Goal: Task Accomplishment & Management: Complete application form

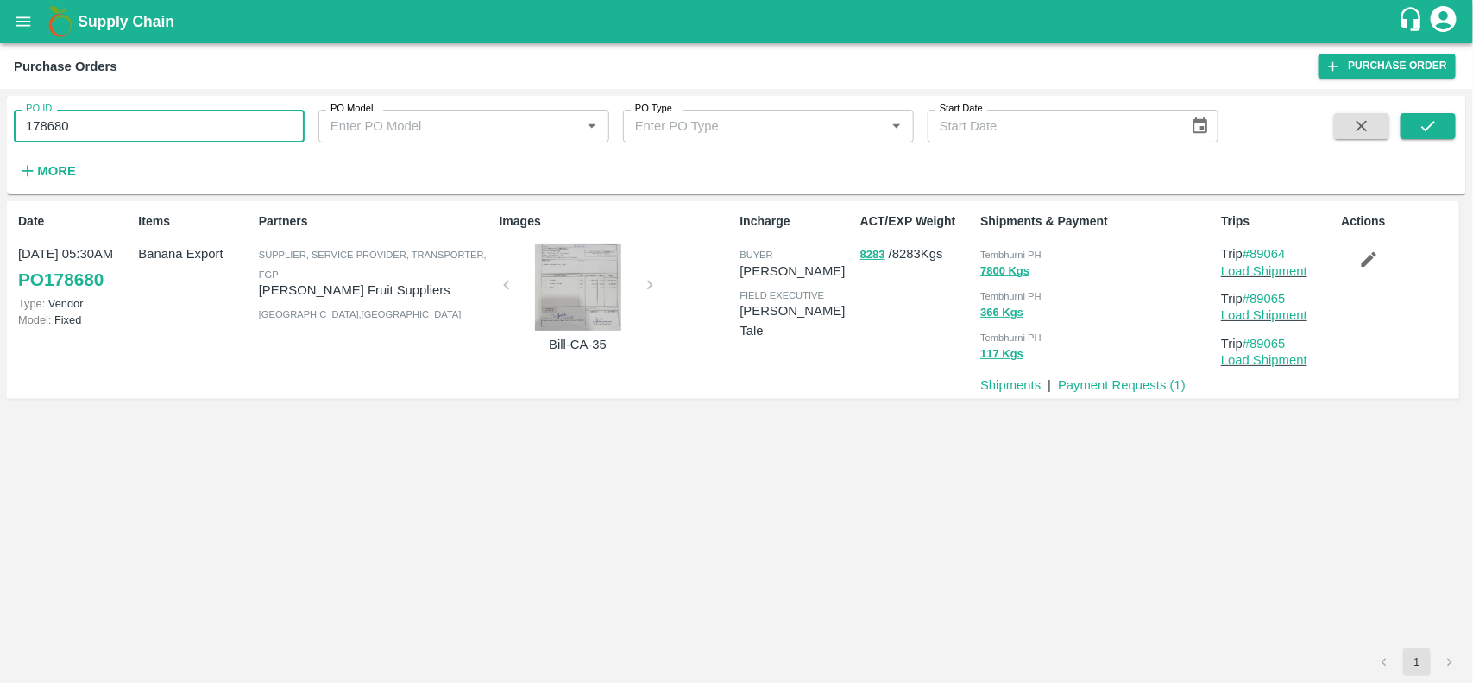
click at [132, 140] on input "178680" at bounding box center [159, 126] width 291 height 33
click at [132, 140] on input "178944" at bounding box center [159, 126] width 291 height 33
type input "178944"
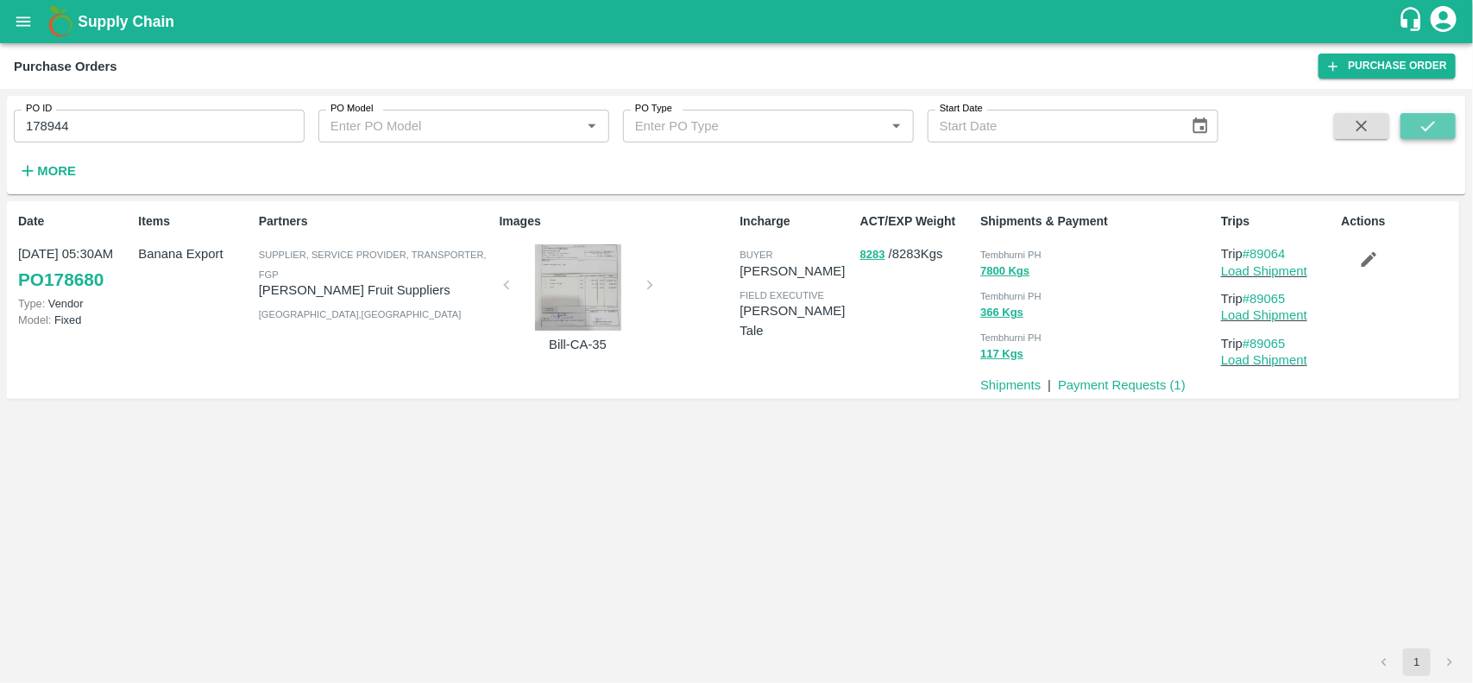
click at [1437, 135] on icon "submit" at bounding box center [1428, 125] width 19 height 19
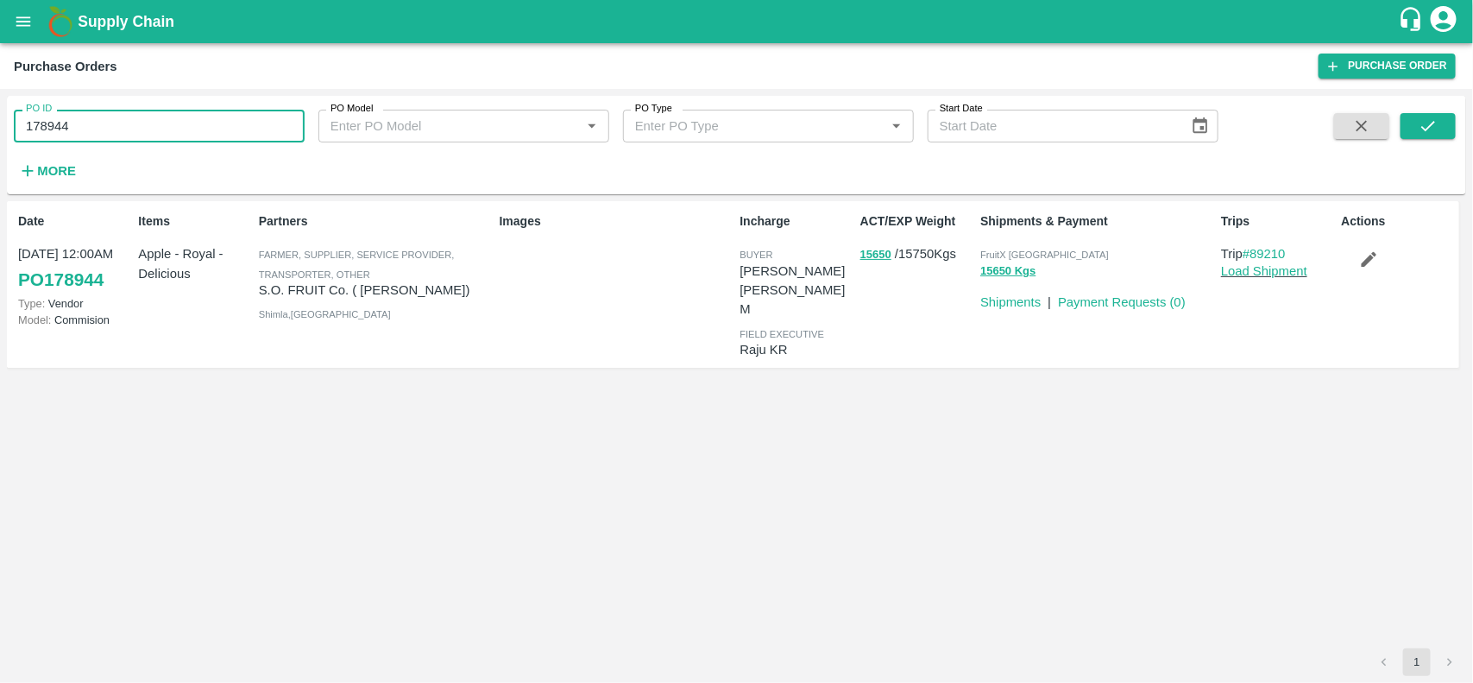
click at [151, 136] on input "178944" at bounding box center [159, 126] width 291 height 33
click at [1416, 116] on button "submit" at bounding box center [1427, 126] width 55 height 26
click at [295, 282] on p "S.O. FRUIT Co. ( Sardevan Singh)" at bounding box center [376, 289] width 234 height 19
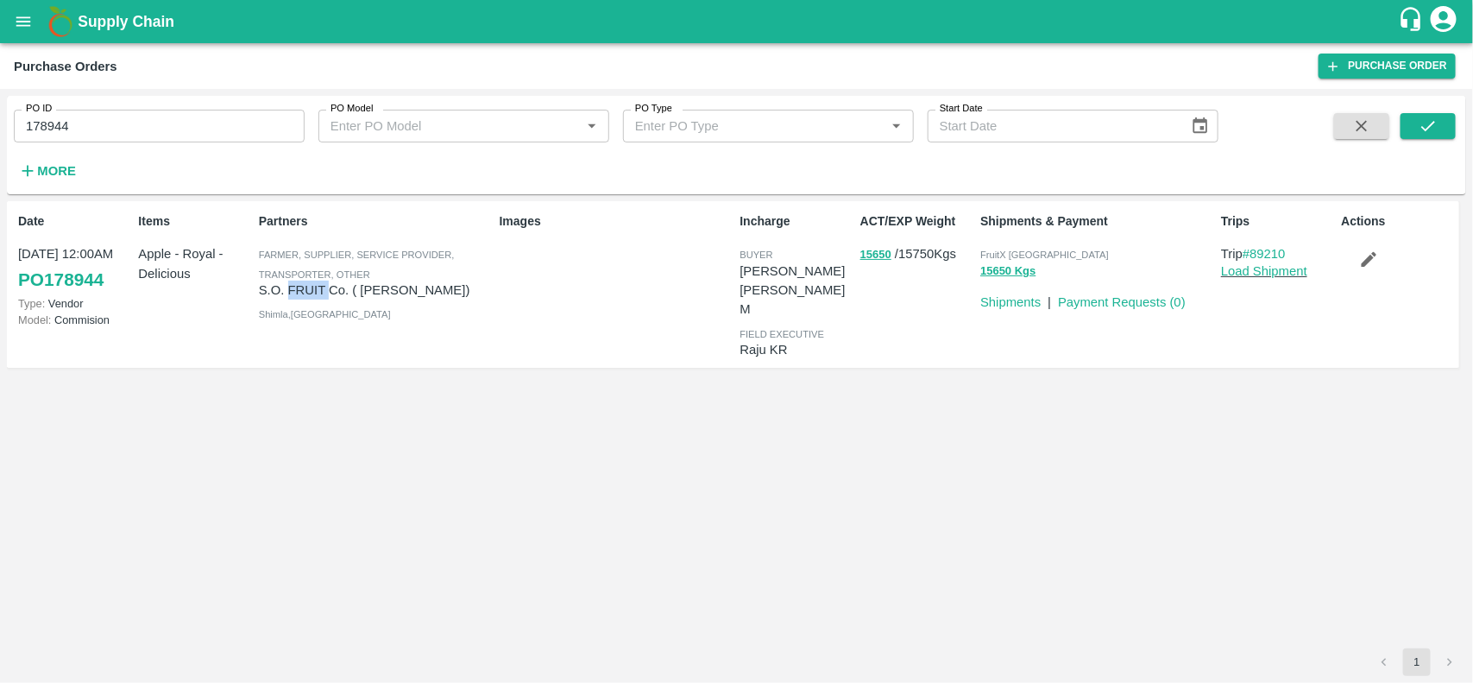
click at [295, 282] on p "S.O. FRUIT Co. ( Sardevan Singh)" at bounding box center [376, 289] width 234 height 19
copy p "S.O. FRUIT Co. ( Sardevan Singh)"
click at [295, 282] on p "S.O. FRUIT Co. ( Sardevan Singh)" at bounding box center [376, 289] width 234 height 19
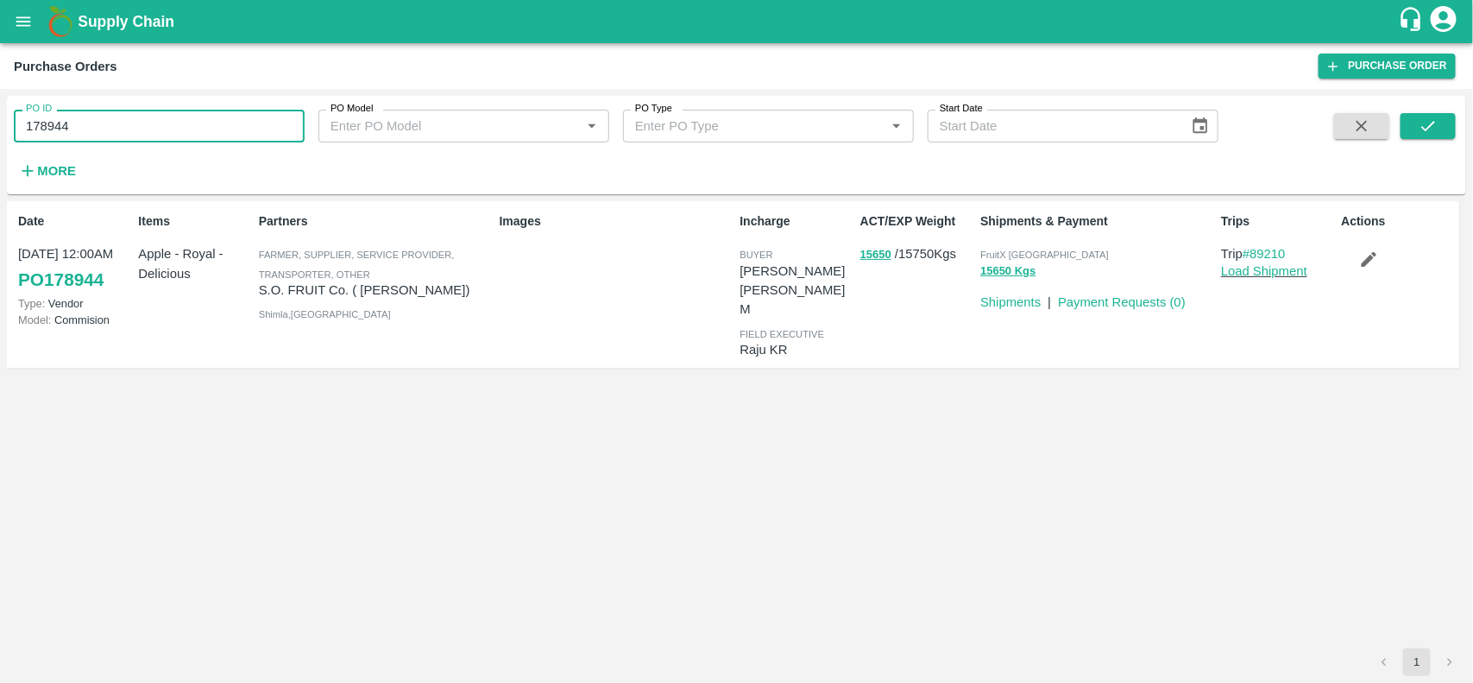
click at [212, 121] on input "178944" at bounding box center [159, 126] width 291 height 33
click at [877, 250] on button "15650" at bounding box center [875, 255] width 31 height 20
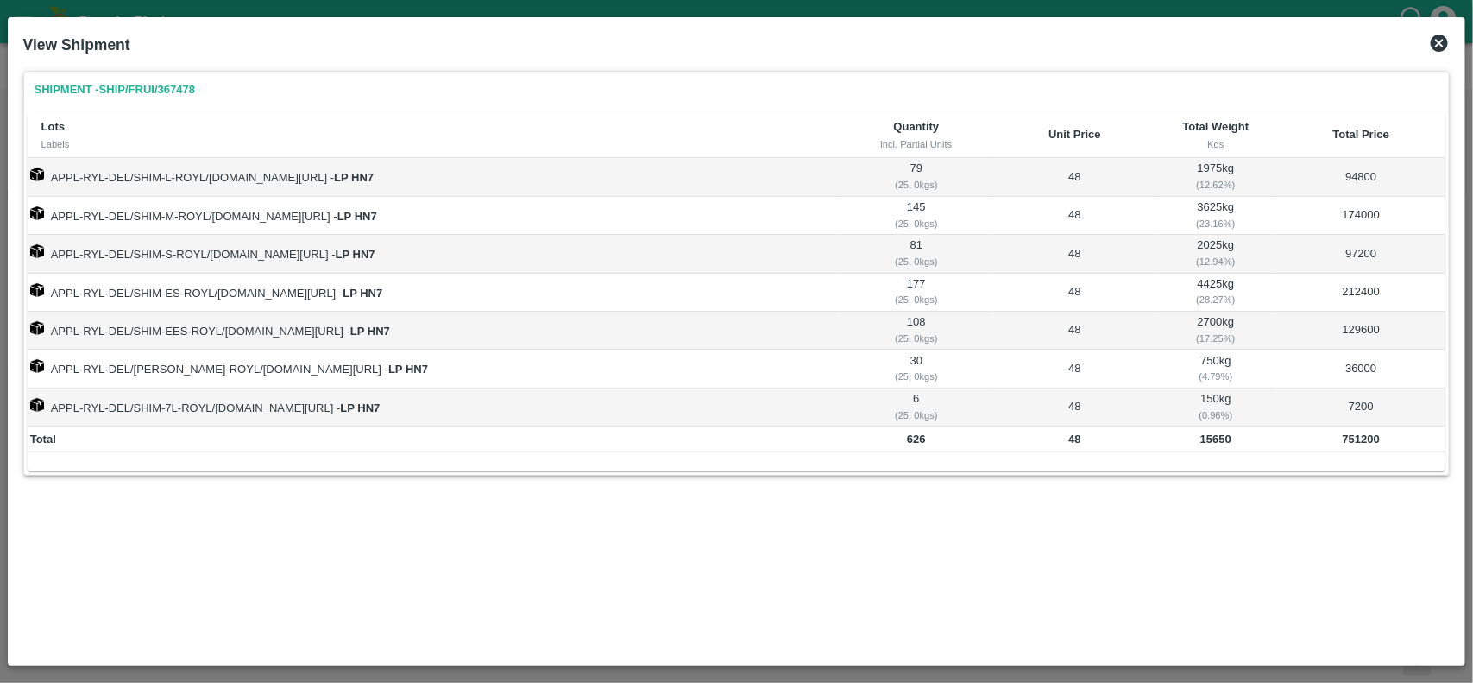
click at [1219, 440] on b "15650" at bounding box center [1215, 438] width 31 height 13
copy b "15650"
click at [1219, 440] on b "15650" at bounding box center [1215, 438] width 31 height 13
click at [1350, 442] on b "751200" at bounding box center [1361, 438] width 37 height 13
copy b "751200"
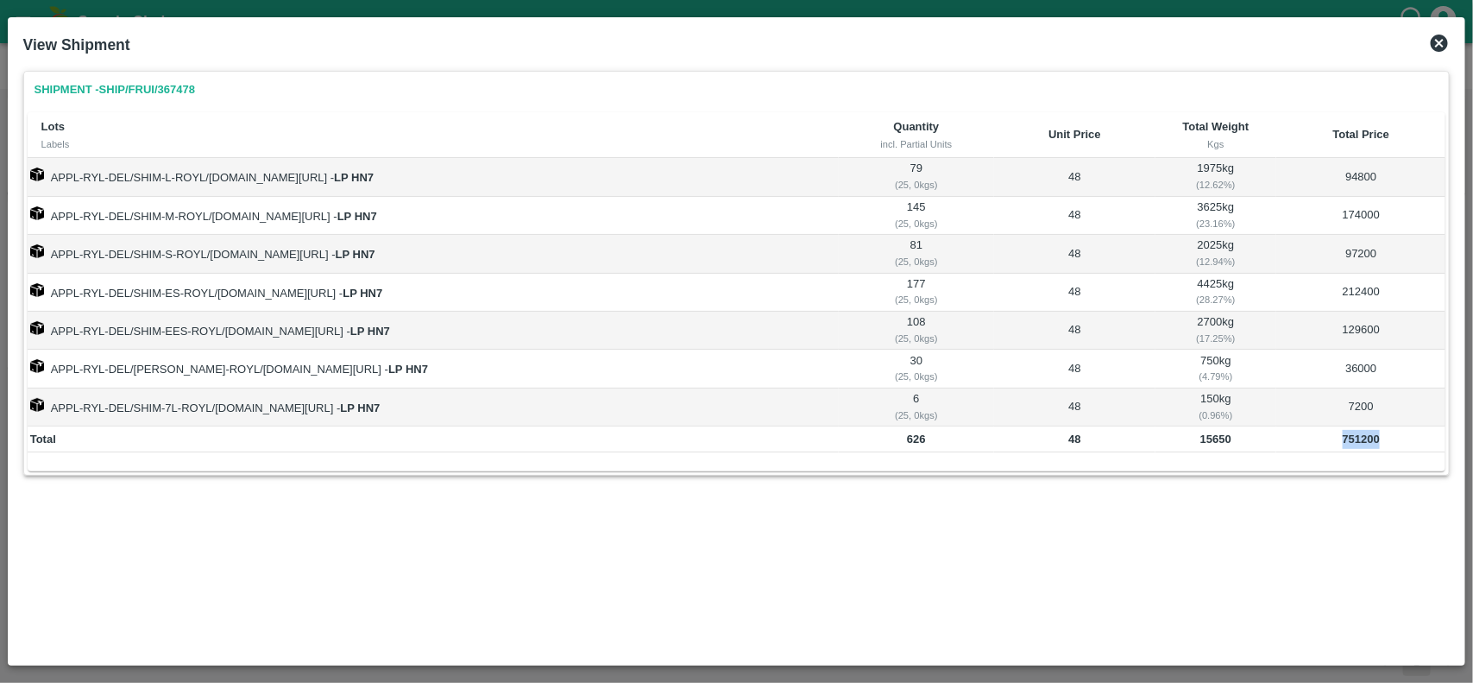
click at [1350, 442] on b "751200" at bounding box center [1361, 438] width 37 height 13
click at [1208, 446] on td "15650" at bounding box center [1216, 439] width 122 height 26
copy b "15650"
click at [1439, 53] on icon at bounding box center [1439, 43] width 21 height 21
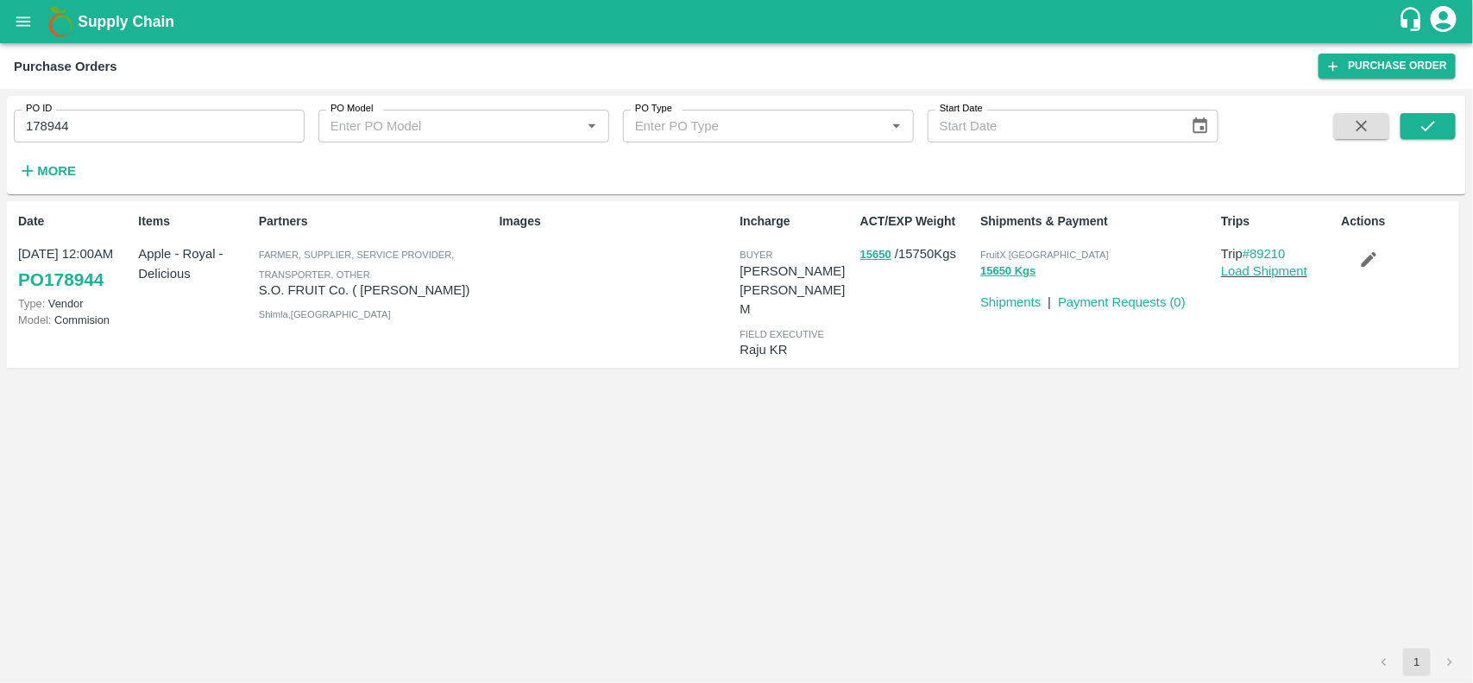
click at [173, 123] on input "178944" at bounding box center [159, 126] width 291 height 33
paste input "text"
click at [173, 123] on input "179065" at bounding box center [159, 126] width 291 height 33
type input "179065"
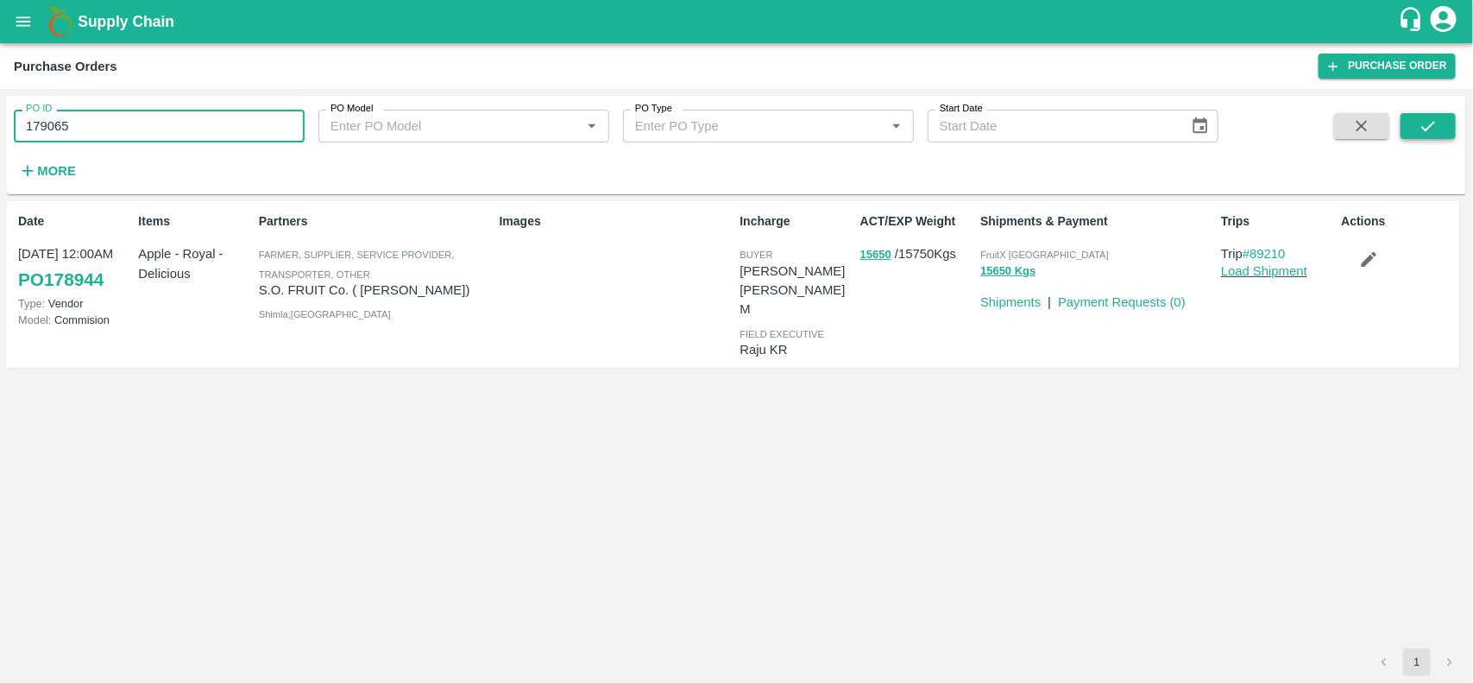
click at [1424, 127] on icon "submit" at bounding box center [1428, 126] width 14 height 10
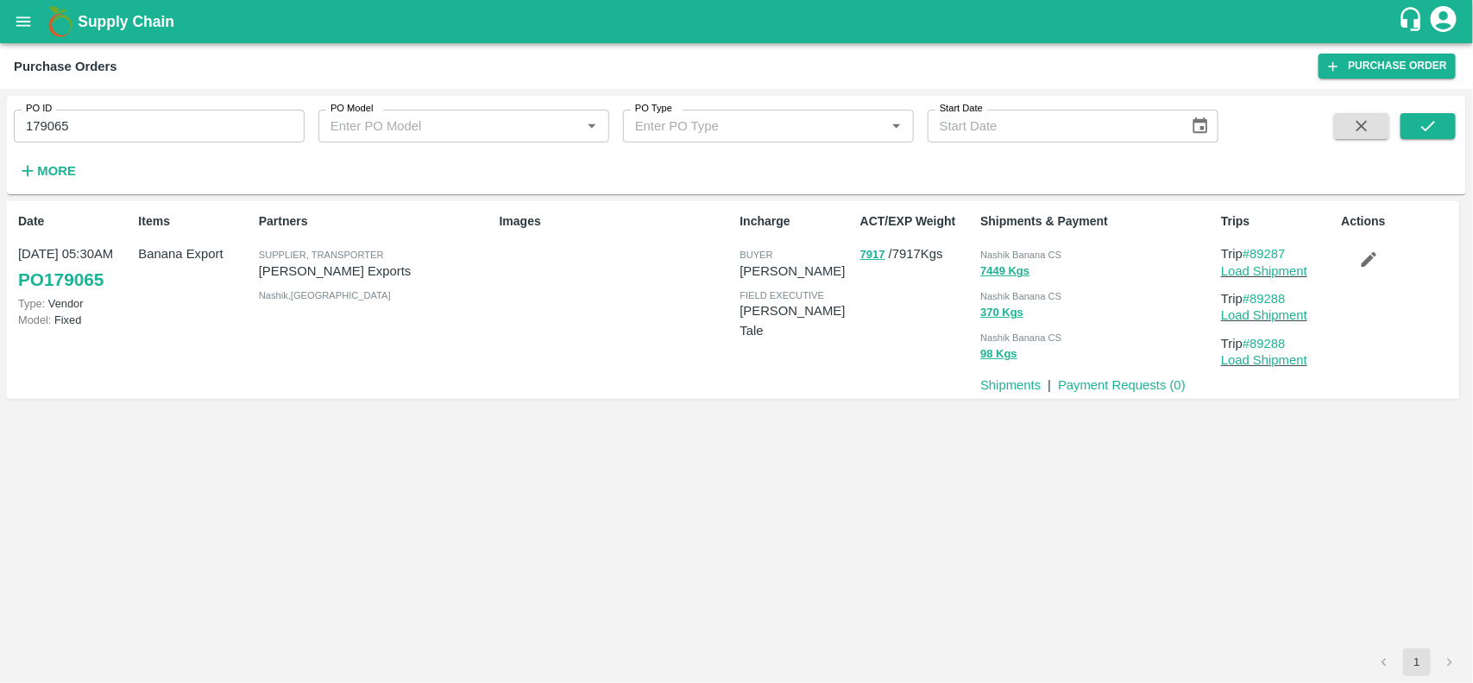
click at [156, 115] on input "179065" at bounding box center [159, 126] width 291 height 33
click at [1419, 123] on icon "submit" at bounding box center [1428, 125] width 19 height 19
click at [325, 272] on p "[PERSON_NAME] Exports" at bounding box center [376, 270] width 234 height 19
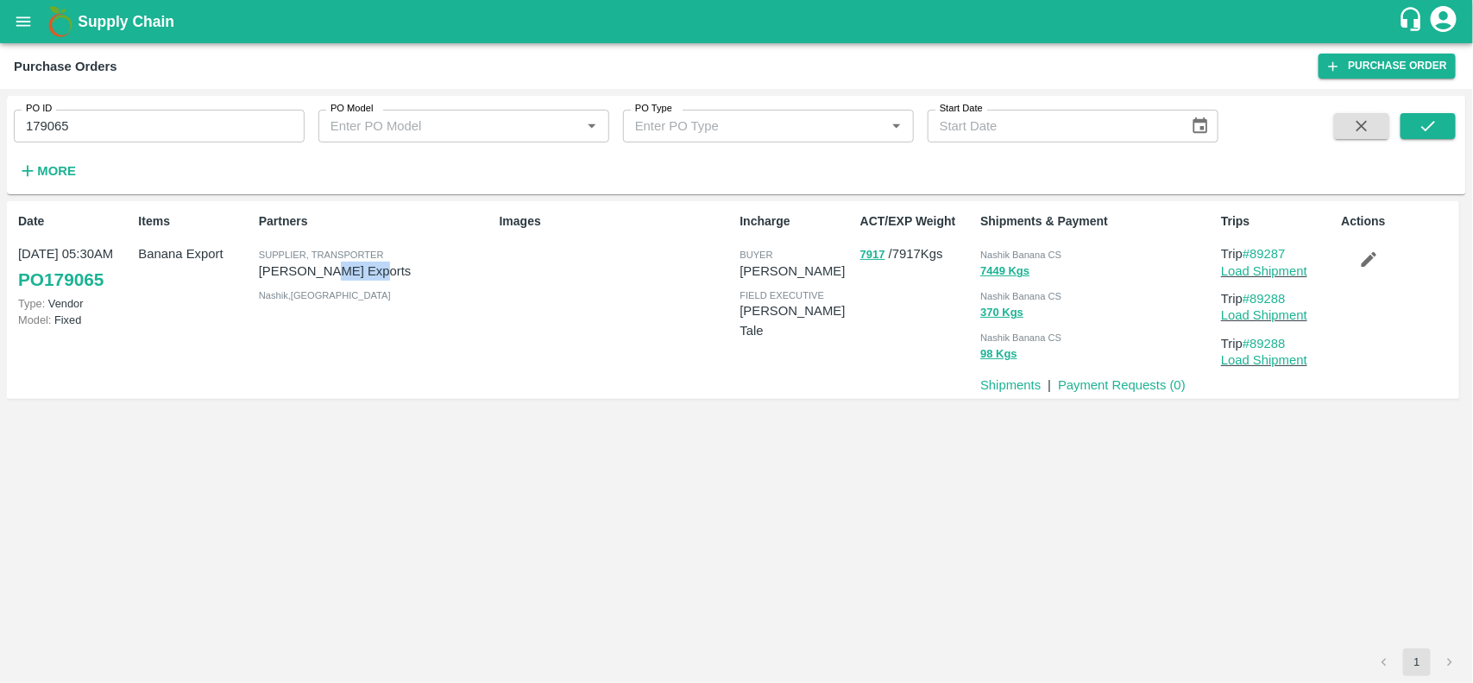
click at [325, 272] on p "[PERSON_NAME] Exports" at bounding box center [376, 270] width 234 height 19
copy p "[PERSON_NAME] Exports"
click at [325, 272] on p "[PERSON_NAME] Exports" at bounding box center [376, 270] width 234 height 19
click at [97, 135] on input "179065" at bounding box center [159, 126] width 291 height 33
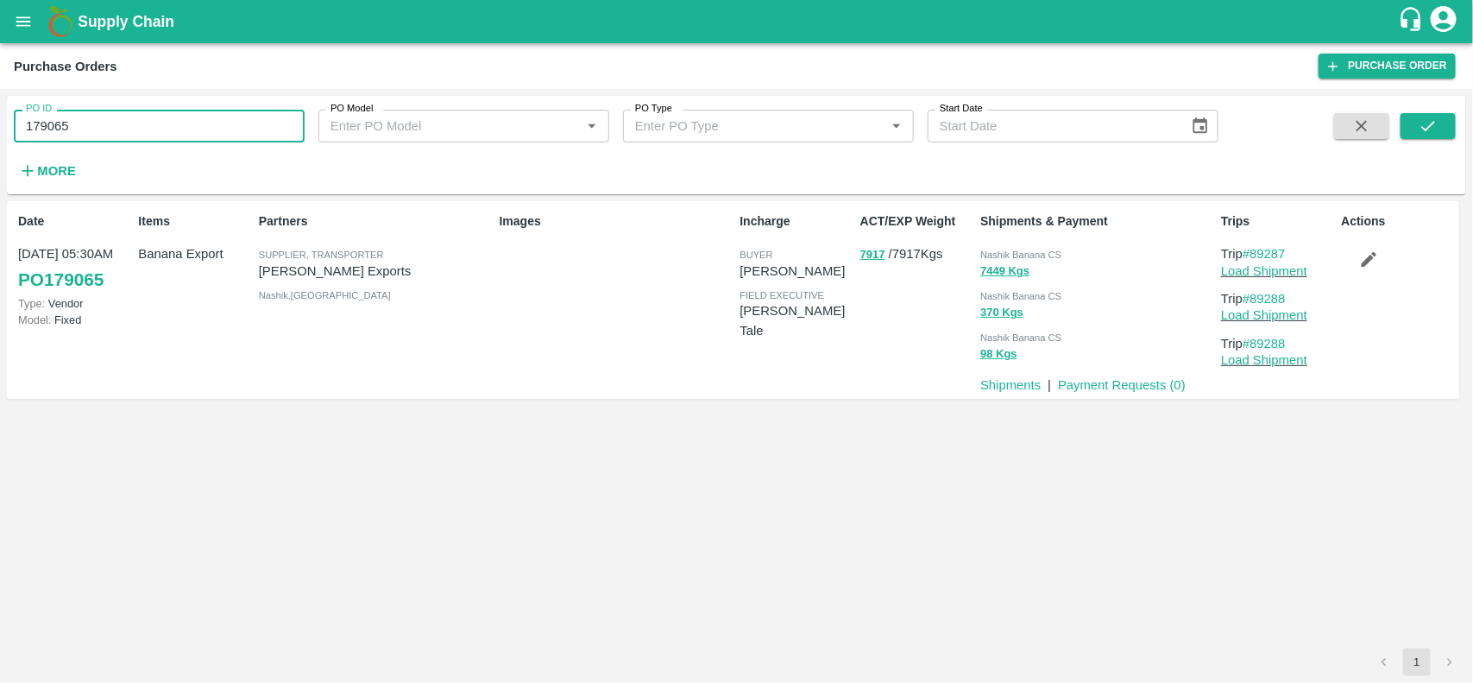
click at [97, 135] on input "179065" at bounding box center [159, 126] width 291 height 33
click at [142, 138] on input "179065" at bounding box center [159, 126] width 291 height 33
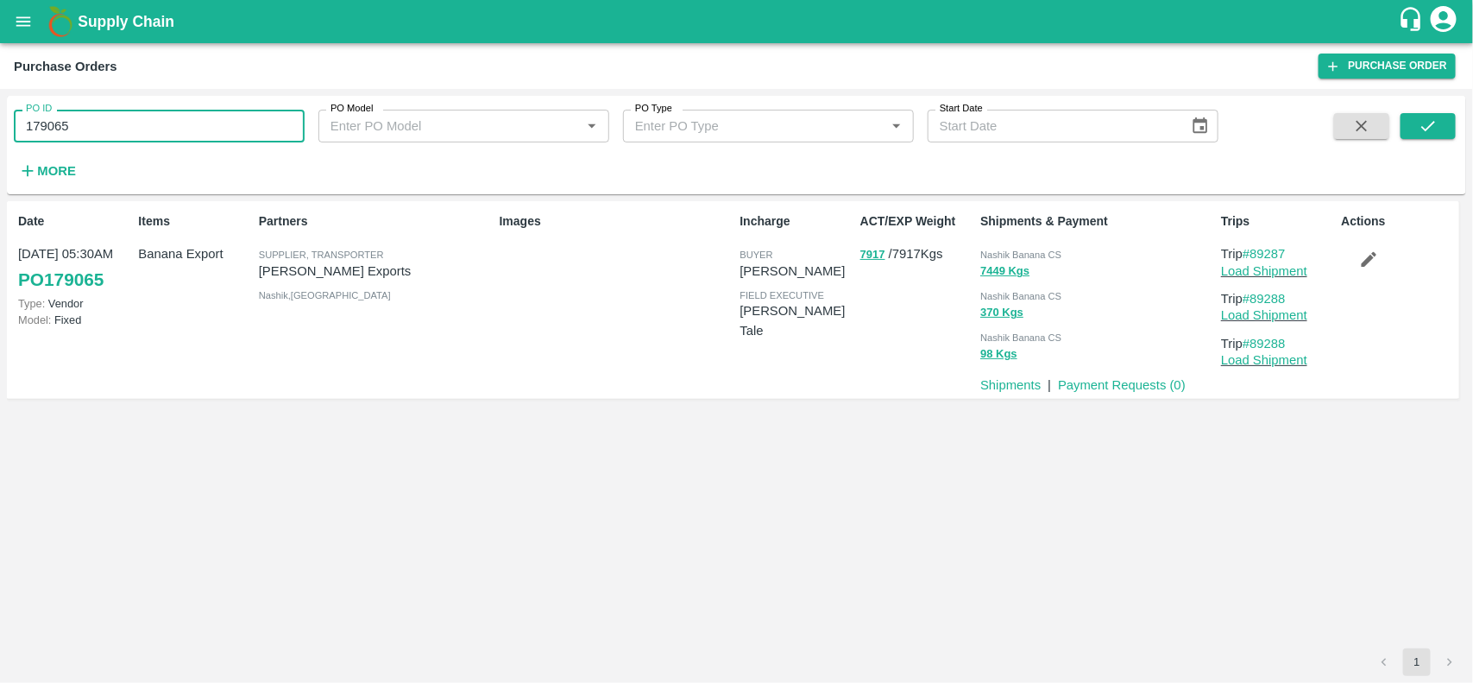
click at [142, 138] on input "179065" at bounding box center [159, 126] width 291 height 33
click at [130, 117] on input "179065" at bounding box center [159, 126] width 291 height 33
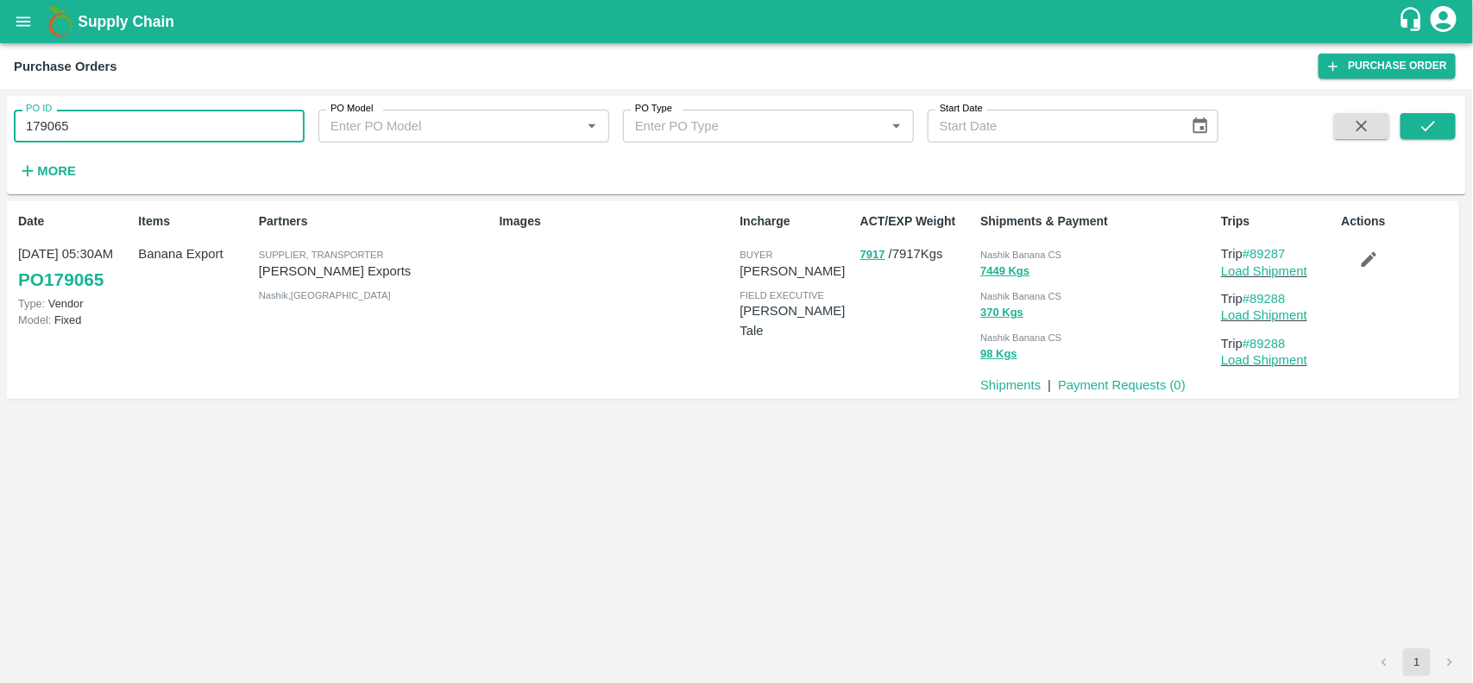
click at [130, 117] on input "179065" at bounding box center [159, 126] width 291 height 33
drag, startPoint x: 106, startPoint y: 144, endPoint x: 99, endPoint y: 123, distance: 21.8
click at [99, 123] on div "PO ID 179065 PO ID PO Model PO Model   * PO Type PO Type   * Start Date Start D…" at bounding box center [609, 141] width 1218 height 90
click at [99, 123] on input "179065" at bounding box center [159, 126] width 291 height 33
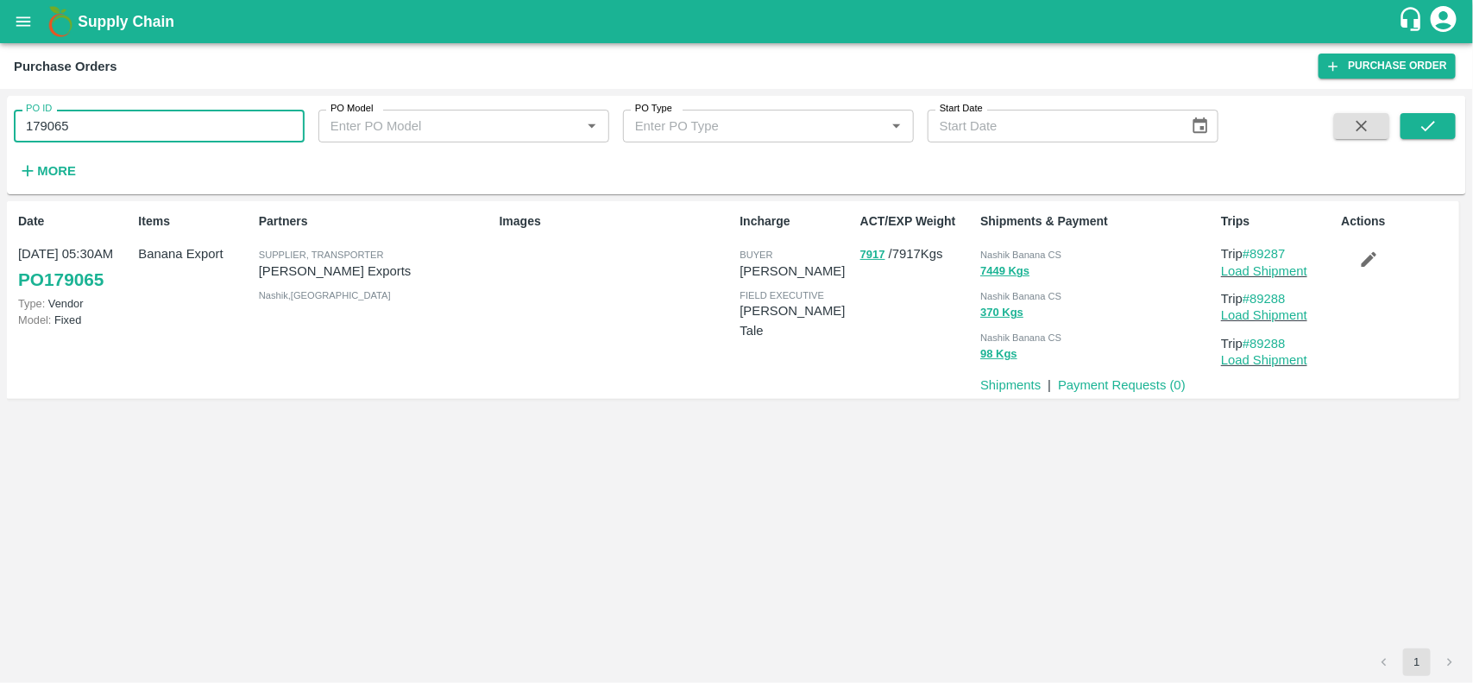
click at [99, 123] on input "179065" at bounding box center [159, 126] width 291 height 33
click at [837, 387] on div "Incharge buyer Ajit Otari field executive jaydip Tale" at bounding box center [793, 299] width 120 height 188
click at [225, 129] on input "179065" at bounding box center [159, 126] width 291 height 33
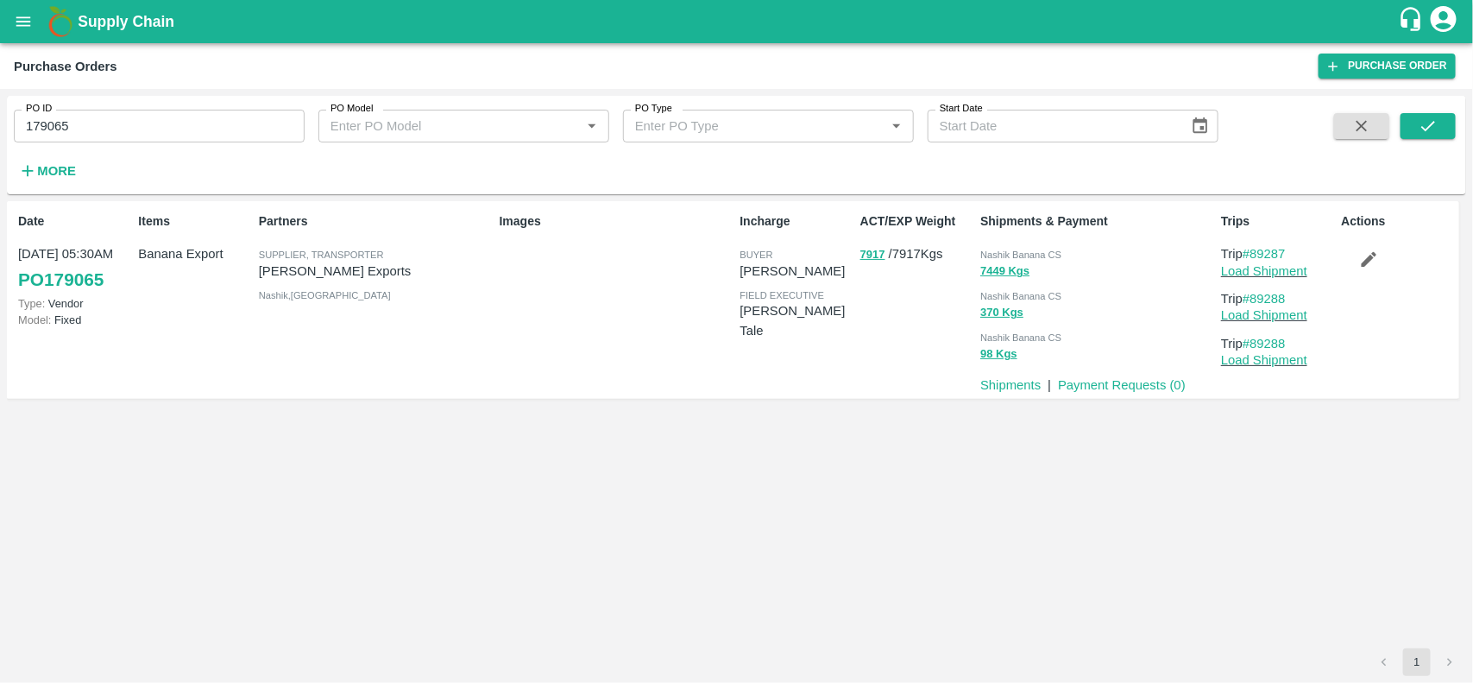
click at [329, 273] on p "[PERSON_NAME] Exports" at bounding box center [376, 270] width 234 height 19
copy p "Exports"
copy p "[PERSON_NAME] Exports"
click at [329, 273] on p "[PERSON_NAME] Exports" at bounding box center [376, 270] width 234 height 19
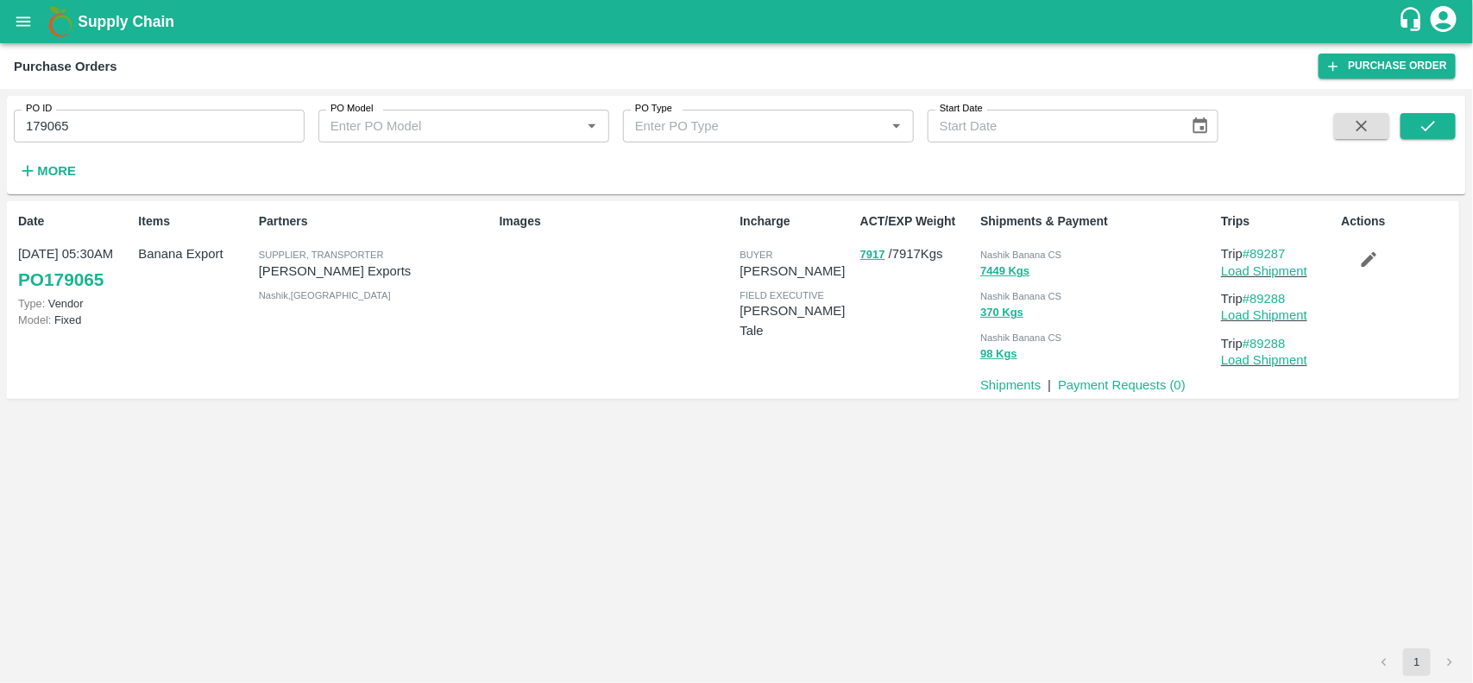
click at [190, 131] on input "179065" at bounding box center [159, 126] width 291 height 33
click at [869, 255] on button "7917" at bounding box center [872, 255] width 25 height 20
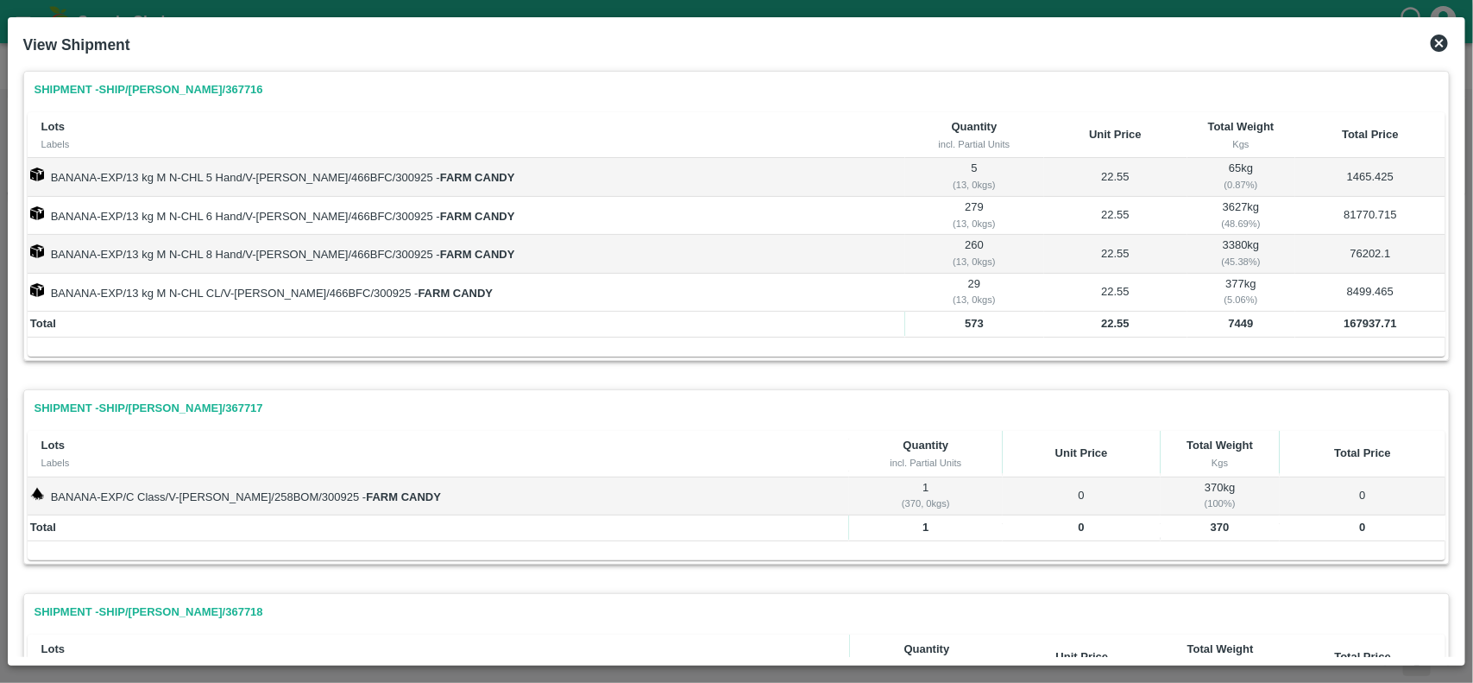
scroll to position [149, 0]
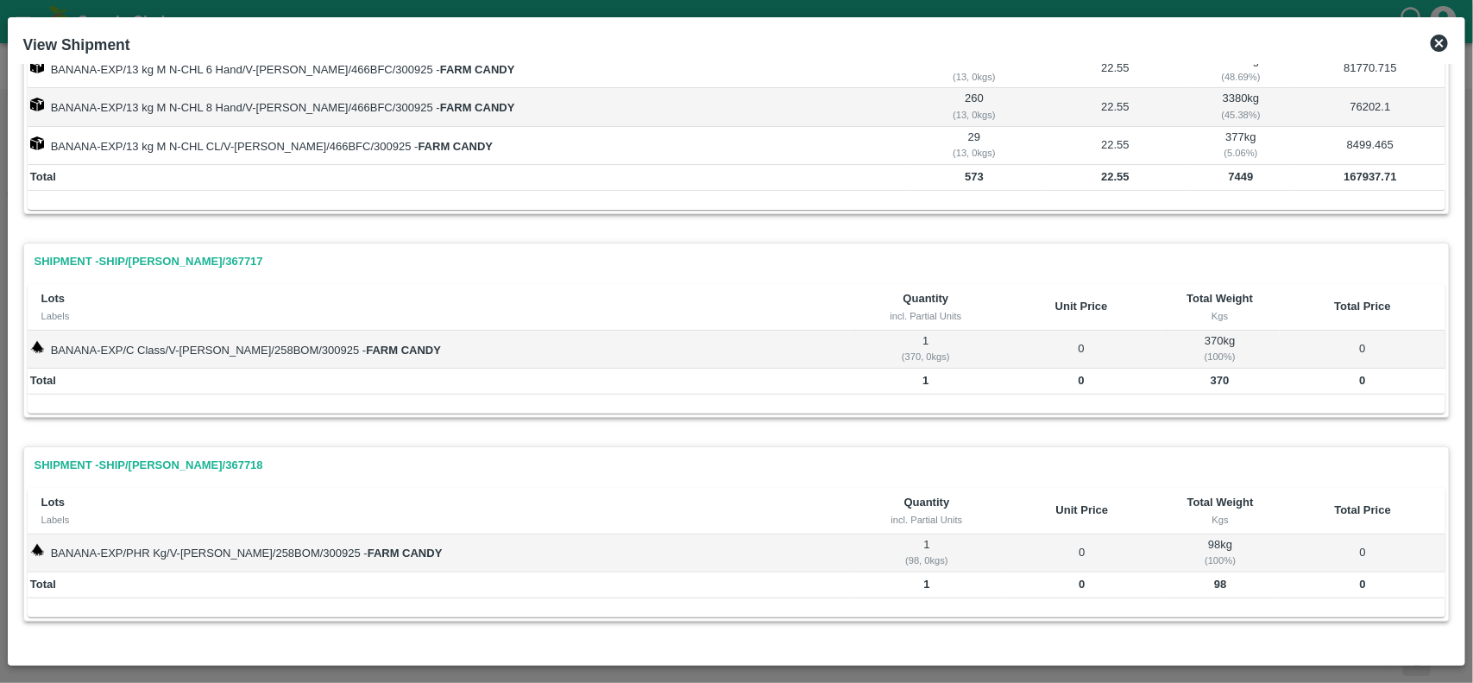
click at [1445, 35] on icon at bounding box center [1439, 43] width 21 height 21
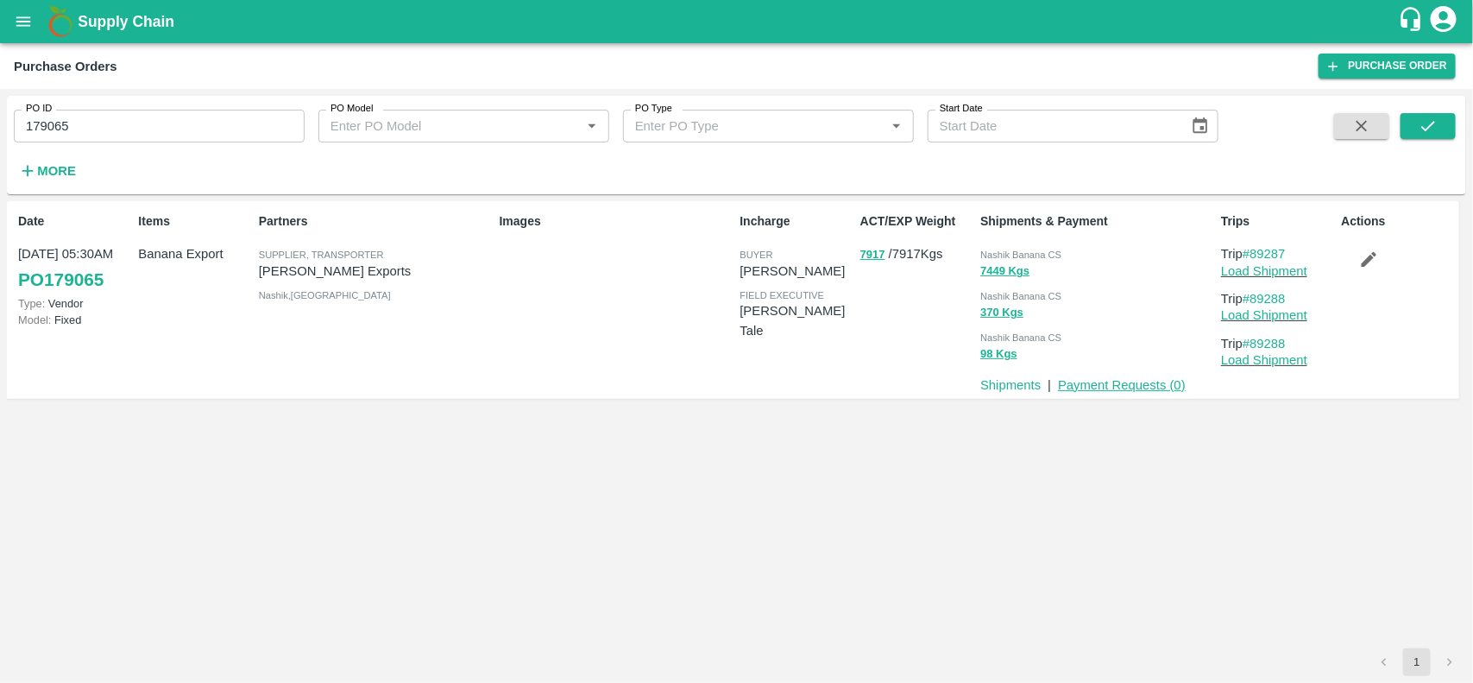
click at [1098, 380] on link "Payment Requests ( 0 )" at bounding box center [1122, 385] width 128 height 14
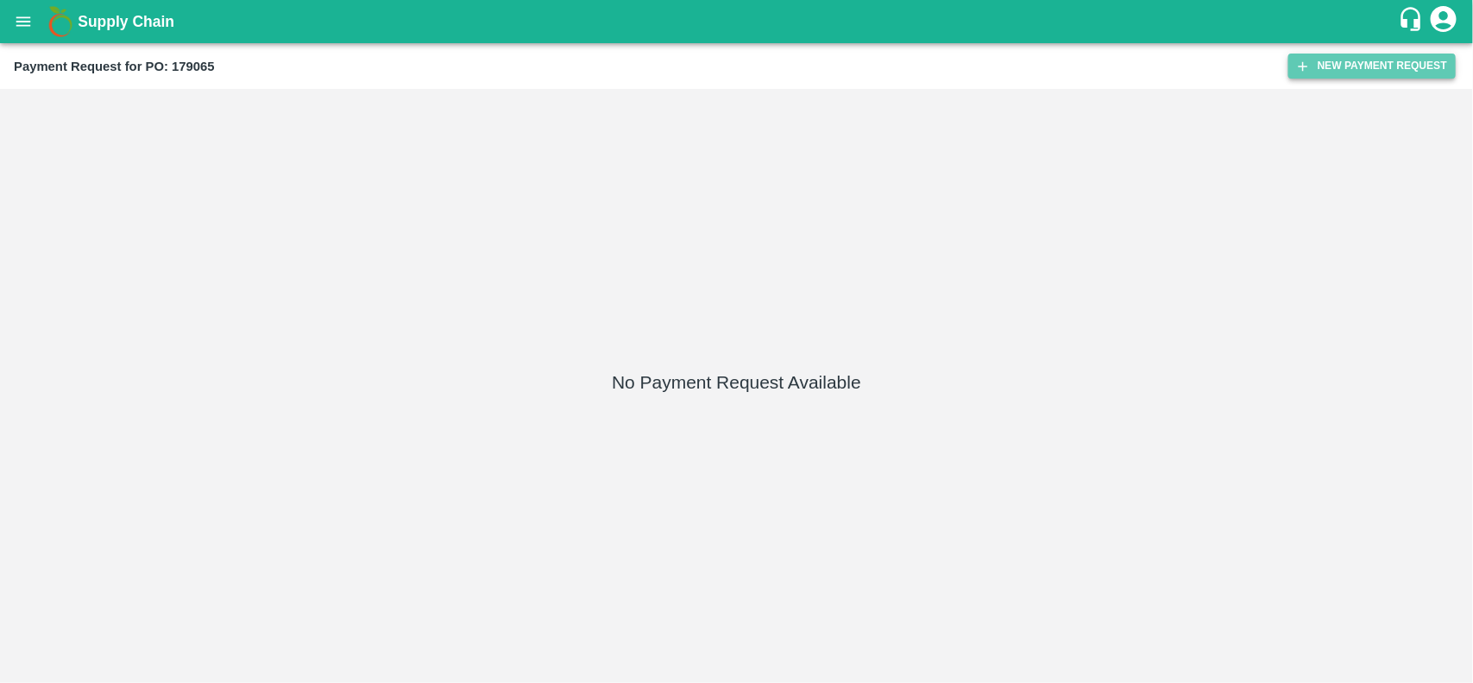
click at [1346, 61] on button "New Payment Request" at bounding box center [1371, 66] width 167 height 25
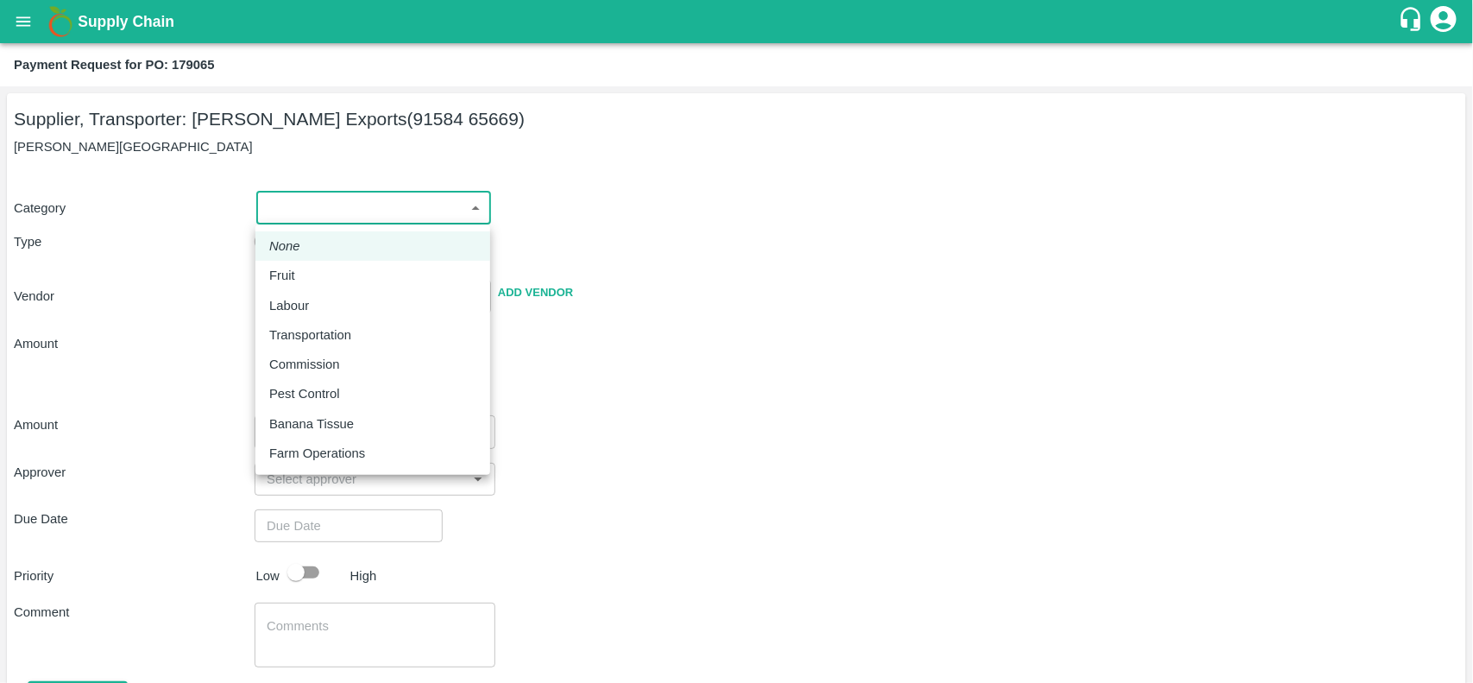
click at [299, 205] on body "Supply Chain Payment Request for PO: 179065 Supplier, Transporter: [PERSON_NAME…" at bounding box center [736, 341] width 1473 height 683
click at [302, 270] on div "Fruit" at bounding box center [286, 275] width 35 height 19
type input "1"
type input "[PERSON_NAME] Exports - 91584 65669(Supplier, Transporter)"
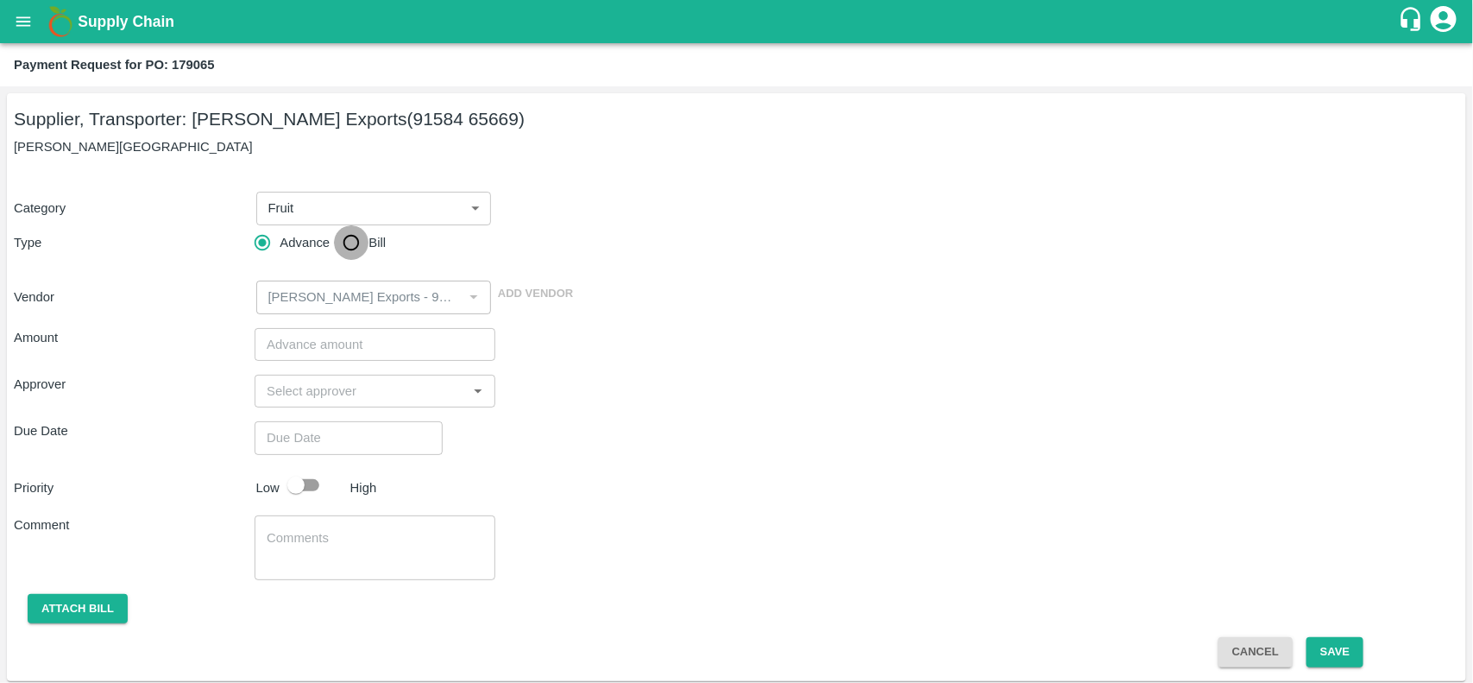
click at [352, 244] on input "Bill" at bounding box center [351, 242] width 35 height 35
radio input "true"
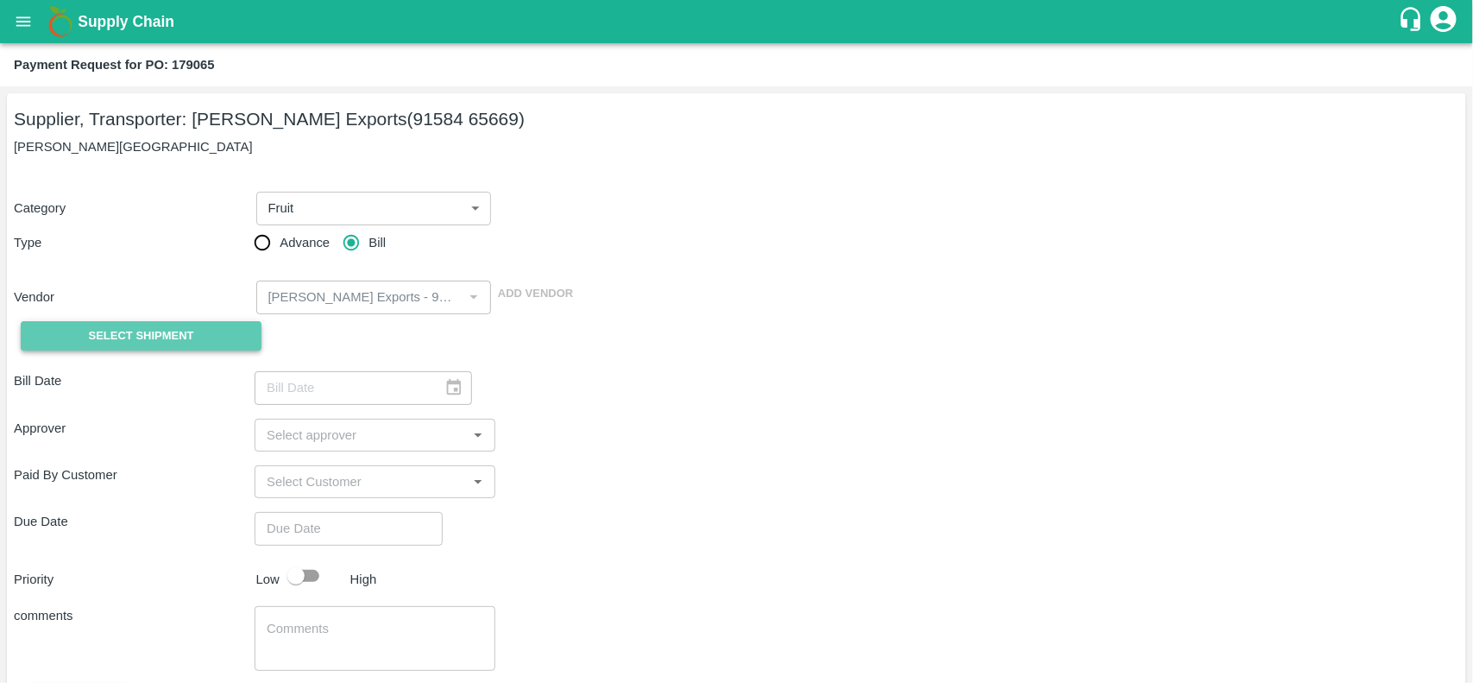
click at [135, 326] on span "Select Shipment" at bounding box center [141, 336] width 105 height 20
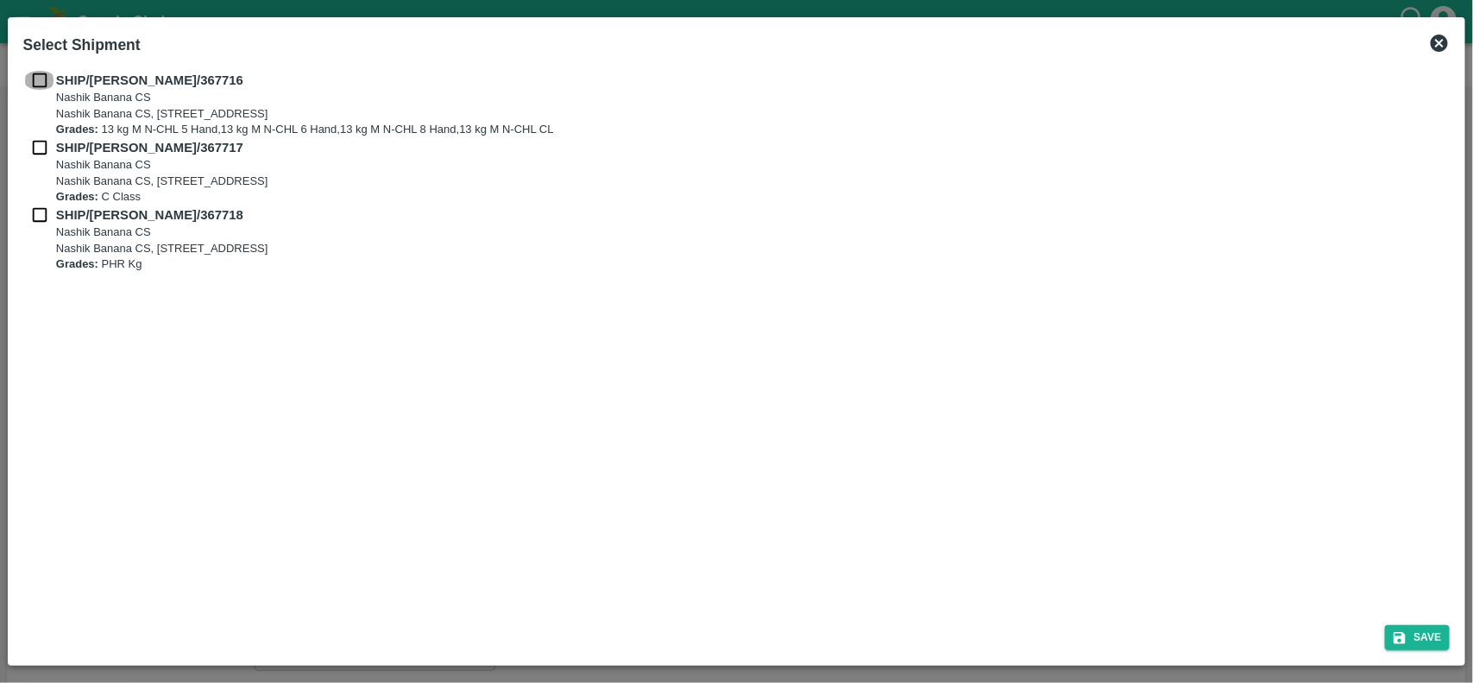
click at [41, 78] on input "checkbox" at bounding box center [39, 80] width 33 height 19
checkbox input "true"
click at [36, 153] on input "checkbox" at bounding box center [39, 147] width 33 height 19
checkbox input "true"
click at [30, 205] on input "checkbox" at bounding box center [39, 214] width 33 height 19
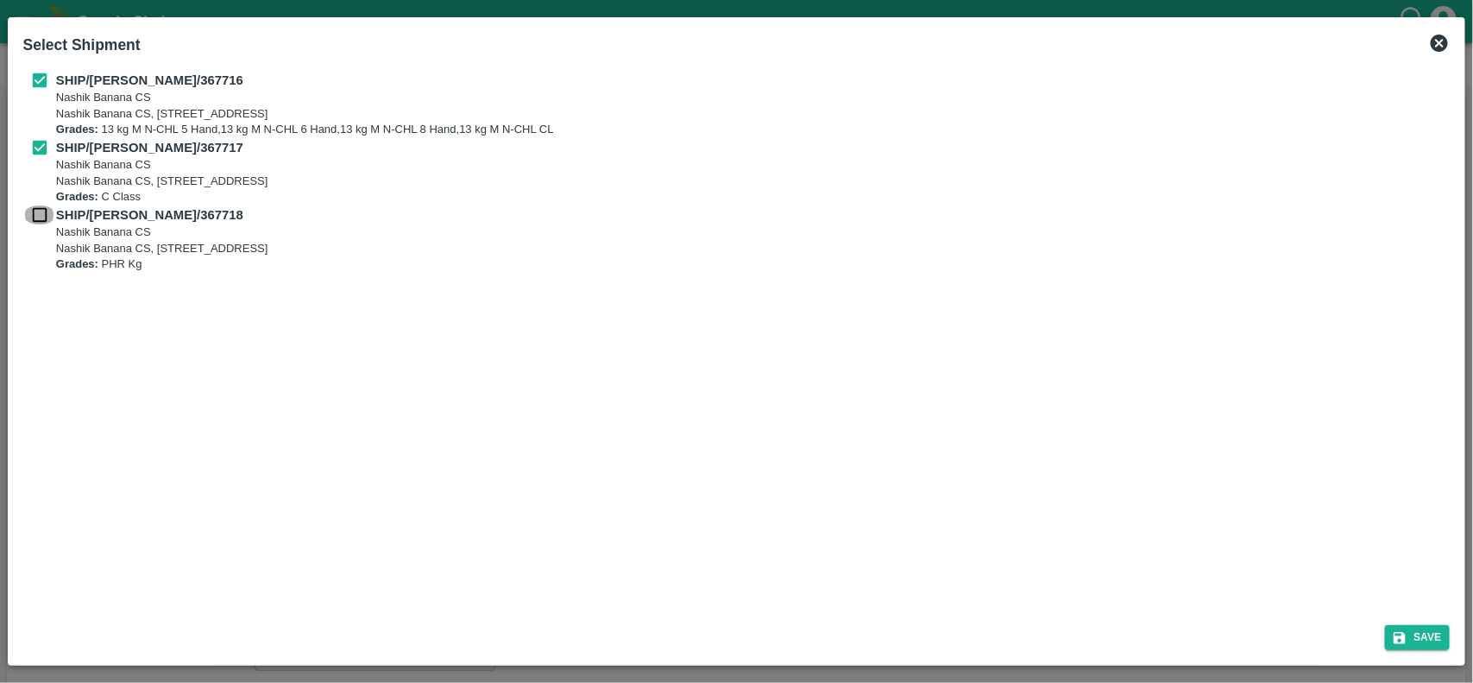
checkbox input "true"
click at [1413, 637] on button "Save" at bounding box center [1418, 637] width 66 height 25
type input "[DATE]"
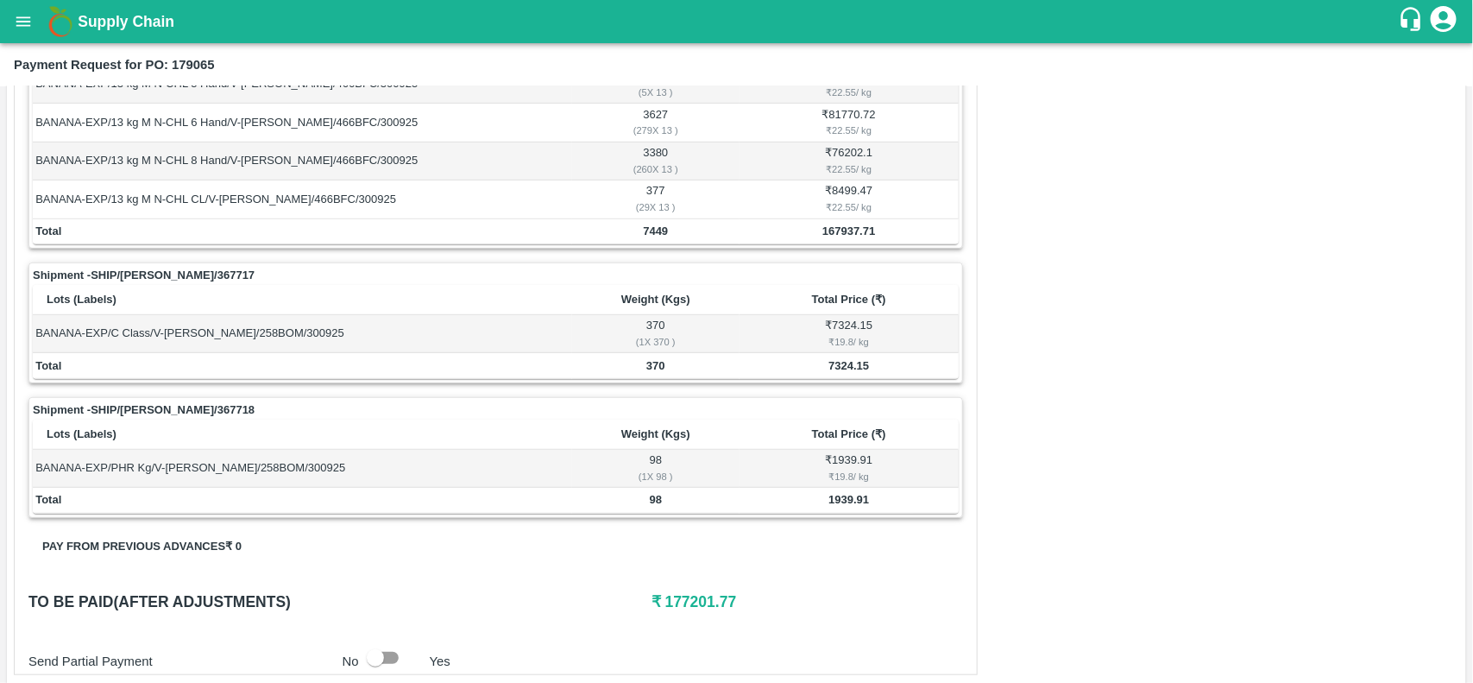
scroll to position [346, 0]
click at [645, 239] on td "7449" at bounding box center [655, 231] width 167 height 26
copy b "7449"
click at [645, 239] on td "7449" at bounding box center [655, 231] width 167 height 26
click at [639, 231] on td "7449" at bounding box center [655, 231] width 167 height 26
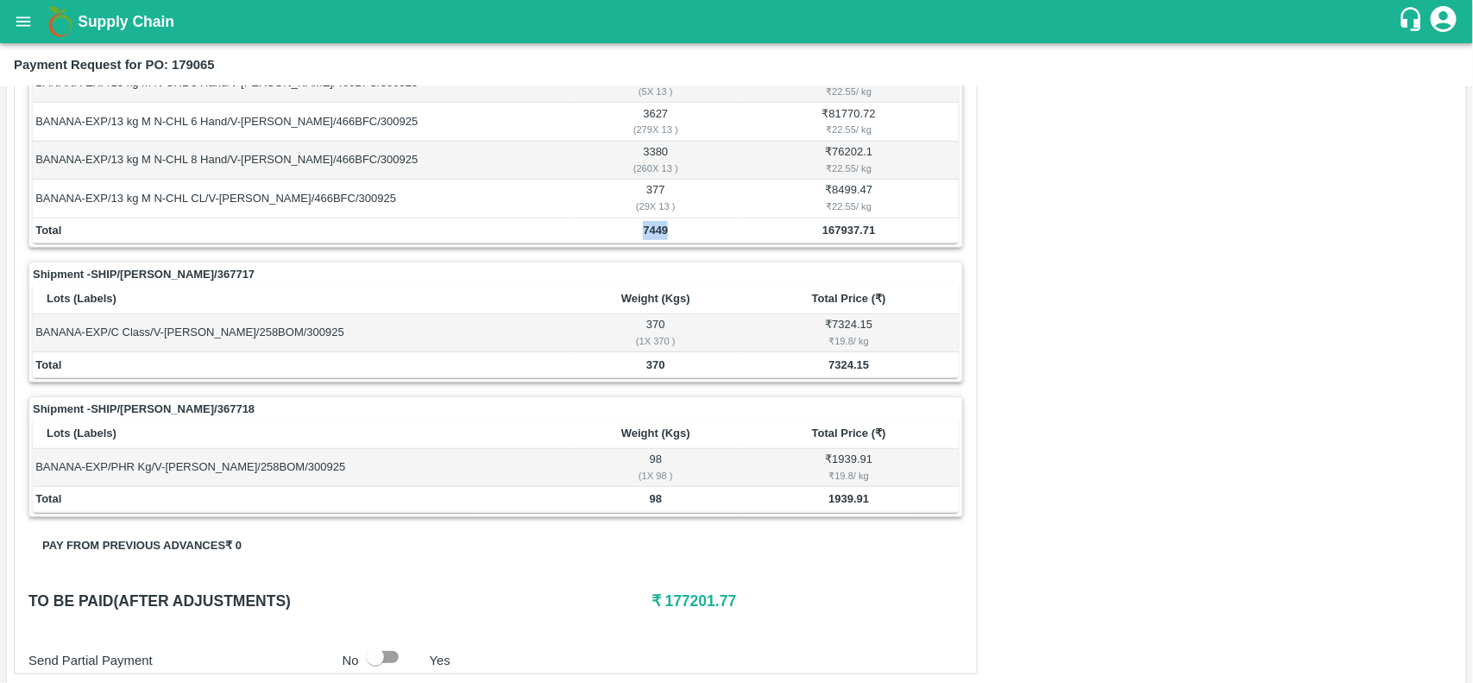
click at [639, 231] on td "7449" at bounding box center [655, 231] width 167 height 26
click at [795, 395] on div "Shipment - SHIP/NASH/367716 Lots (Labels) Weight (Kgs) Total Price (₹) BANANA-E…" at bounding box center [495, 264] width 935 height 505
click at [653, 374] on td "370" at bounding box center [655, 365] width 167 height 26
copy b "370"
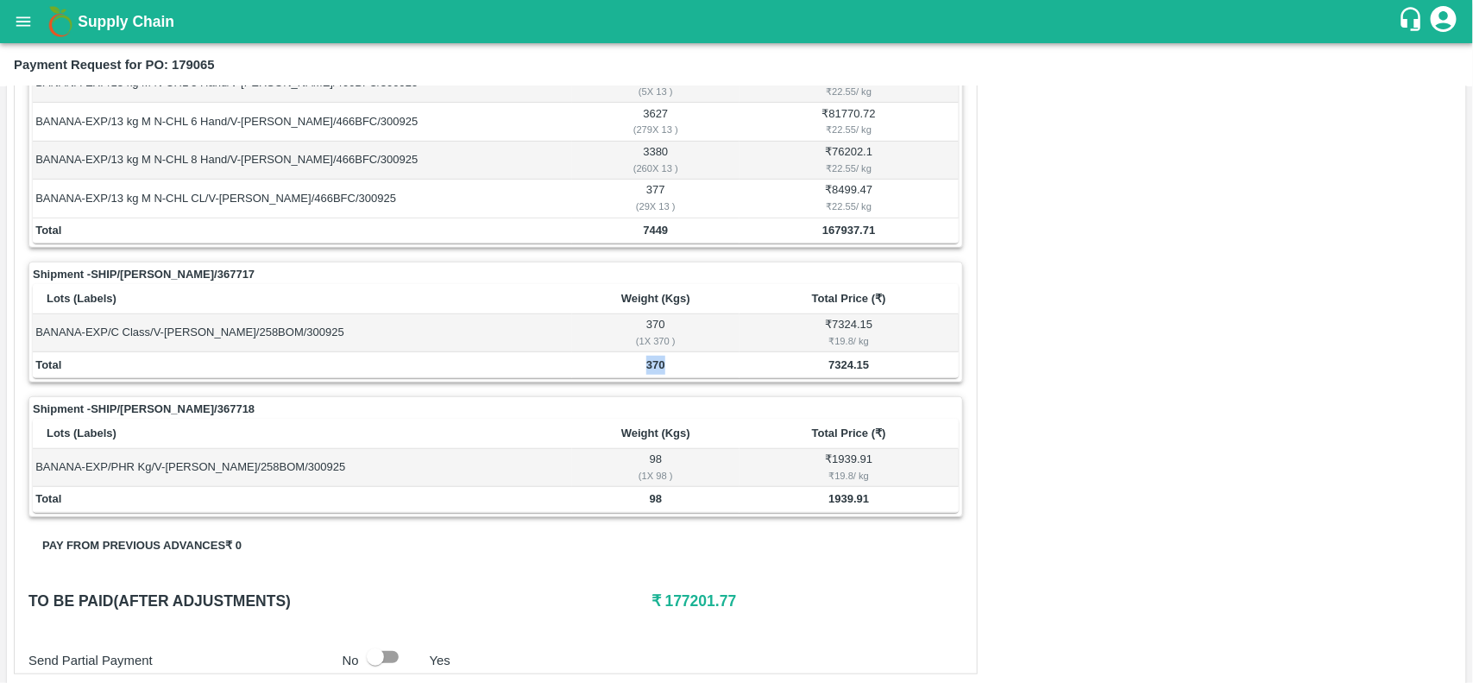
click at [653, 374] on td "370" at bounding box center [655, 365] width 167 height 26
click at [650, 505] on b "98" at bounding box center [656, 498] width 12 height 13
copy b "98"
click at [650, 505] on b "98" at bounding box center [656, 498] width 12 height 13
click at [960, 406] on div "Shipment - SHIP/NASH/367716 Lots (Labels) Weight (Kgs) Total Price (₹) BANANA-E…" at bounding box center [496, 342] width 964 height 662
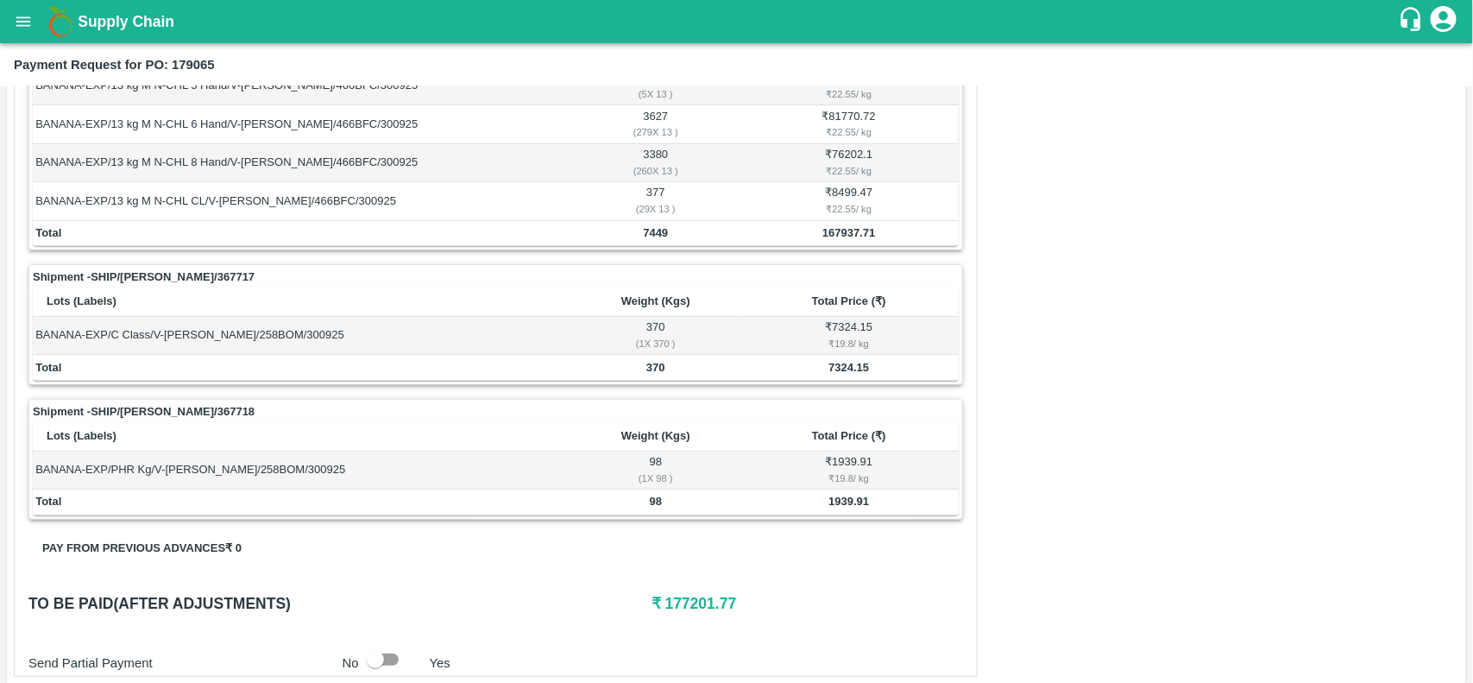
scroll to position [343, 0]
click at [847, 229] on b "167937.71" at bounding box center [848, 232] width 53 height 13
copy b "167937.71"
click at [847, 229] on b "167937.71" at bounding box center [848, 232] width 53 height 13
click at [839, 372] on b "7324.15" at bounding box center [848, 367] width 41 height 13
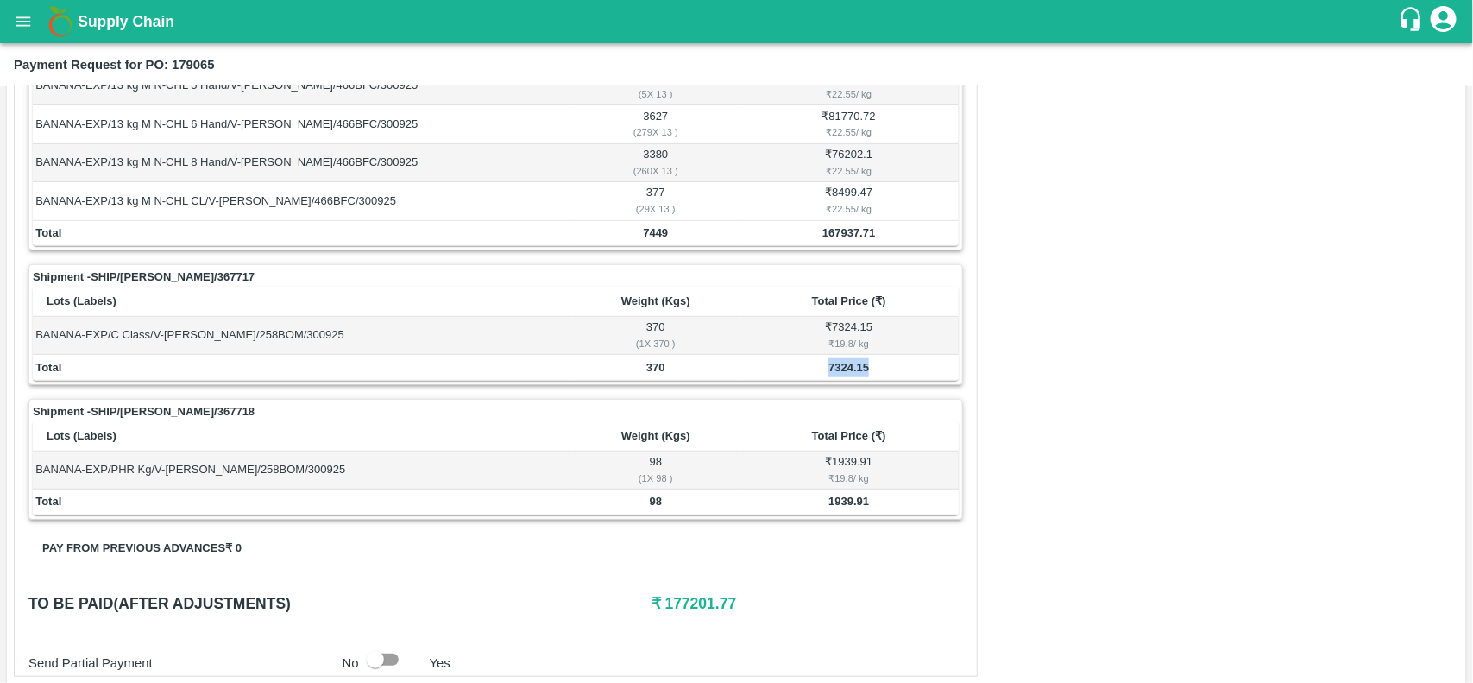
copy b "7324.15"
click at [839, 372] on b "7324.15" at bounding box center [848, 367] width 41 height 13
click at [831, 503] on b "1939.91" at bounding box center [848, 500] width 41 height 13
copy b "1939.91"
click at [831, 503] on b "1939.91" at bounding box center [848, 500] width 41 height 13
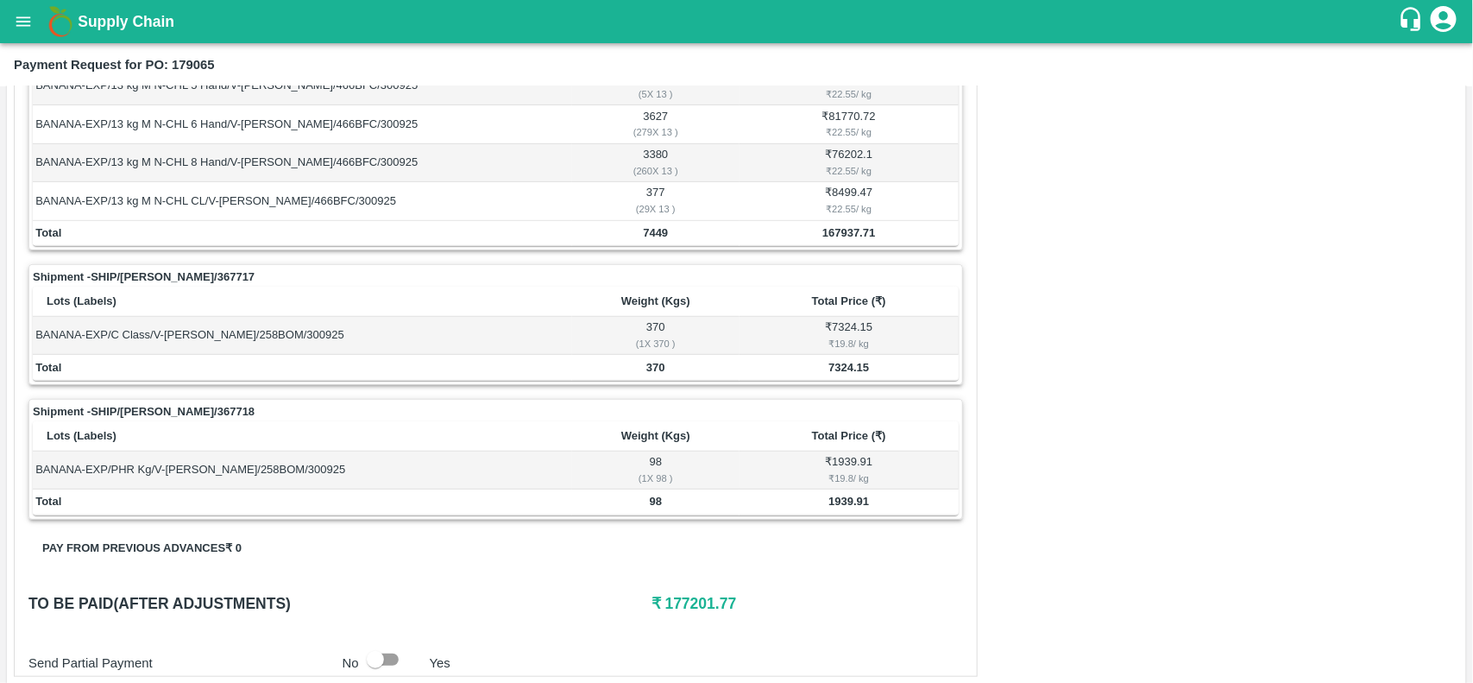
click at [827, 227] on b "167937.71" at bounding box center [848, 232] width 53 height 13
copy b "167937.71"
click at [827, 227] on b "167937.71" at bounding box center [848, 232] width 53 height 13
click at [839, 361] on td "7324.15" at bounding box center [849, 368] width 219 height 26
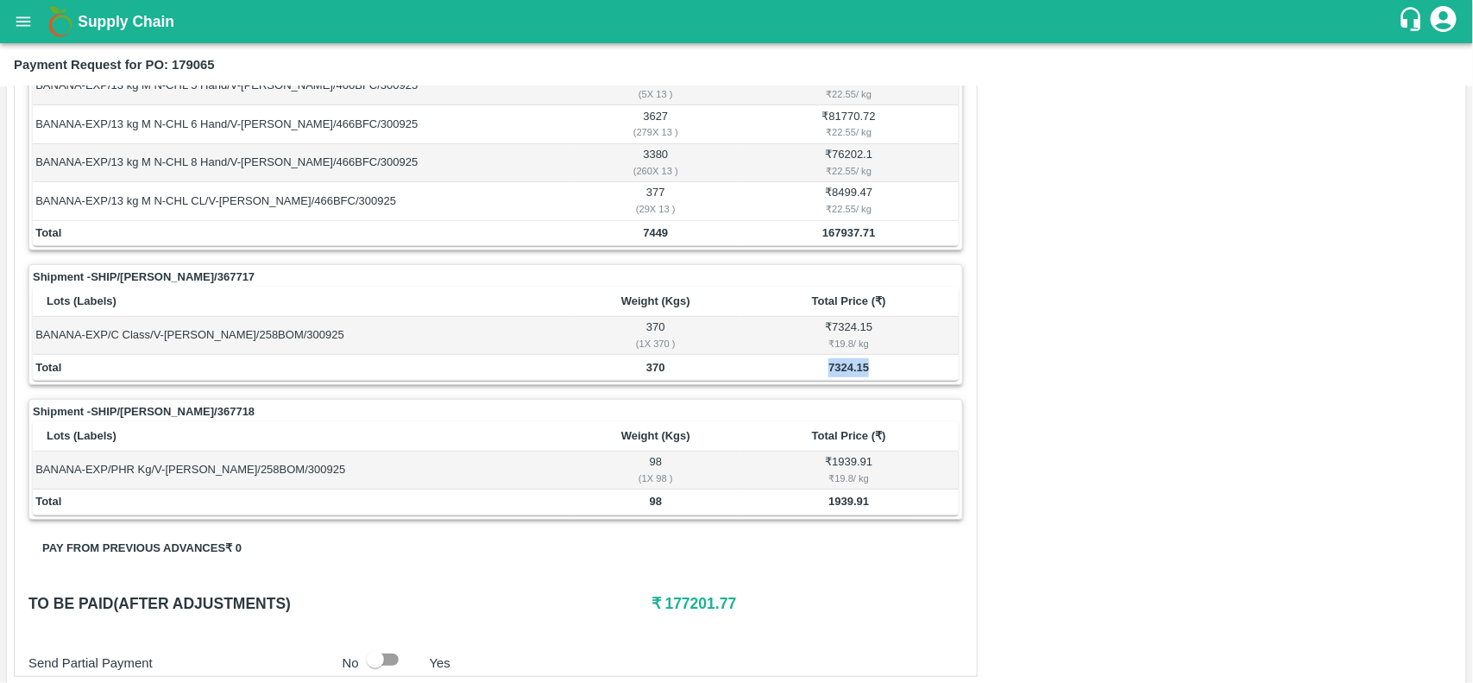
copy b "7324.15"
click at [839, 361] on td "7324.15" at bounding box center [849, 368] width 219 height 26
click at [847, 512] on td "1939.91" at bounding box center [849, 502] width 219 height 26
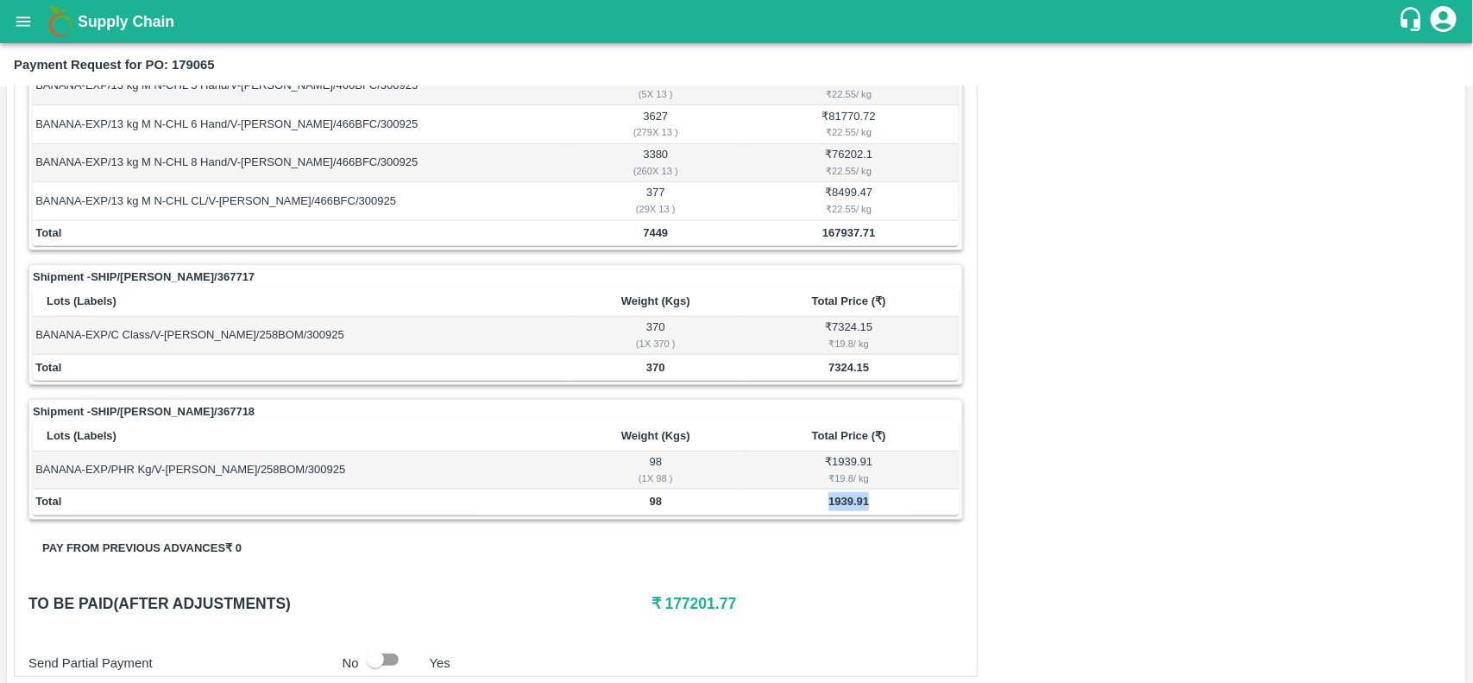
copy b "1939.91"
click at [714, 402] on div "Shipment - SHIP/NASH/367718 Lots (Labels) Weight (Kgs) Total Price (₹) BANANA-E…" at bounding box center [495, 459] width 935 height 121
click at [649, 242] on td "7449" at bounding box center [655, 234] width 167 height 26
click at [650, 369] on b "370" at bounding box center [655, 367] width 19 height 13
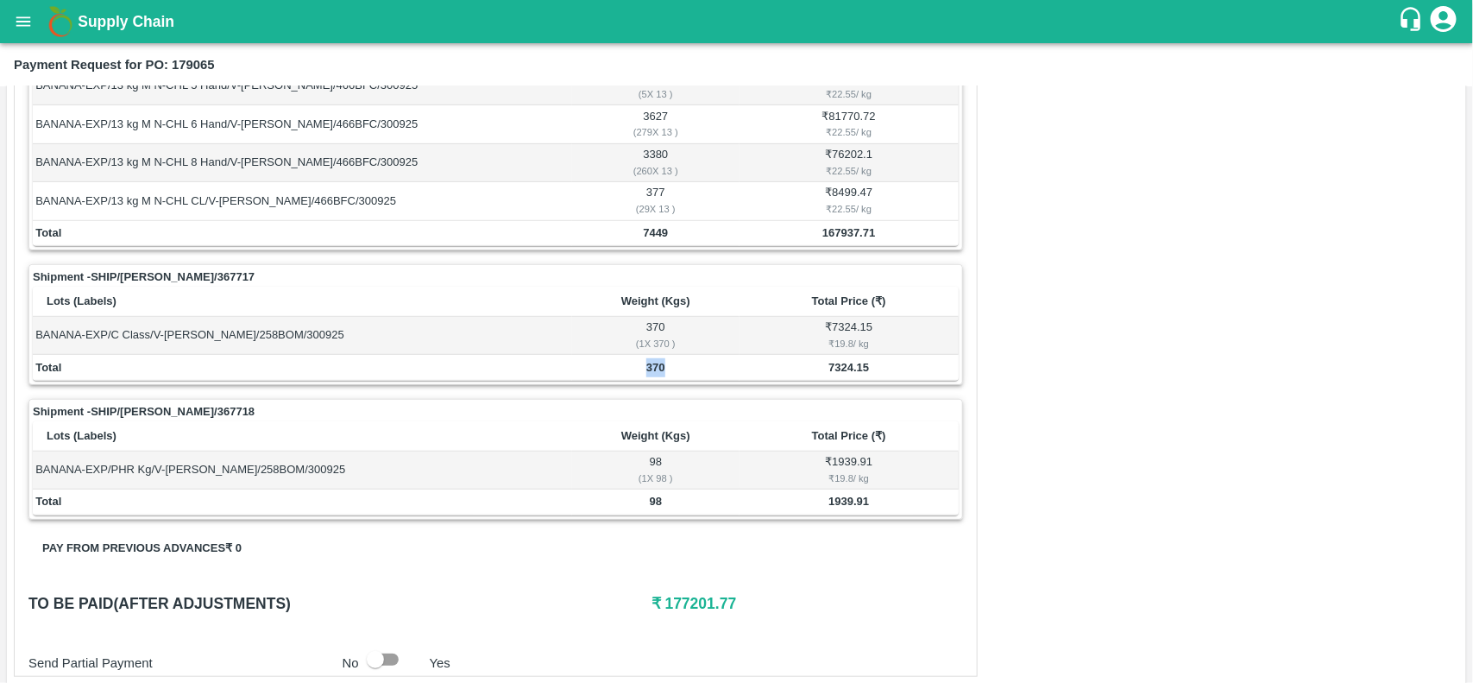
click at [650, 369] on b "370" at bounding box center [655, 367] width 19 height 13
click at [662, 507] on td "98" at bounding box center [655, 502] width 167 height 26
click at [656, 501] on b "98" at bounding box center [656, 500] width 12 height 13
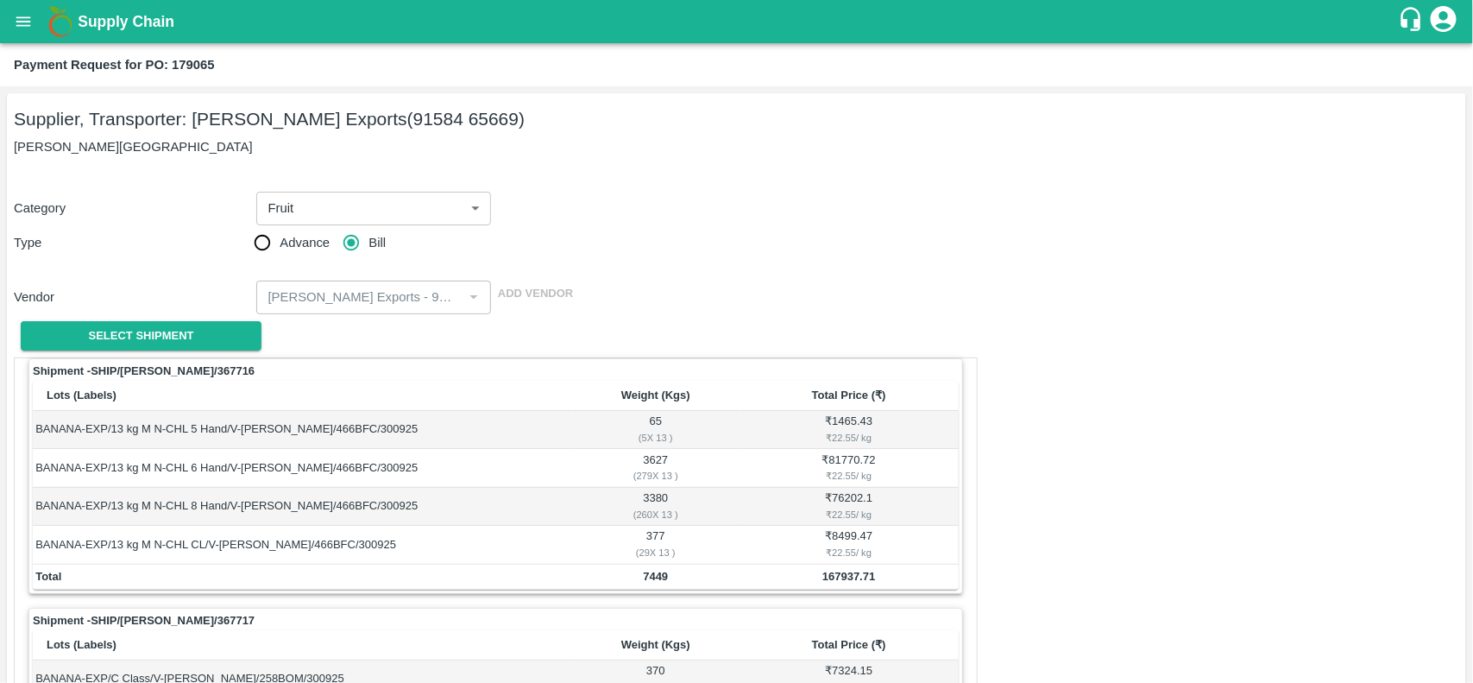
scroll to position [236, 0]
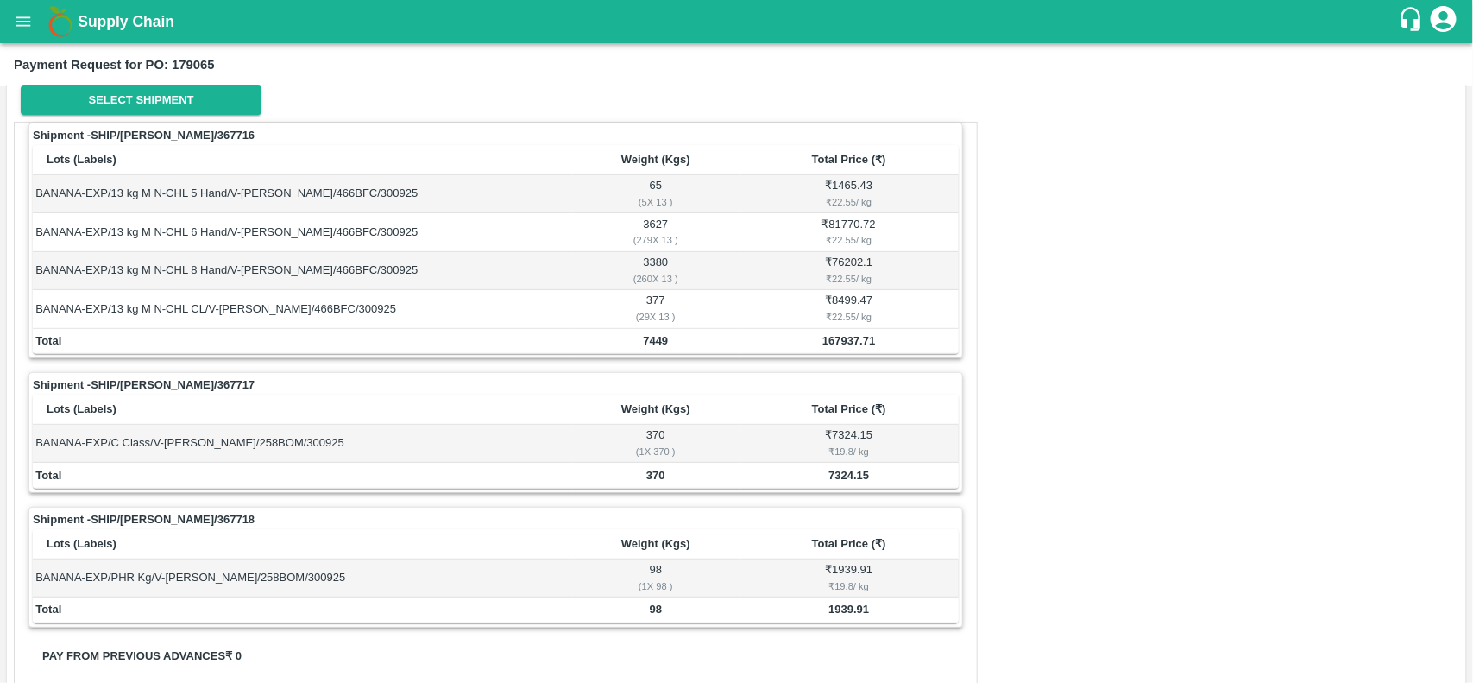
click at [853, 343] on b "167937.71" at bounding box center [848, 340] width 53 height 13
click at [837, 472] on b "7324.15" at bounding box center [848, 475] width 41 height 13
click at [835, 620] on td "1939.91" at bounding box center [849, 610] width 219 height 26
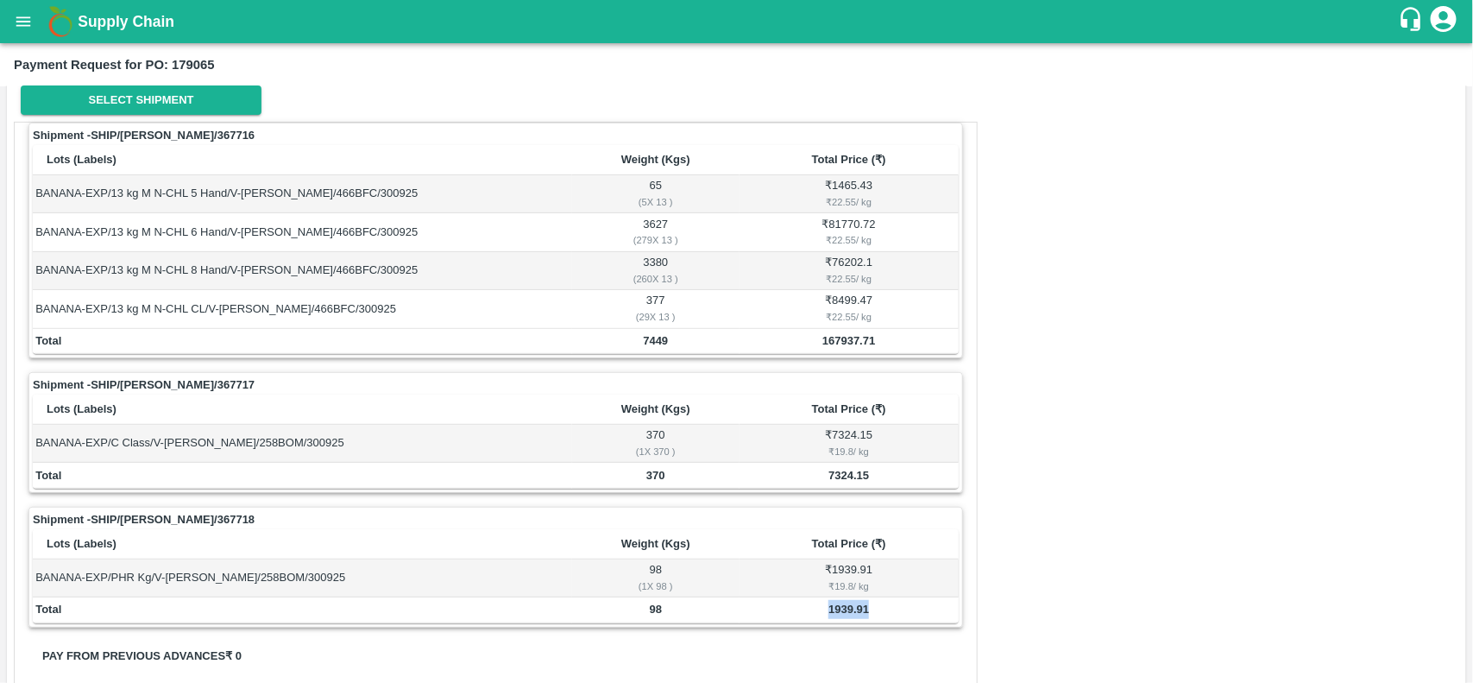
click at [835, 620] on td "1939.91" at bounding box center [849, 610] width 219 height 26
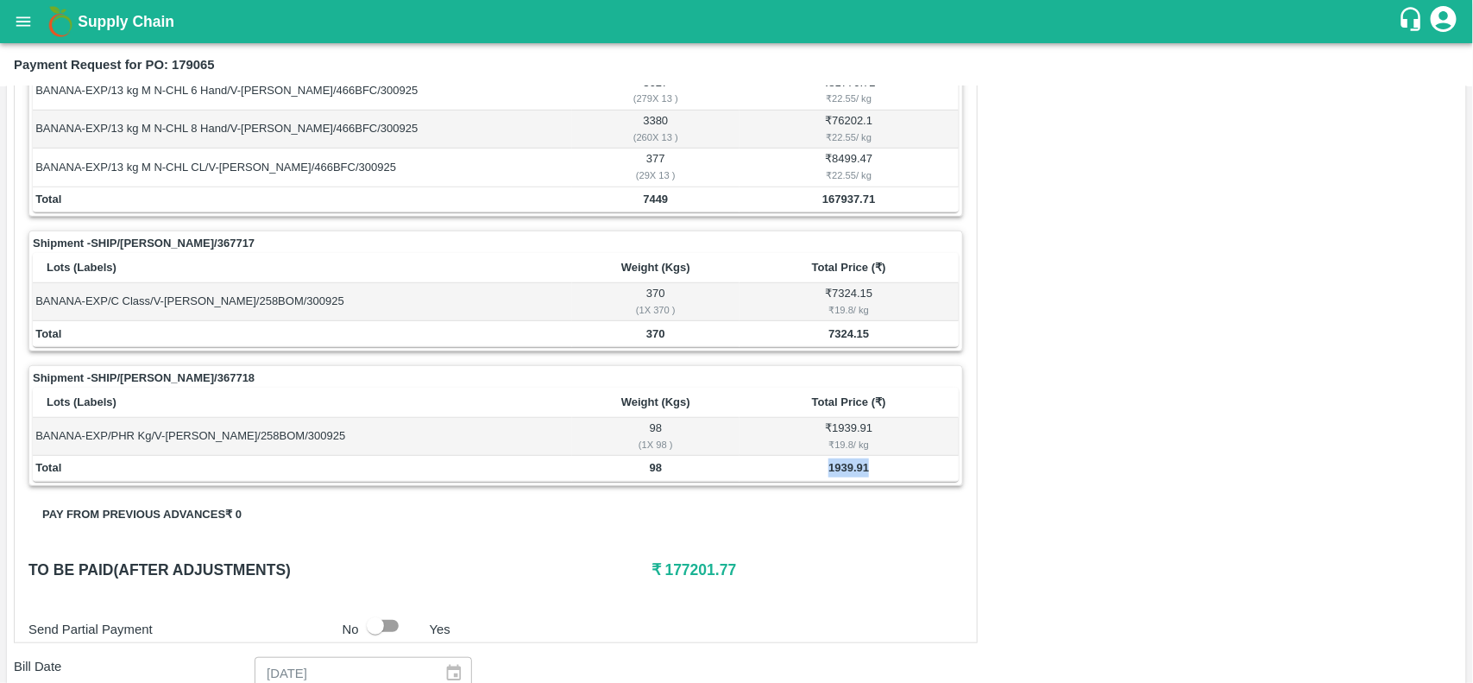
scroll to position [378, 0]
click at [16, 18] on icon "open drawer" at bounding box center [23, 21] width 19 height 19
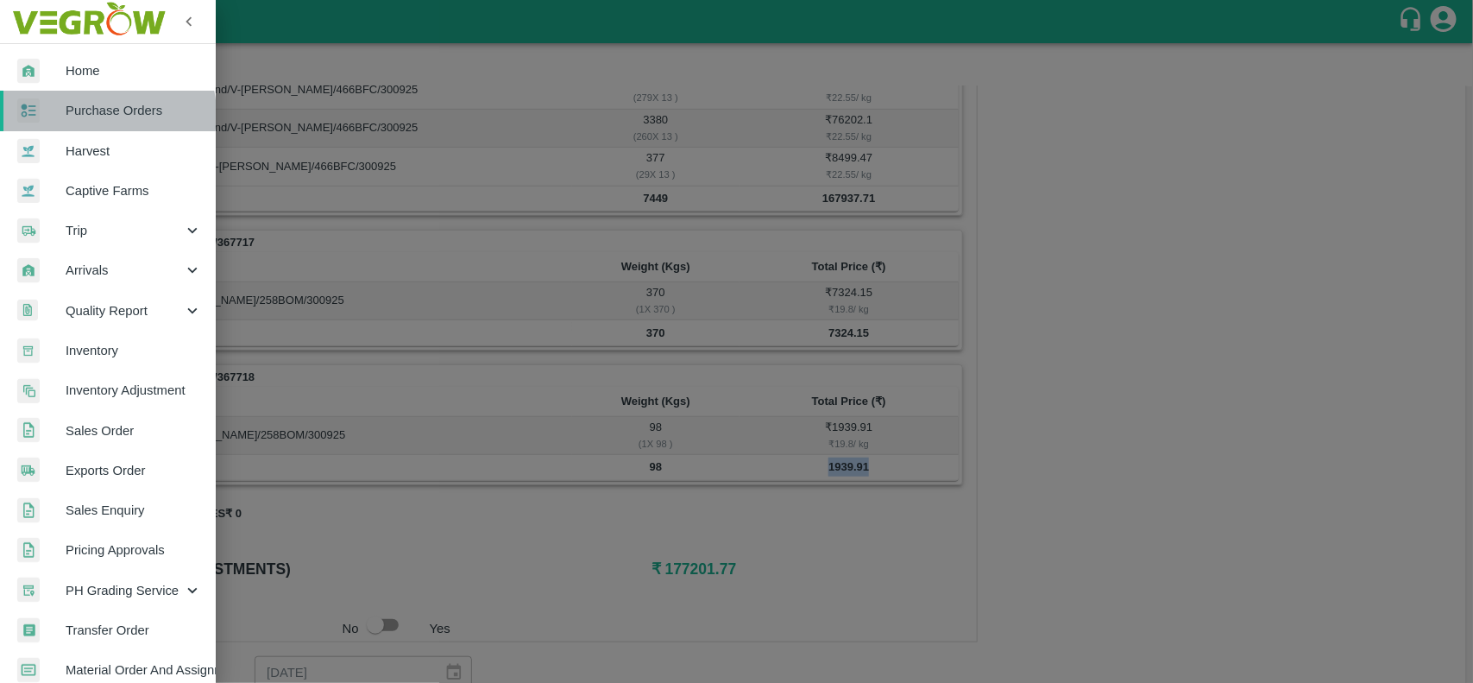
click at [99, 114] on span "Purchase Orders" at bounding box center [134, 110] width 136 height 19
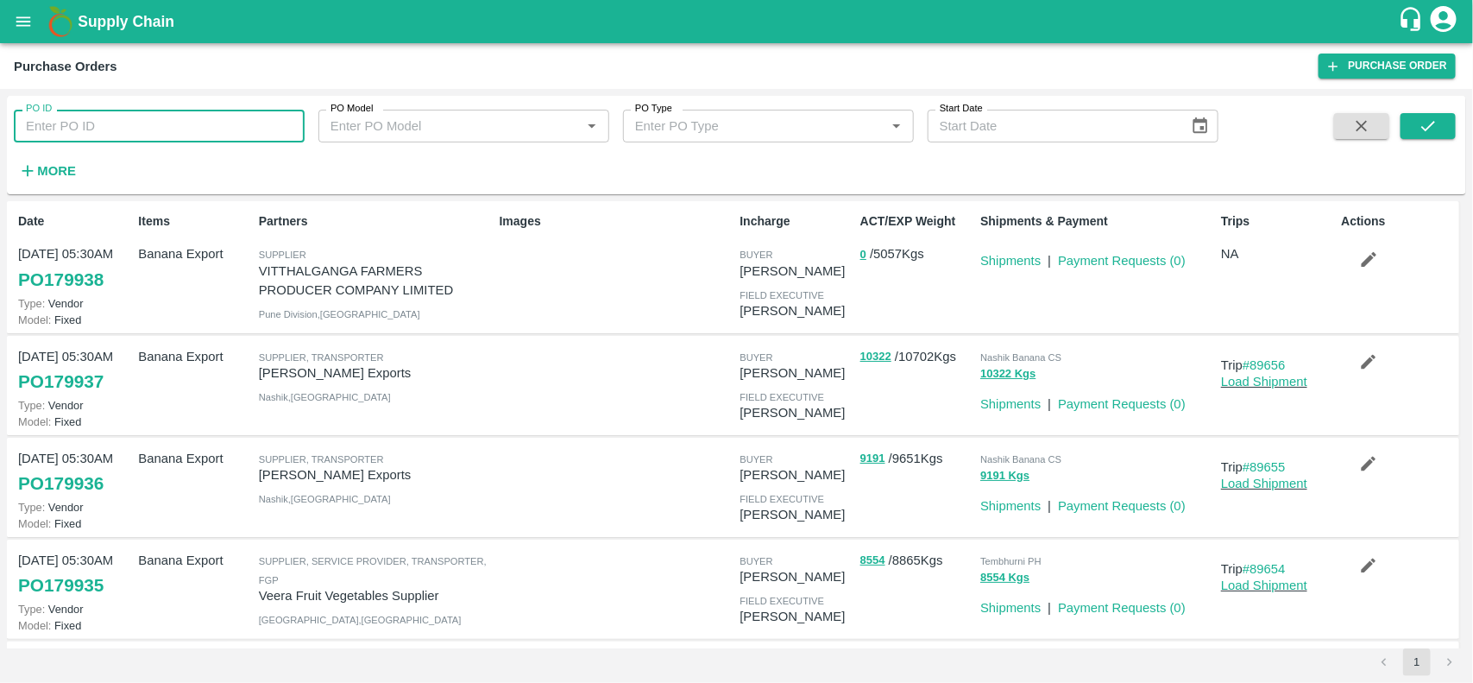
click at [115, 129] on input "PO ID" at bounding box center [159, 126] width 291 height 33
paste input "179150"
click at [115, 129] on input "179150" at bounding box center [159, 126] width 291 height 33
type input "179150"
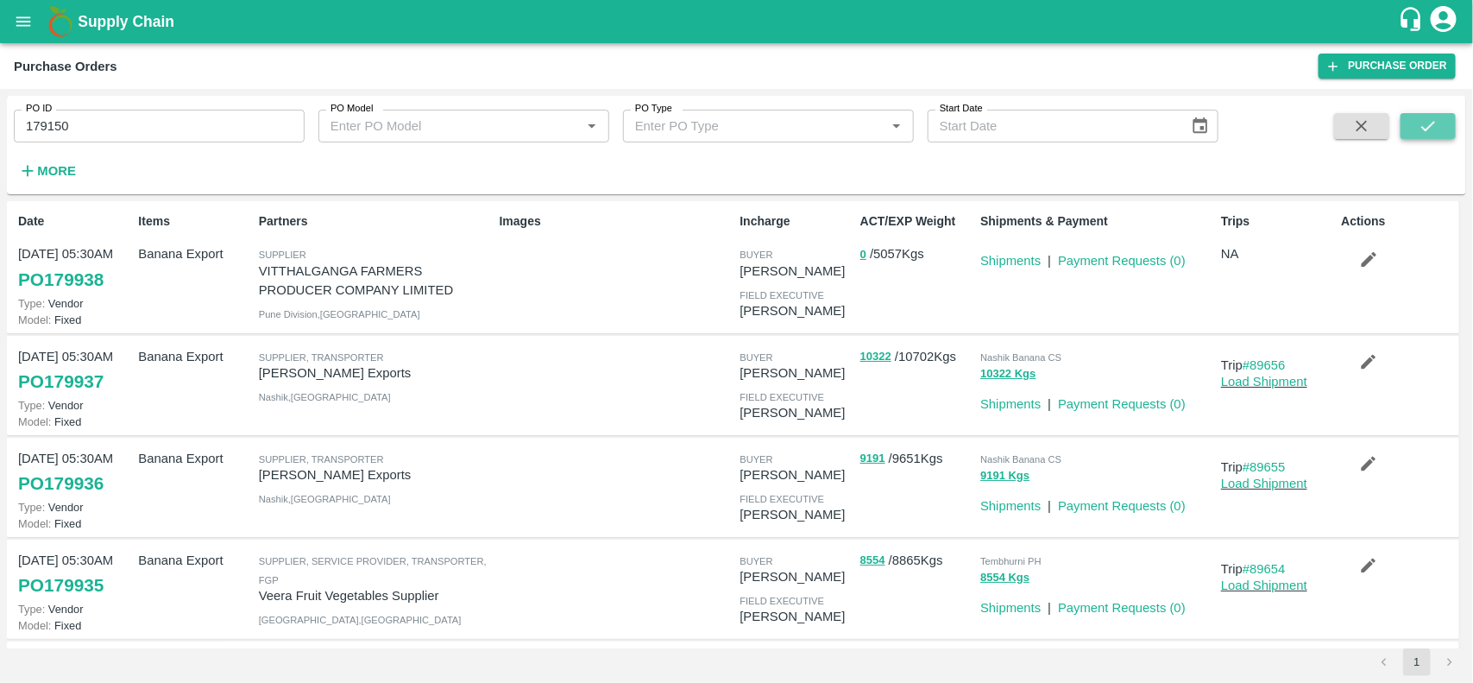
click at [1419, 119] on icon "submit" at bounding box center [1428, 125] width 19 height 19
click at [129, 123] on input "179150" at bounding box center [159, 126] width 291 height 33
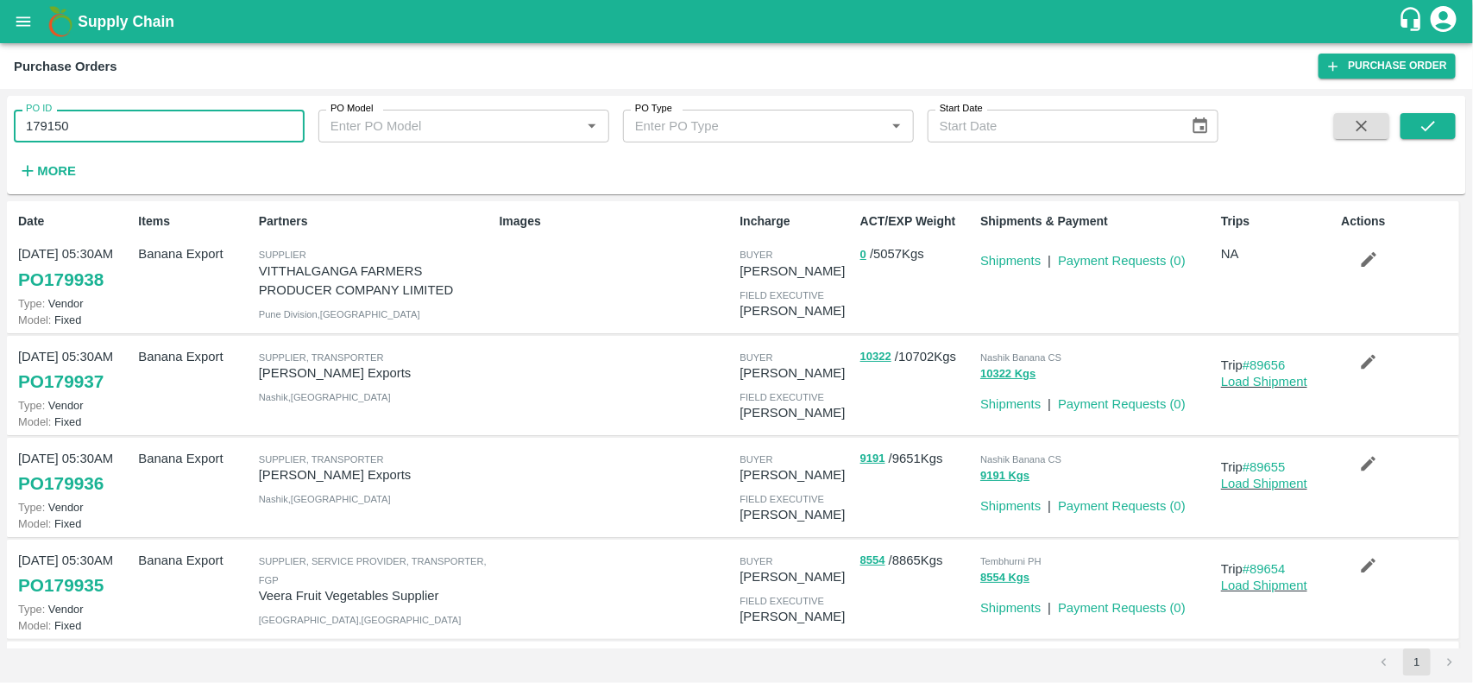
click at [129, 123] on input "179150" at bounding box center [159, 126] width 291 height 33
paste input "text"
type input "179150"
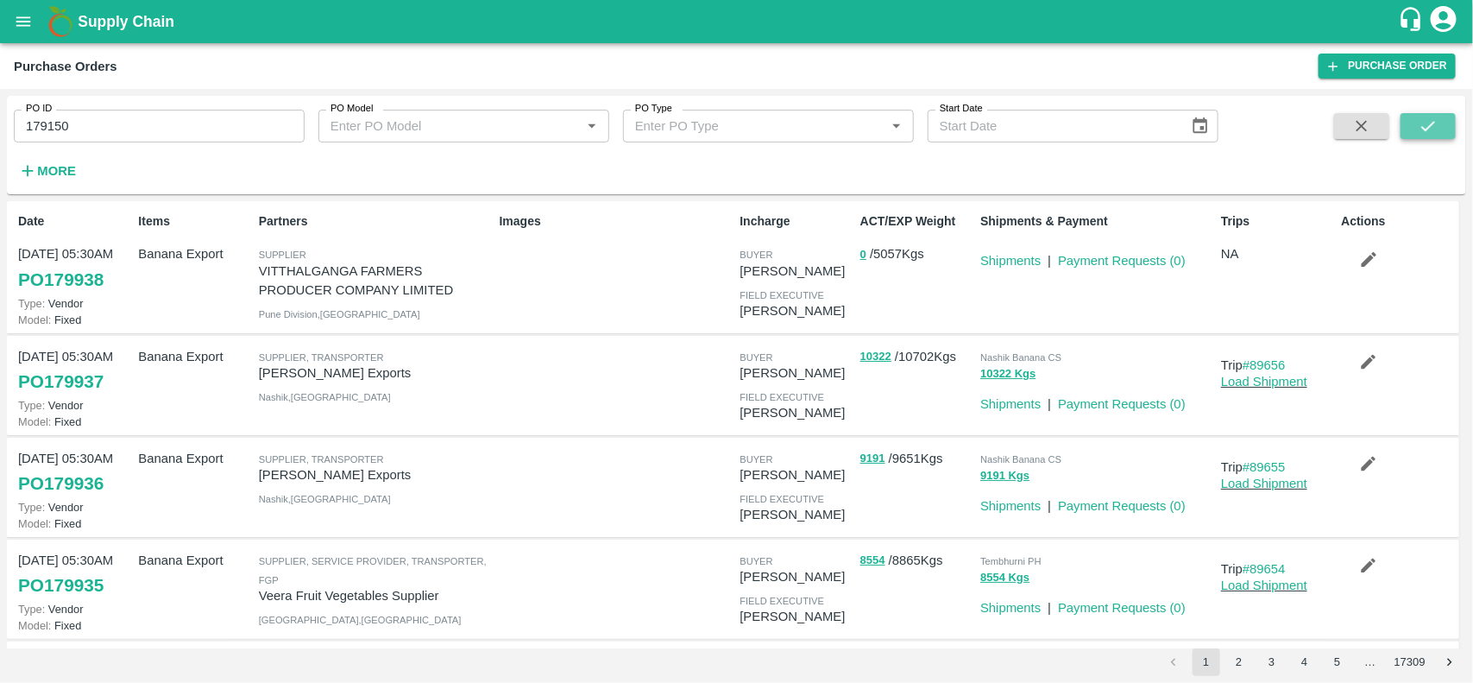
click at [1426, 135] on icon "submit" at bounding box center [1428, 125] width 19 height 19
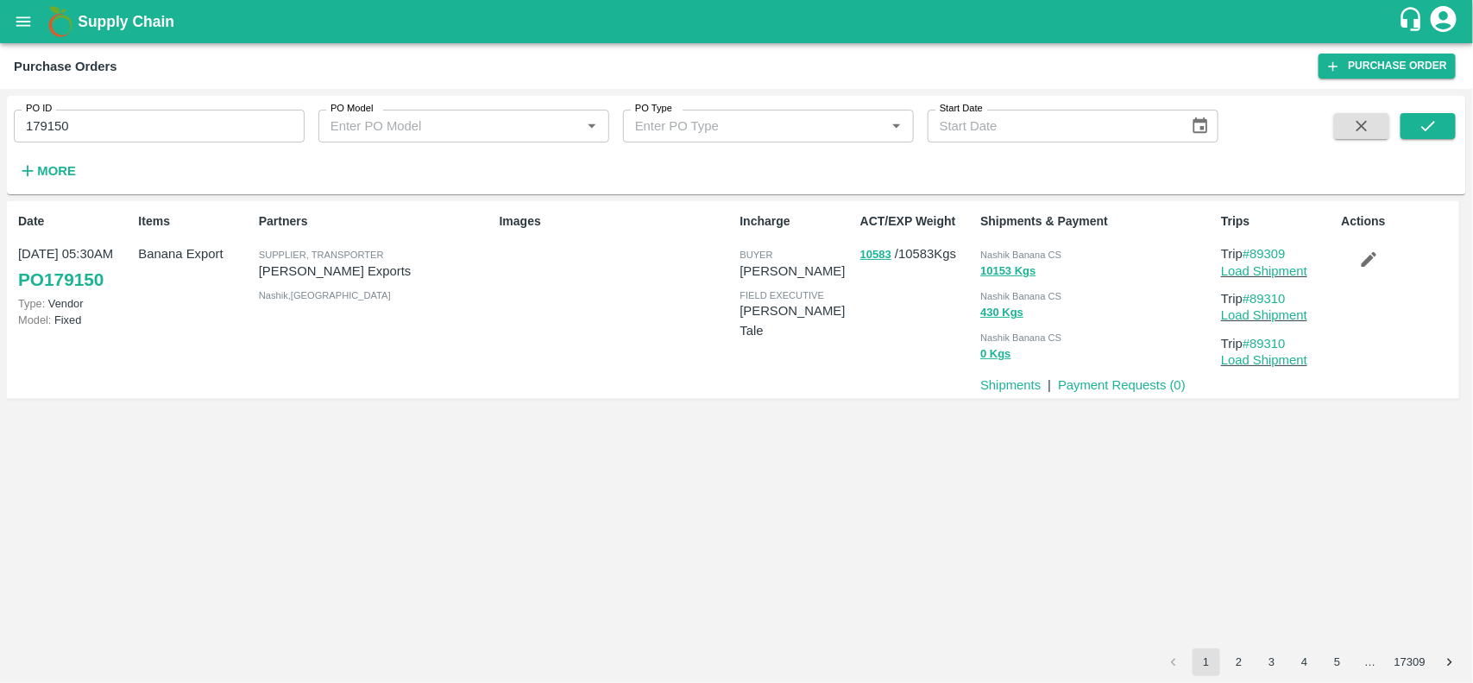
click at [192, 140] on input "179150" at bounding box center [159, 126] width 291 height 33
click at [1087, 381] on link "Payment Requests ( 0 )" at bounding box center [1122, 385] width 128 height 14
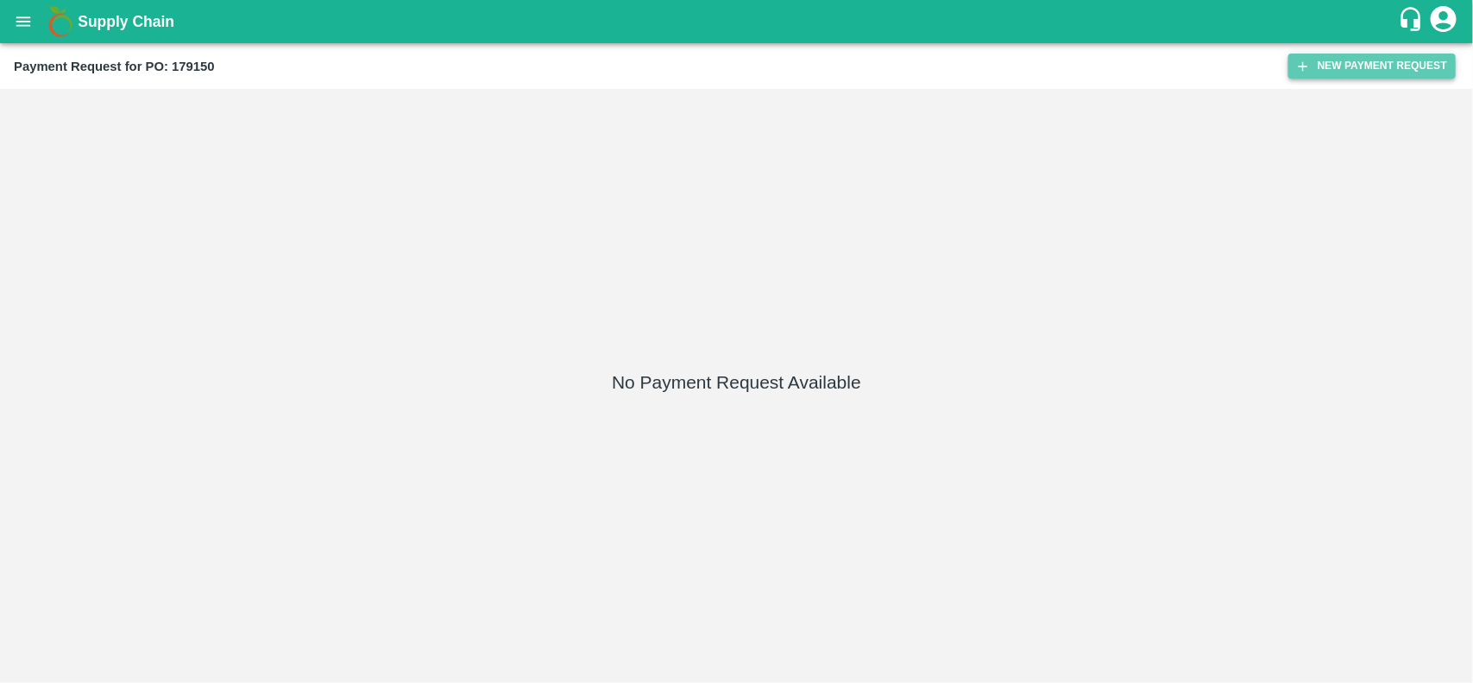
click at [1390, 66] on button "New Payment Request" at bounding box center [1371, 66] width 167 height 25
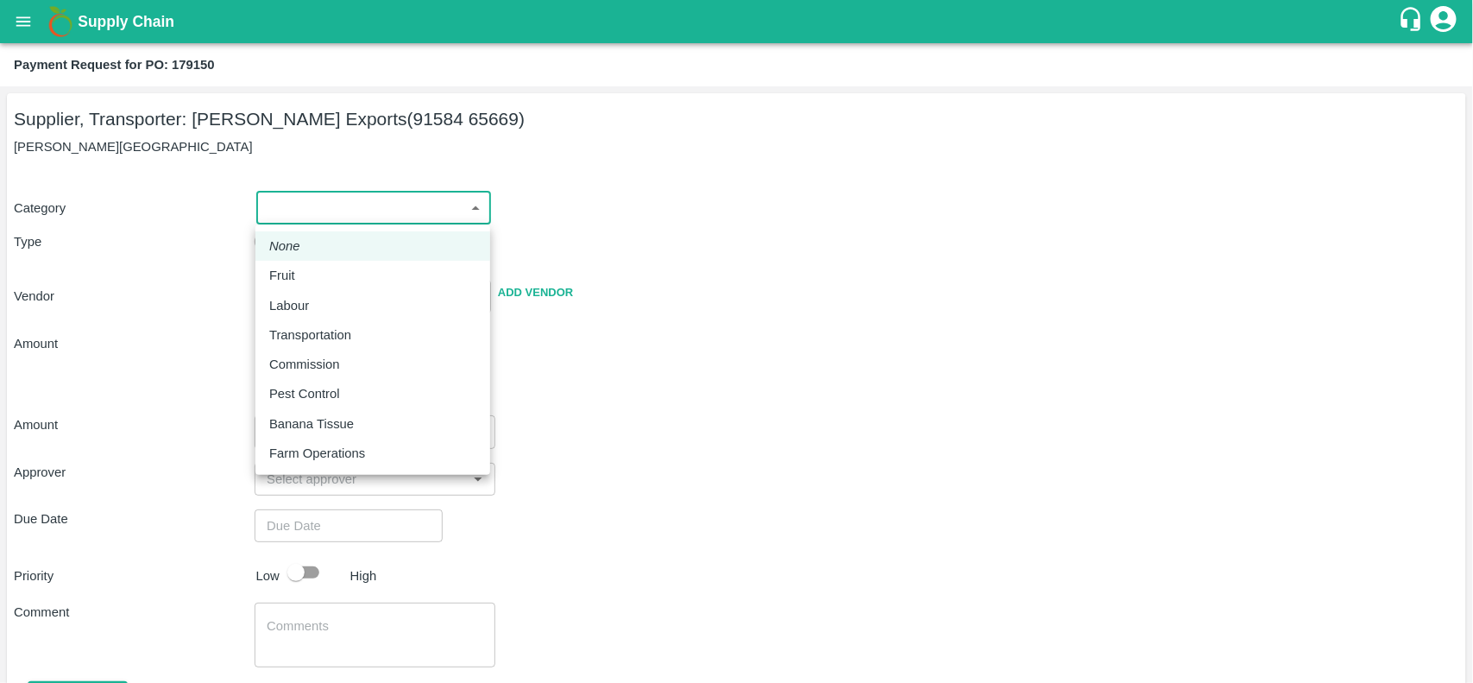
click at [302, 210] on body "Supply Chain Payment Request for PO: 179150 Supplier, Transporter: [PERSON_NAME…" at bounding box center [736, 341] width 1473 height 683
click at [293, 266] on p "Fruit" at bounding box center [282, 275] width 26 height 19
type input "1"
type input "[PERSON_NAME] Exports - 91584 65669(Supplier, Transporter)"
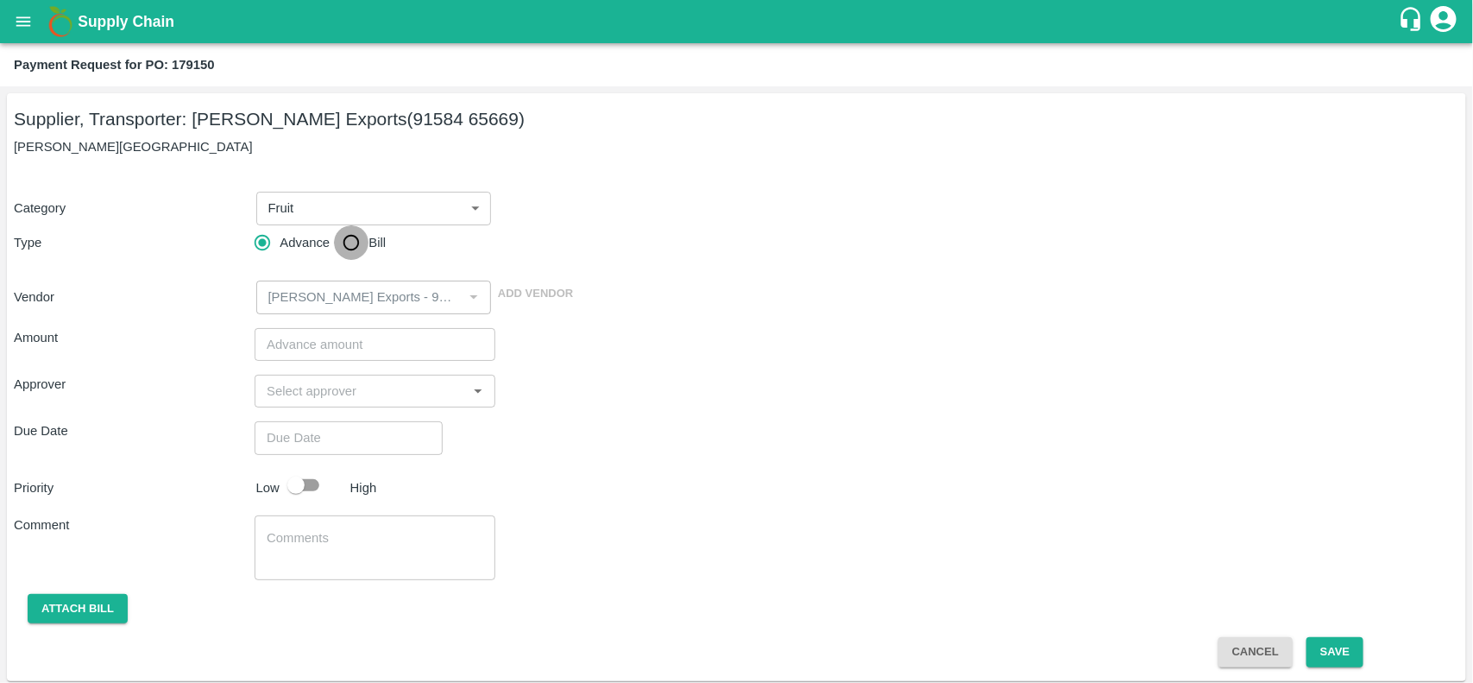
click at [347, 239] on input "Bill" at bounding box center [351, 242] width 35 height 35
radio input "true"
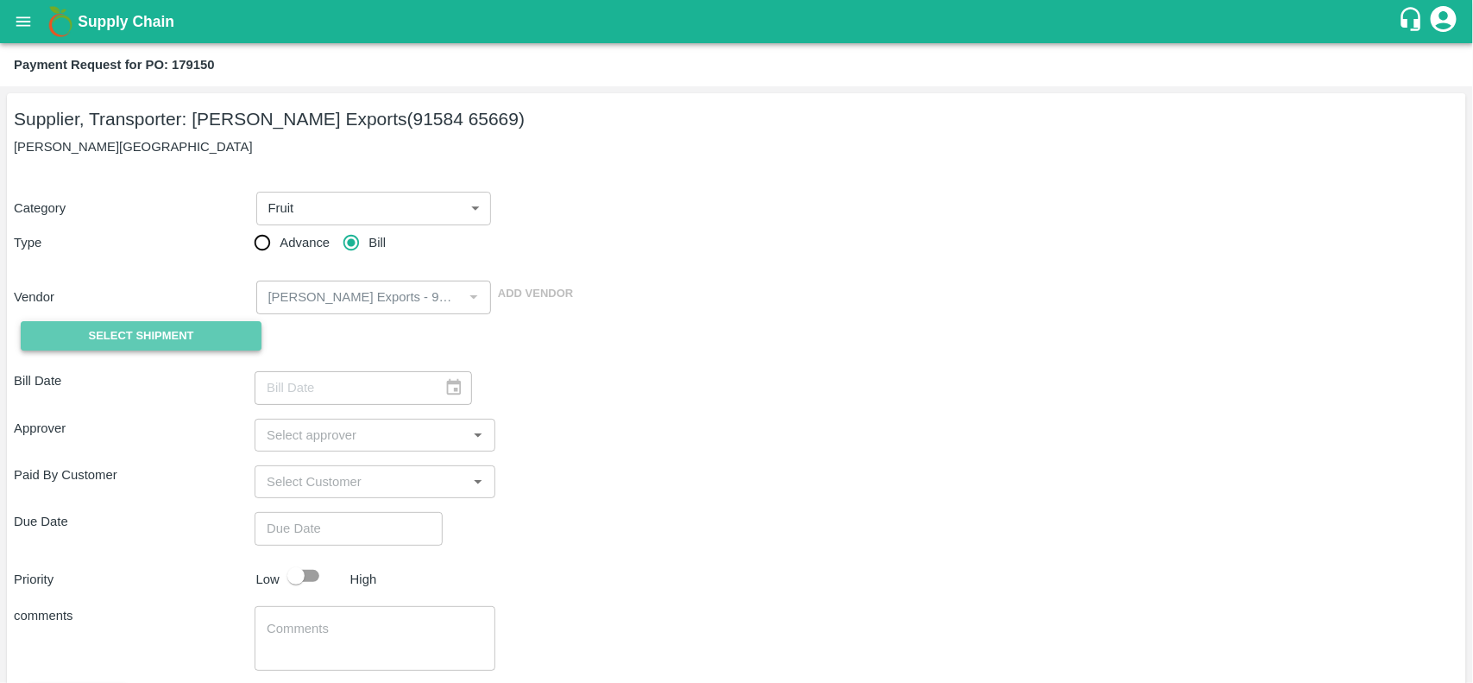
click at [104, 334] on span "Select Shipment" at bounding box center [141, 336] width 105 height 20
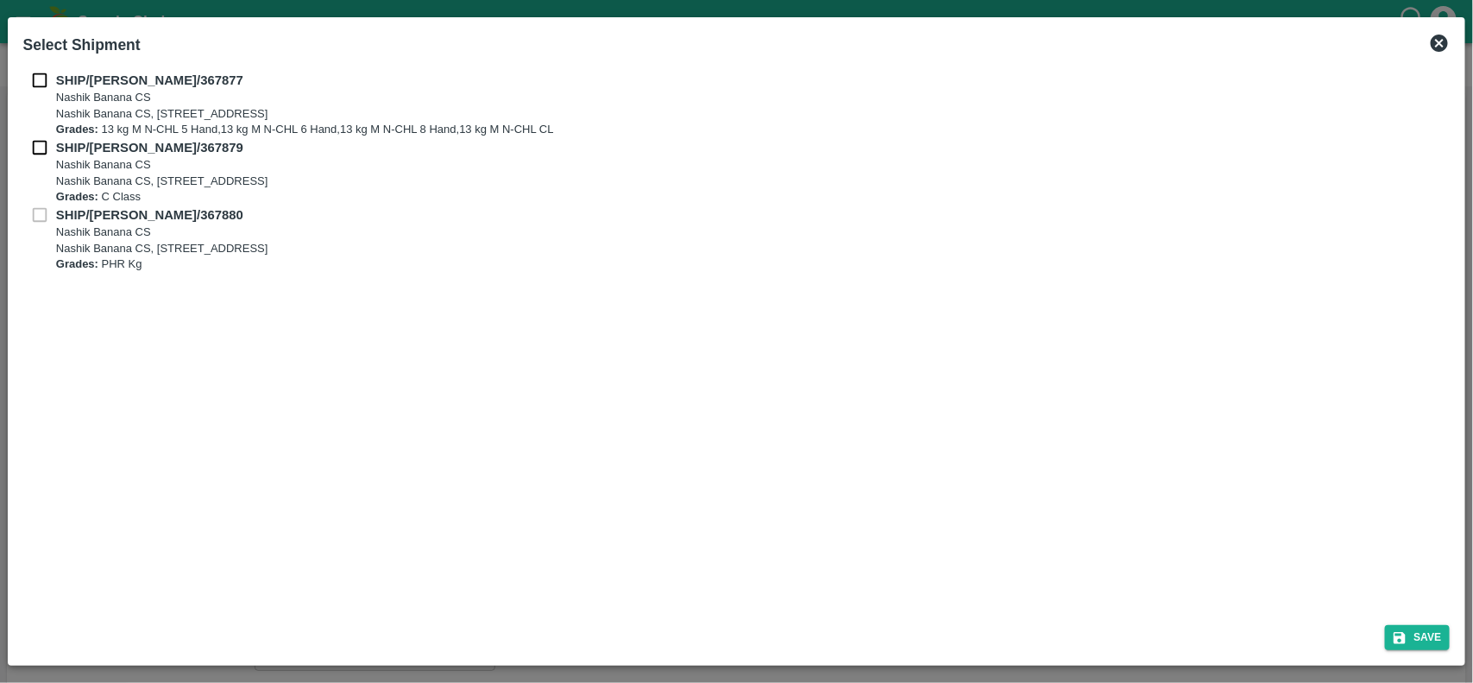
click at [48, 92] on div "SHIP/[PERSON_NAME]/367877 Nashik Banana CS Nashik Banana CS, Gat No. 314/2/1, A…" at bounding box center [736, 104] width 1427 height 67
click at [43, 80] on input "checkbox" at bounding box center [39, 80] width 33 height 19
checkbox input "true"
click at [35, 148] on input "checkbox" at bounding box center [39, 147] width 33 height 19
click at [35, 214] on div "SHIP/NASH/367880 Nashik Banana CS Nashik Banana CS, Gat No. 314/2/1, A/p- Mohad…" at bounding box center [736, 238] width 1427 height 67
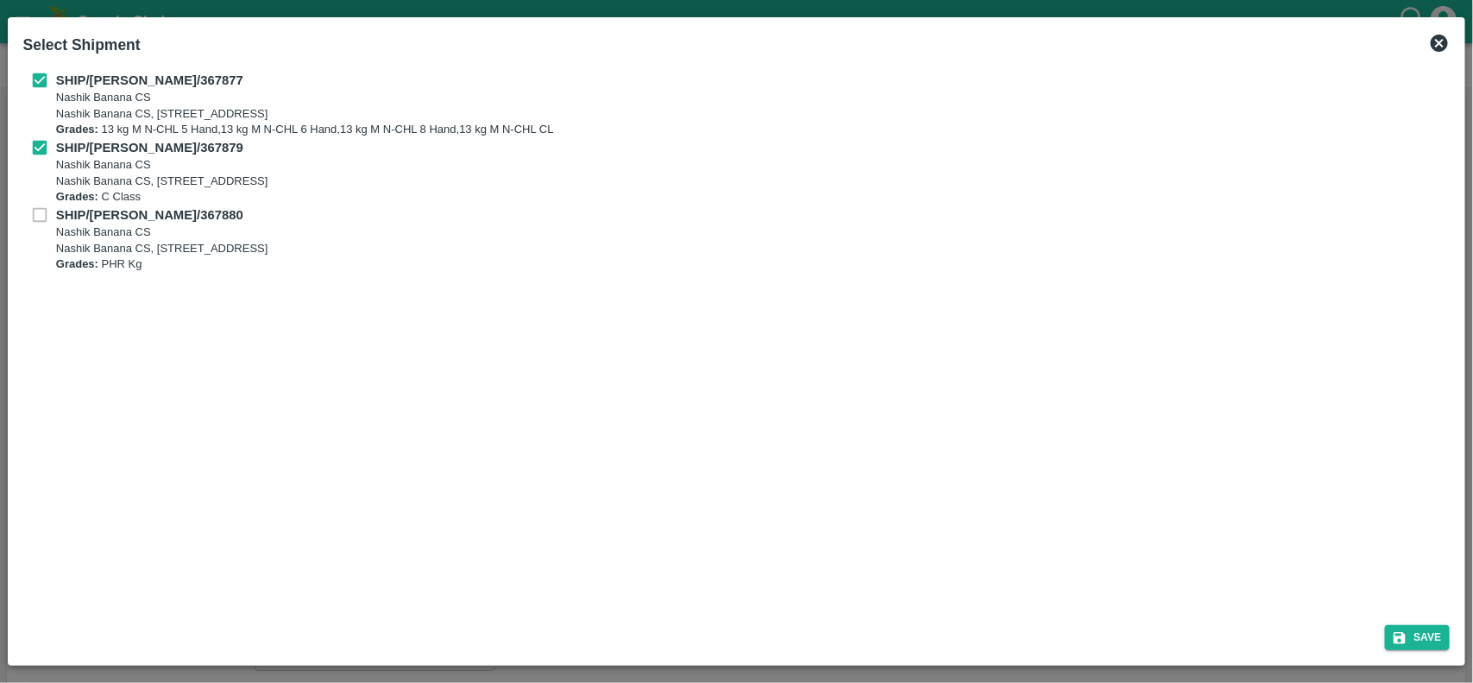
click at [40, 210] on div "SHIP/NASH/367880 Nashik Banana CS Nashik Banana CS, Gat No. 314/2/1, A/p- Mohad…" at bounding box center [736, 238] width 1427 height 67
click at [40, 217] on div "SHIP/NASH/367880 Nashik Banana CS Nashik Banana CS, Gat No. 314/2/1, A/p- Mohad…" at bounding box center [736, 238] width 1427 height 67
click at [41, 220] on div "SHIP/NASH/367880 Nashik Banana CS Nashik Banana CS, Gat No. 314/2/1, A/p- Mohad…" at bounding box center [736, 238] width 1427 height 67
click at [39, 214] on div "SHIP/NASH/367880 Nashik Banana CS Nashik Banana CS, Gat No. 314/2/1, A/p- Mohad…" at bounding box center [736, 238] width 1427 height 67
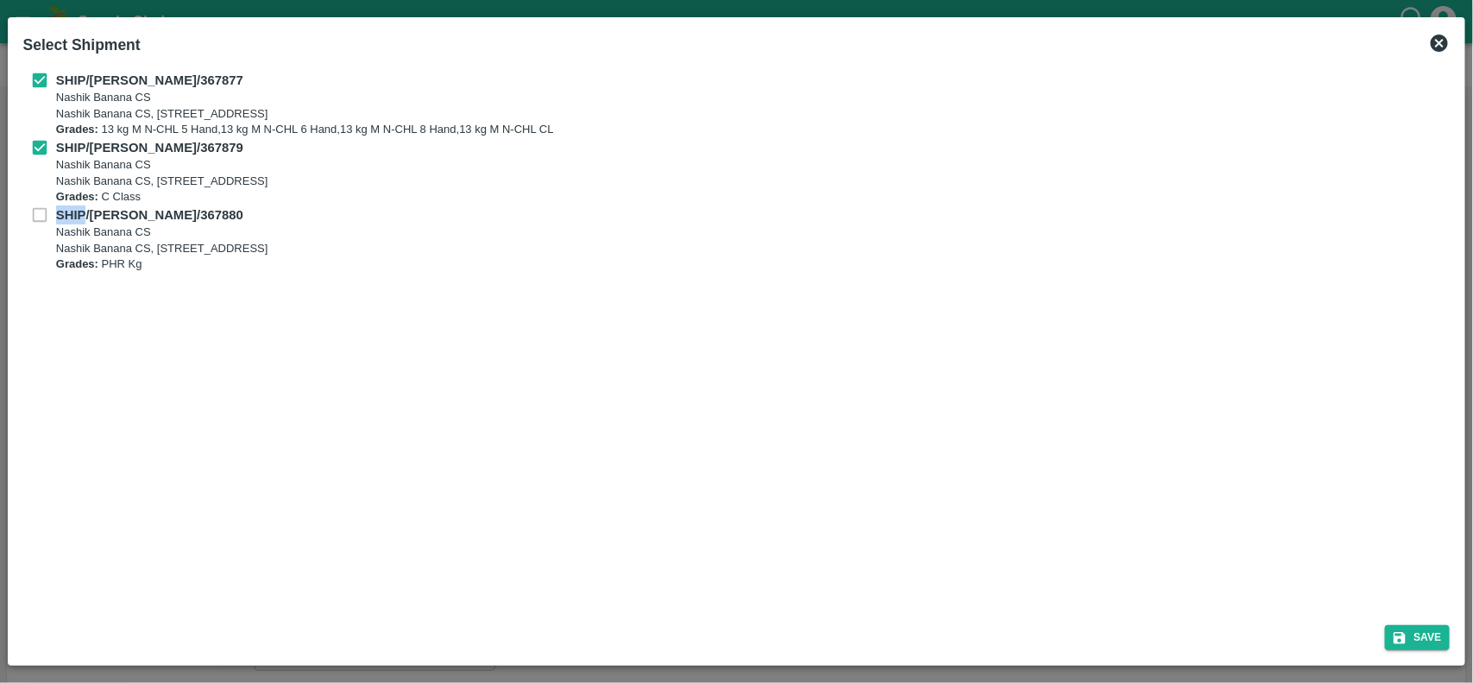
click at [39, 214] on div "SHIP/NASH/367880 Nashik Banana CS Nashik Banana CS, Gat No. 314/2/1, A/p- Mohad…" at bounding box center [736, 238] width 1427 height 67
click at [490, 278] on div "SHIP/NASH/367877 Nashik Banana CS Nashik Banana CS, Gat No. 314/2/1, A/p- Mohad…" at bounding box center [736, 337] width 1441 height 547
click at [35, 143] on input "checkbox" at bounding box center [39, 147] width 33 height 19
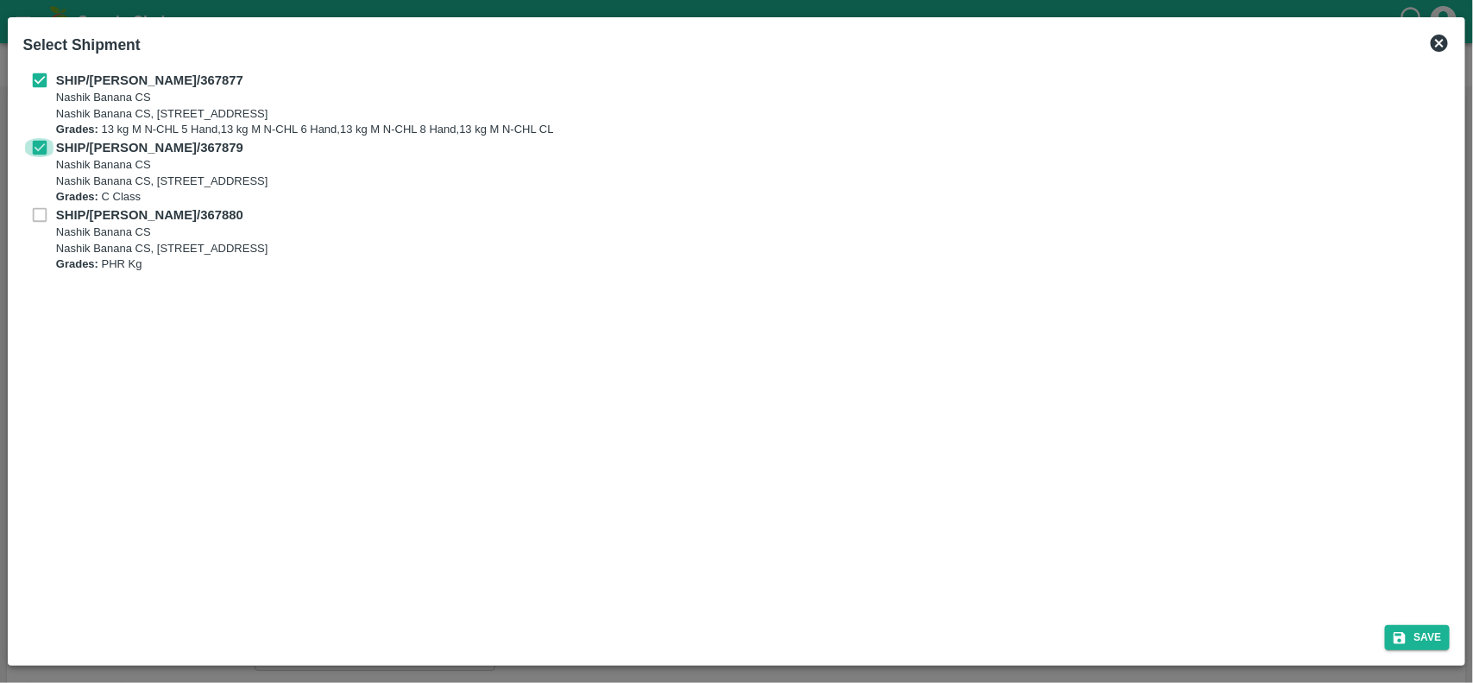
checkbox input "false"
click at [36, 76] on input "checkbox" at bounding box center [39, 80] width 33 height 19
checkbox input "false"
click at [44, 148] on input "checkbox" at bounding box center [39, 147] width 33 height 19
checkbox input "true"
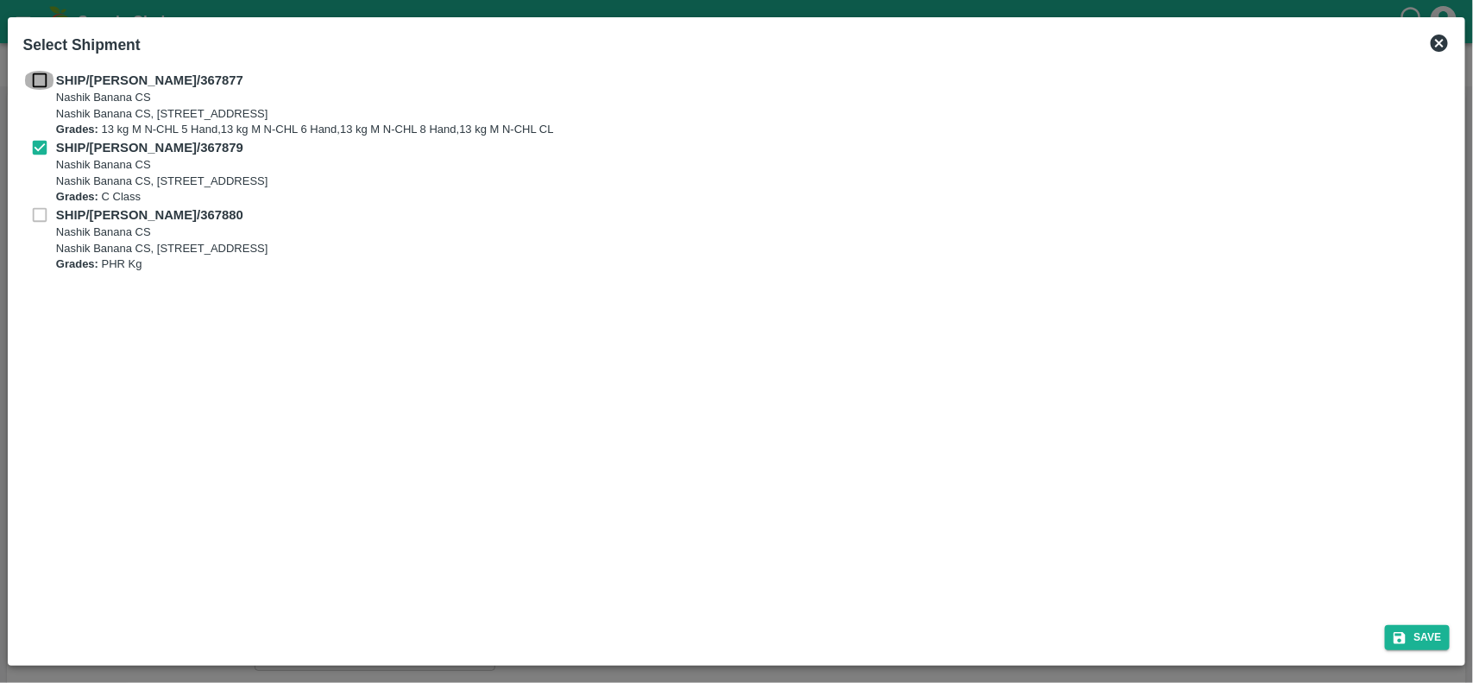
click at [41, 73] on input "checkbox" at bounding box center [39, 80] width 33 height 19
checkbox input "true"
click at [39, 213] on div "SHIP/NASH/367880 Nashik Banana CS Nashik Banana CS, Gat No. 314/2/1, A/p- Mohad…" at bounding box center [736, 238] width 1427 height 67
click at [1434, 635] on button "Save" at bounding box center [1418, 637] width 66 height 25
type input "[DATE]"
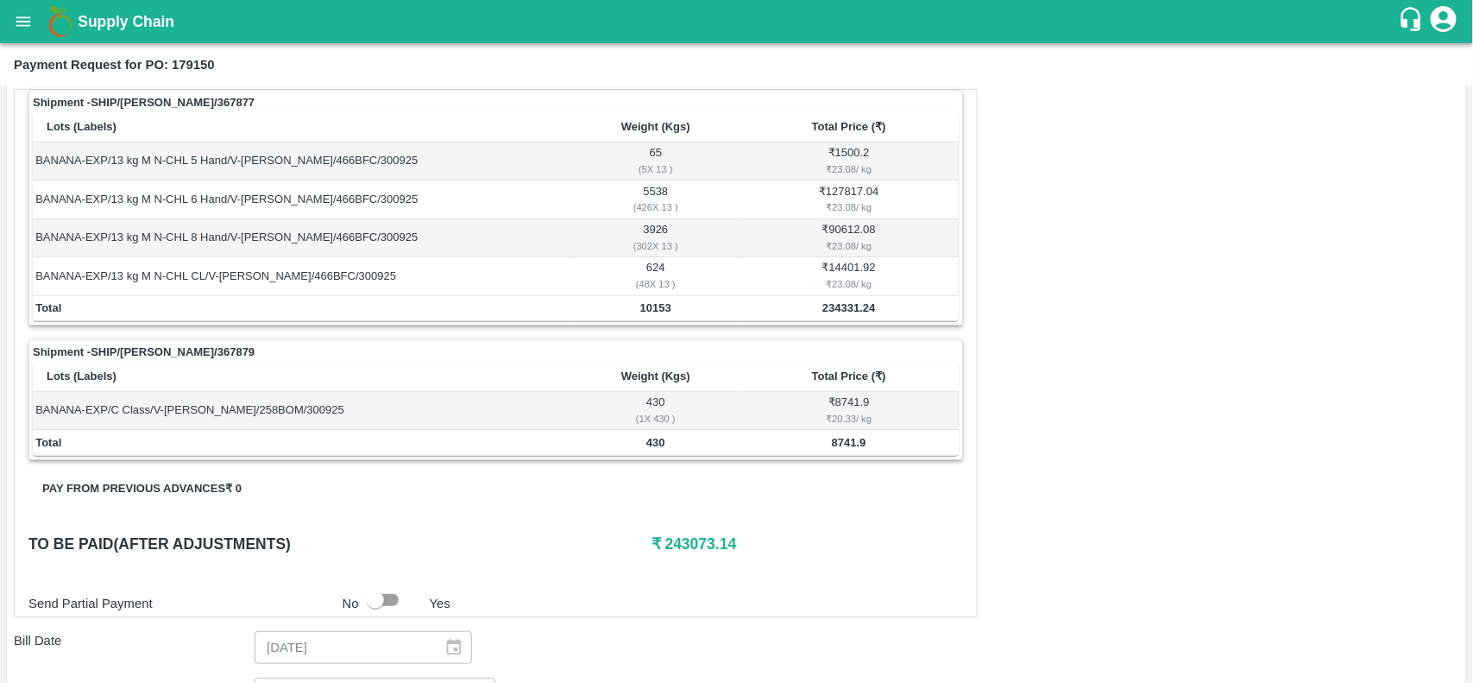
scroll to position [266, 0]
click at [640, 306] on b "10153" at bounding box center [655, 310] width 31 height 13
copy b "10153"
click at [640, 306] on b "10153" at bounding box center [655, 310] width 31 height 13
click at [675, 496] on div "Shipment - SHIP/NASH/367877 Lots (Labels) Weight (Kgs) Total Price (₹) BANANA-E…" at bounding box center [496, 355] width 964 height 528
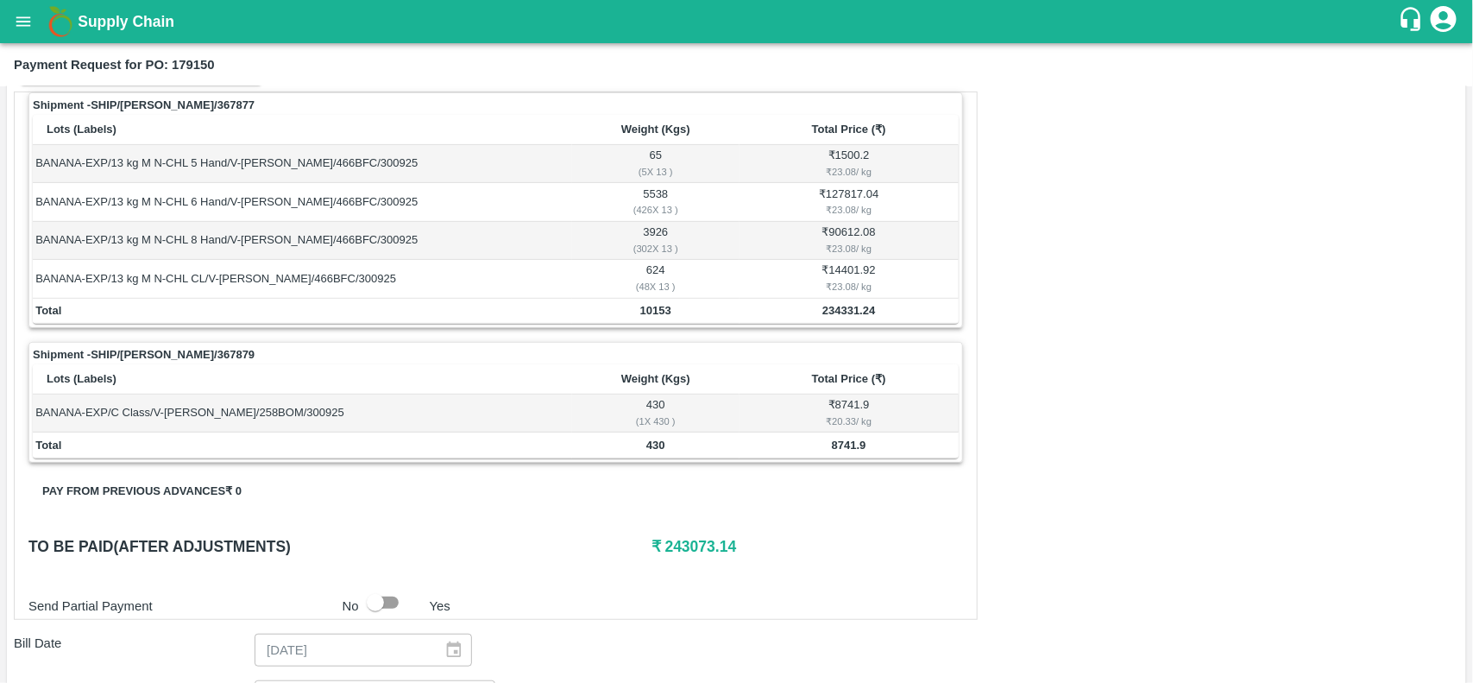
click at [653, 441] on b "430" at bounding box center [655, 444] width 19 height 13
copy b "430"
click at [653, 441] on b "430" at bounding box center [655, 444] width 19 height 13
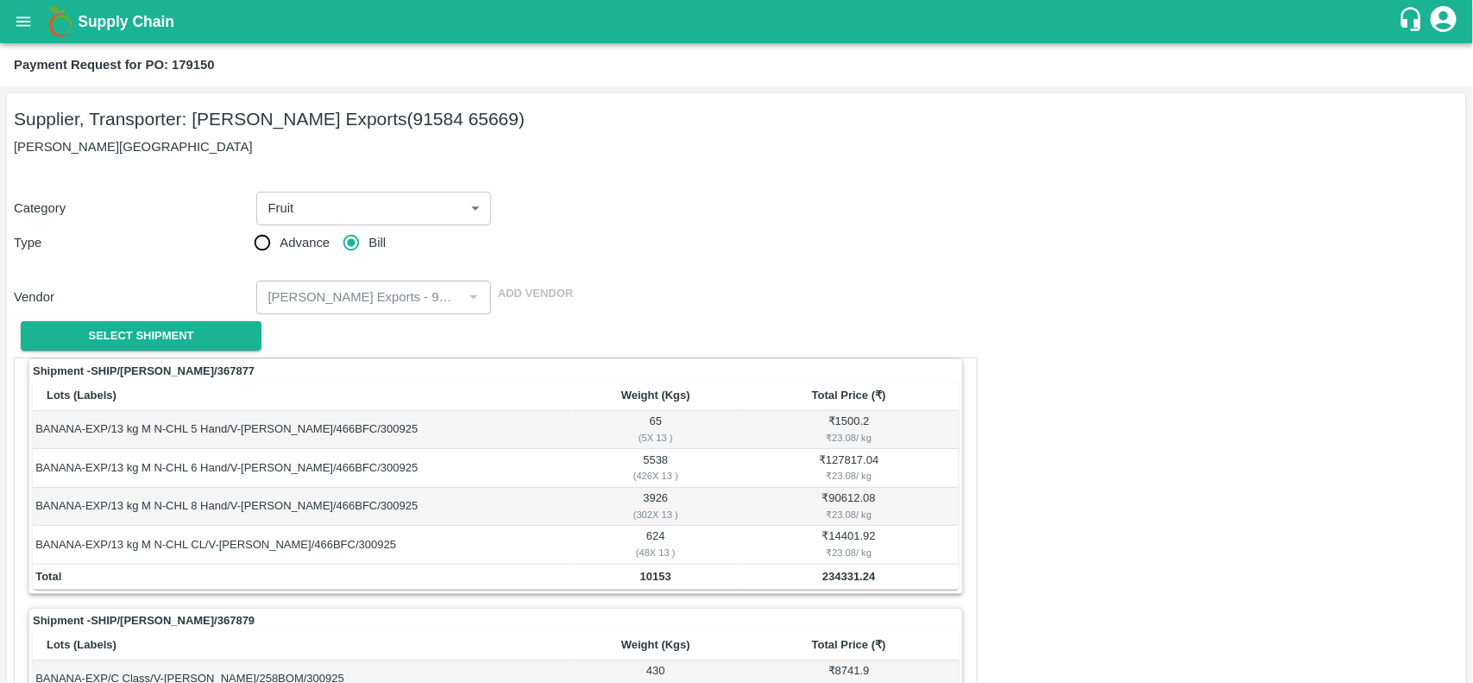
scroll to position [174, 0]
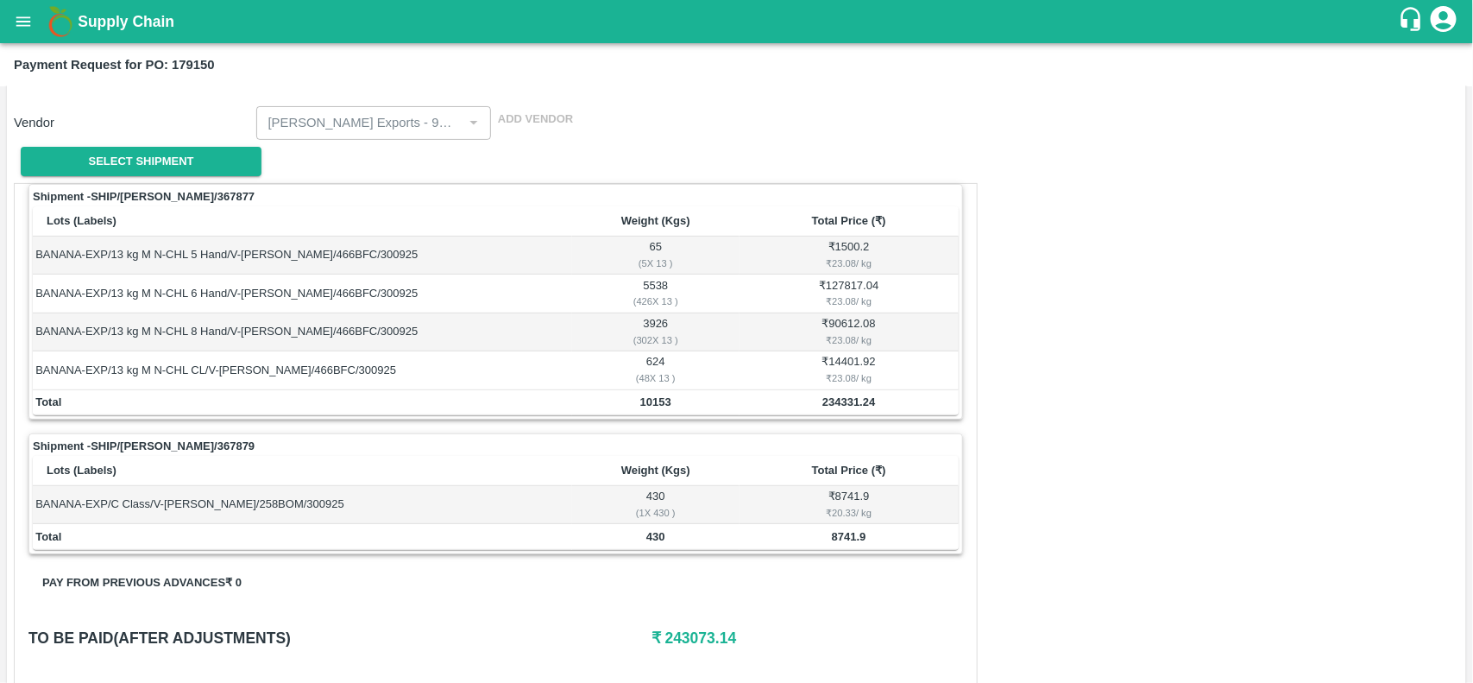
click at [834, 393] on td "234331.24" at bounding box center [849, 403] width 219 height 26
copy b "234331.24"
click at [830, 544] on td "8741.9" at bounding box center [849, 537] width 219 height 26
copy b "8741.9"
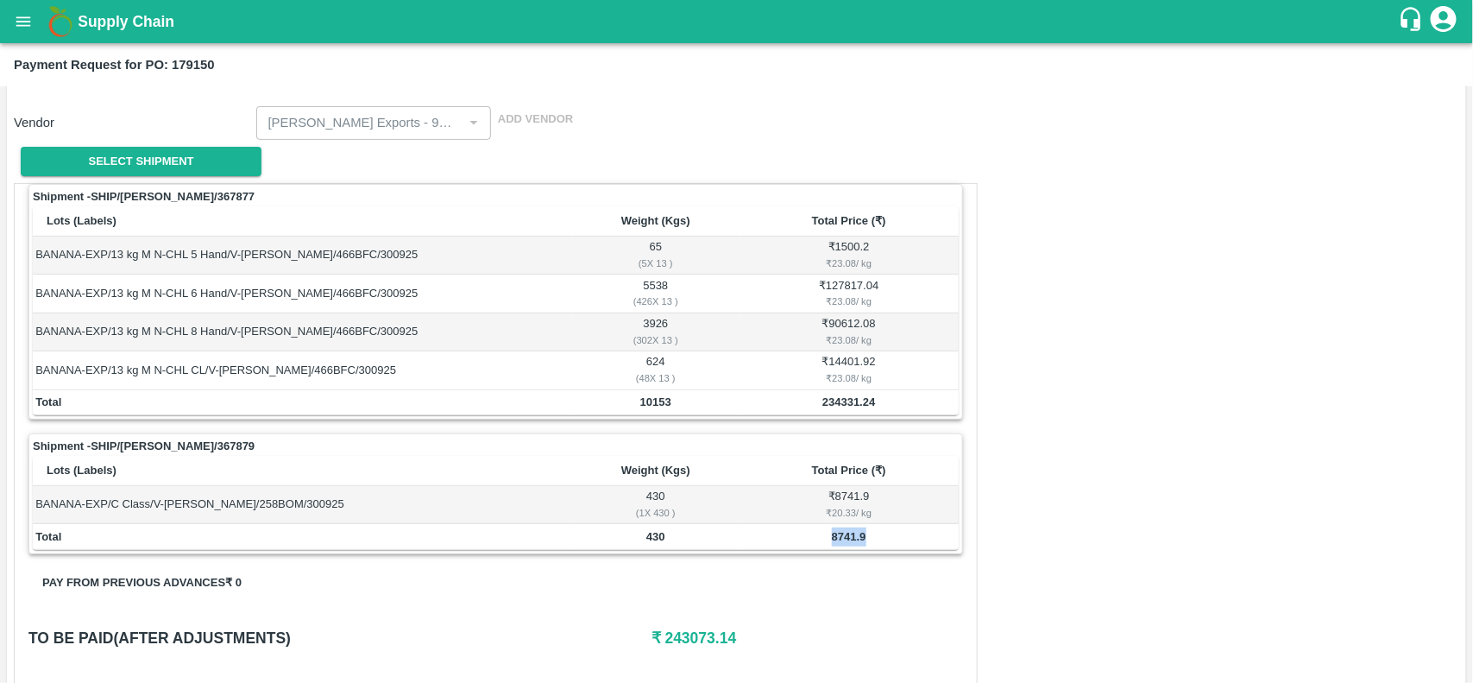
click at [830, 544] on td "8741.9" at bounding box center [849, 537] width 219 height 26
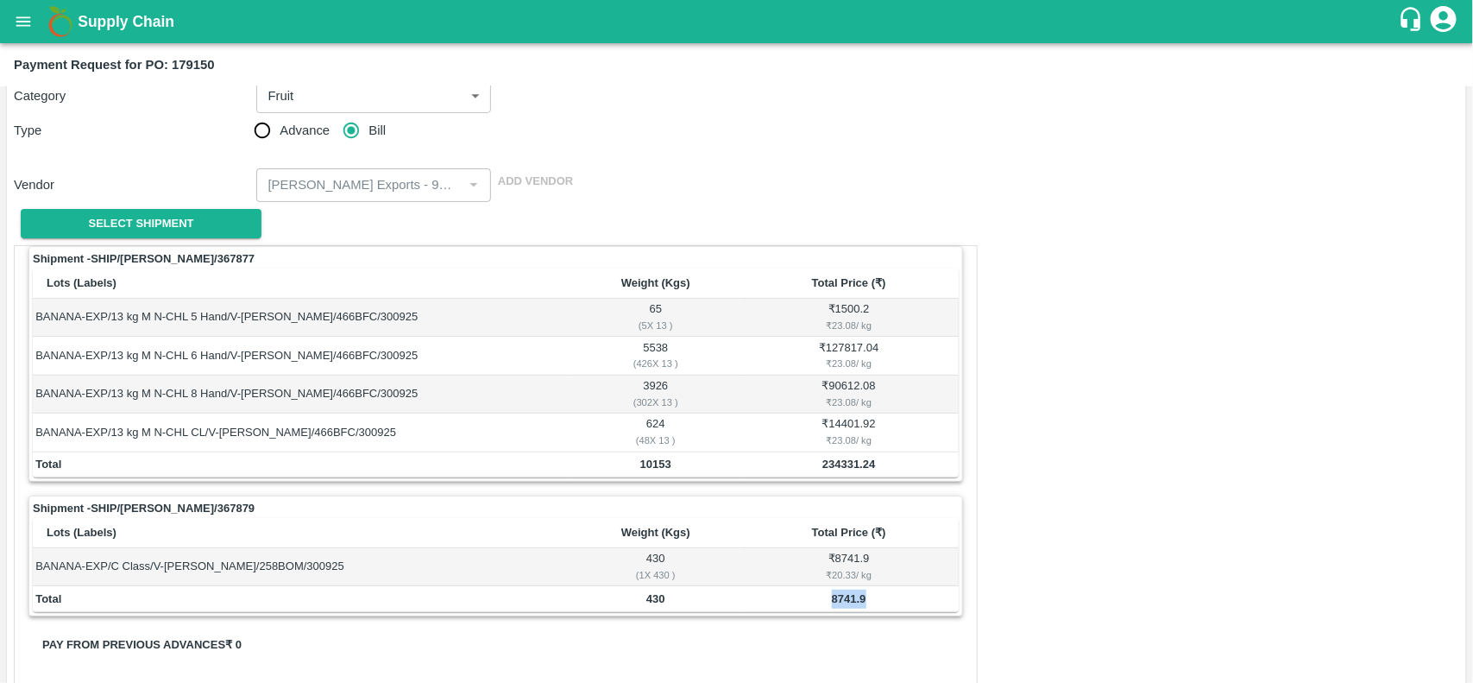
scroll to position [110, 0]
click at [24, 45] on div "Payment Request for PO: 179150" at bounding box center [736, 64] width 1473 height 43
click at [23, 27] on icon "open drawer" at bounding box center [23, 21] width 19 height 19
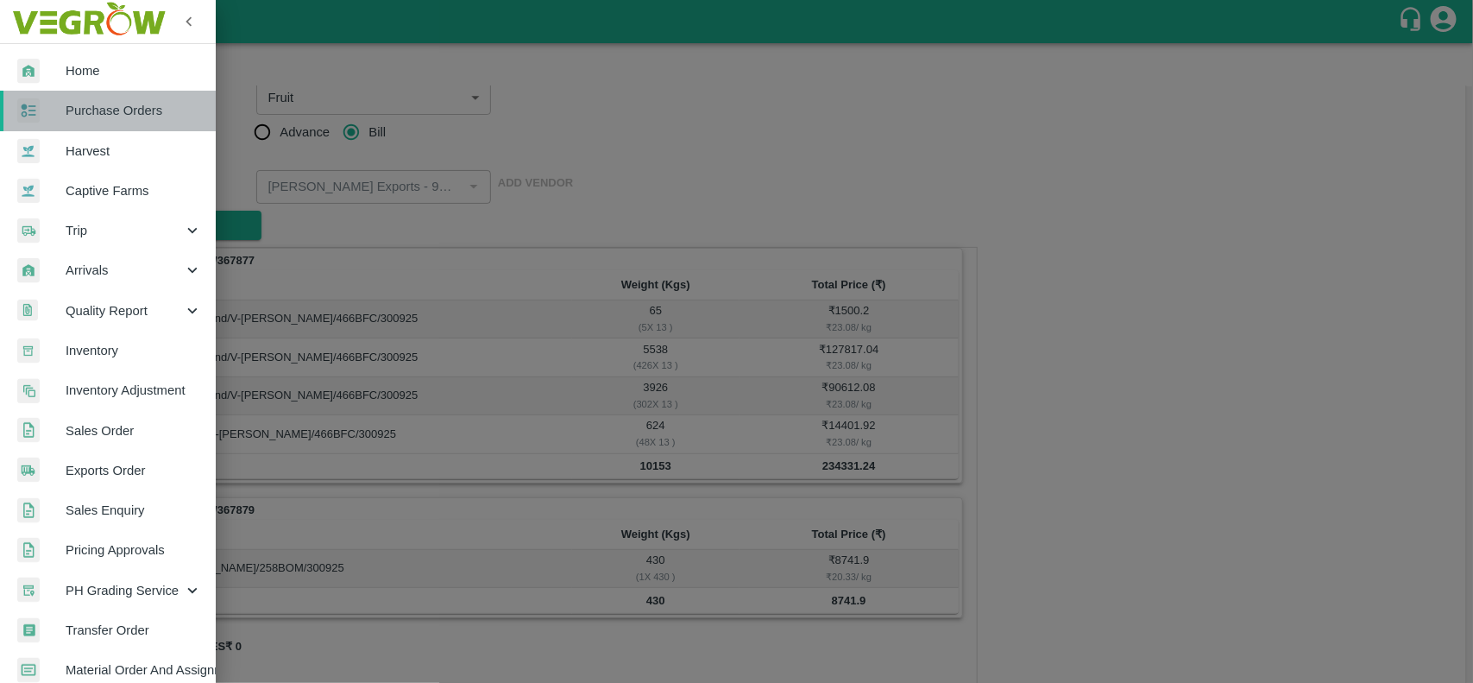
click at [126, 128] on link "Purchase Orders" at bounding box center [108, 111] width 216 height 40
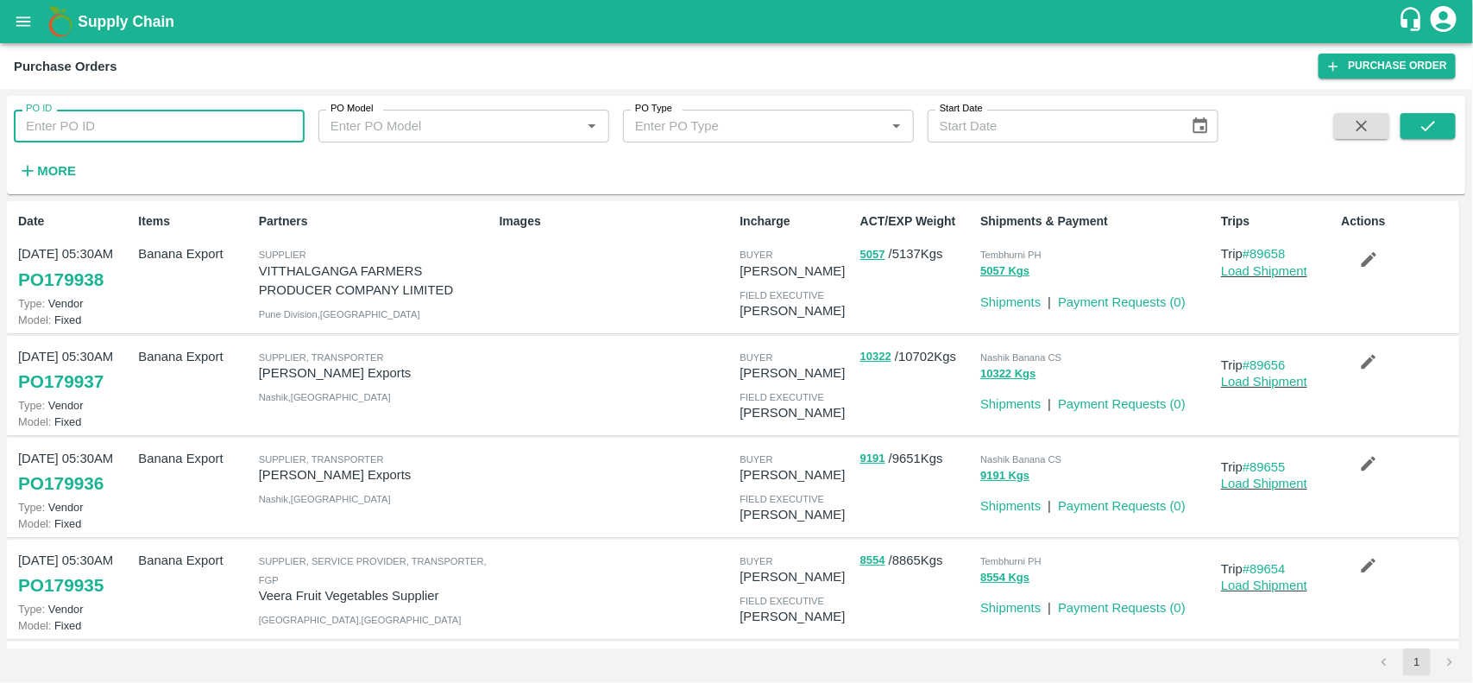
click at [148, 142] on input "PO ID" at bounding box center [159, 126] width 291 height 33
paste input "179064"
click at [148, 142] on input "179064" at bounding box center [159, 126] width 291 height 33
type input "179064"
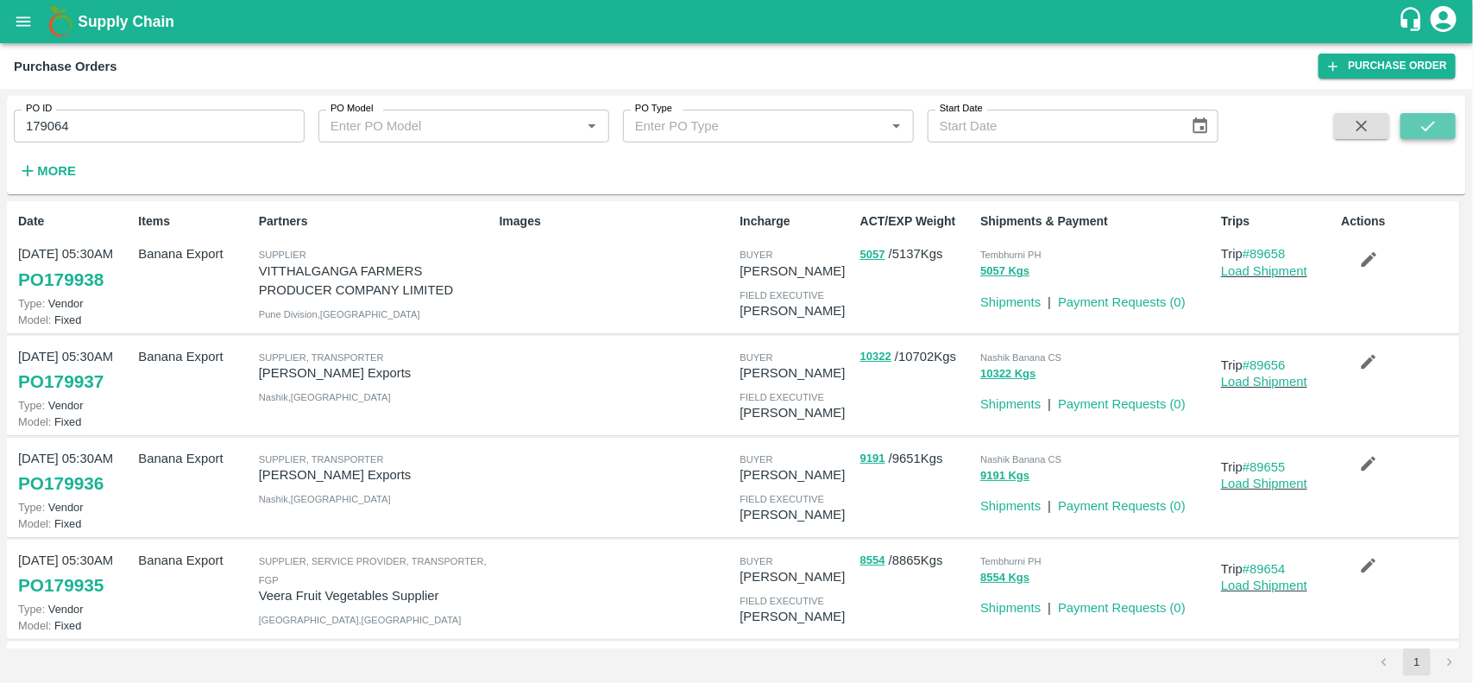
click at [1450, 114] on button "submit" at bounding box center [1427, 126] width 55 height 26
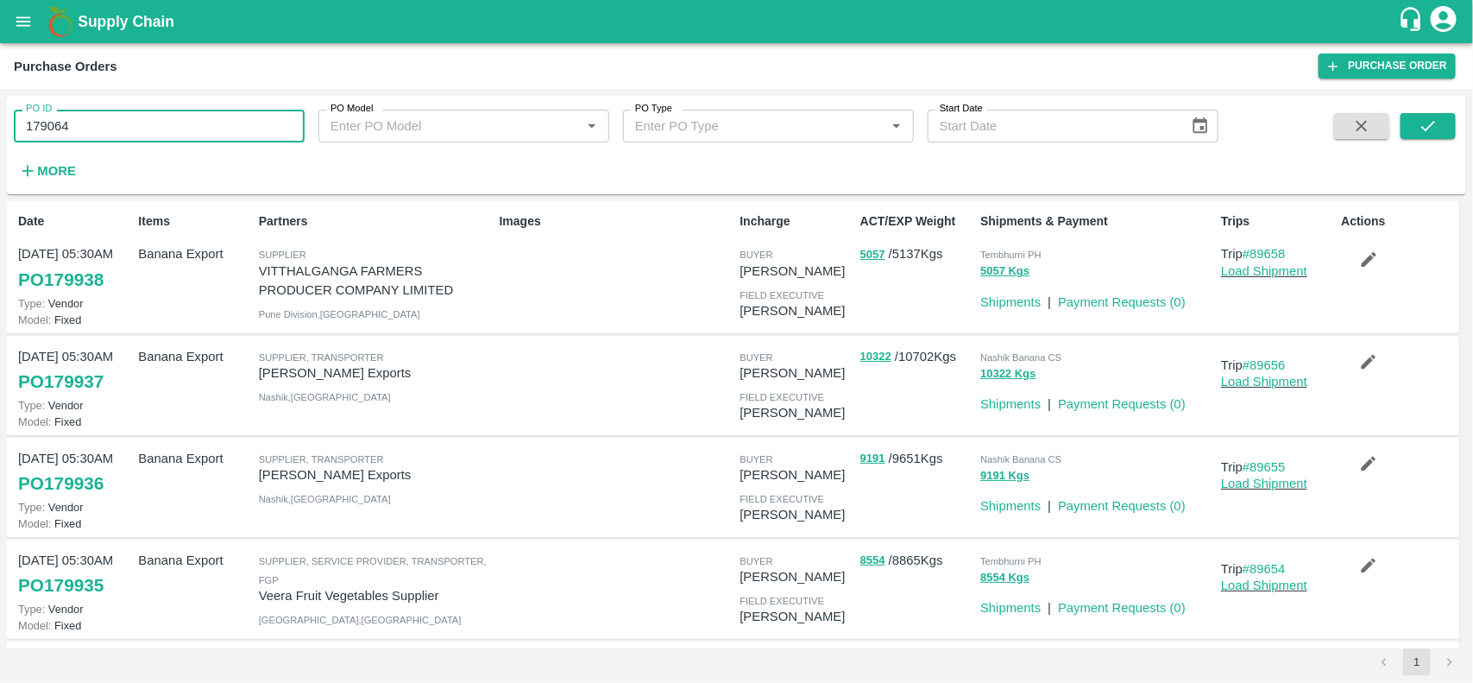
click at [104, 115] on input "179064" at bounding box center [159, 126] width 291 height 33
paste input "text"
type input "179064"
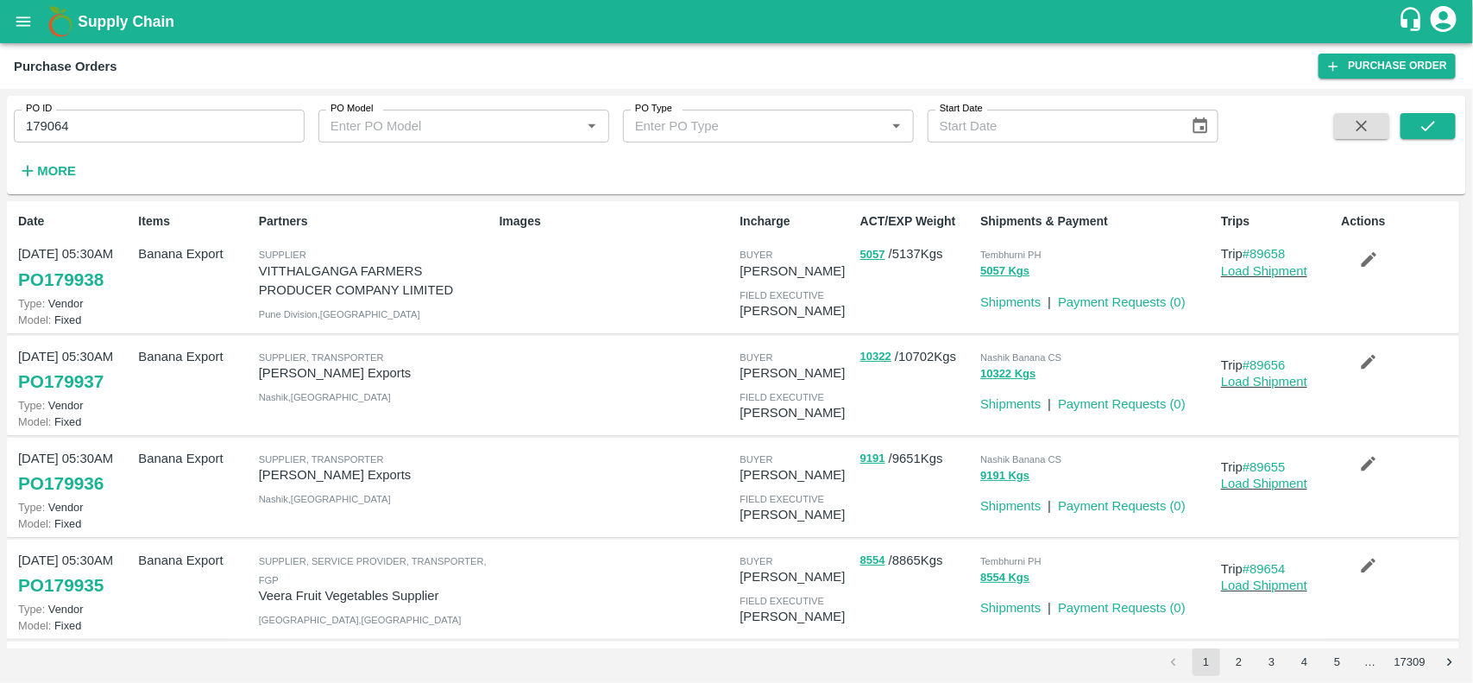
click at [1424, 142] on span at bounding box center [1427, 148] width 55 height 71
click at [1425, 135] on icon "submit" at bounding box center [1428, 125] width 19 height 19
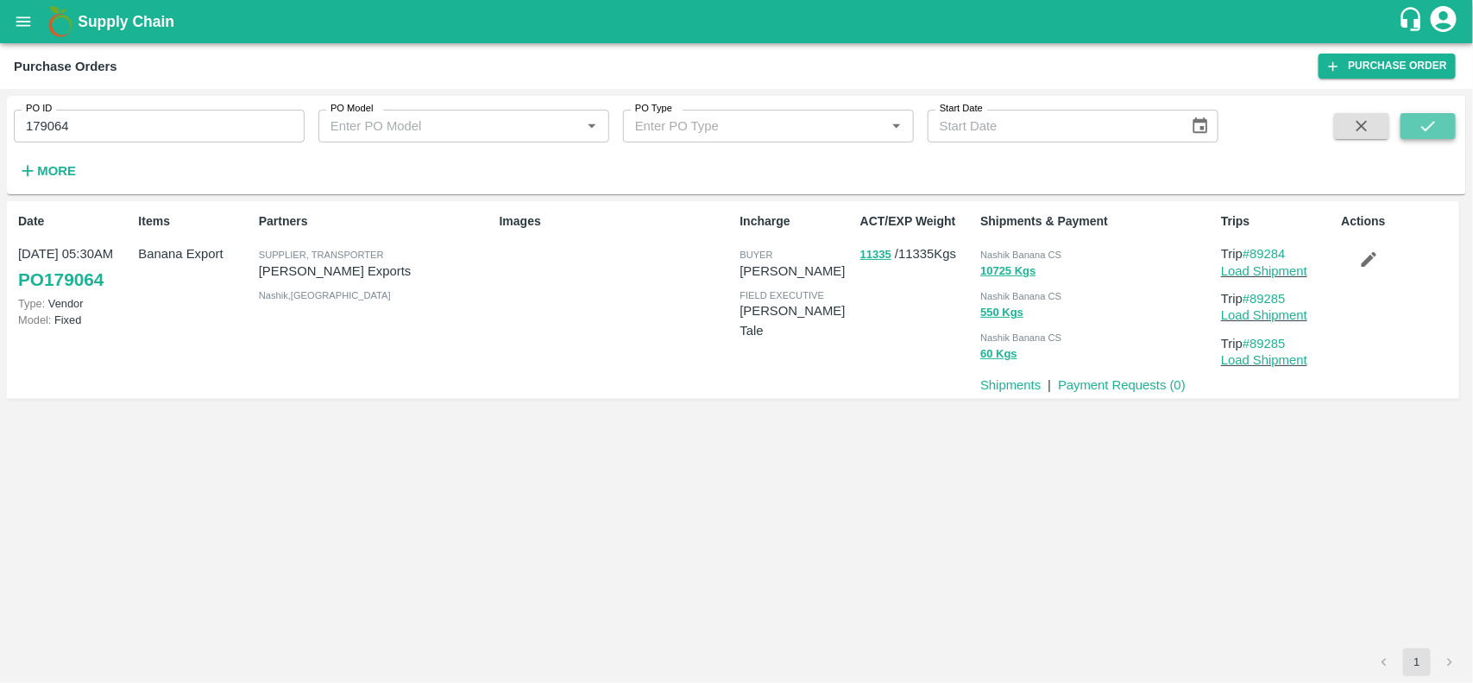
click at [1425, 135] on icon "submit" at bounding box center [1428, 125] width 19 height 19
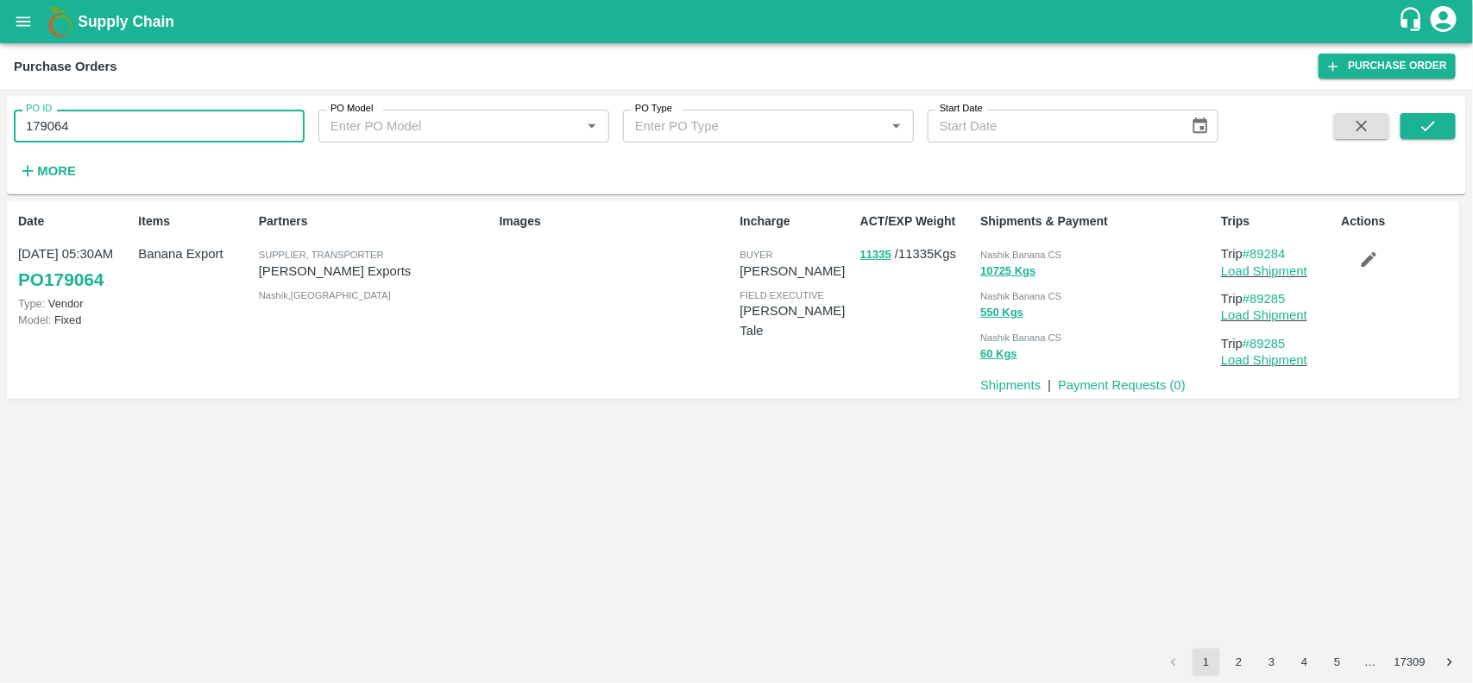
click at [234, 110] on input "179064" at bounding box center [159, 126] width 291 height 33
click at [128, 123] on input "179064" at bounding box center [159, 126] width 291 height 33
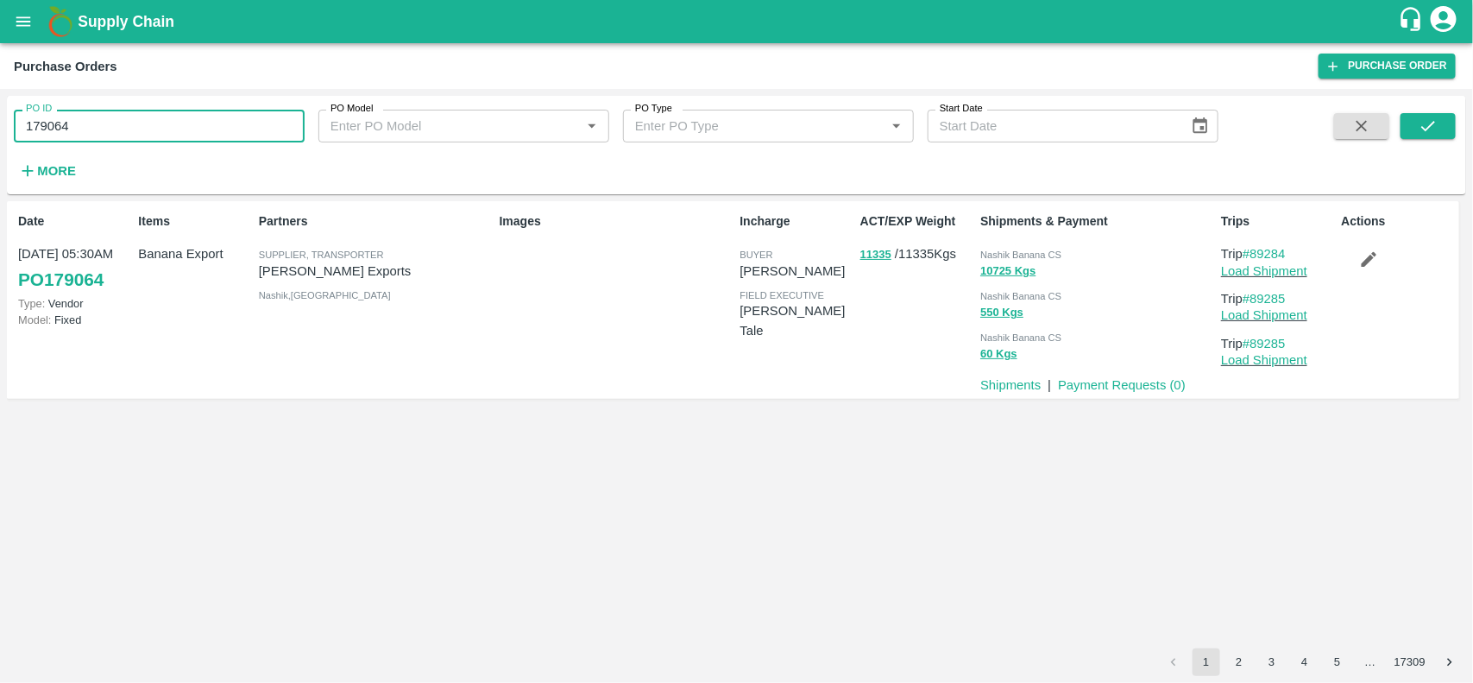
click at [128, 123] on input "179064" at bounding box center [159, 126] width 291 height 33
click at [1088, 378] on link "Payment Requests ( 0 )" at bounding box center [1122, 385] width 128 height 14
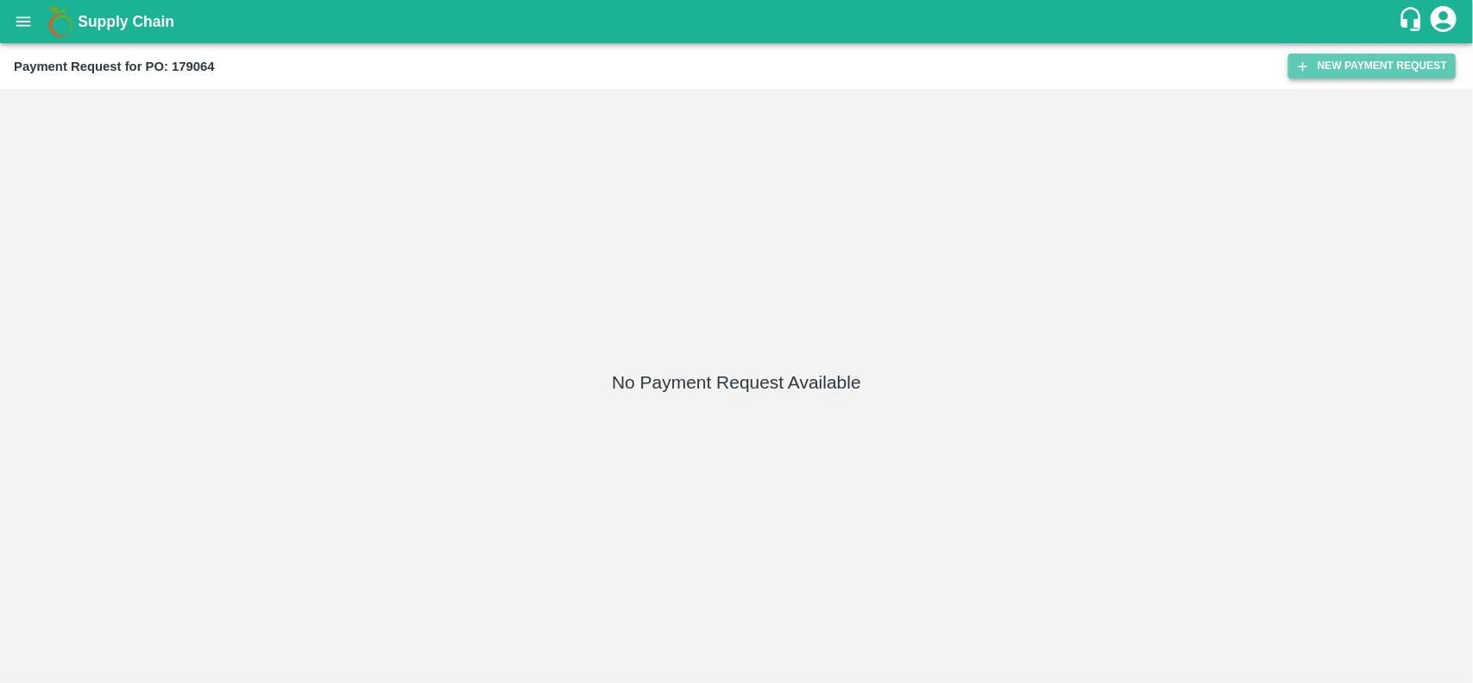
click at [1351, 65] on button "New Payment Request" at bounding box center [1371, 66] width 167 height 25
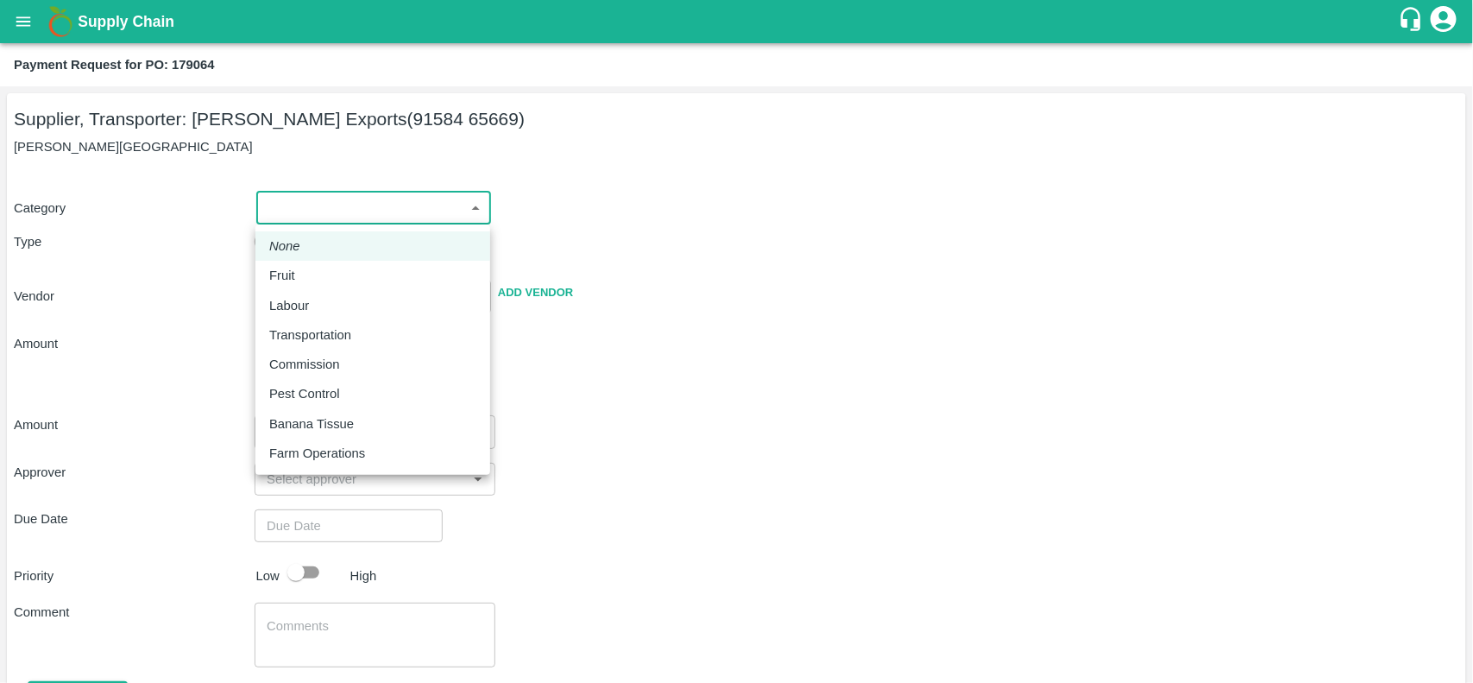
click at [348, 196] on body "Supply Chain Payment Request for PO: 179064 Supplier, Transporter: Shreyansh Ex…" at bounding box center [736, 341] width 1473 height 683
click at [272, 277] on p "Fruit" at bounding box center [282, 275] width 26 height 19
type input "1"
type input "[PERSON_NAME] Exports - 91584 65669(Supplier, Transporter)"
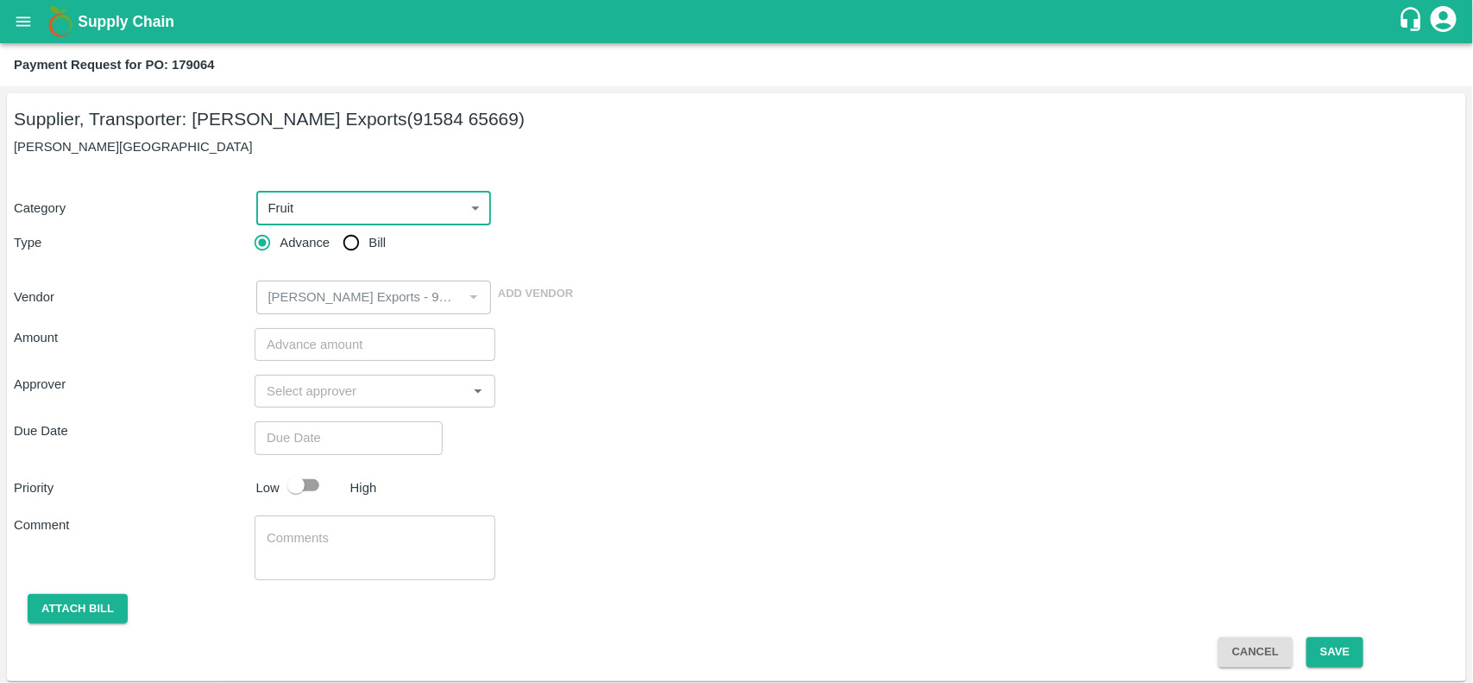
click at [358, 253] on input "Bill" at bounding box center [351, 242] width 35 height 35
radio input "true"
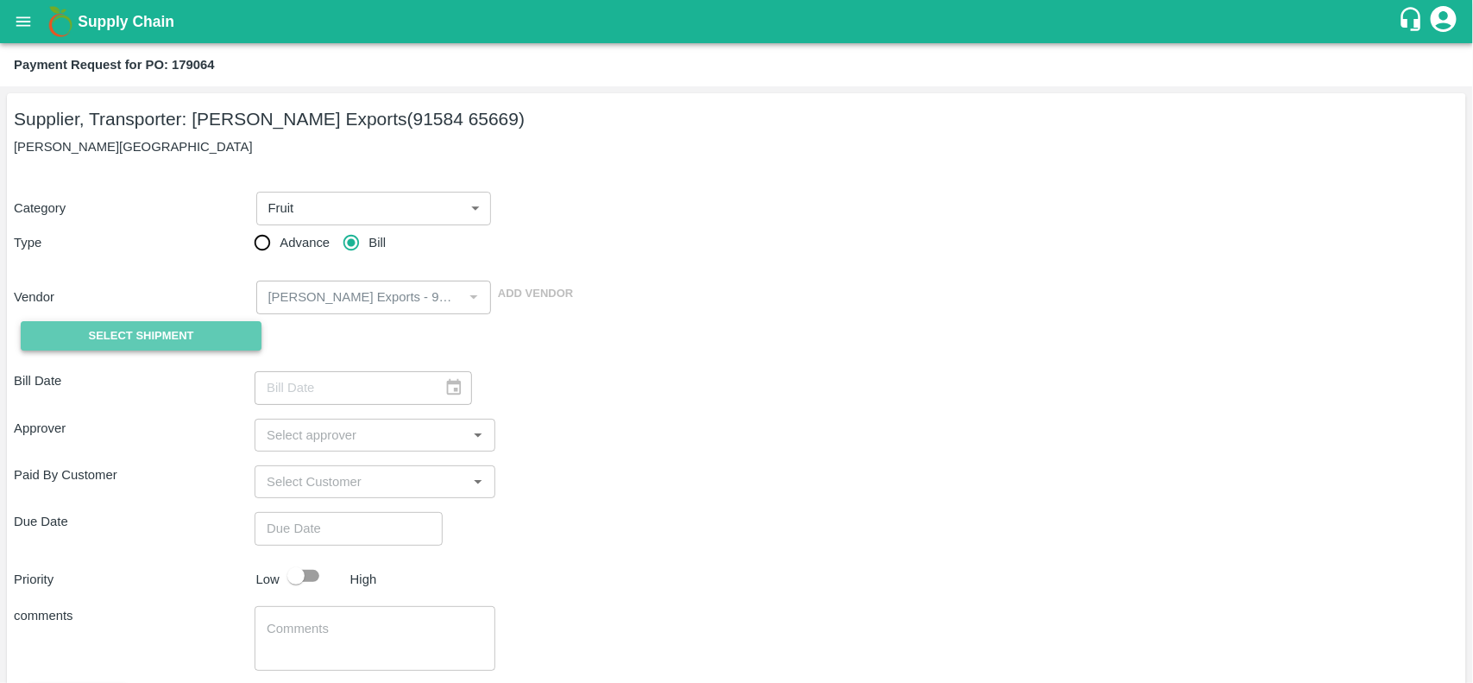
click at [96, 342] on span "Select Shipment" at bounding box center [141, 336] width 105 height 20
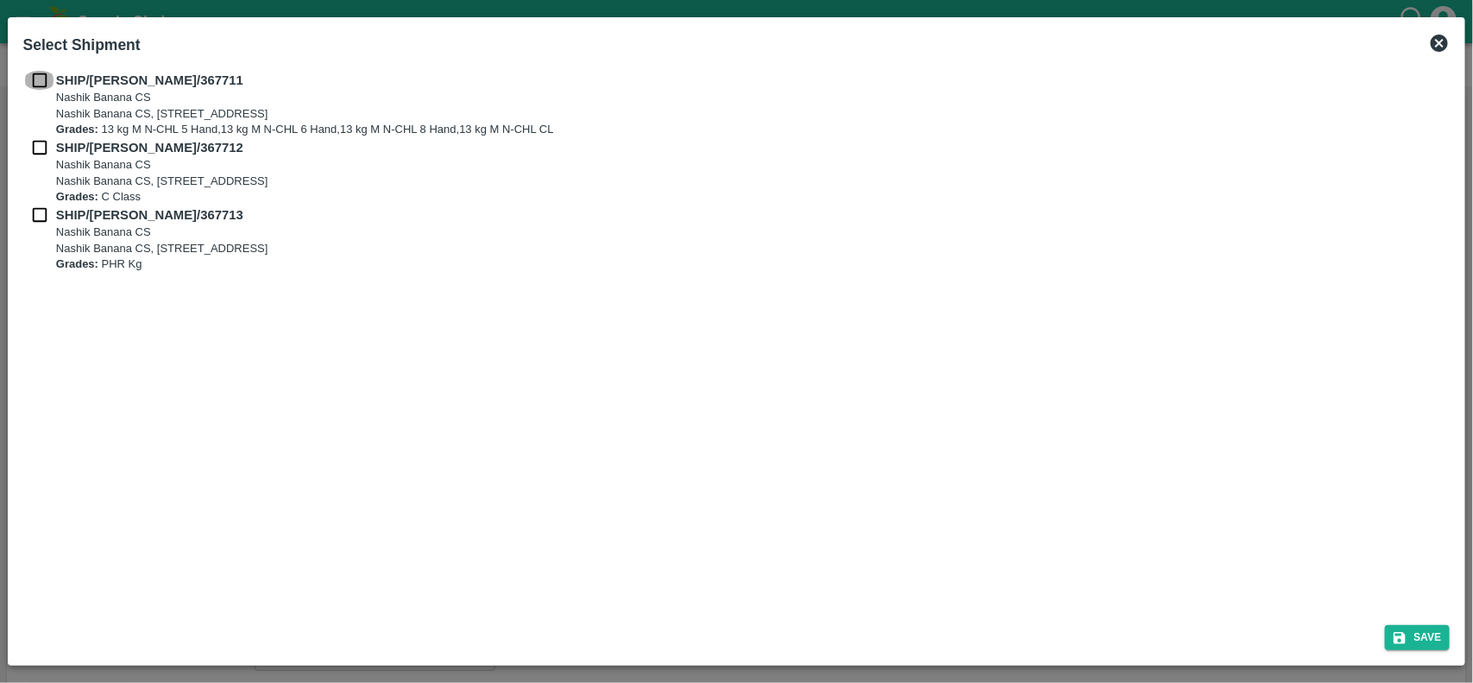
click at [35, 74] on input "checkbox" at bounding box center [39, 80] width 33 height 19
checkbox input "true"
click at [28, 148] on input "checkbox" at bounding box center [39, 147] width 33 height 19
checkbox input "true"
click at [36, 213] on input "checkbox" at bounding box center [39, 214] width 33 height 19
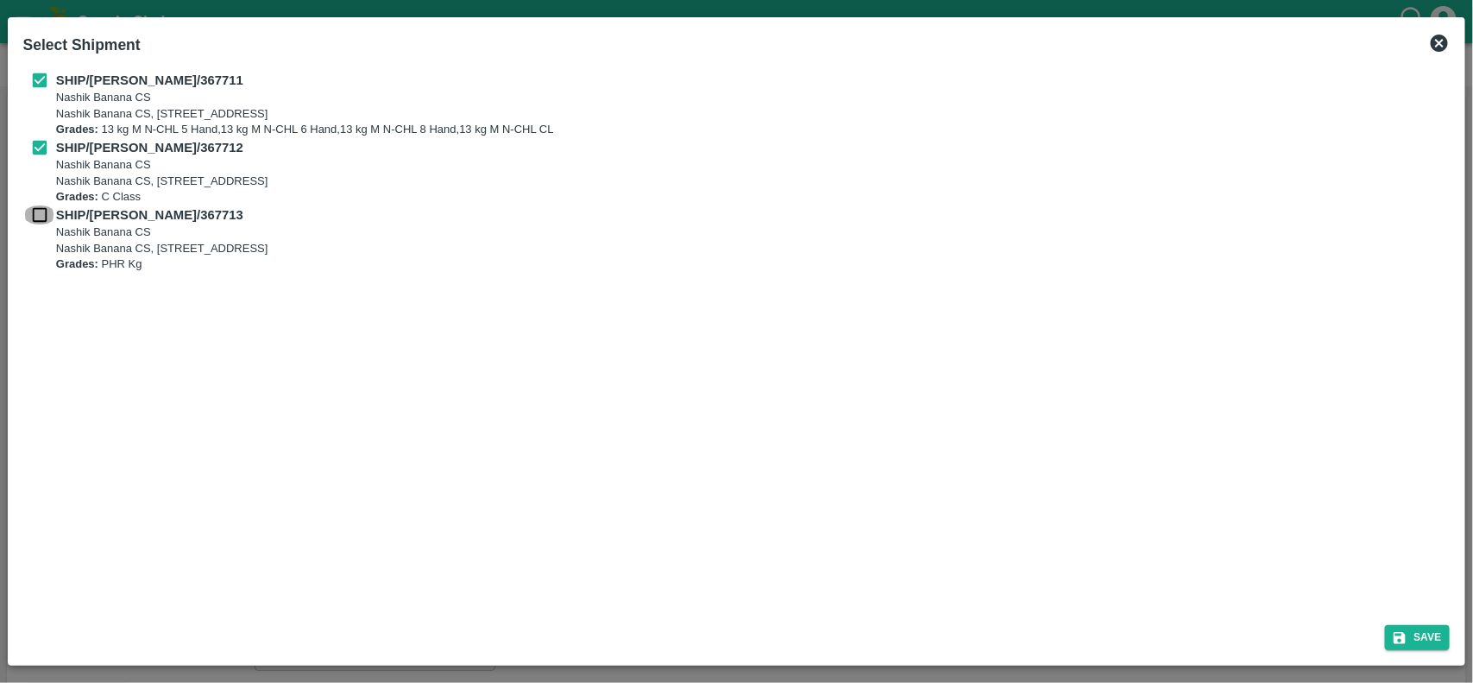
checkbox input "true"
click at [1421, 645] on button "Save" at bounding box center [1418, 637] width 66 height 25
type input "[DATE]"
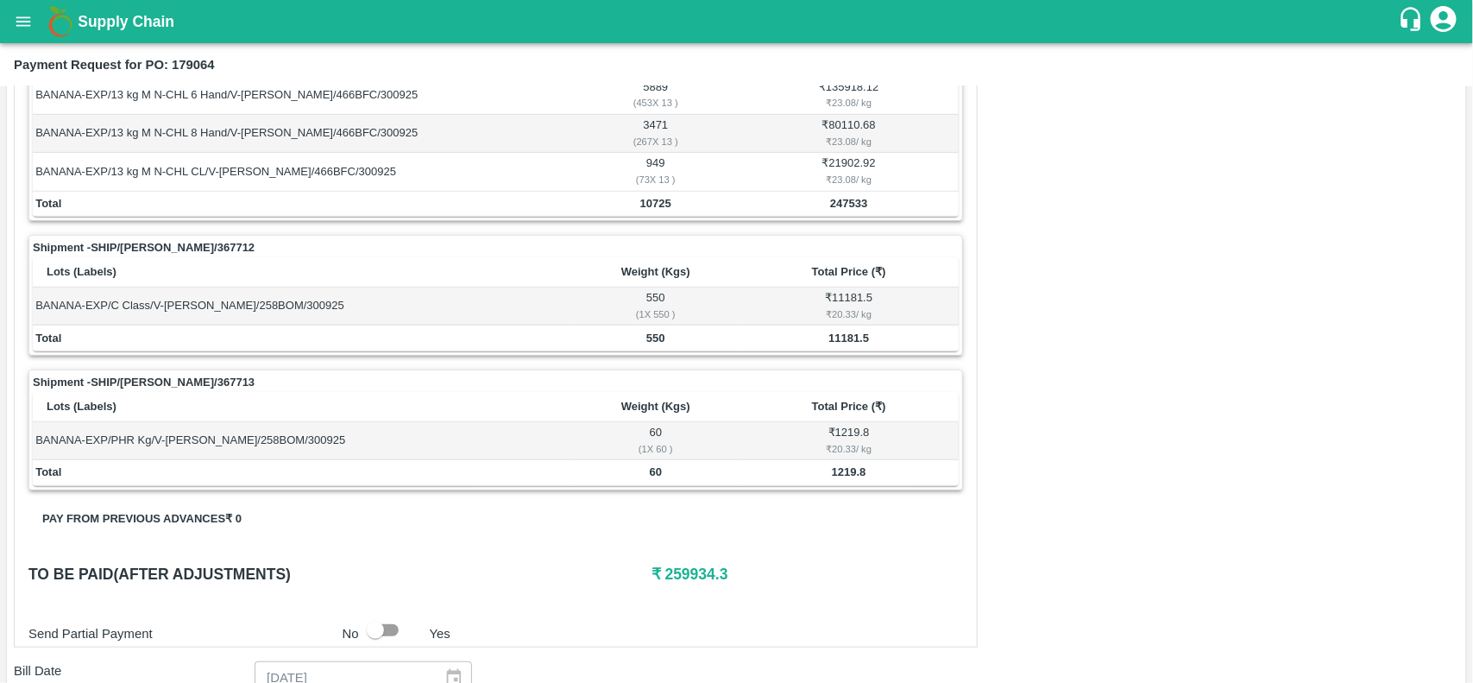
scroll to position [372, 0]
click at [644, 201] on b "10725" at bounding box center [655, 204] width 31 height 13
copy b "10725"
click at [644, 201] on b "10725" at bounding box center [655, 204] width 31 height 13
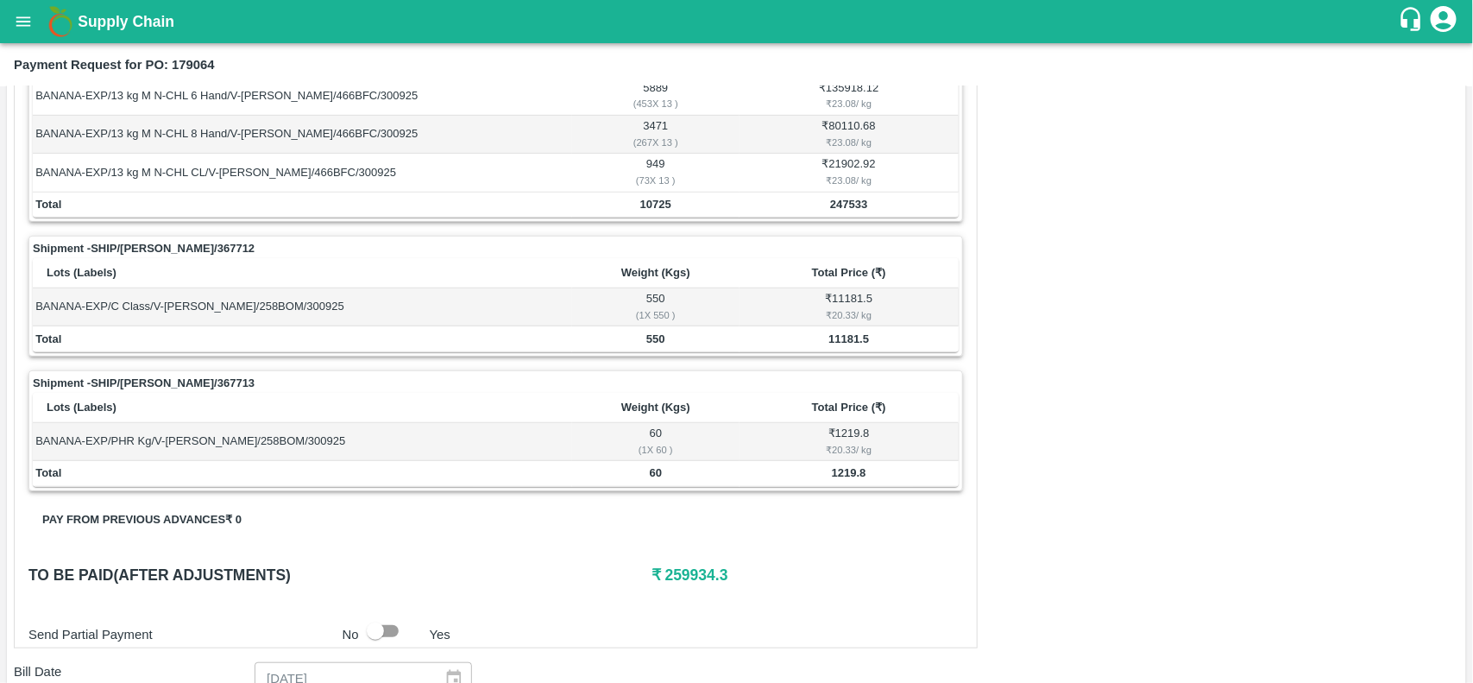
click at [653, 337] on b "550" at bounding box center [655, 338] width 19 height 13
copy b "550"
click at [653, 337] on b "550" at bounding box center [655, 338] width 19 height 13
click at [650, 483] on td "60" at bounding box center [655, 474] width 167 height 26
copy b "60"
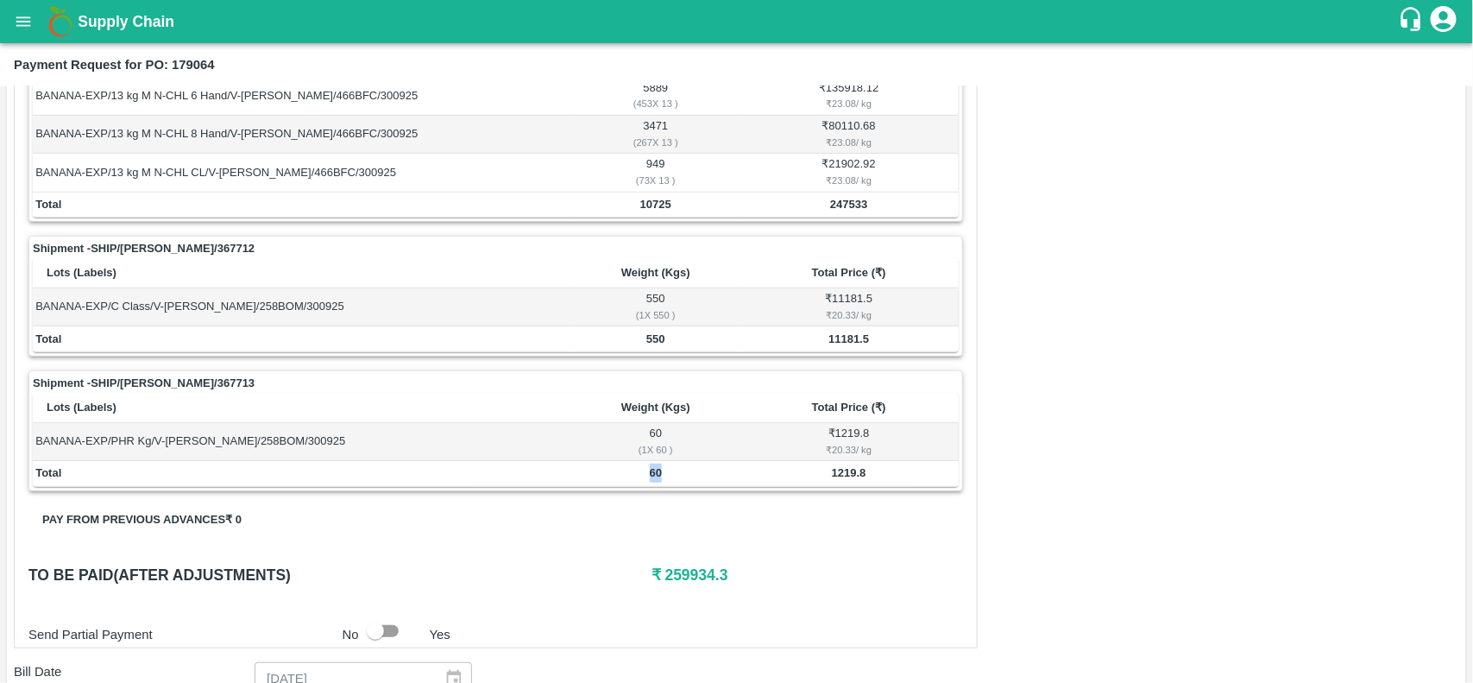
click at [650, 483] on td "60" at bounding box center [655, 474] width 167 height 26
click at [678, 574] on h6 "₹ 259934.3" at bounding box center [807, 575] width 312 height 24
copy h6 "259934.3"
click at [678, 574] on h6 "₹ 259934.3" at bounding box center [807, 575] width 312 height 24
click at [855, 195] on td "247533" at bounding box center [849, 205] width 219 height 26
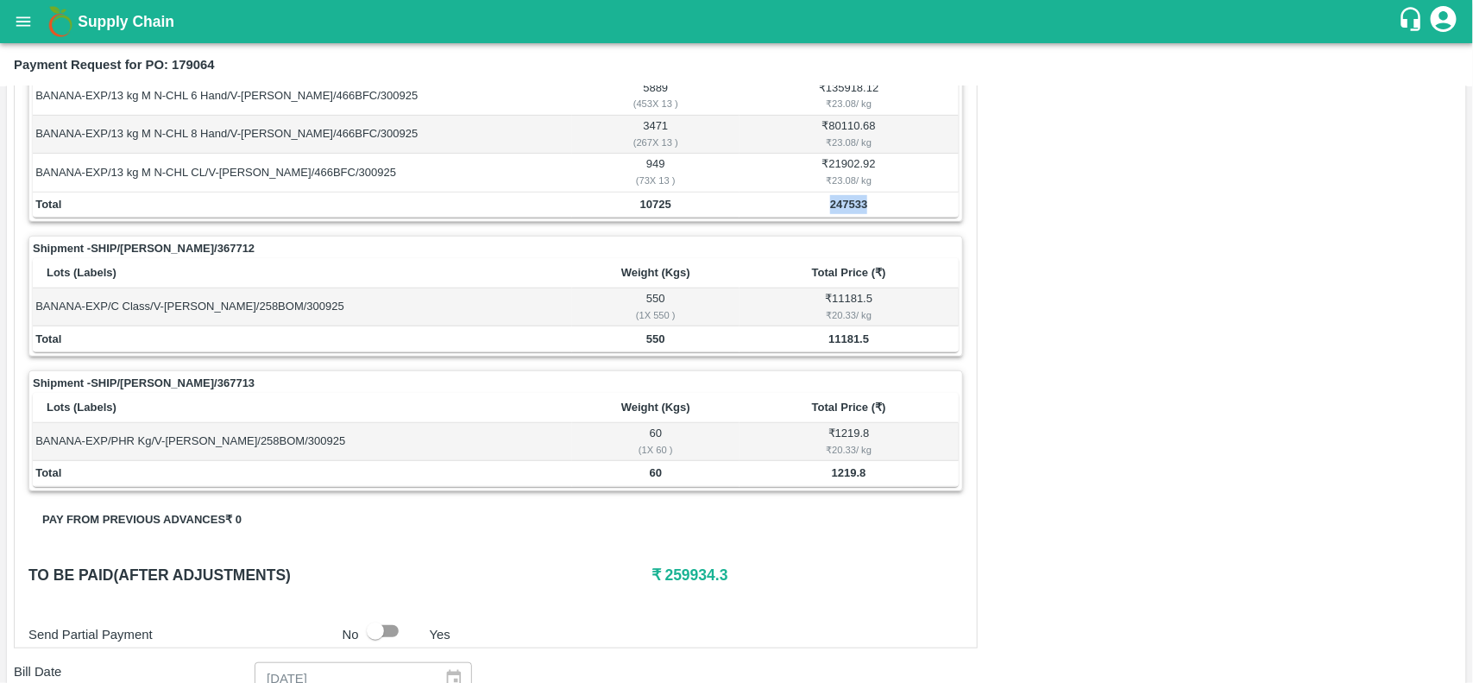
click at [855, 195] on td "247533" at bounding box center [849, 205] width 219 height 26
copy b "247533"
click at [855, 195] on td "247533" at bounding box center [849, 205] width 219 height 26
click at [848, 337] on b "11181.5" at bounding box center [848, 338] width 41 height 13
copy b "11181.5"
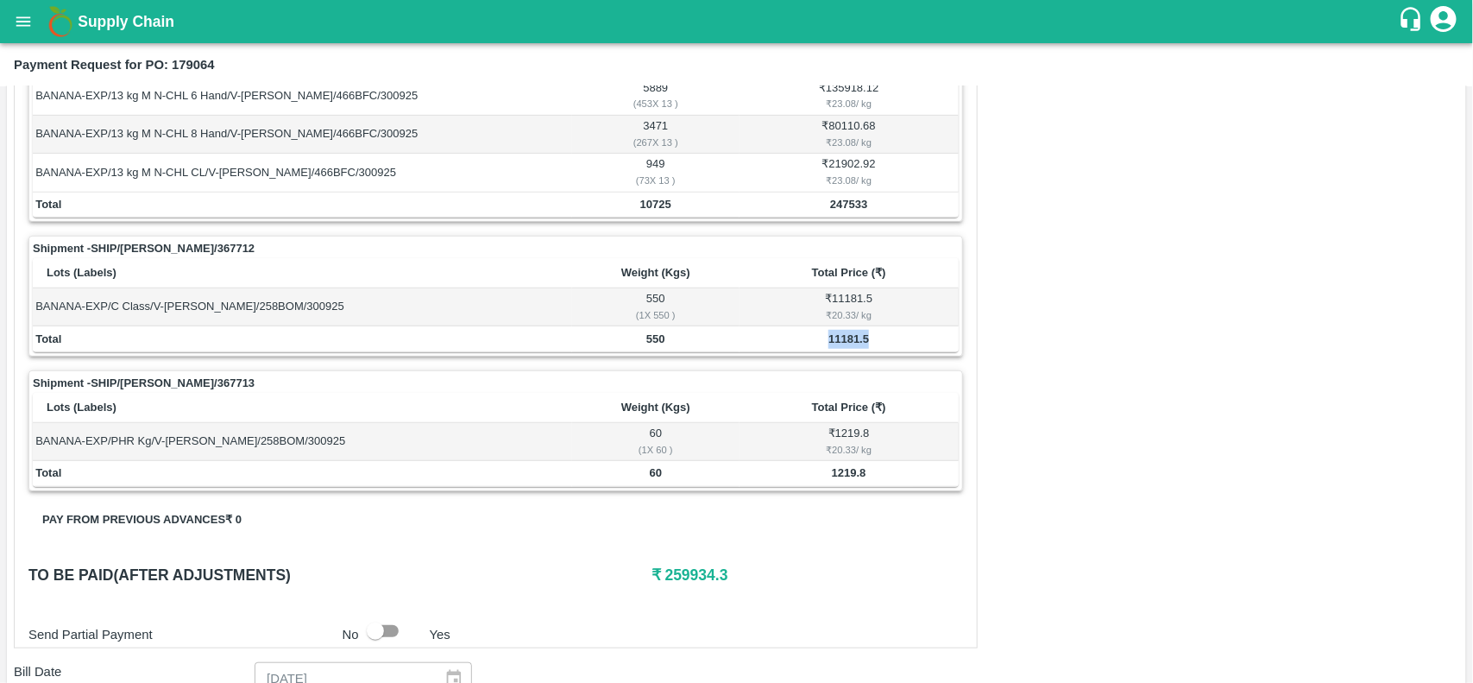
click at [848, 337] on b "11181.5" at bounding box center [848, 338] width 41 height 13
click at [850, 475] on b "1219.8" at bounding box center [849, 472] width 35 height 13
copy b "1219.8"
click at [850, 475] on b "1219.8" at bounding box center [849, 472] width 35 height 13
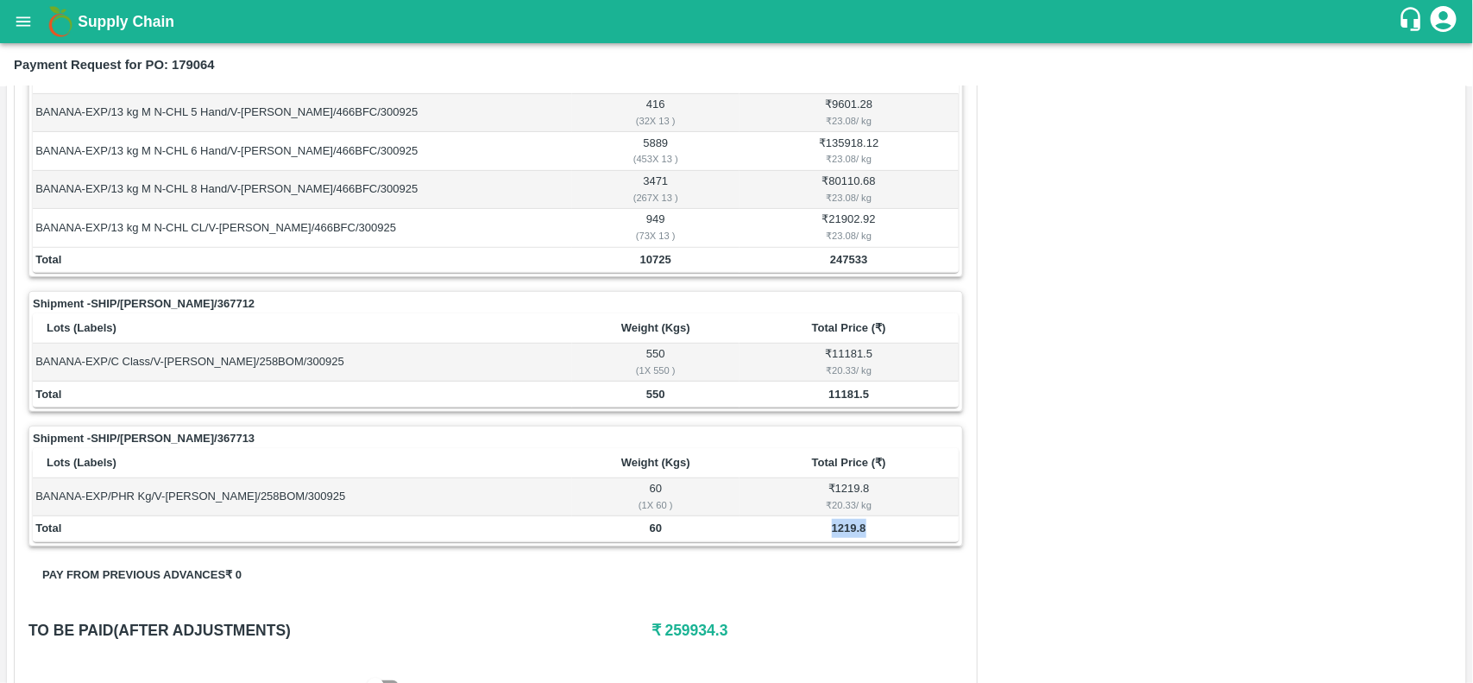
scroll to position [317, 0]
click at [15, 22] on icon "open drawer" at bounding box center [23, 21] width 19 height 19
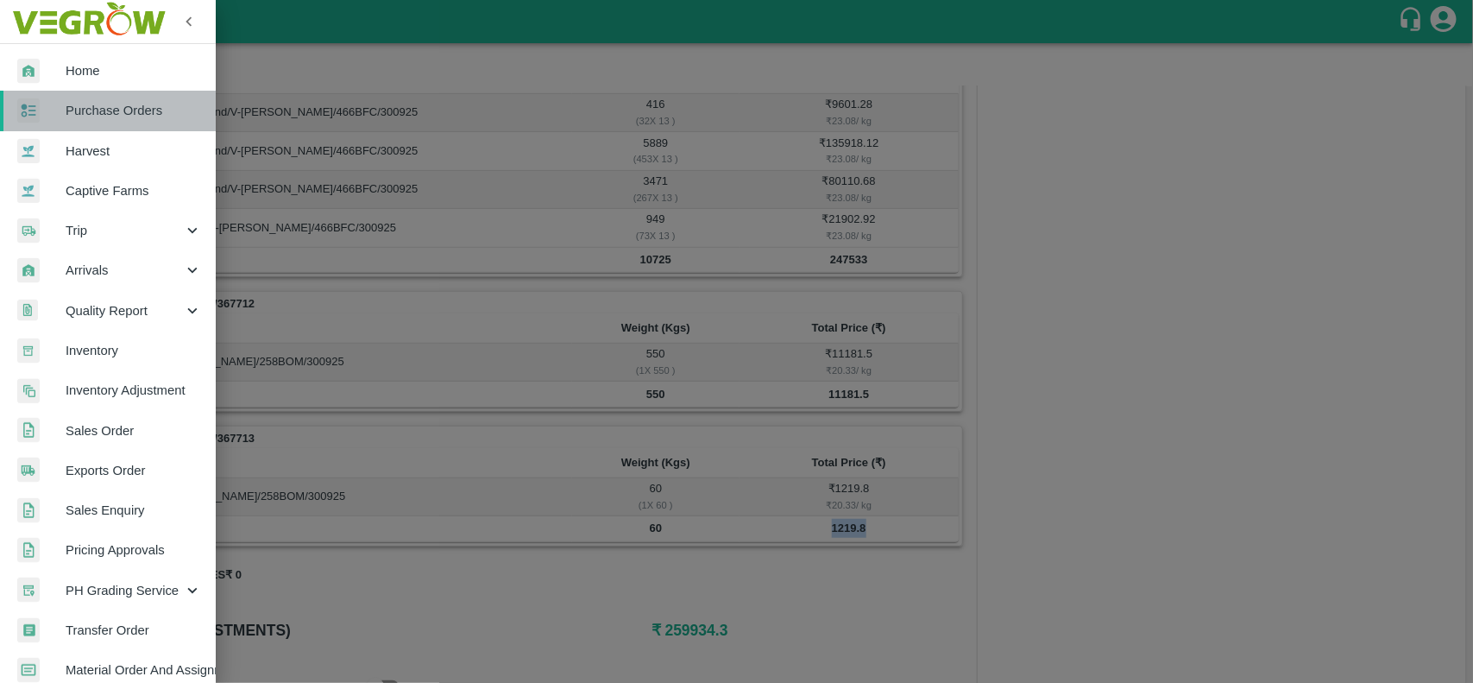
click at [113, 117] on span "Purchase Orders" at bounding box center [134, 110] width 136 height 19
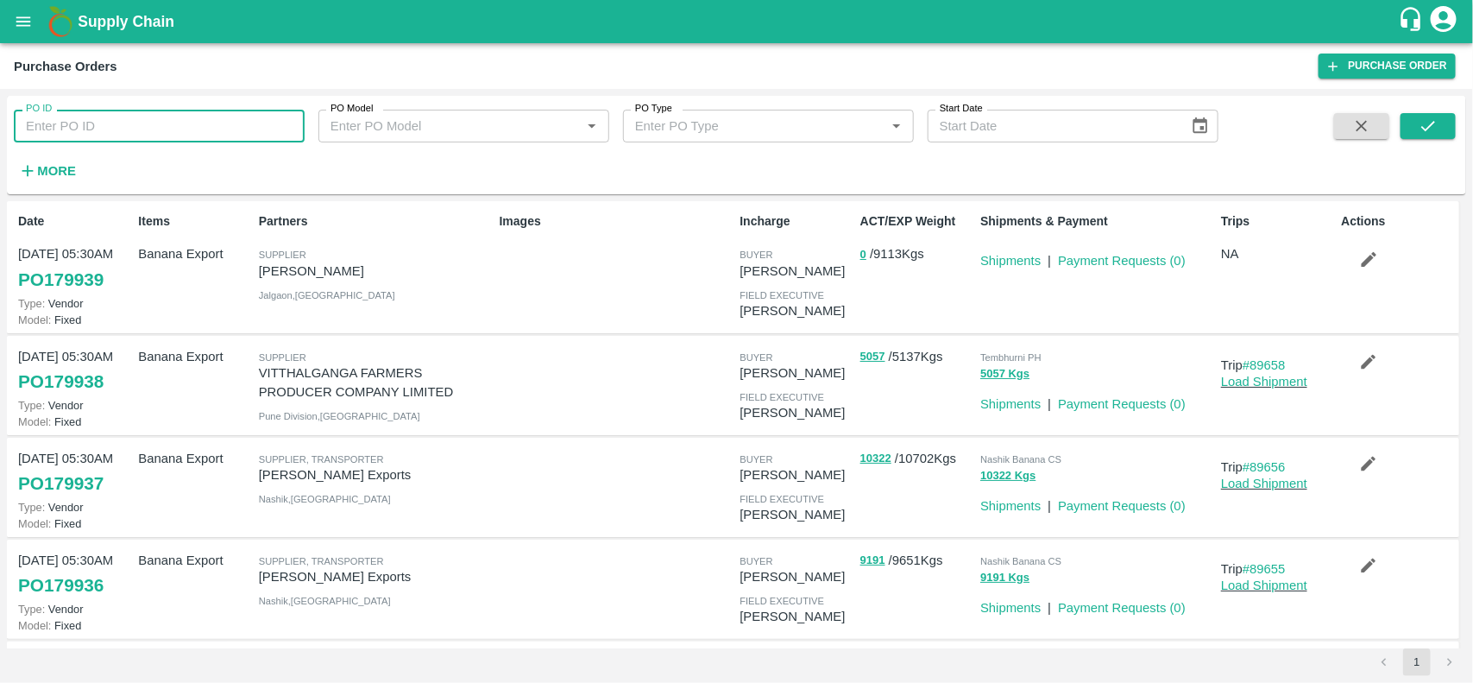
click at [144, 115] on input "PO ID" at bounding box center [159, 126] width 291 height 33
paste input "179102"
type input "179102"
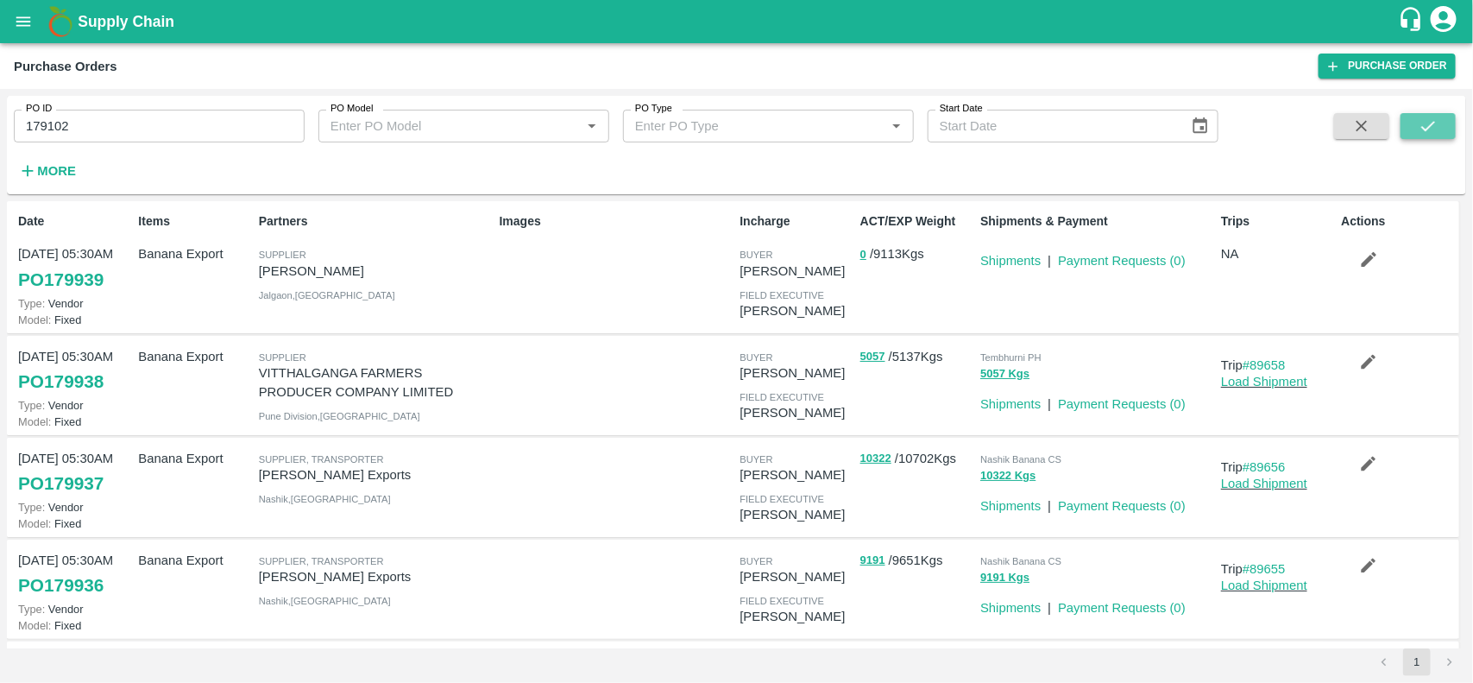
click at [1426, 114] on button "submit" at bounding box center [1427, 126] width 55 height 26
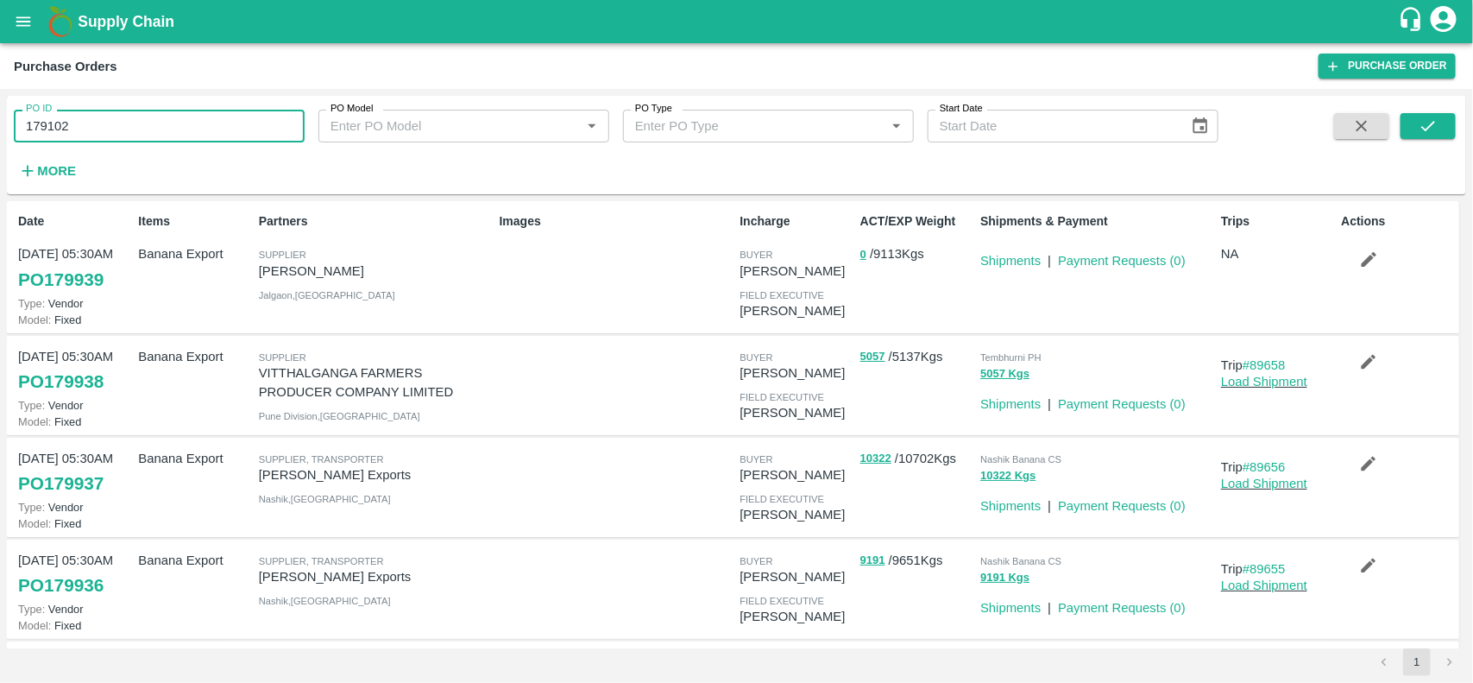
click at [138, 139] on input "179102" at bounding box center [159, 126] width 291 height 33
paste input "text"
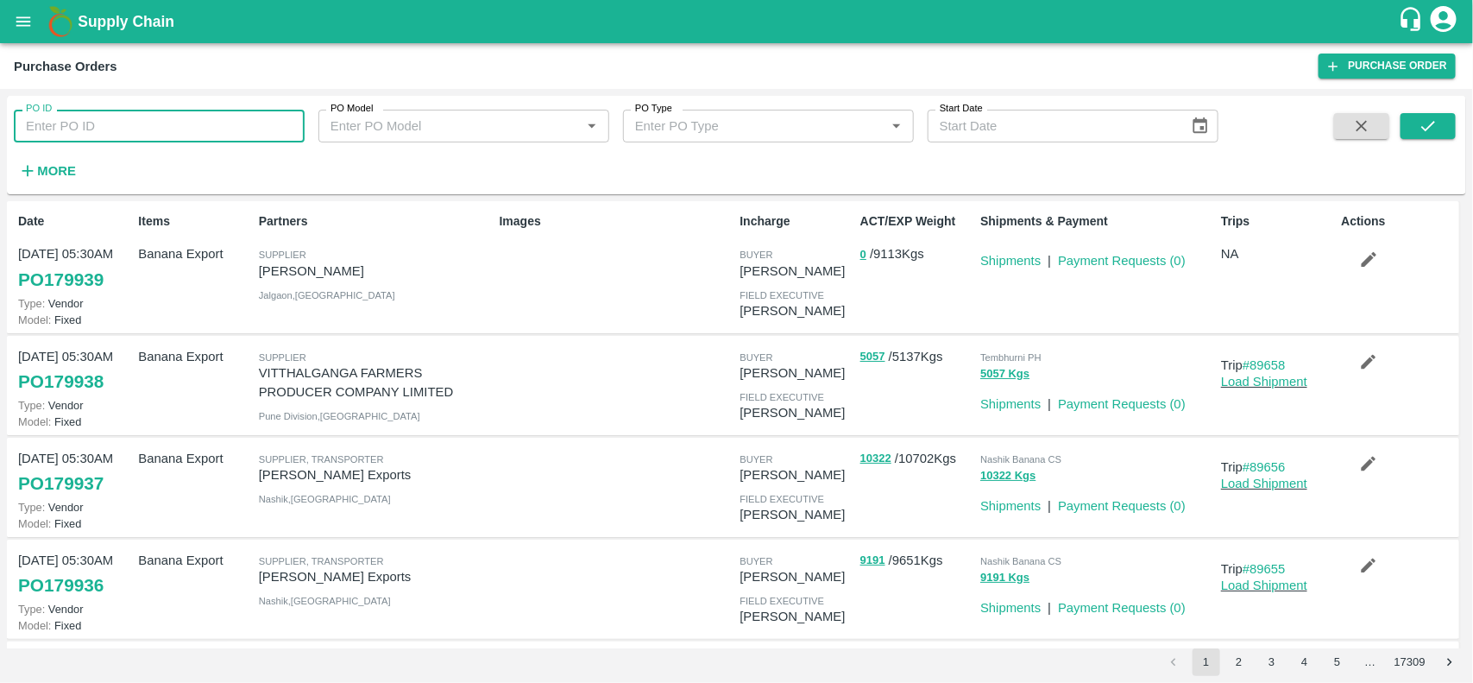
type input "179102"
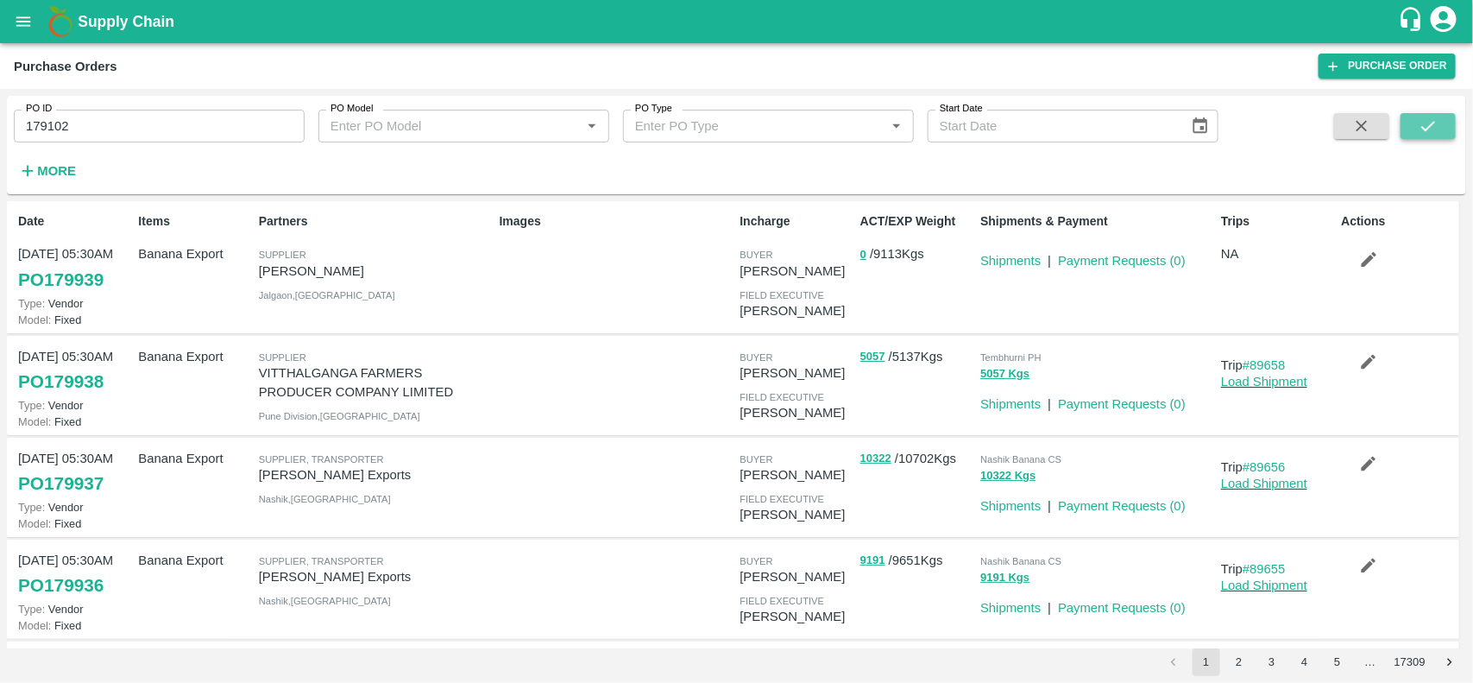
click at [1442, 127] on button "submit" at bounding box center [1427, 126] width 55 height 26
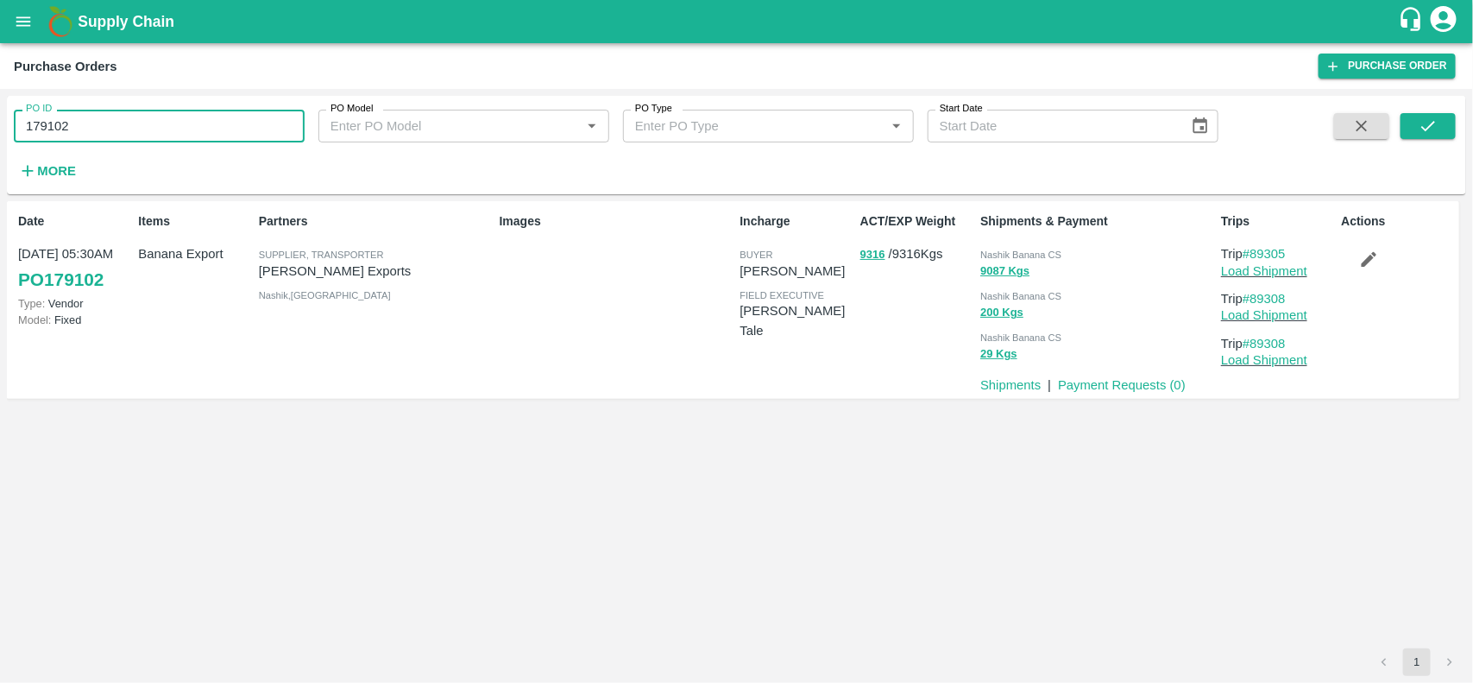
click at [190, 135] on input "179102" at bounding box center [159, 126] width 291 height 33
click at [1122, 389] on p "Payment Requests ( 0 )" at bounding box center [1122, 384] width 128 height 19
click at [1114, 381] on link "Payment Requests ( 0 )" at bounding box center [1122, 385] width 128 height 14
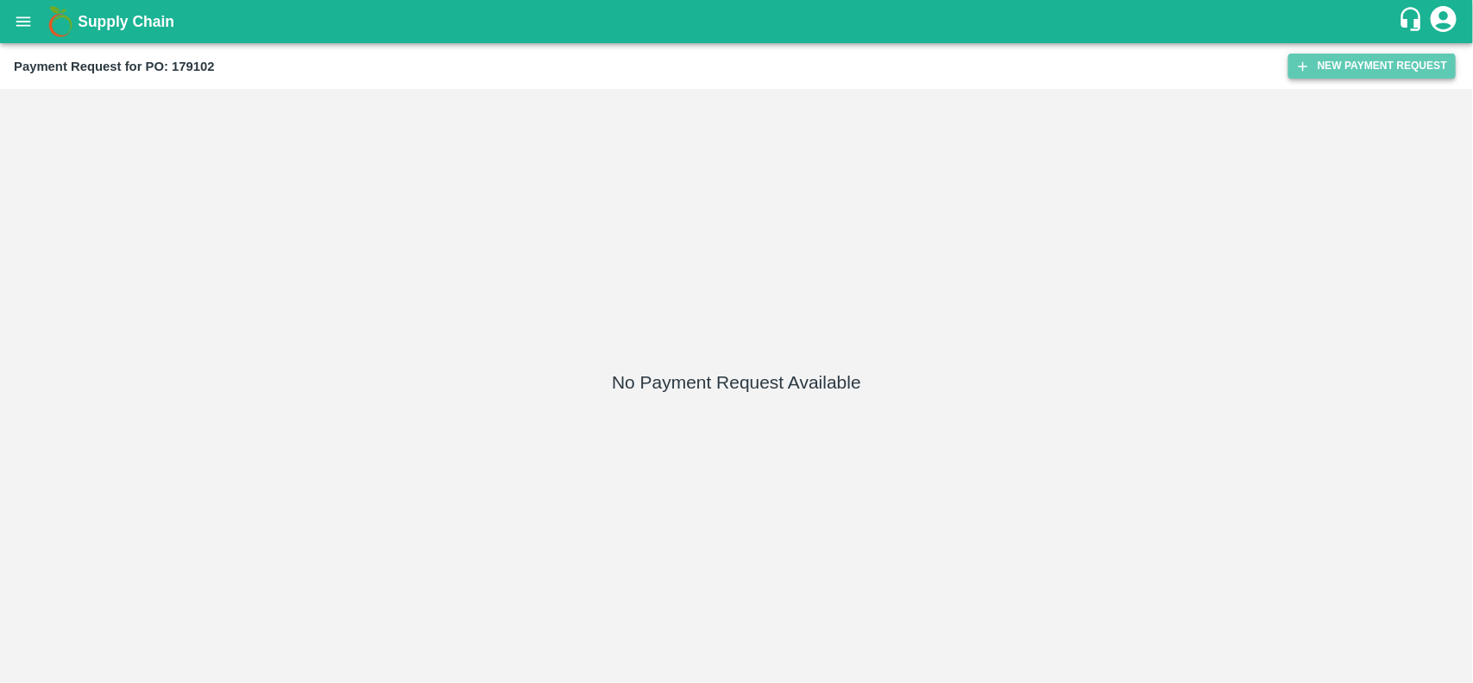
click at [1339, 69] on button "New Payment Request" at bounding box center [1371, 66] width 167 height 25
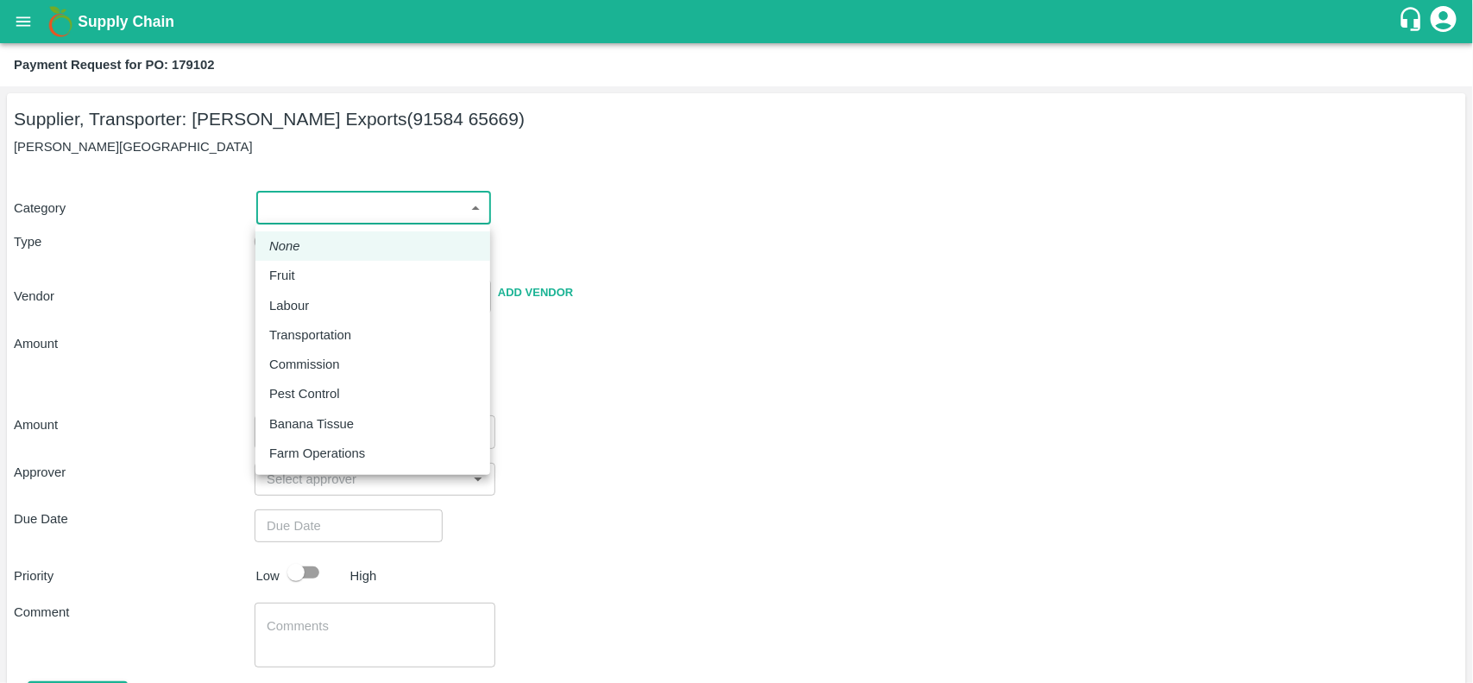
click at [320, 205] on body "Supply Chain Payment Request for PO: 179102 Supplier, Transporter: Shreyansh Ex…" at bounding box center [736, 341] width 1473 height 683
click at [305, 273] on div "Fruit" at bounding box center [372, 275] width 207 height 19
type input "1"
type input "Shreyansh Exports - 91584 65669(Supplier, Transporter)"
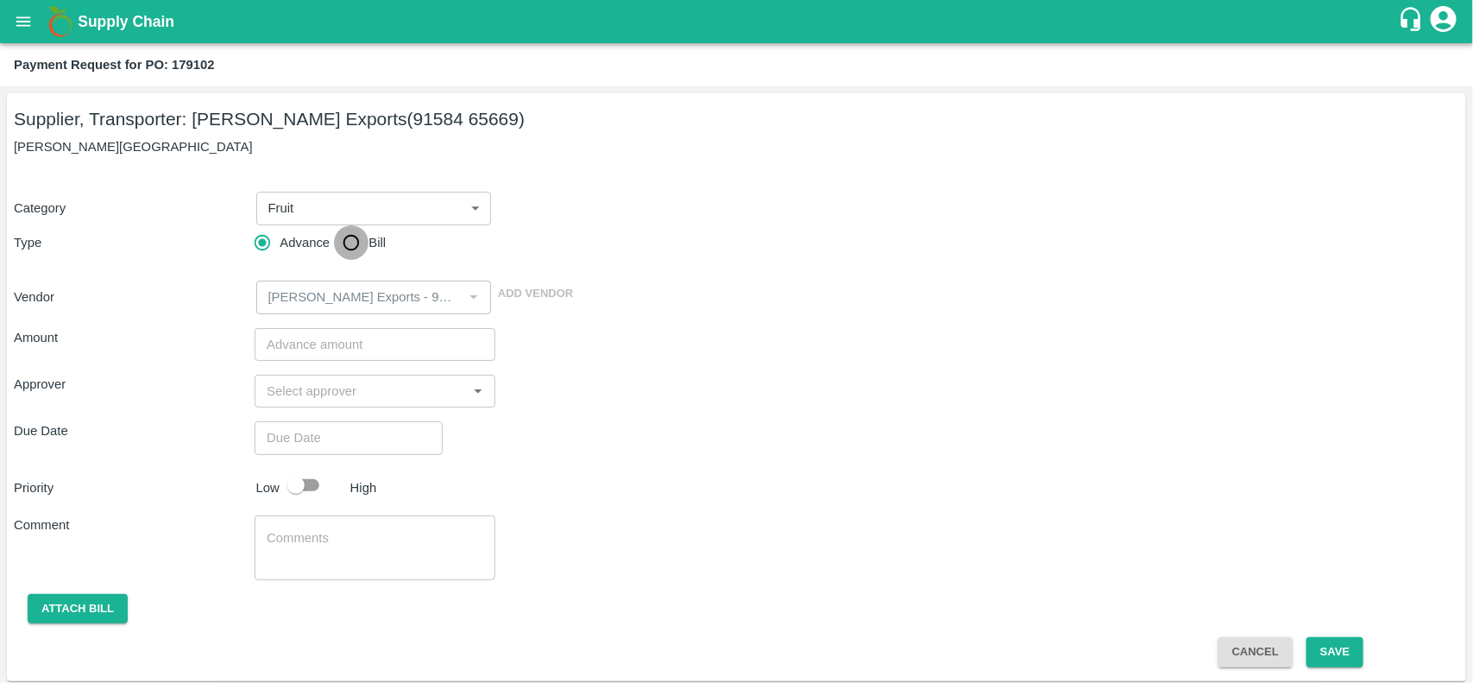
click at [346, 242] on input "Bill" at bounding box center [351, 242] width 35 height 35
radio input "true"
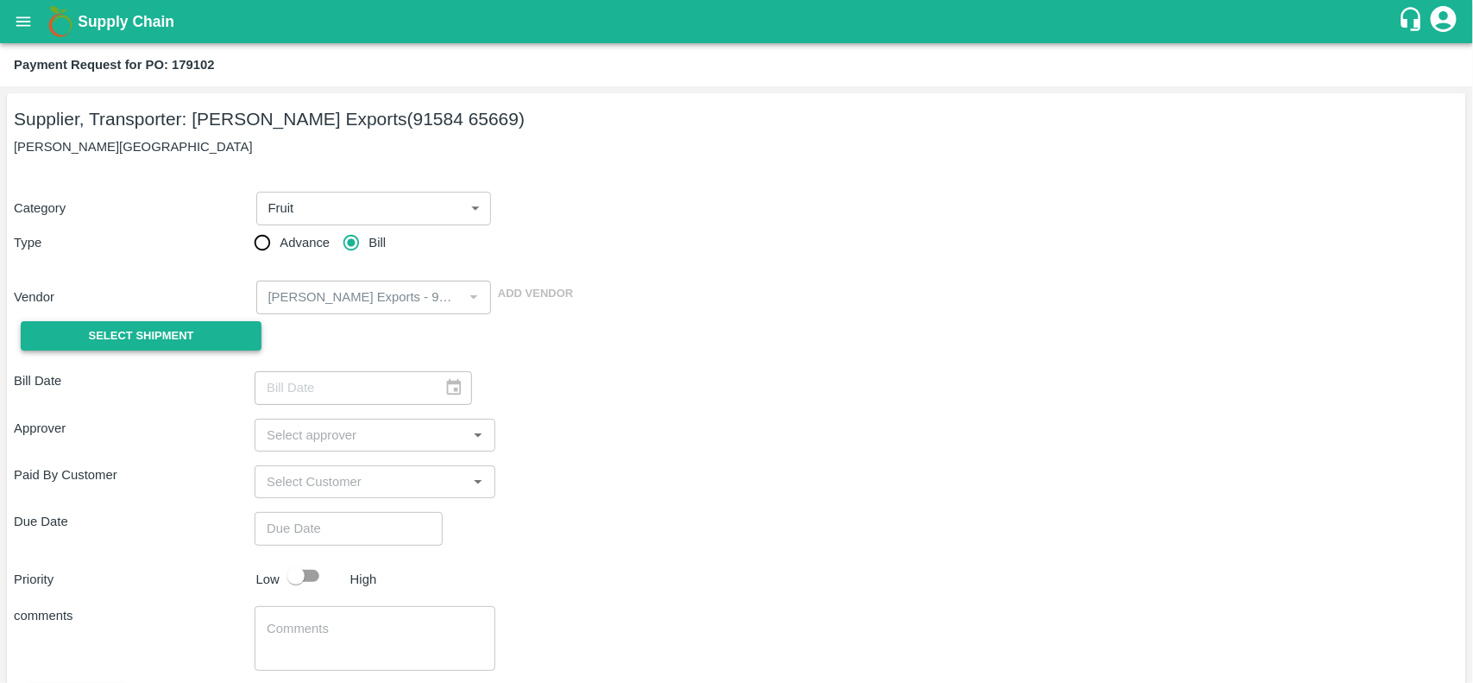
click at [166, 326] on span "Select Shipment" at bounding box center [141, 336] width 105 height 20
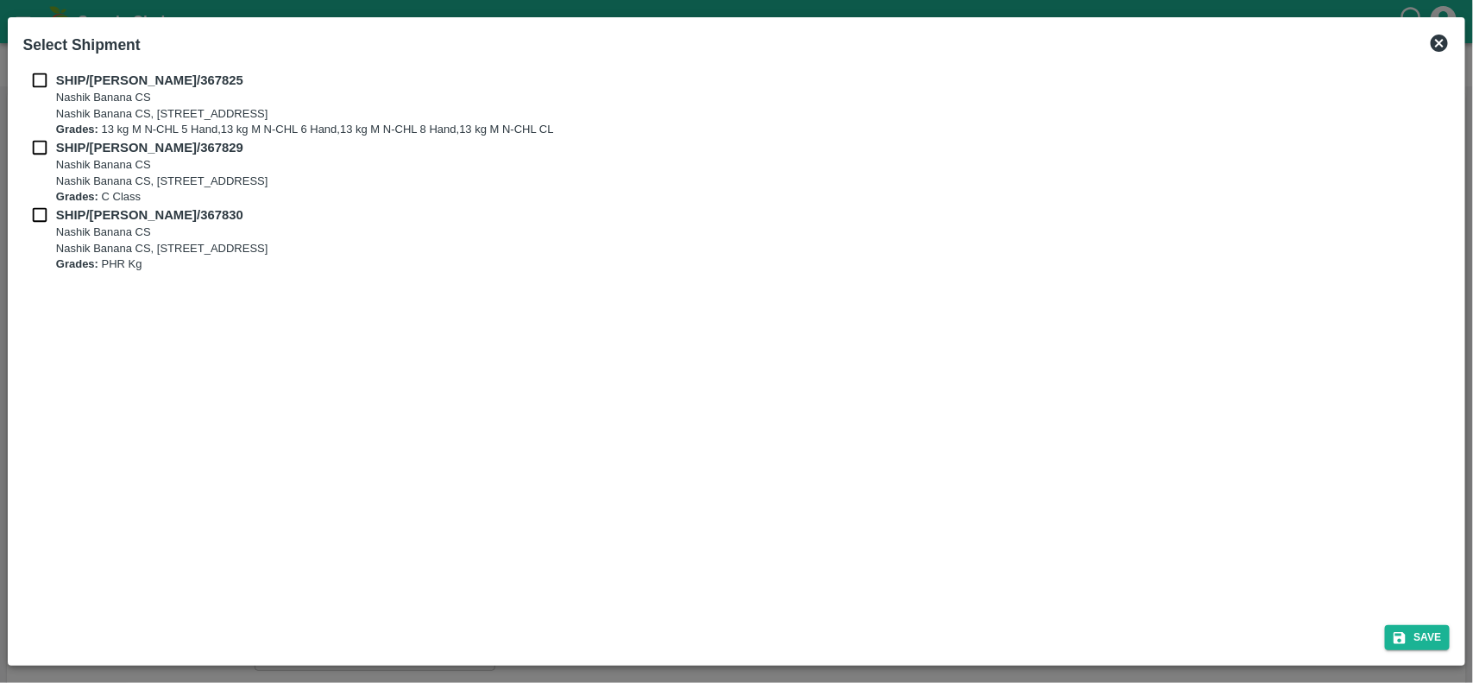
drag, startPoint x: 35, startPoint y: 67, endPoint x: 39, endPoint y: 80, distance: 13.4
click at [39, 80] on div "SHIP/NASH/367825 Nashik Banana CS Nashik Banana CS, Gat No. 314/2/1, A/p- Mohad…" at bounding box center [736, 337] width 1441 height 547
click at [39, 80] on input "checkbox" at bounding box center [39, 80] width 33 height 19
checkbox input "true"
click at [40, 154] on input "checkbox" at bounding box center [39, 147] width 33 height 19
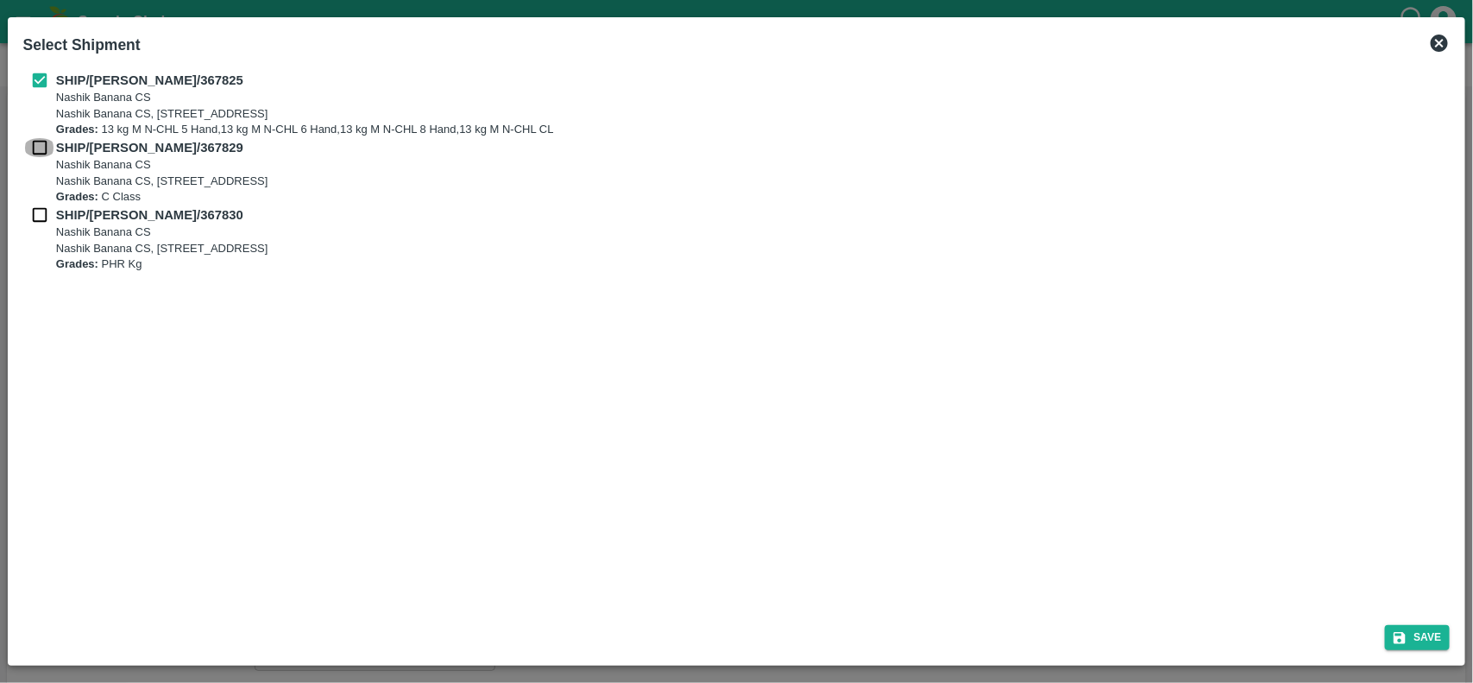
checkbox input "true"
click at [41, 214] on input "checkbox" at bounding box center [39, 214] width 33 height 19
checkbox input "true"
click at [1448, 641] on button "Save" at bounding box center [1418, 637] width 66 height 25
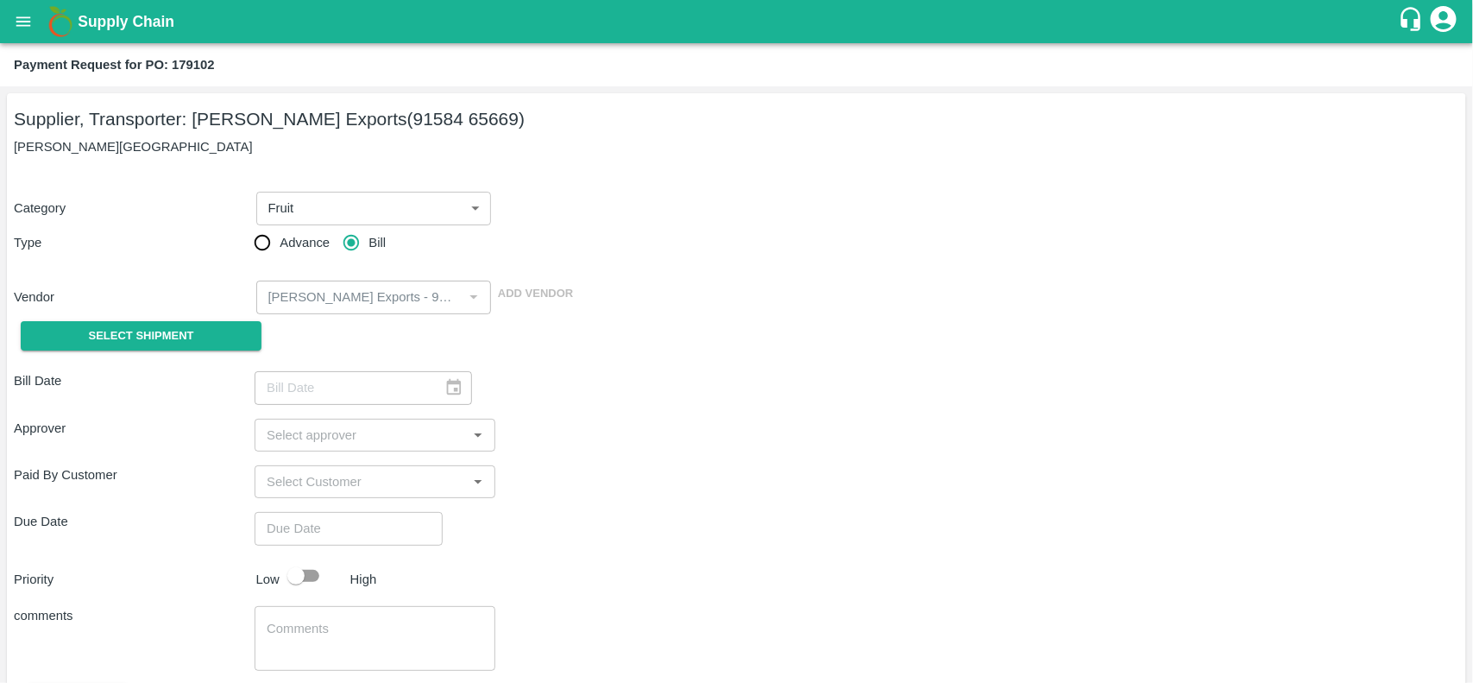
type input "[DATE]"
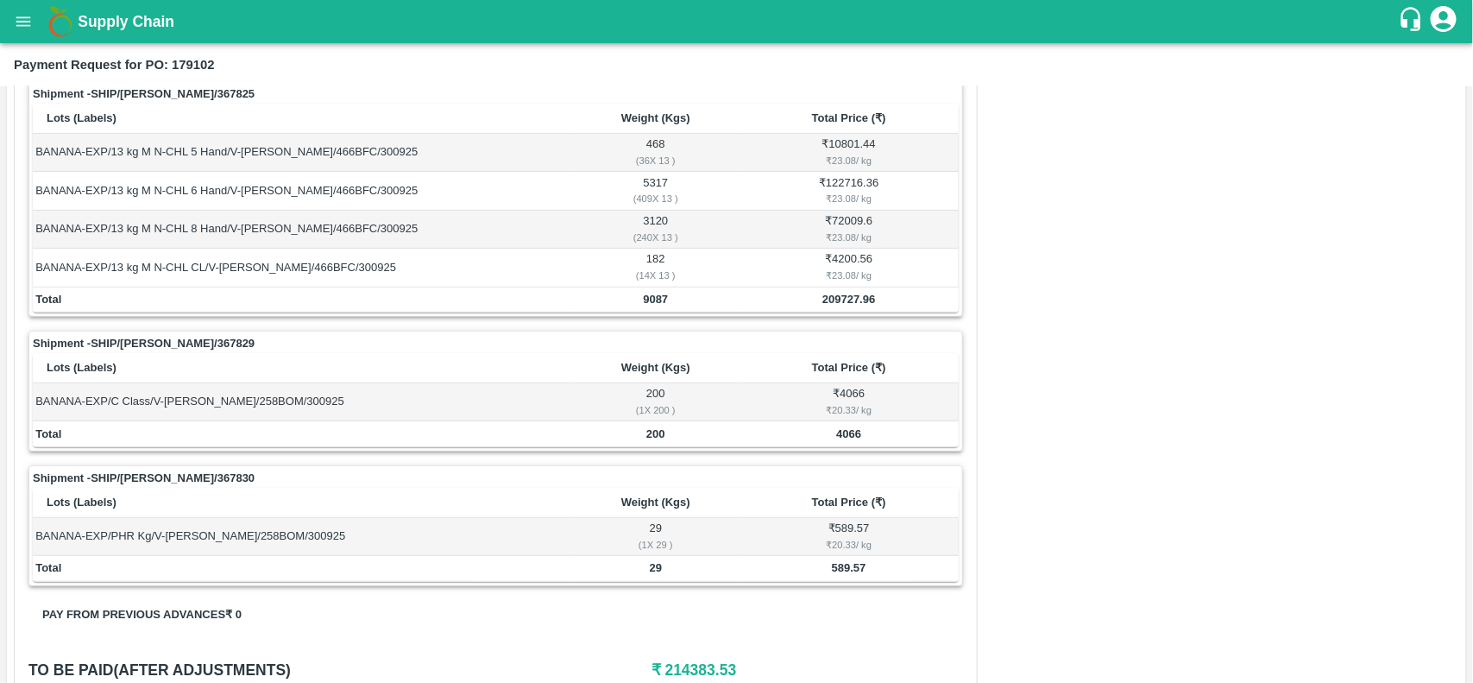
scroll to position [278, 0]
click at [644, 298] on b "9087" at bounding box center [655, 298] width 25 height 13
copy b "9087"
click at [644, 298] on b "9087" at bounding box center [655, 298] width 25 height 13
click at [662, 429] on b "200" at bounding box center [655, 432] width 19 height 13
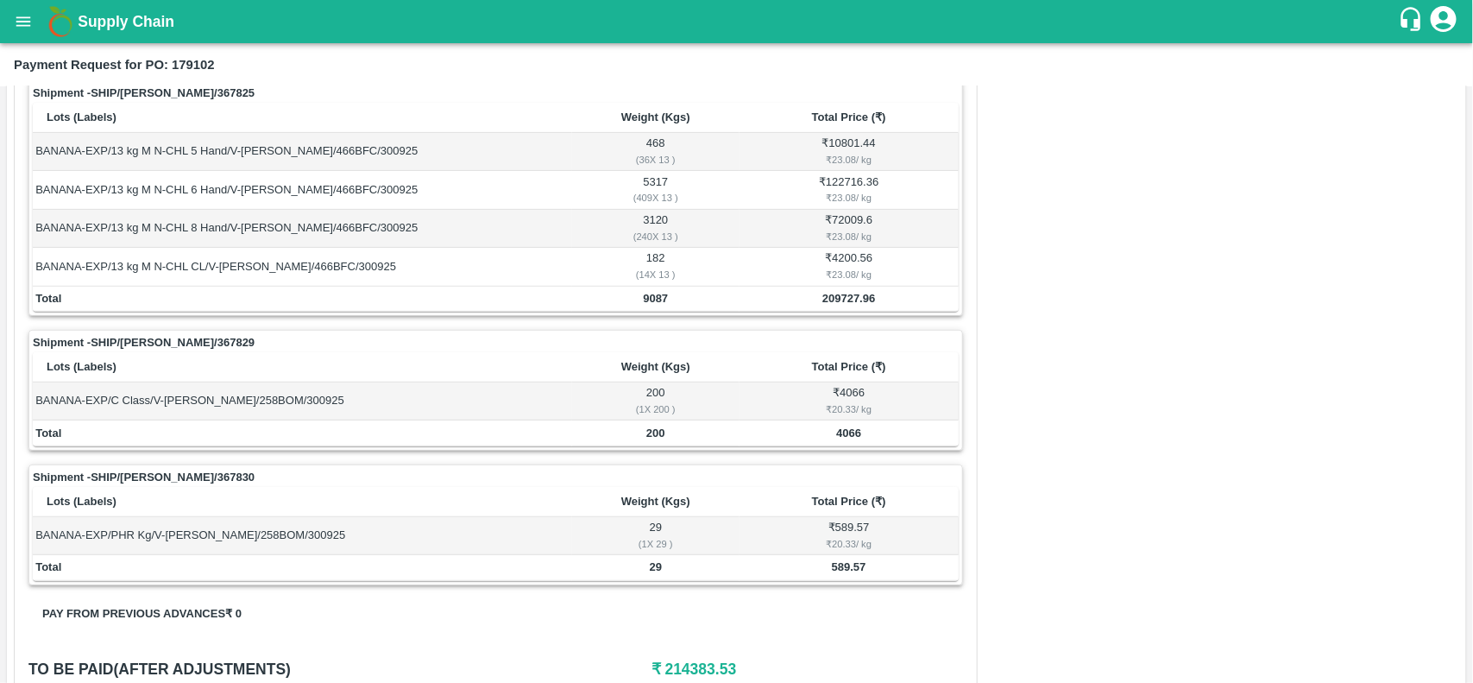
click at [662, 429] on b "200" at bounding box center [655, 432] width 19 height 13
copy b "200"
click at [662, 429] on b "200" at bounding box center [655, 432] width 19 height 13
click at [647, 563] on td "29" at bounding box center [655, 568] width 167 height 26
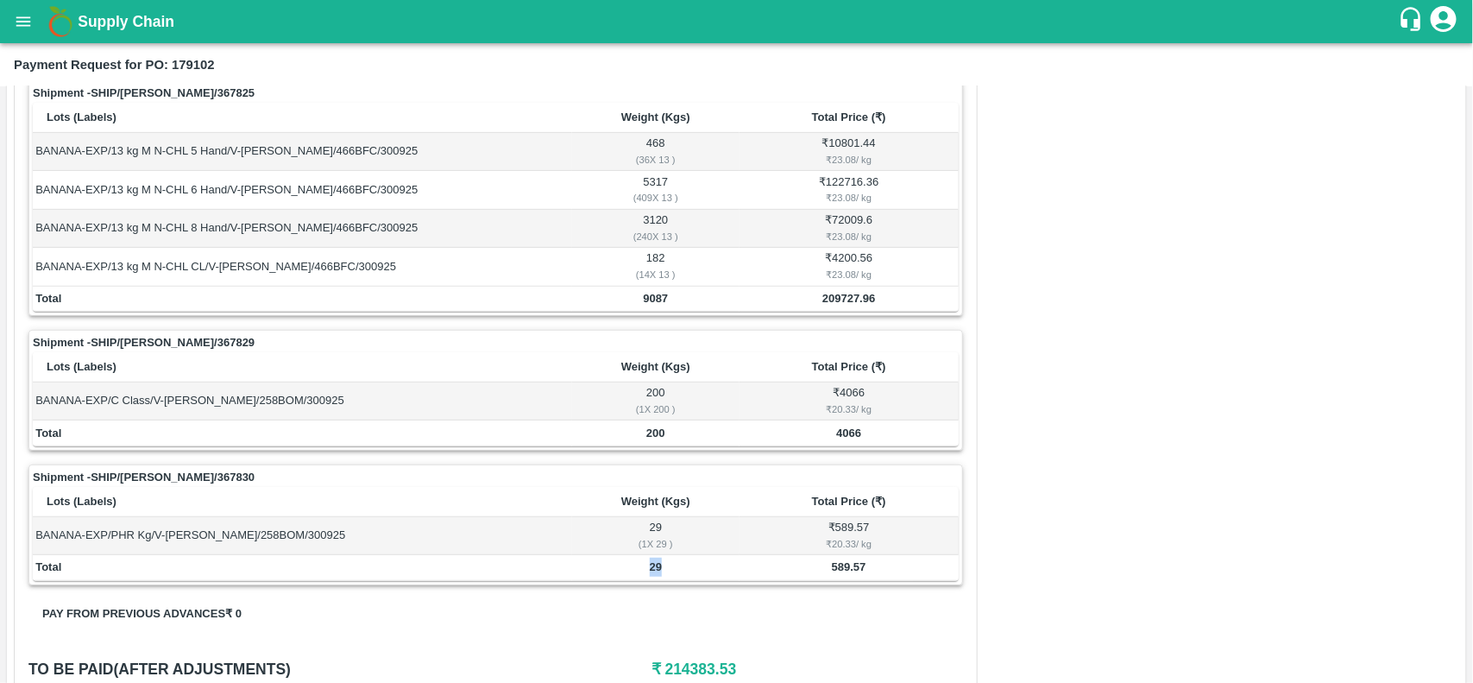
copy b "29"
click at [647, 563] on td "29" at bounding box center [655, 568] width 167 height 26
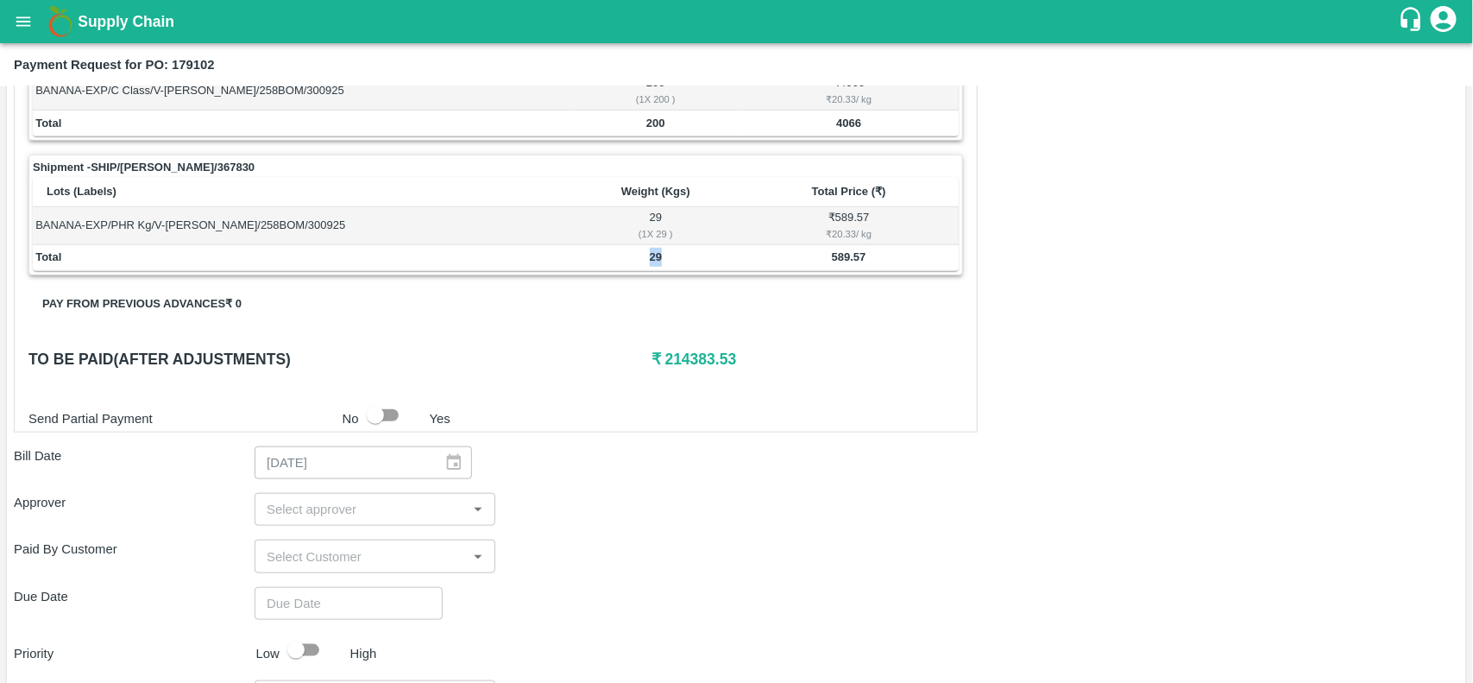
scroll to position [593, 0]
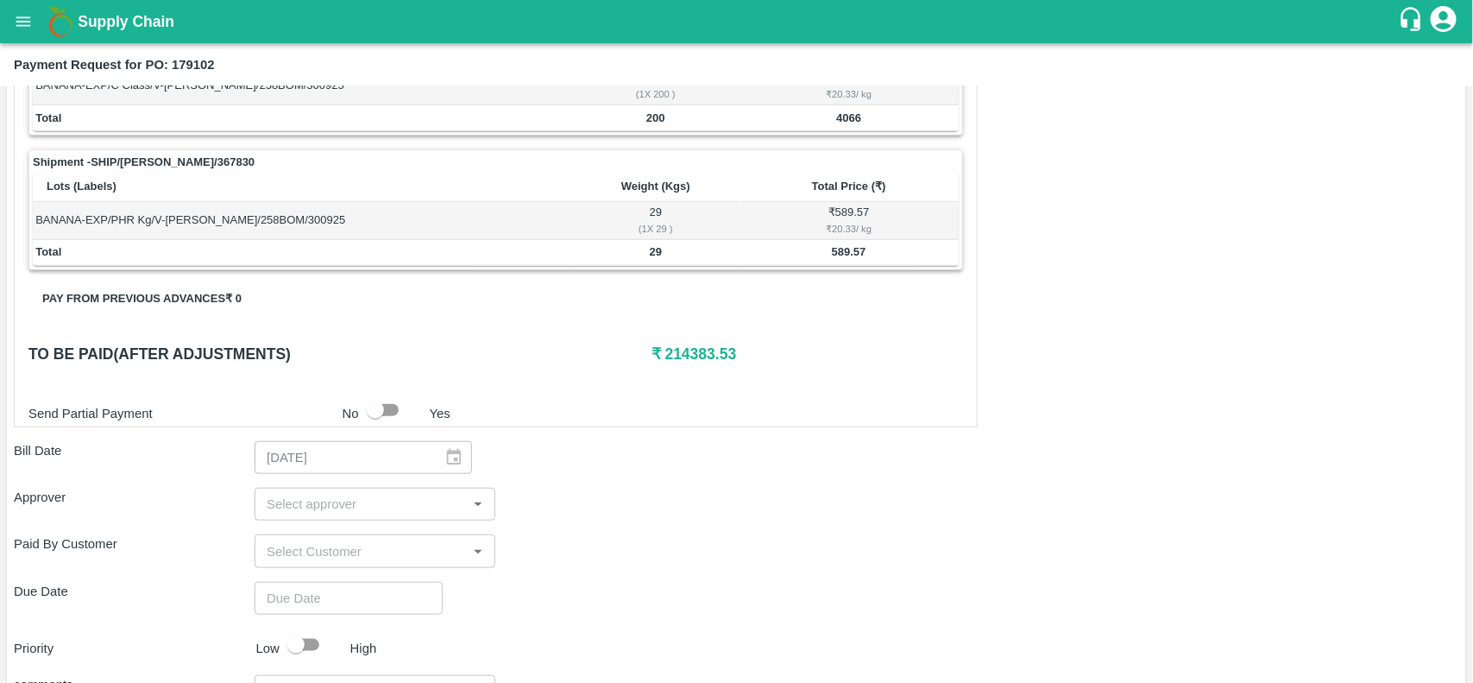
click at [691, 364] on h6 "₹ 214383.53" at bounding box center [807, 354] width 312 height 24
copy h6 "214383.53"
click at [691, 364] on h6 "₹ 214383.53" at bounding box center [807, 354] width 312 height 24
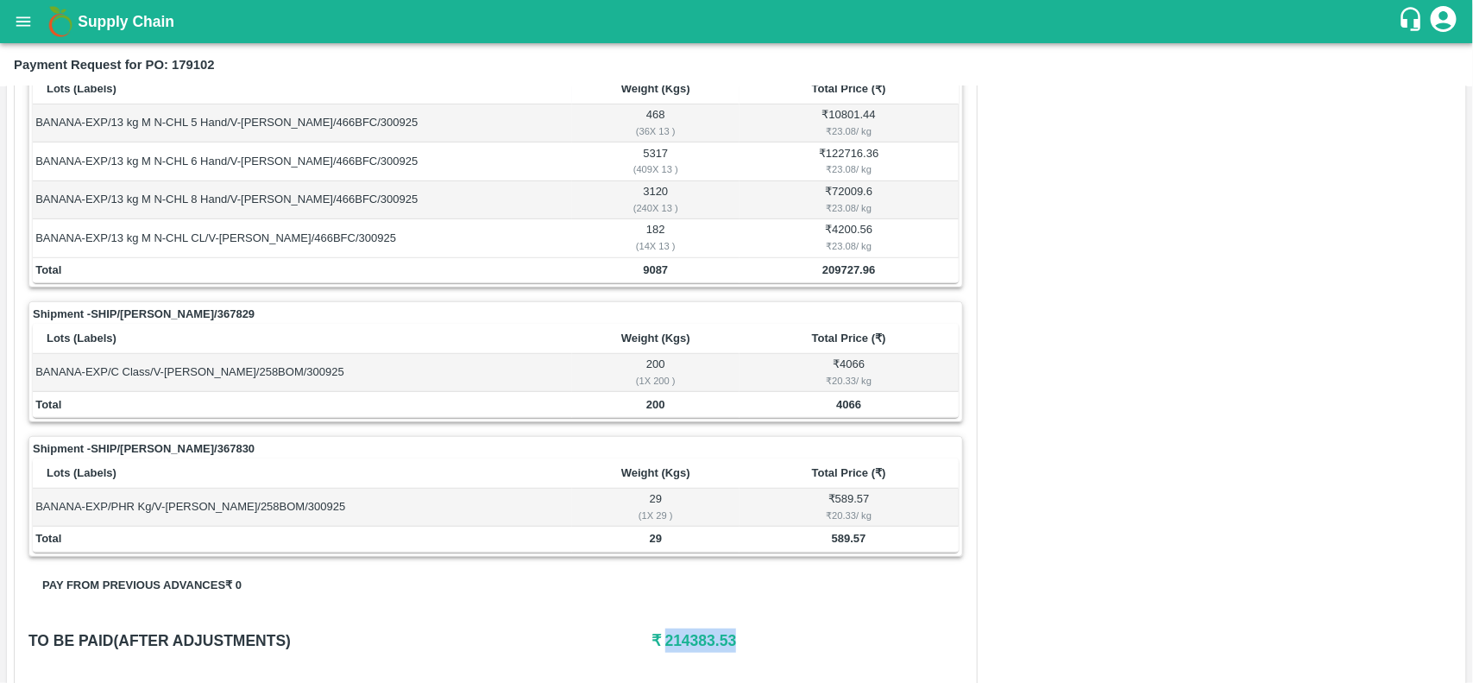
scroll to position [307, 0]
click at [14, 37] on button "open drawer" at bounding box center [23, 22] width 40 height 40
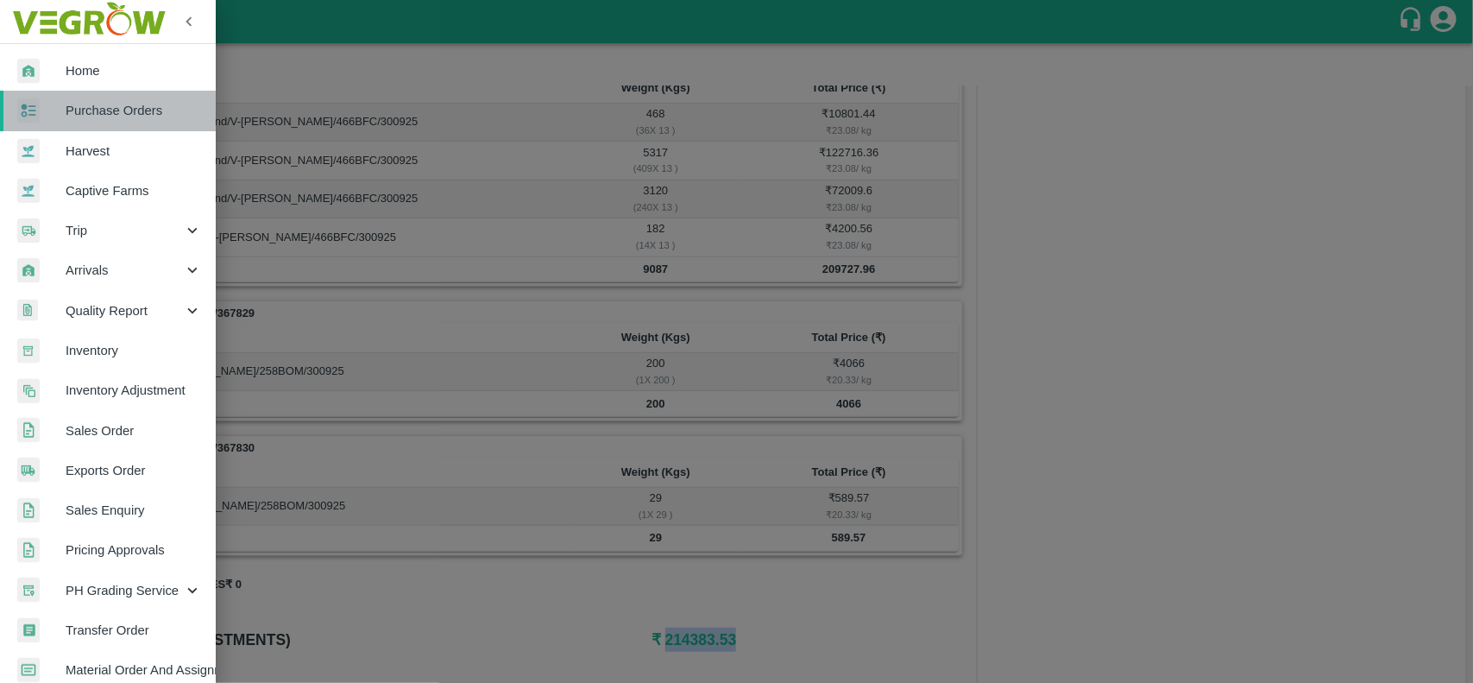
click at [113, 121] on link "Purchase Orders" at bounding box center [108, 111] width 216 height 40
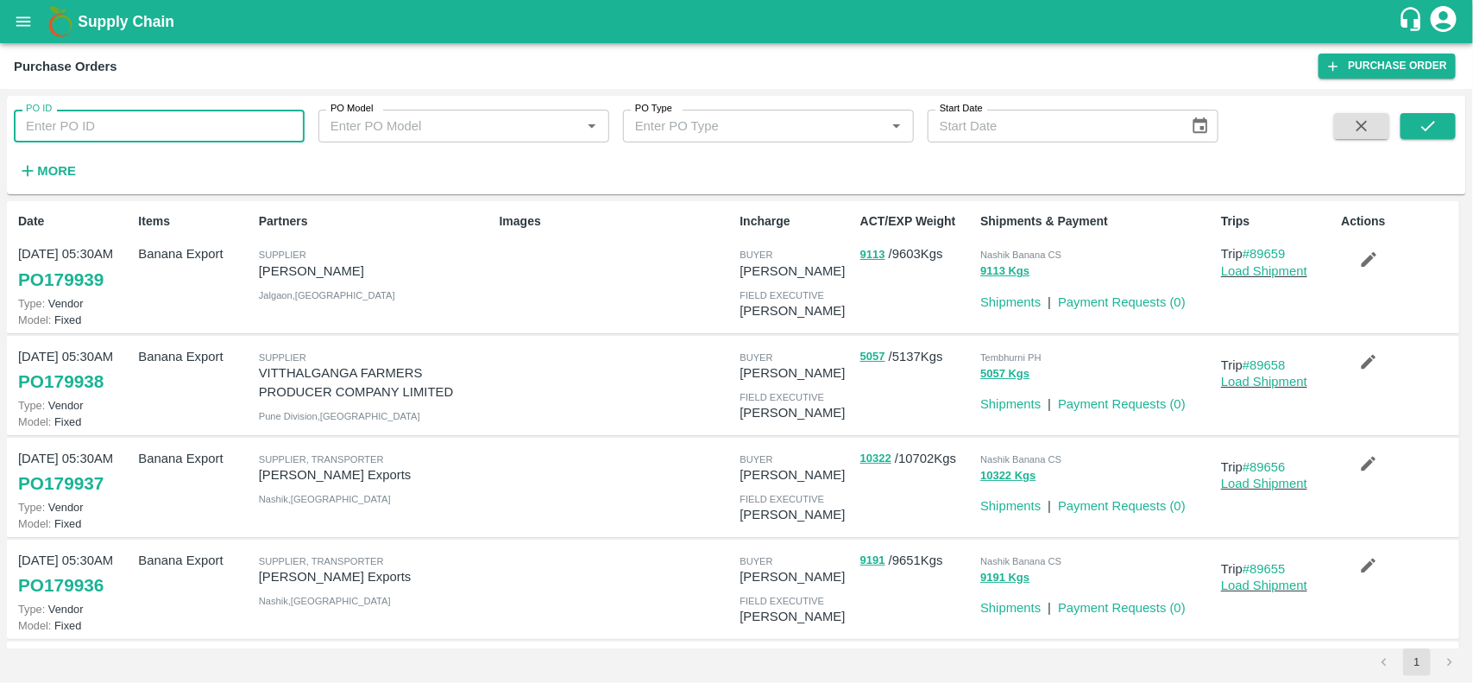
click at [134, 139] on input "PO ID" at bounding box center [159, 126] width 291 height 33
paste input "179062"
click at [134, 139] on input "179062" at bounding box center [159, 126] width 291 height 33
type input "179062"
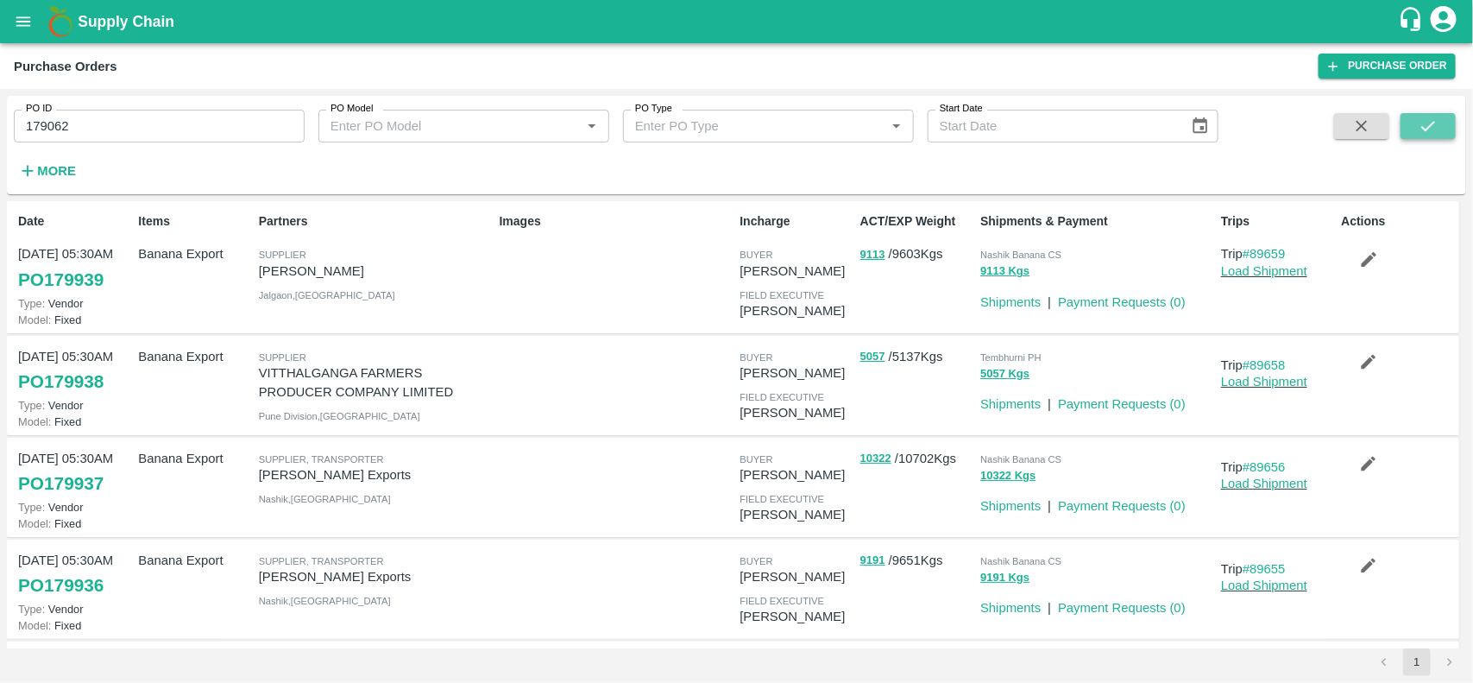
click at [1400, 118] on button "submit" at bounding box center [1427, 126] width 55 height 26
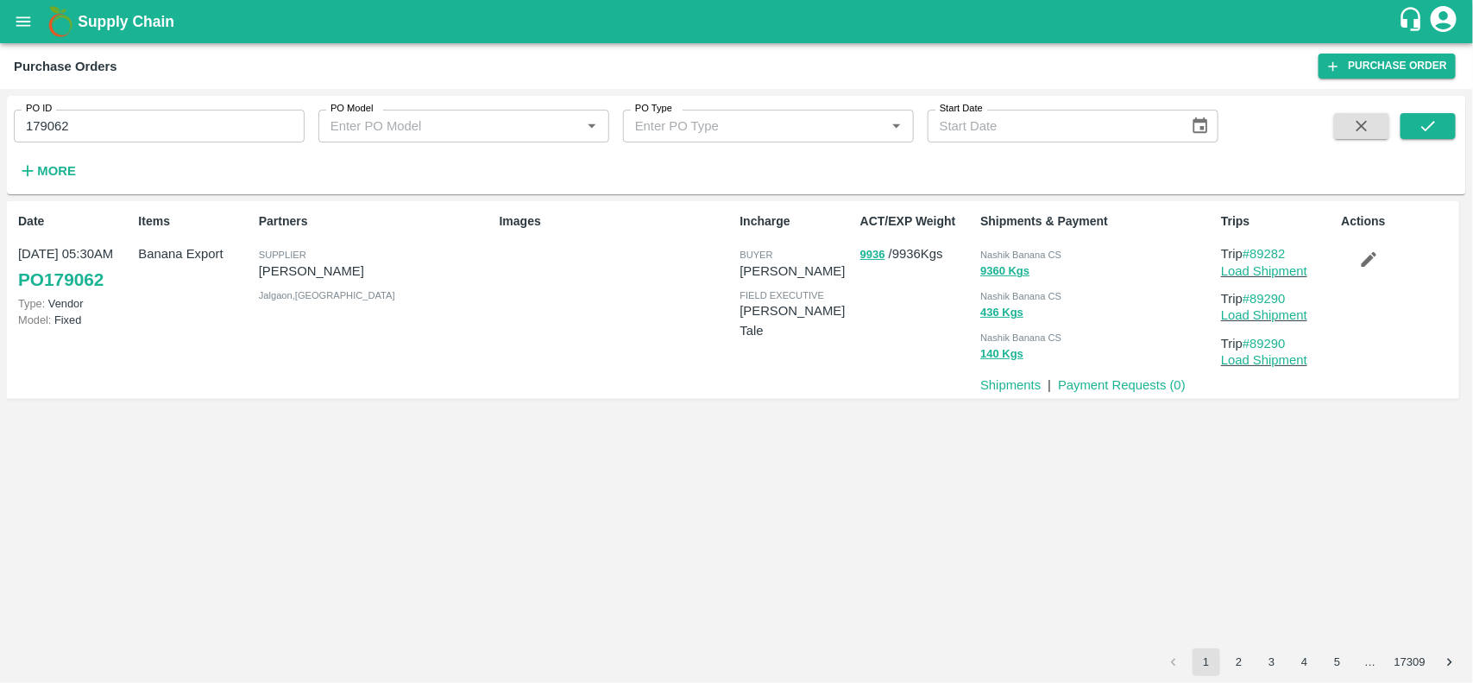
click at [356, 279] on p "[PERSON_NAME]" at bounding box center [376, 270] width 234 height 19
copy p "[PERSON_NAME]"
click at [356, 279] on p "[PERSON_NAME]" at bounding box center [376, 270] width 234 height 19
drag, startPoint x: 113, startPoint y: 143, endPoint x: 109, endPoint y: 123, distance: 20.3
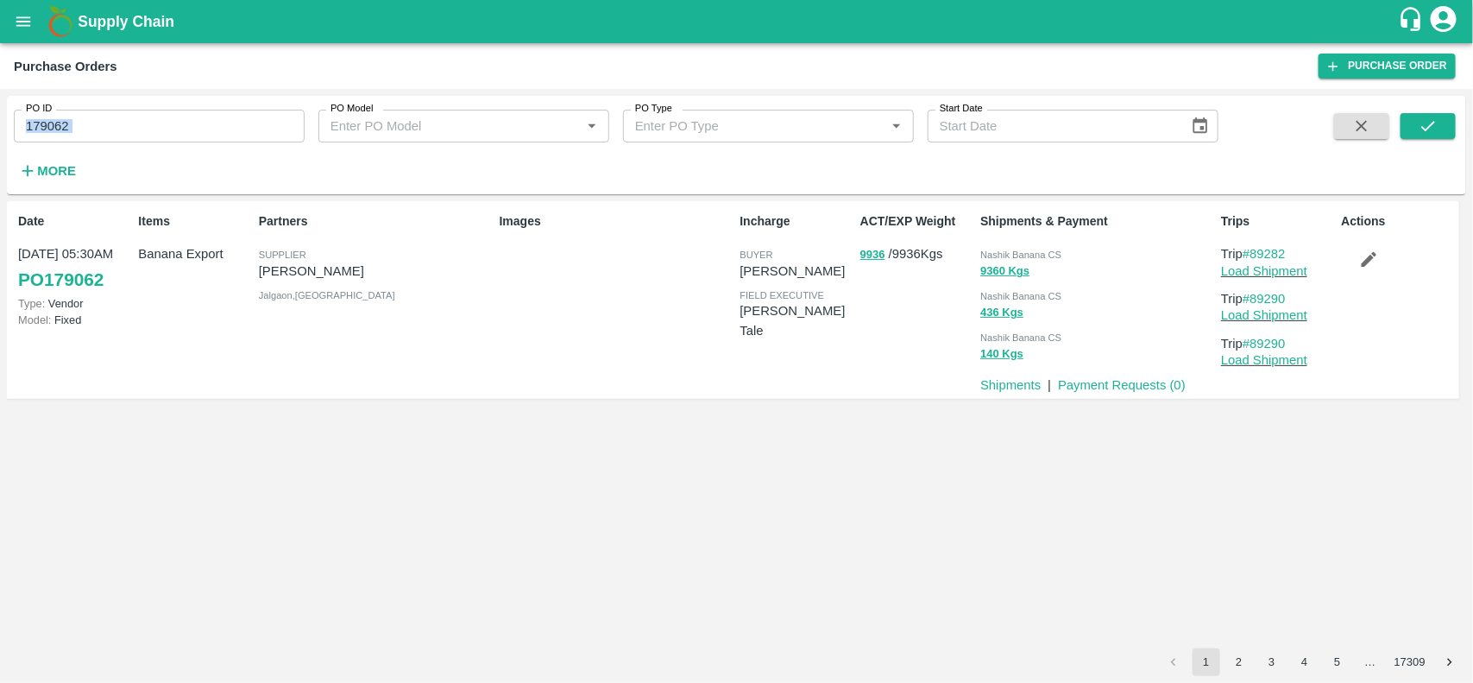
click at [109, 123] on div "PO ID 179062 PO ID PO Model PO Model   * PO Type PO Type   * Start Date Start D…" at bounding box center [609, 141] width 1218 height 90
click at [109, 123] on input "179062" at bounding box center [159, 126] width 291 height 33
click at [1098, 378] on link "Payment Requests ( 0 )" at bounding box center [1122, 385] width 128 height 14
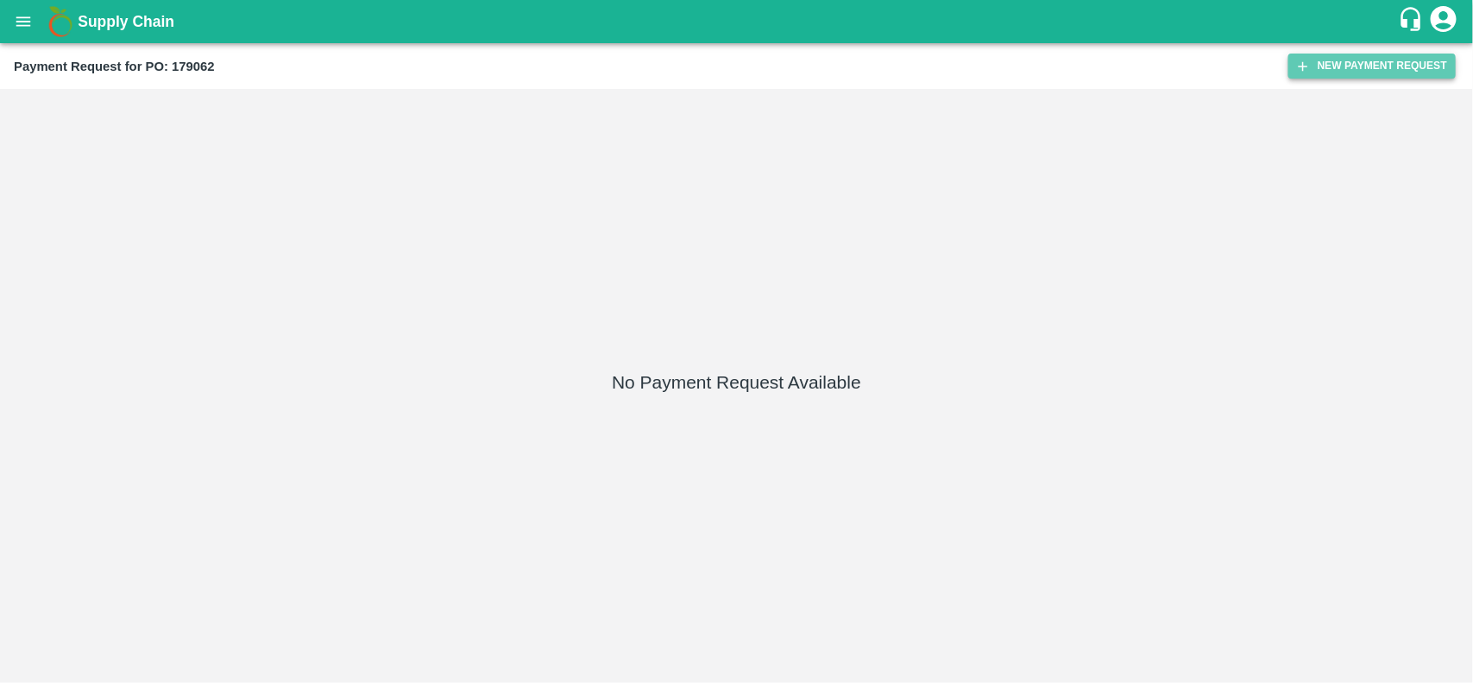
click at [1375, 63] on button "New Payment Request" at bounding box center [1371, 66] width 167 height 25
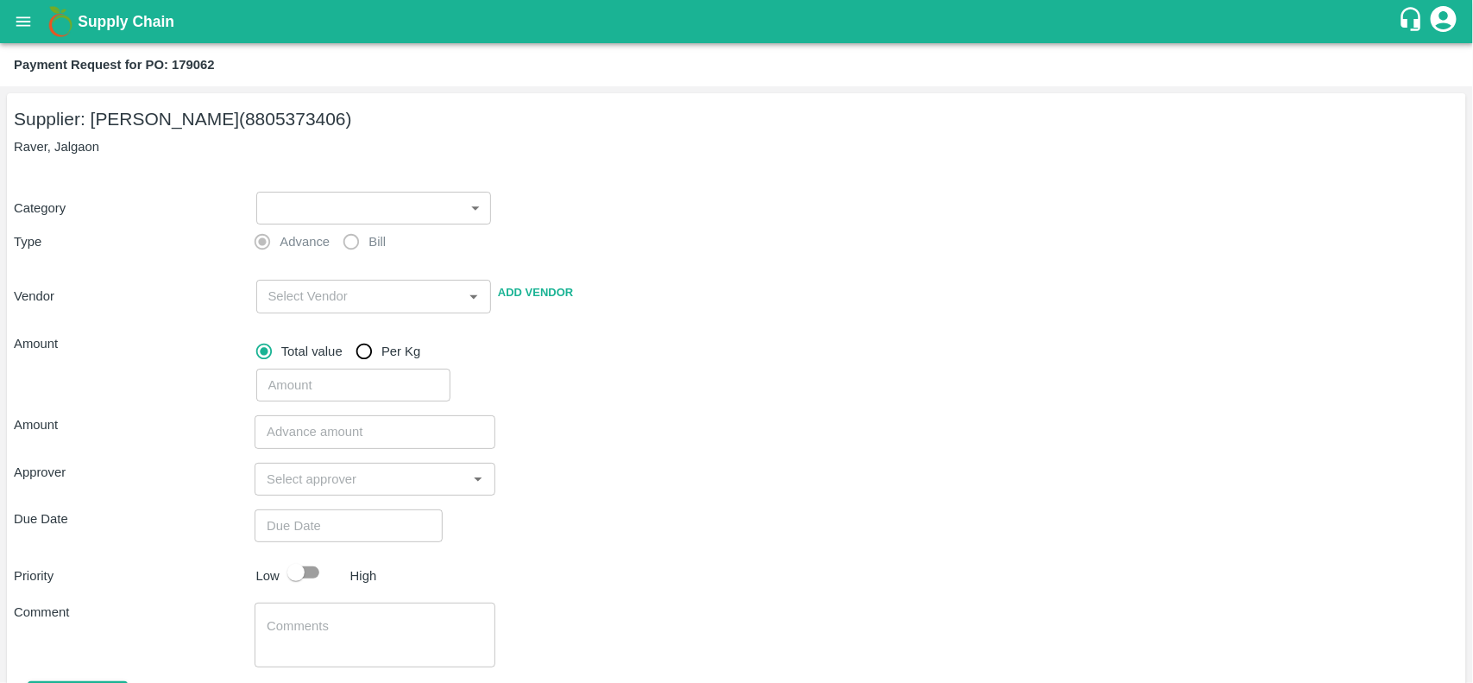
click at [249, 198] on div "​ ​" at bounding box center [370, 205] width 242 height 40
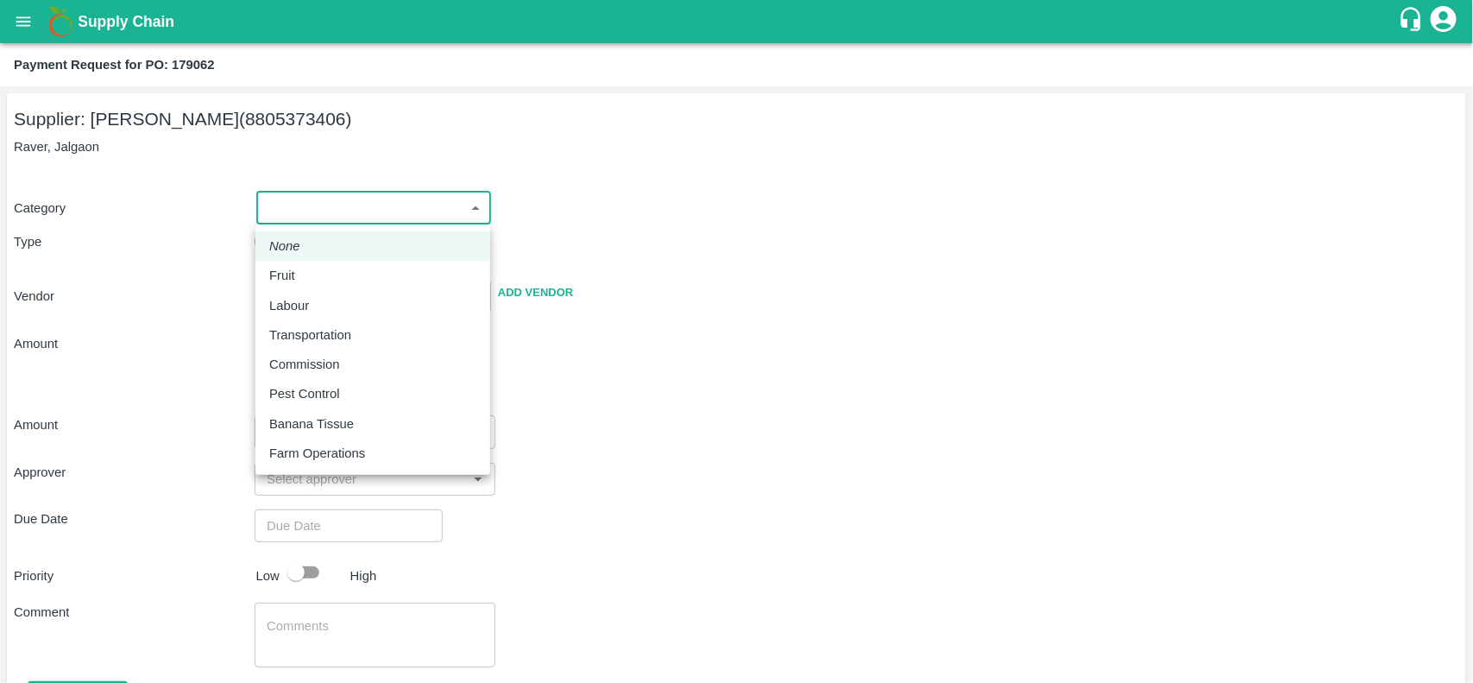
click at [295, 212] on body "Supply Chain Payment Request for PO: 179062 Supplier: VARUN [PERSON_NAME] (8805…" at bounding box center [736, 341] width 1473 height 683
click at [285, 269] on p "Fruit" at bounding box center [282, 275] width 26 height 19
type input "1"
type input "[PERSON_NAME] - 8805373406(Supplier)"
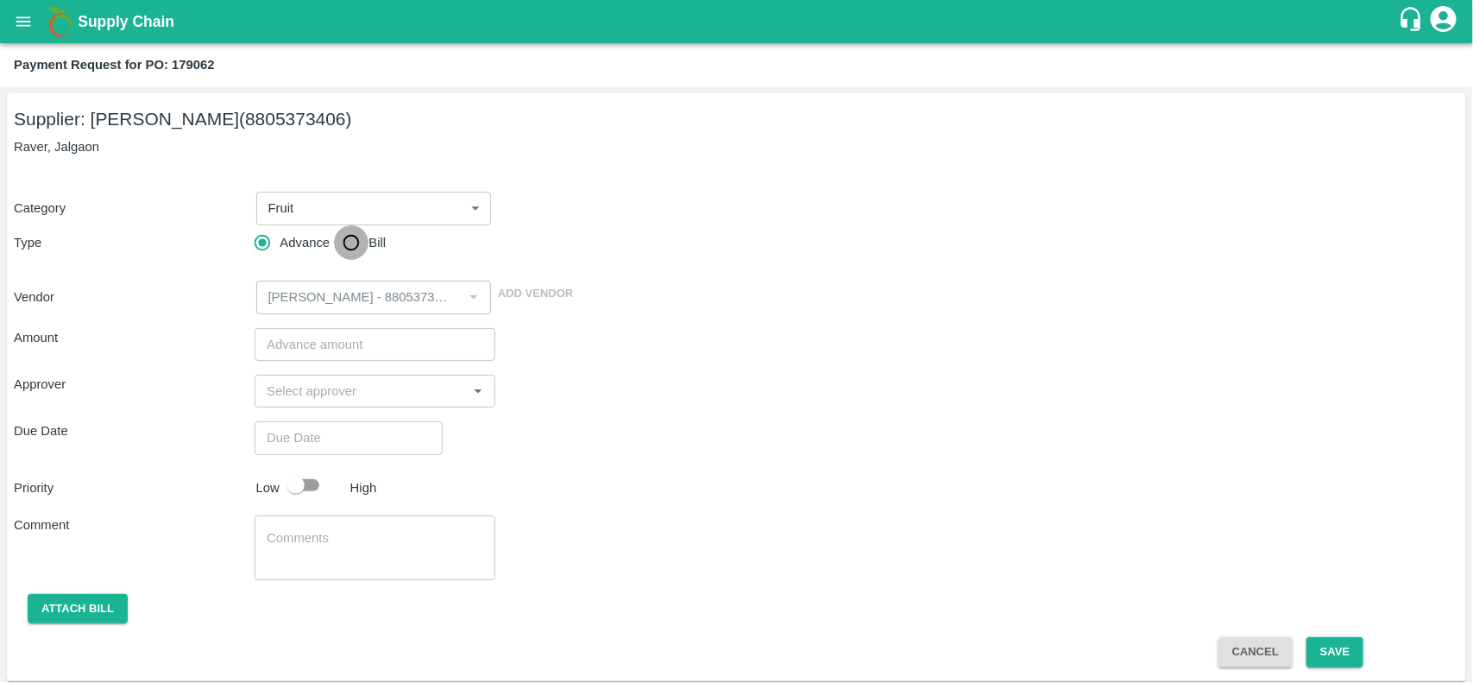
click at [349, 236] on input "Bill" at bounding box center [351, 242] width 35 height 35
radio input "true"
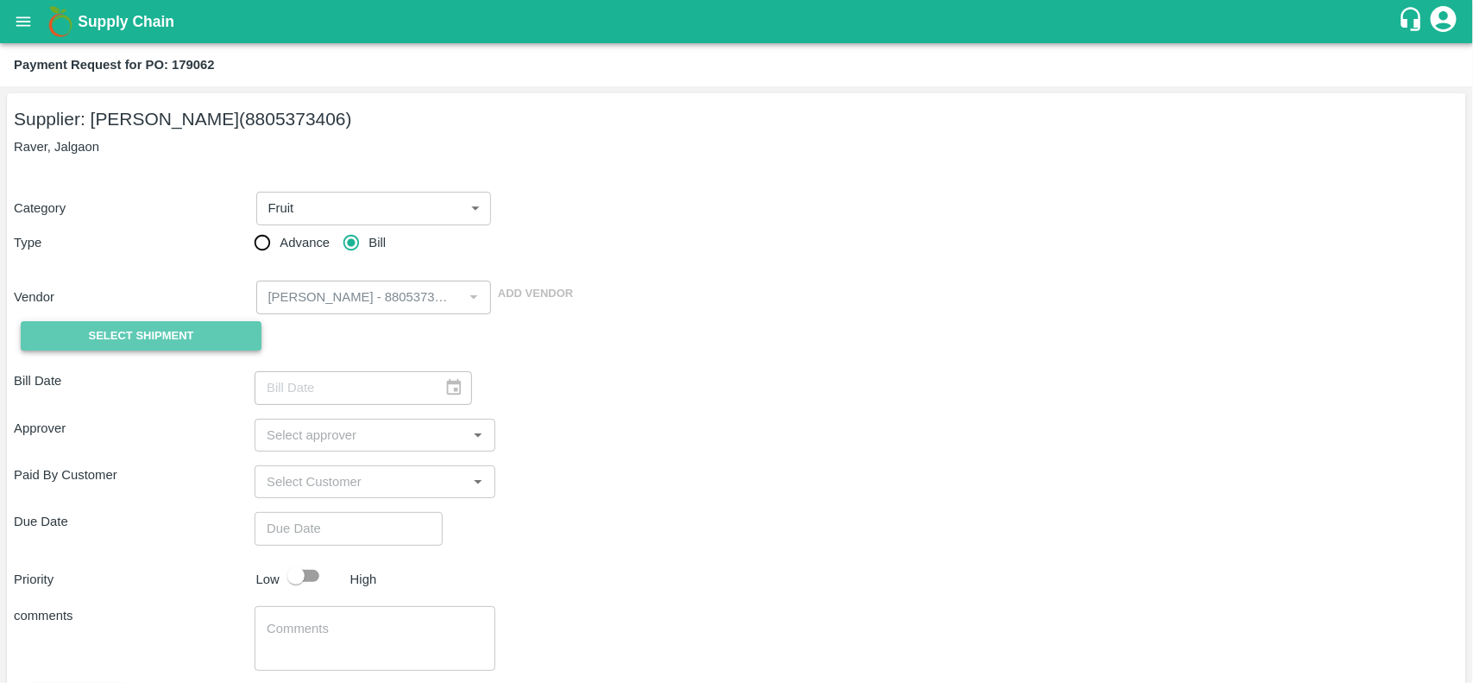
click at [156, 330] on span "Select Shipment" at bounding box center [141, 336] width 105 height 20
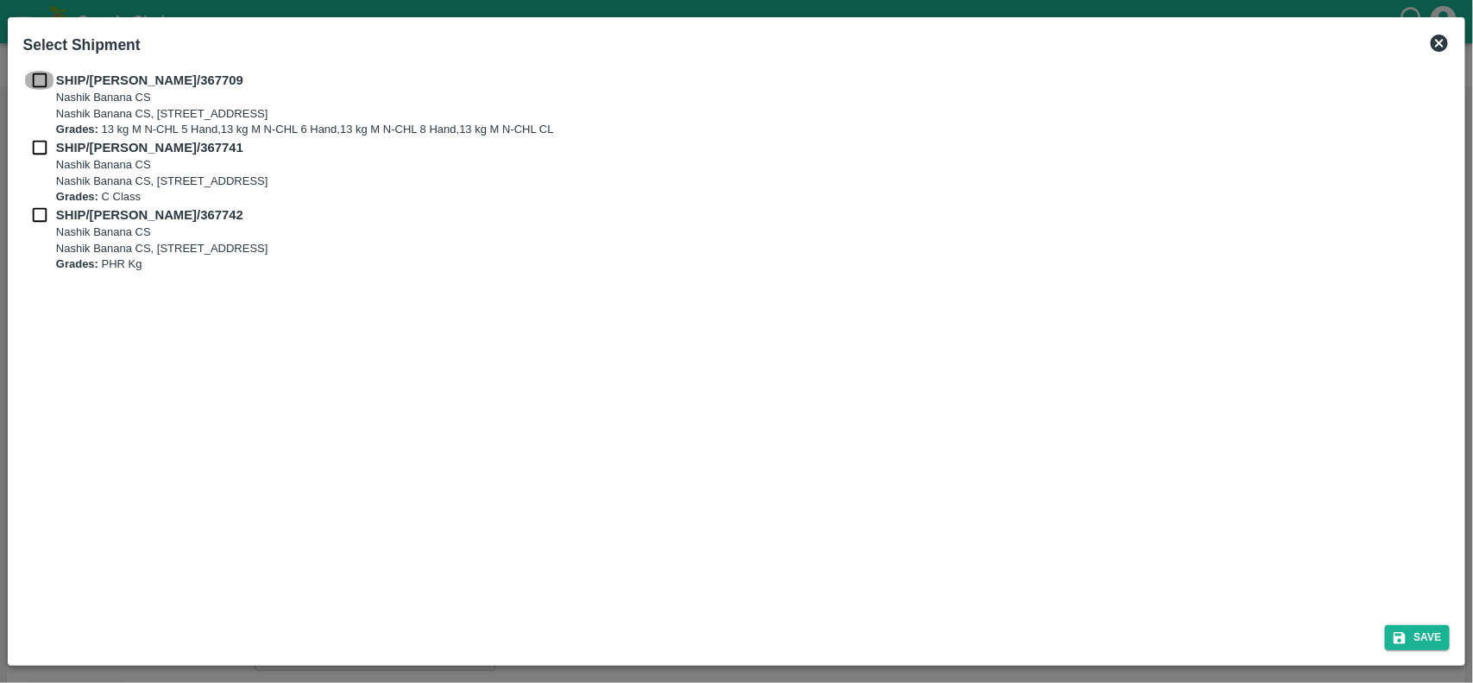
click at [35, 84] on input "checkbox" at bounding box center [39, 80] width 33 height 19
checkbox input "true"
click at [37, 152] on input "checkbox" at bounding box center [39, 147] width 33 height 19
checkbox input "true"
click at [39, 220] on input "checkbox" at bounding box center [39, 214] width 33 height 19
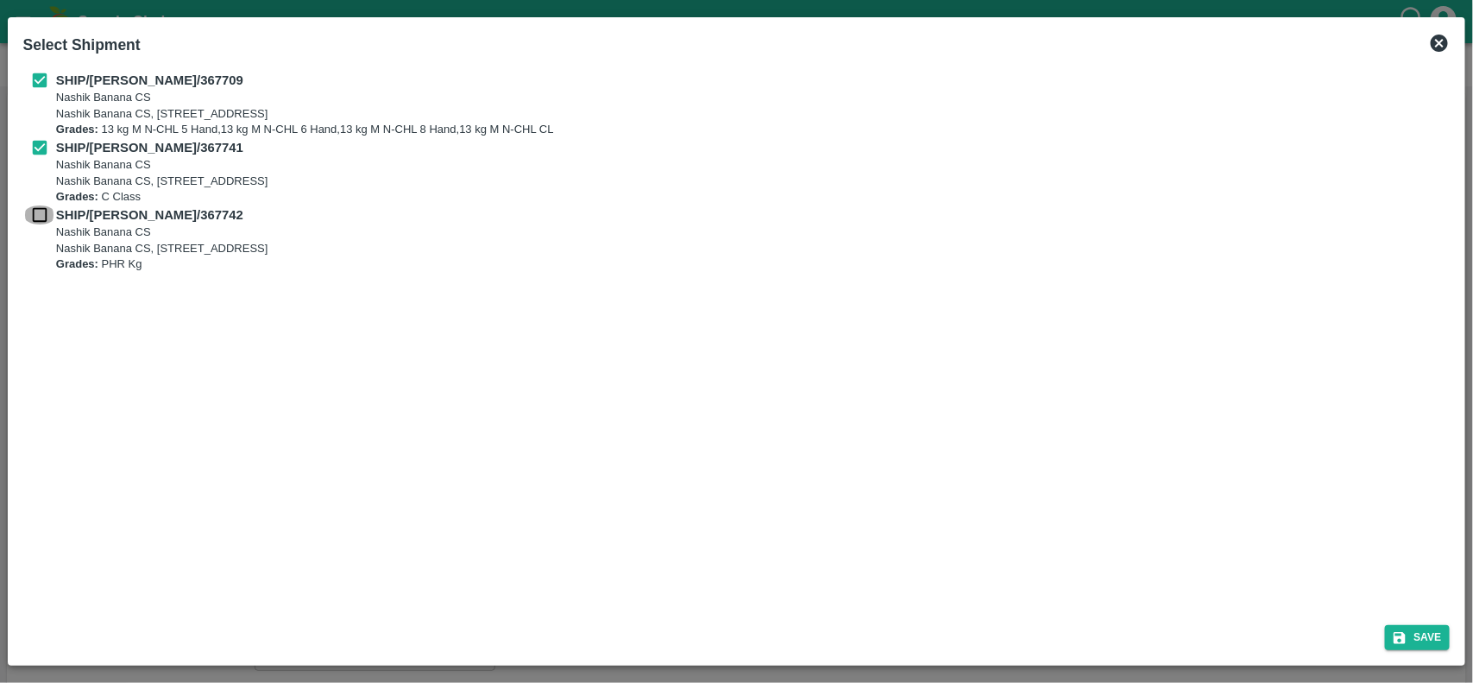
checkbox input "true"
click at [1435, 636] on button "Save" at bounding box center [1418, 637] width 66 height 25
type input "[DATE]"
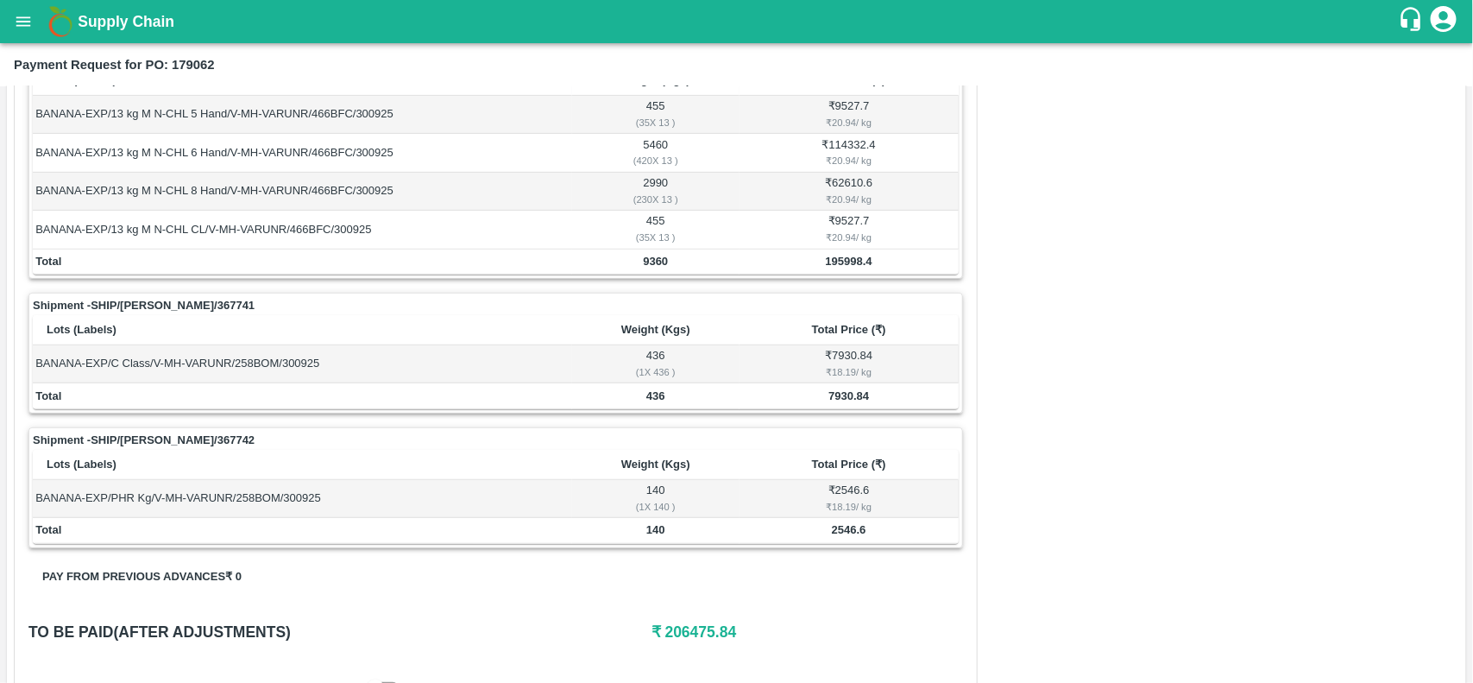
scroll to position [276, 0]
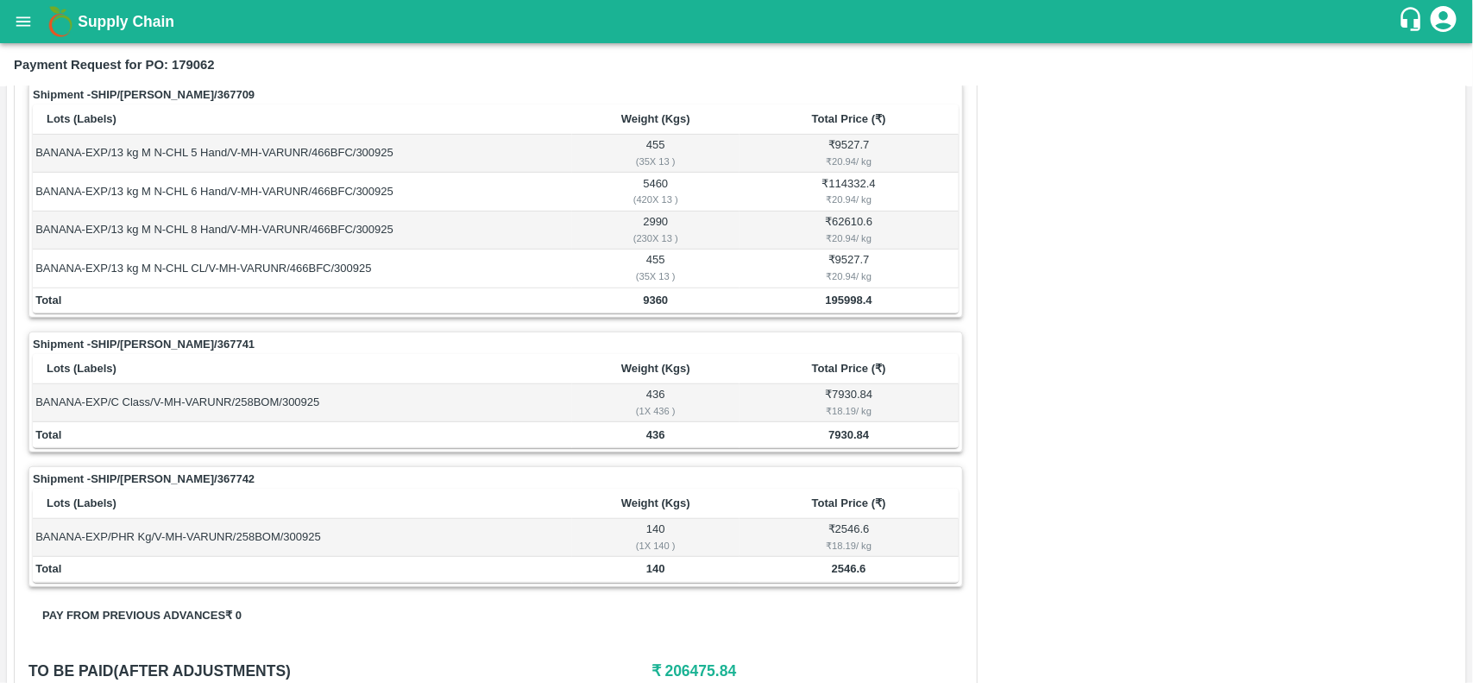
click at [632, 304] on td "9360" at bounding box center [655, 301] width 167 height 26
copy b "9360"
click at [632, 304] on td "9360" at bounding box center [655, 301] width 167 height 26
click at [646, 434] on b "436" at bounding box center [655, 434] width 19 height 13
copy b "436"
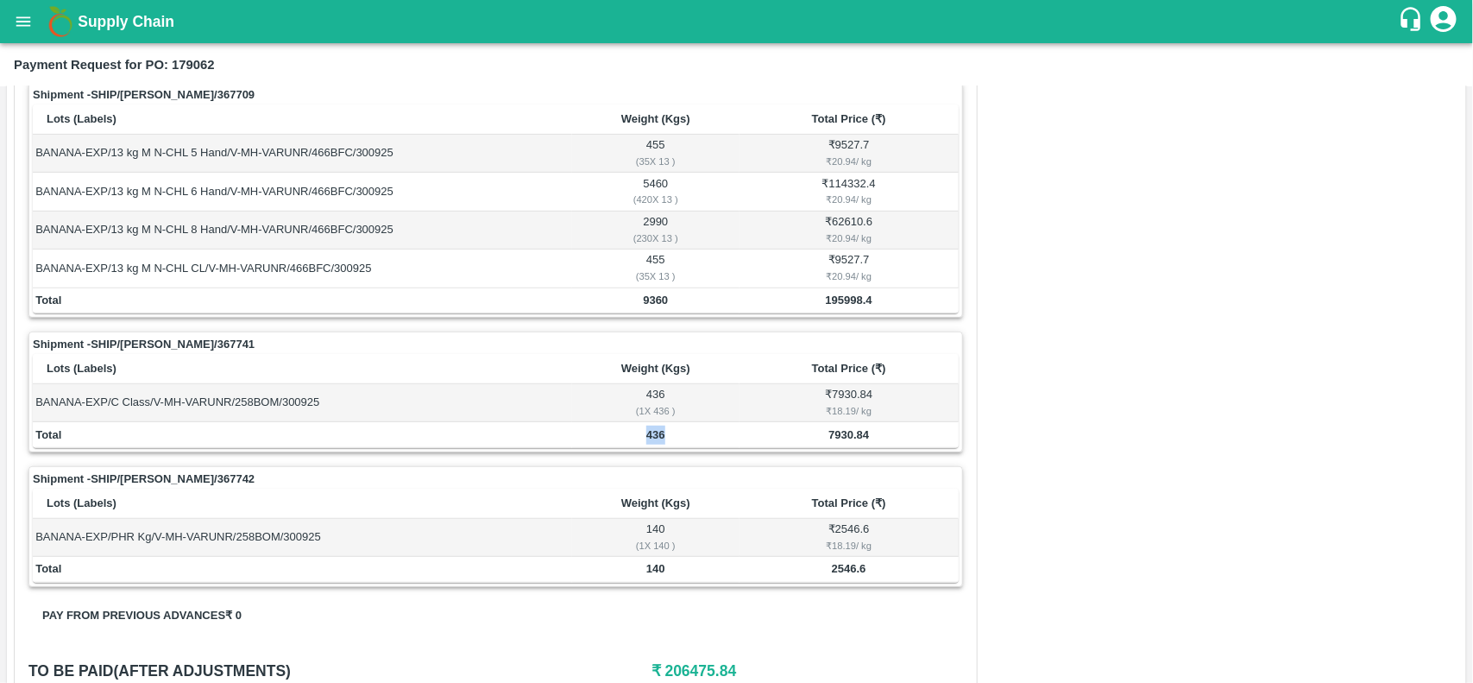
click at [646, 434] on b "436" at bounding box center [655, 434] width 19 height 13
click at [643, 576] on td "140" at bounding box center [655, 570] width 167 height 26
copy b "140"
click at [643, 576] on td "140" at bounding box center [655, 570] width 167 height 26
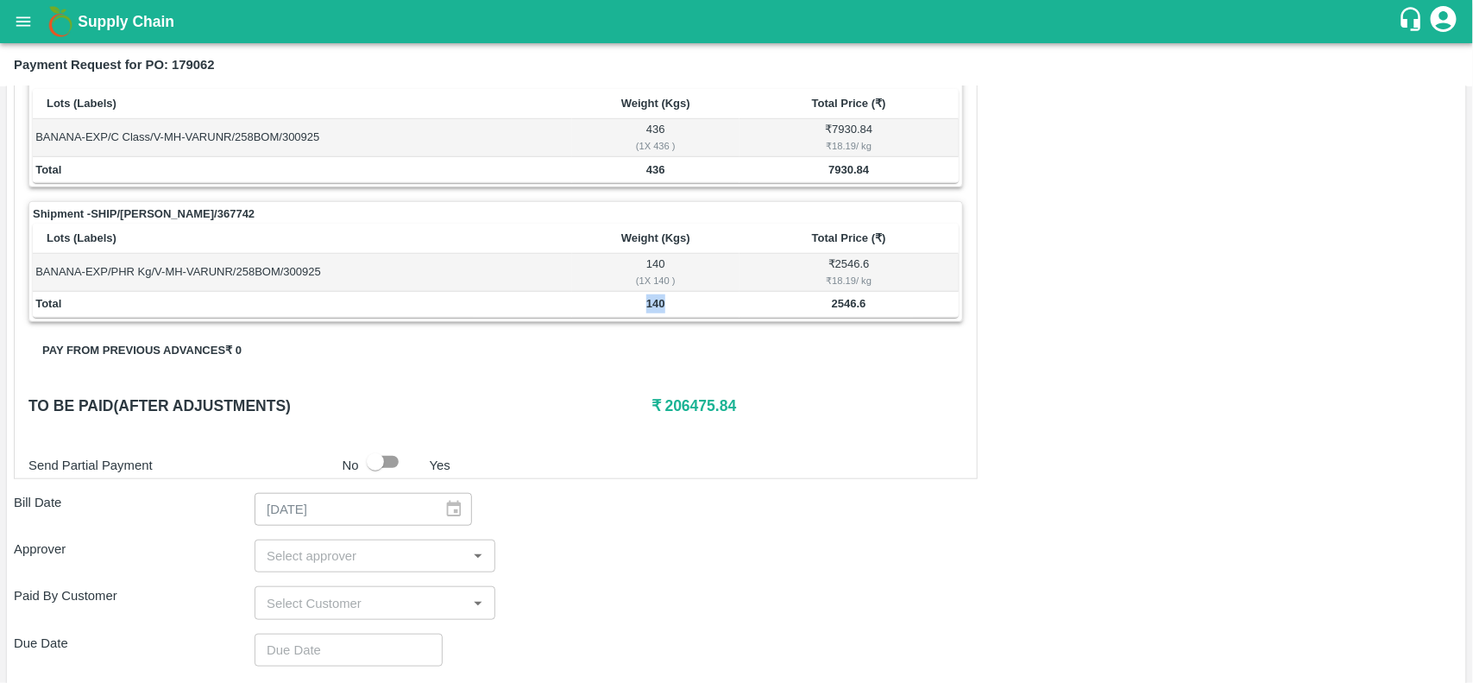
scroll to position [542, 0]
click at [717, 399] on h6 "₹ 206475.84" at bounding box center [807, 405] width 312 height 24
copy h6 "206475.84"
click at [717, 399] on h6 "₹ 206475.84" at bounding box center [807, 405] width 312 height 24
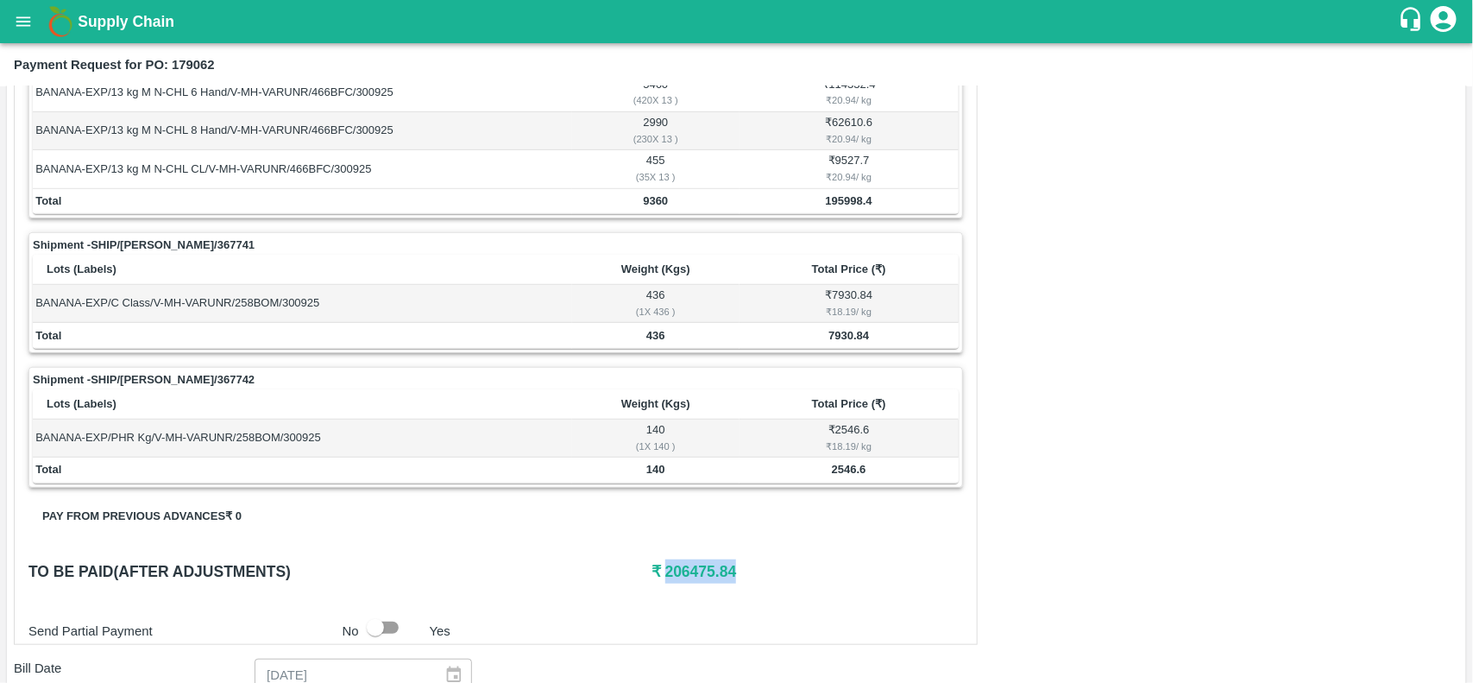
scroll to position [374, 0]
click at [26, 22] on icon "open drawer" at bounding box center [23, 21] width 19 height 19
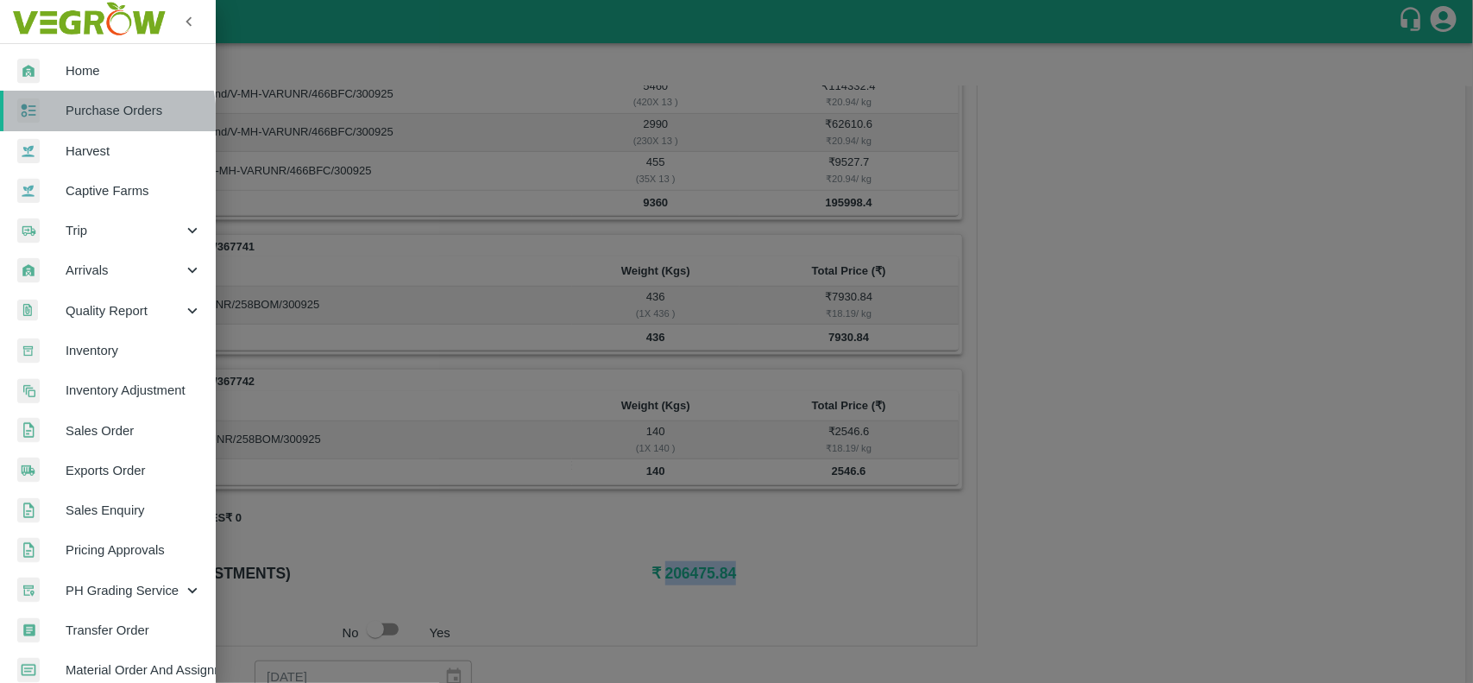
click at [70, 119] on span "Purchase Orders" at bounding box center [134, 110] width 136 height 19
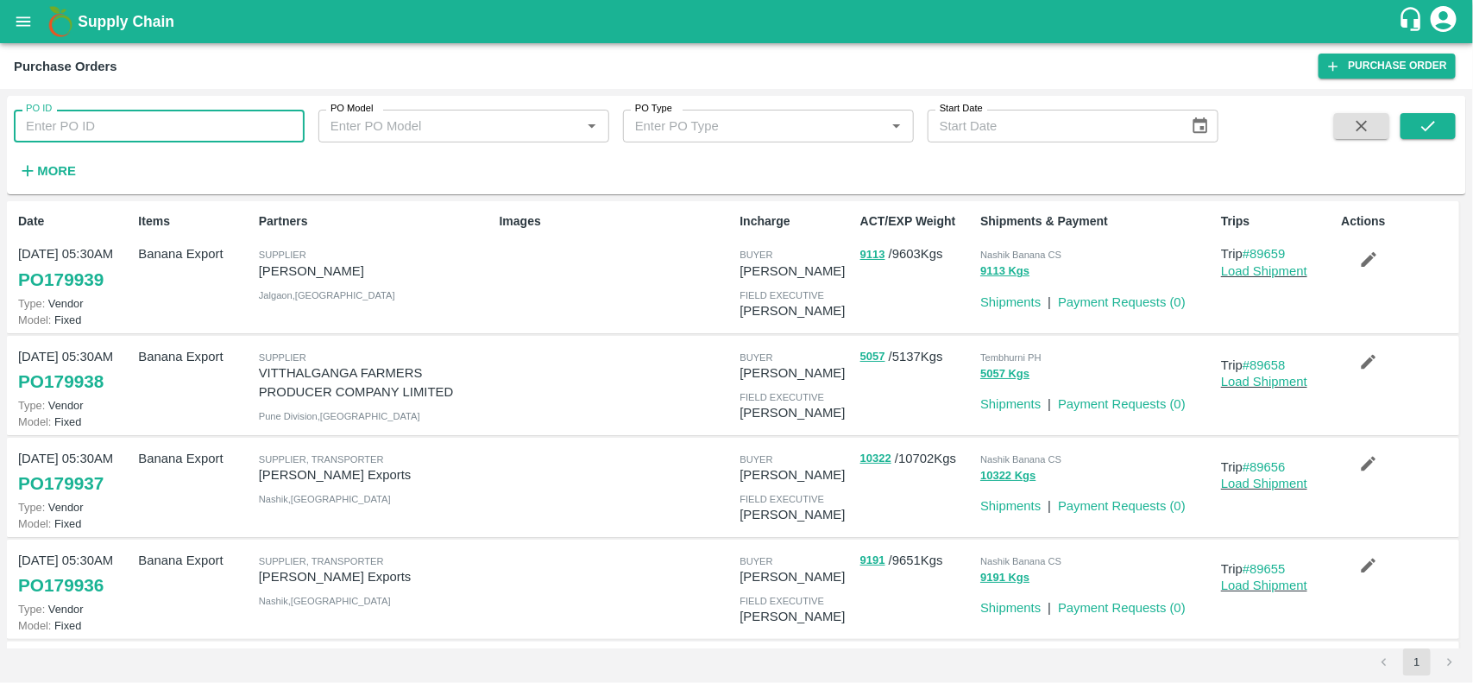
click at [100, 122] on input "PO ID" at bounding box center [159, 126] width 291 height 33
paste input "179103"
click at [100, 122] on input "179103" at bounding box center [159, 126] width 291 height 33
type input "179103"
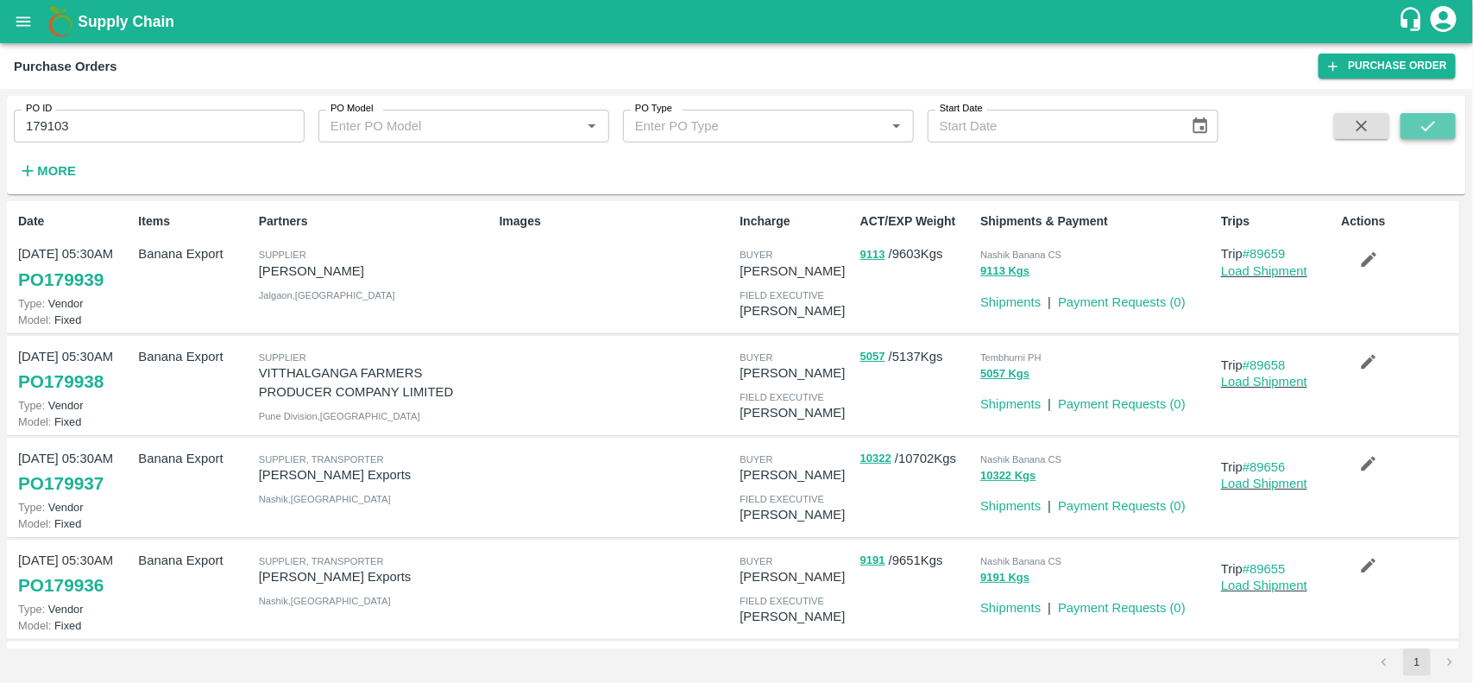
click at [1435, 116] on icon "submit" at bounding box center [1428, 125] width 19 height 19
click at [144, 135] on input "179103" at bounding box center [159, 126] width 291 height 33
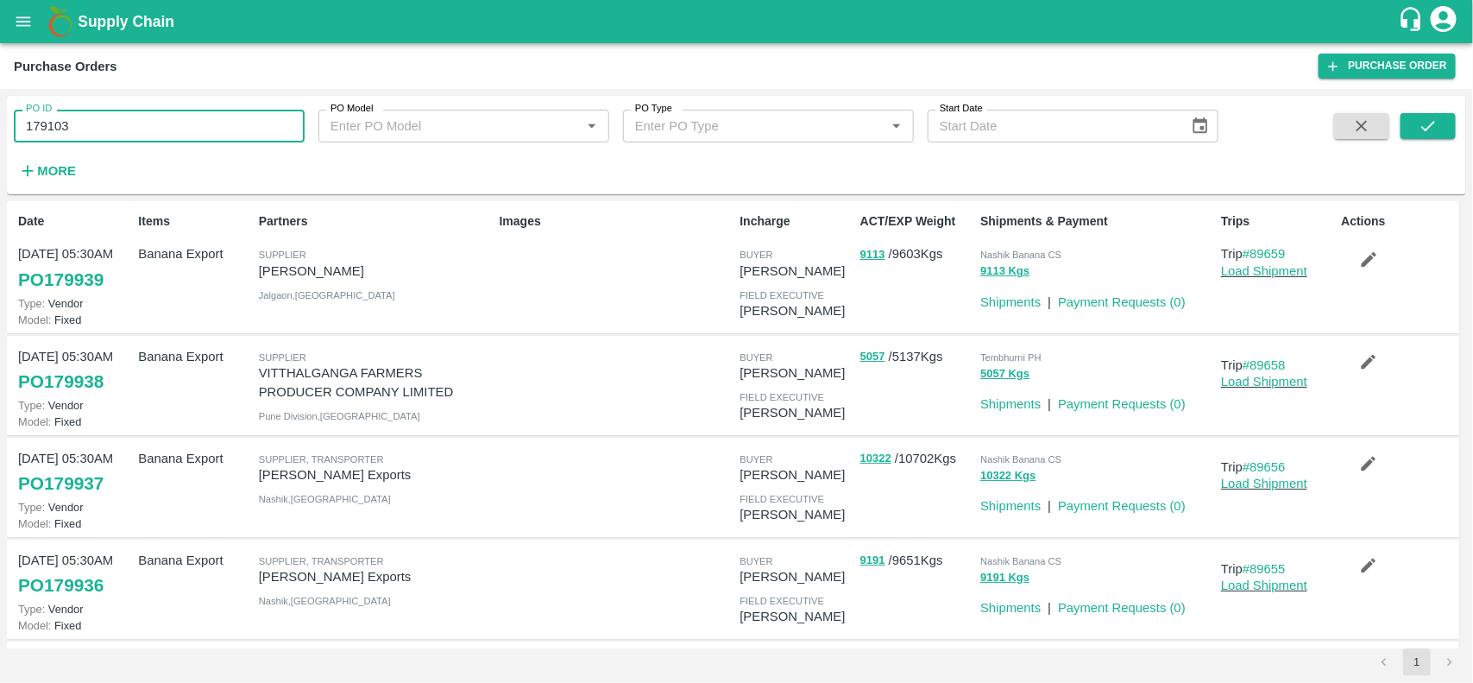
click at [144, 135] on input "179103" at bounding box center [159, 126] width 291 height 33
paste input "text"
type input "179103"
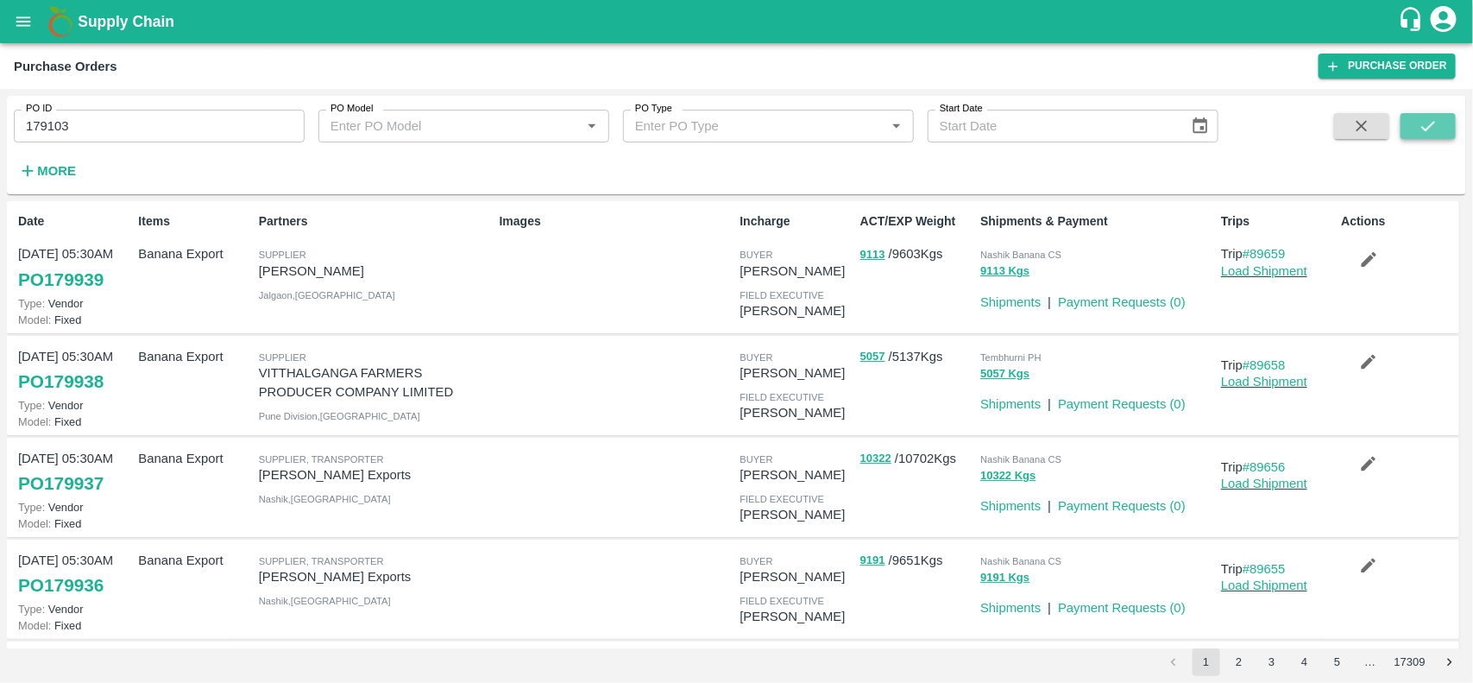
click at [1426, 121] on icon "submit" at bounding box center [1428, 125] width 19 height 19
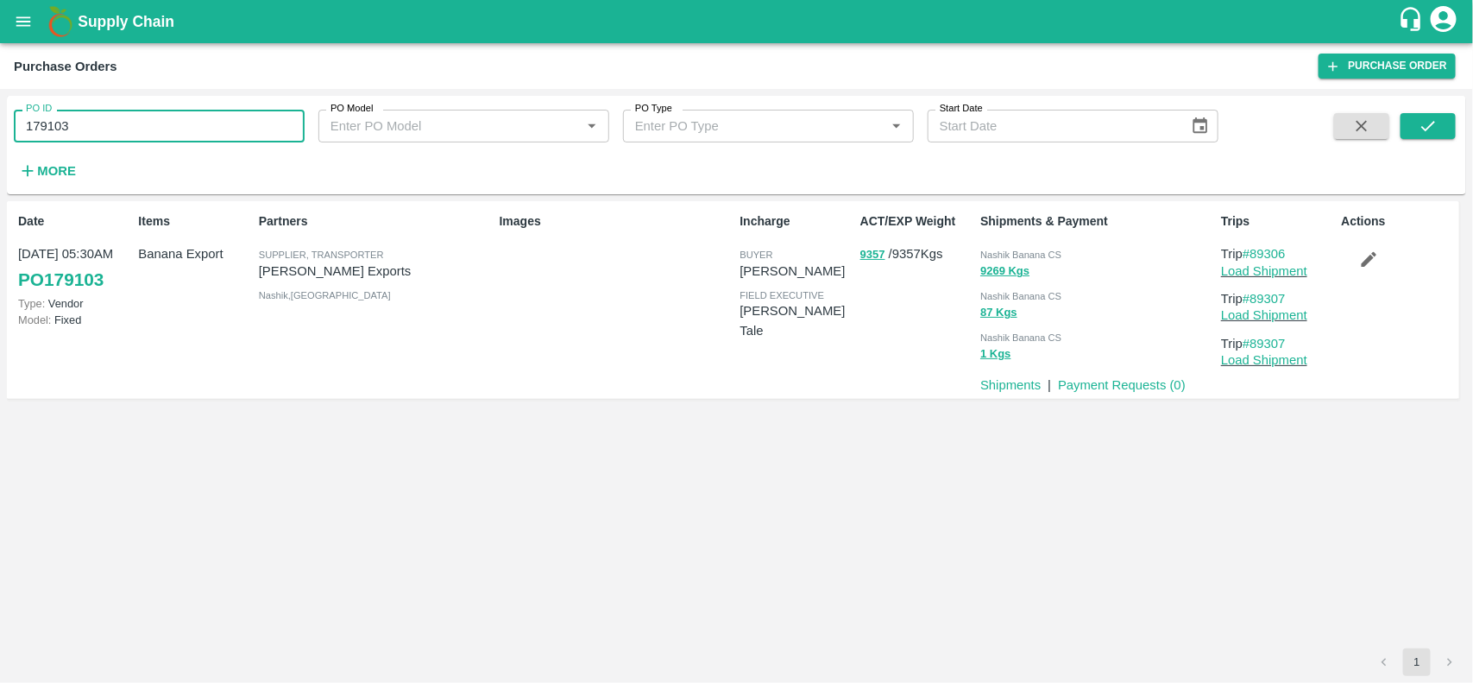
click at [264, 122] on input "179103" at bounding box center [159, 126] width 291 height 33
click at [148, 130] on input "179103" at bounding box center [159, 126] width 291 height 33
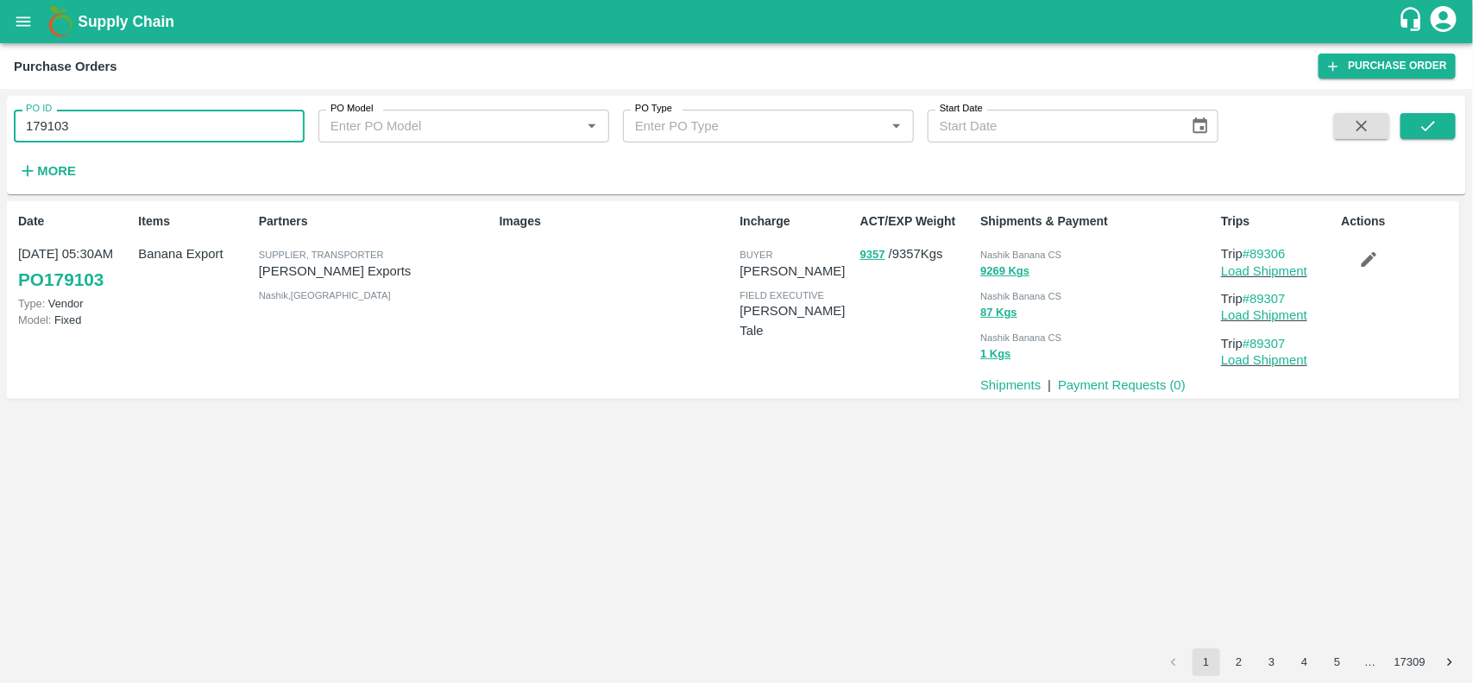
click at [148, 130] on input "179103" at bounding box center [159, 126] width 291 height 33
click at [299, 270] on p "[PERSON_NAME] Exports" at bounding box center [376, 270] width 234 height 19
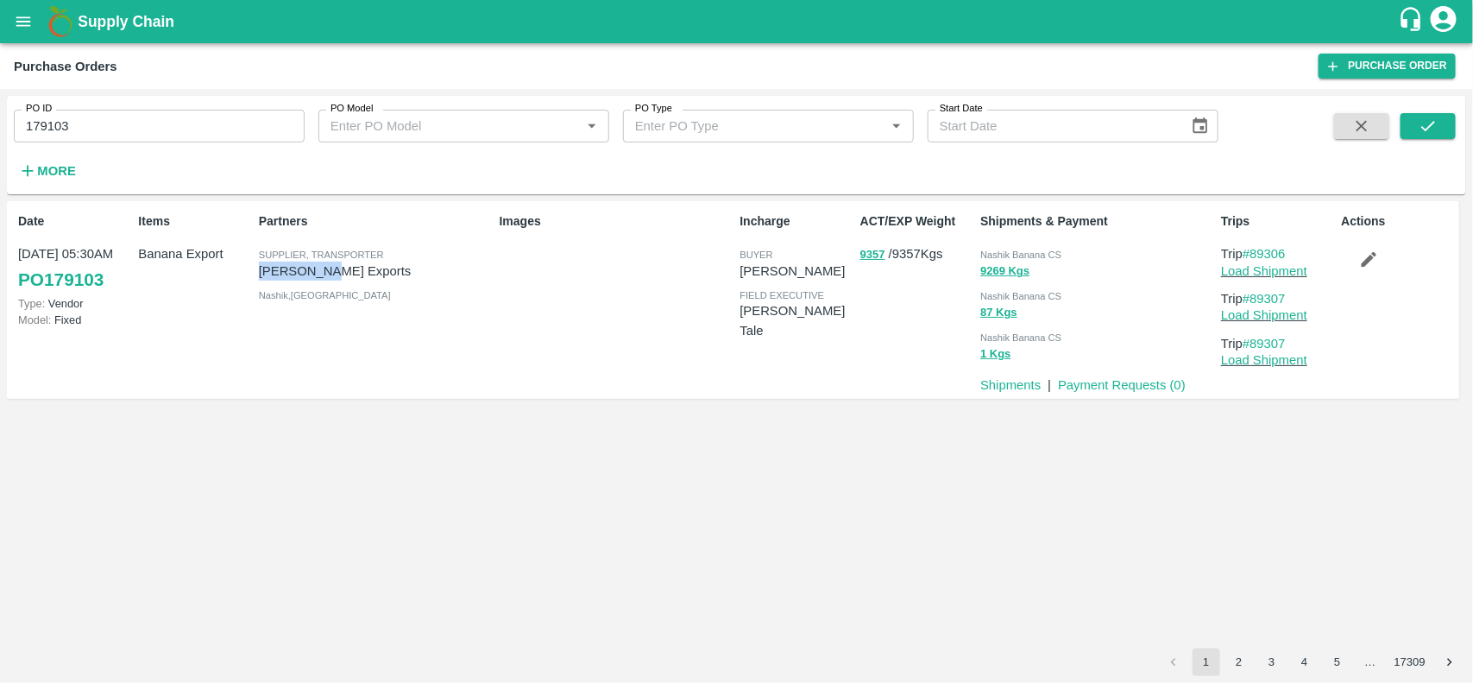
click at [299, 270] on p "[PERSON_NAME] Exports" at bounding box center [376, 270] width 234 height 19
copy p "Shreyansh"
copy p "[PERSON_NAME] Exports"
click at [299, 270] on p "[PERSON_NAME] Exports" at bounding box center [376, 270] width 234 height 19
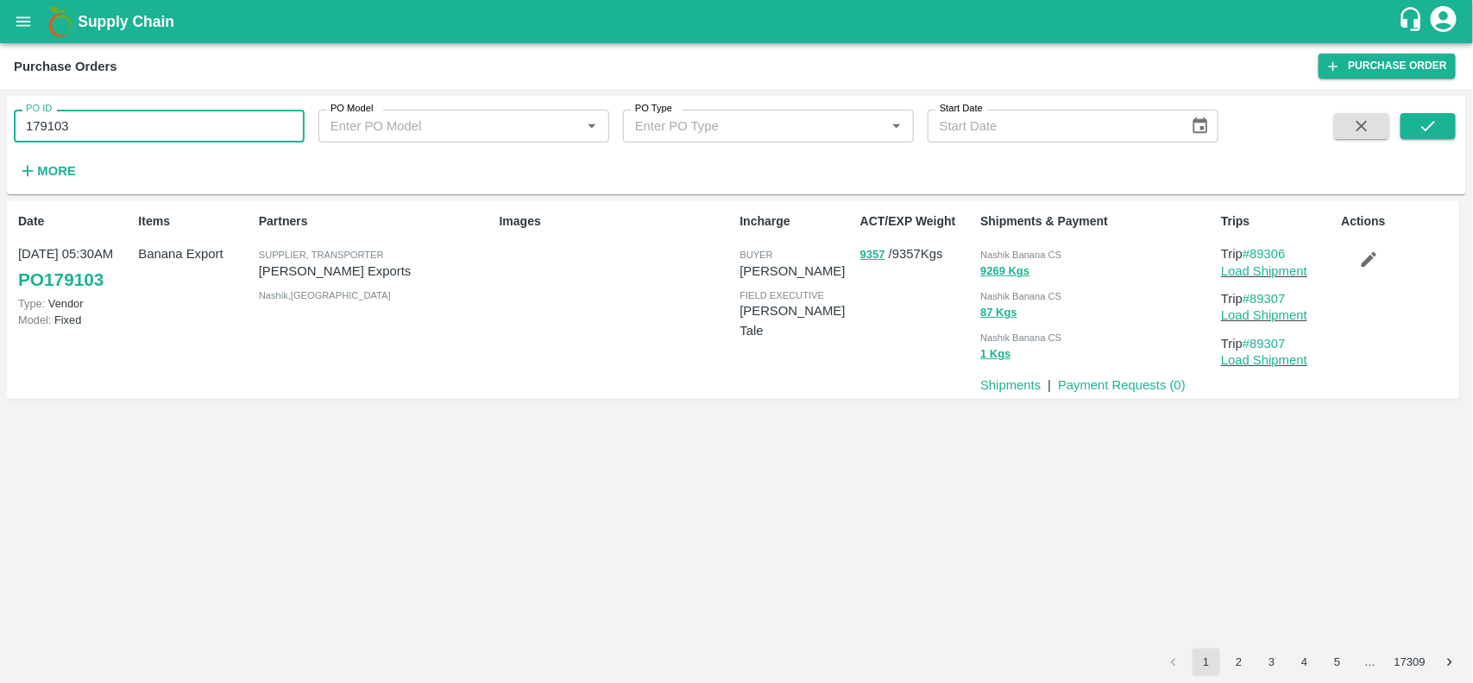
click at [177, 135] on input "179103" at bounding box center [159, 126] width 291 height 33
click at [1114, 378] on link "Payment Requests ( 0 )" at bounding box center [1122, 385] width 128 height 14
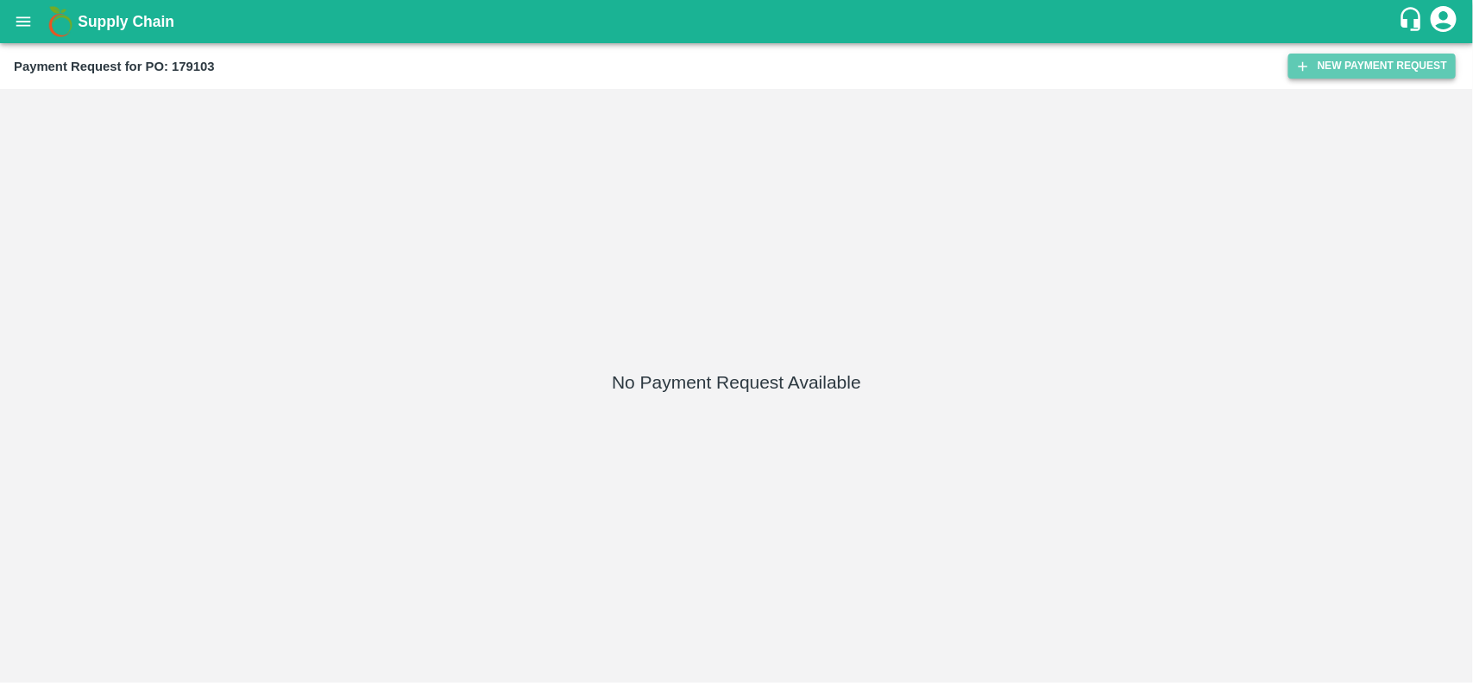
click at [1392, 74] on button "New Payment Request" at bounding box center [1371, 66] width 167 height 25
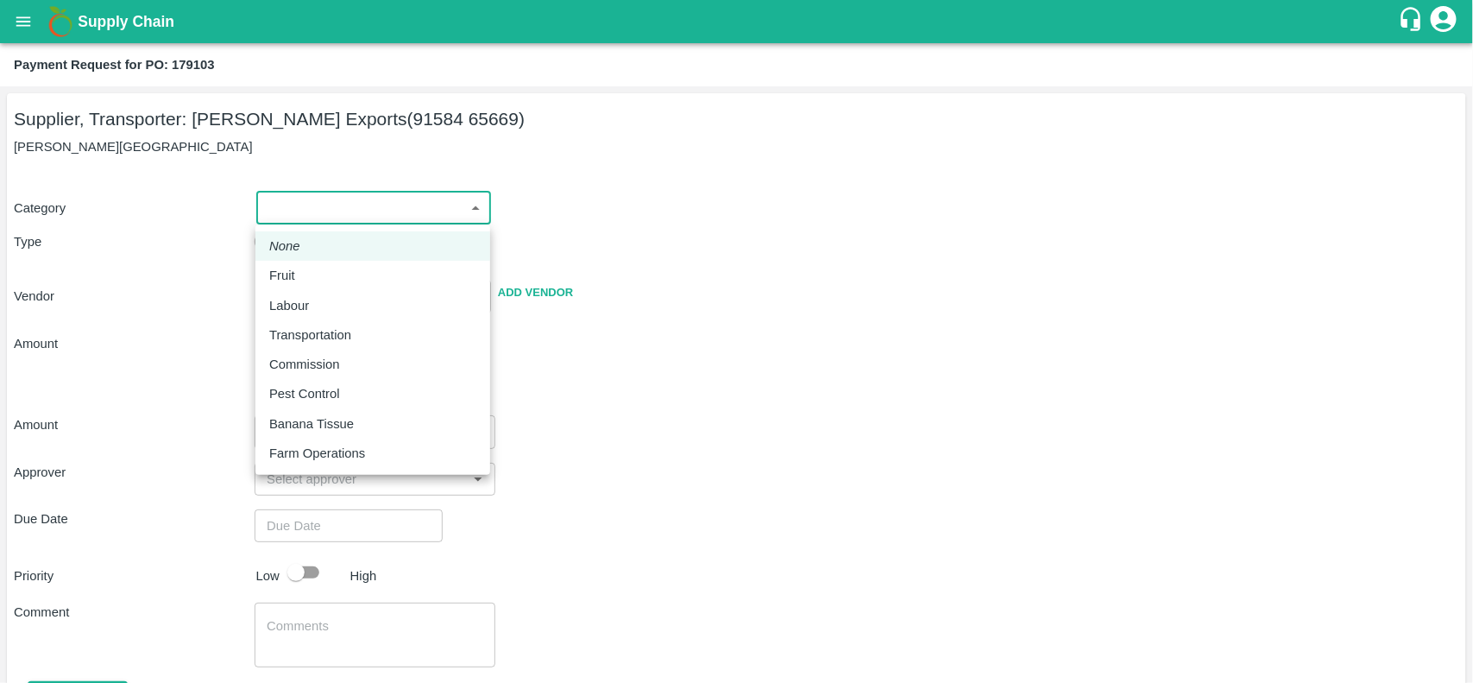
click at [290, 213] on body "Supply Chain Payment Request for PO: 179103 Supplier, Transporter: [PERSON_NAME…" at bounding box center [736, 341] width 1473 height 683
drag, startPoint x: 280, startPoint y: 270, endPoint x: 279, endPoint y: 286, distance: 15.6
click at [279, 286] on li "Fruit" at bounding box center [372, 275] width 235 height 29
type input "1"
type input "[PERSON_NAME] Exports - 91584 65669(Supplier, Transporter)"
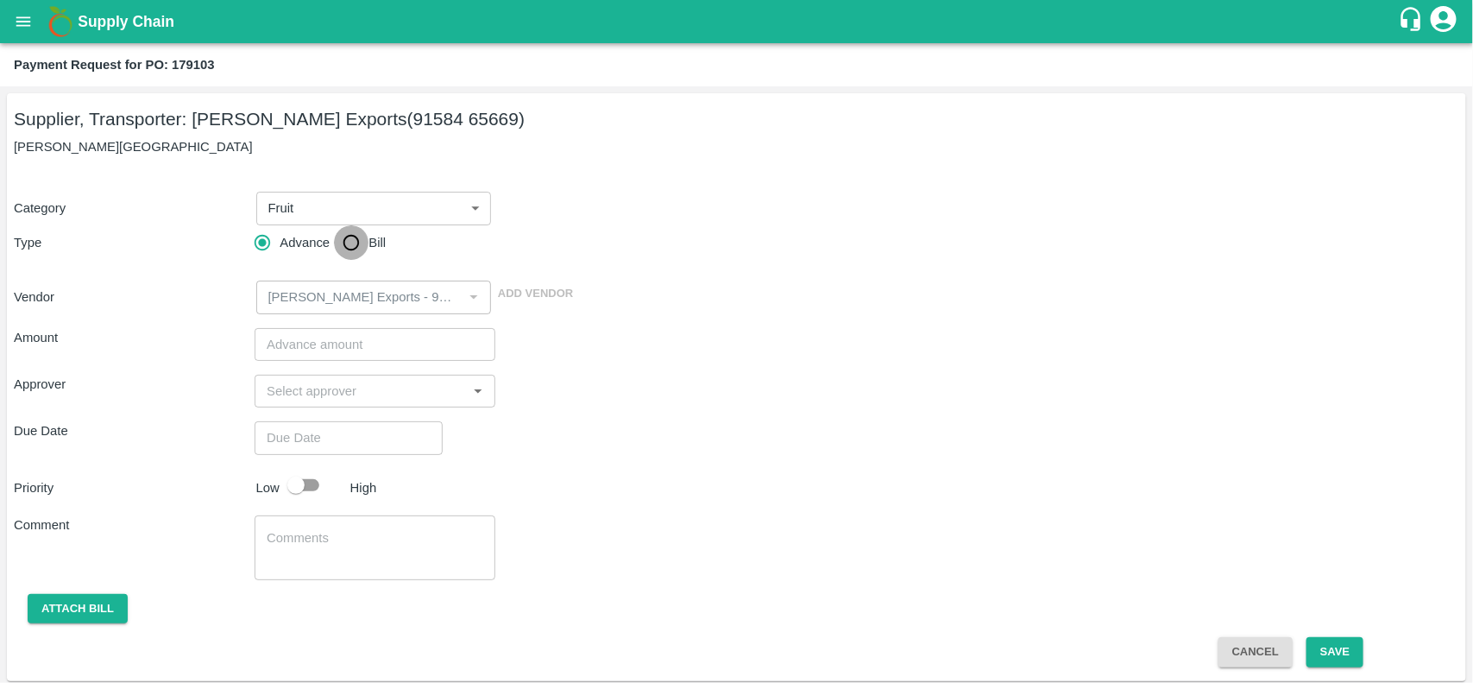
click at [346, 249] on input "Bill" at bounding box center [351, 242] width 35 height 35
radio input "true"
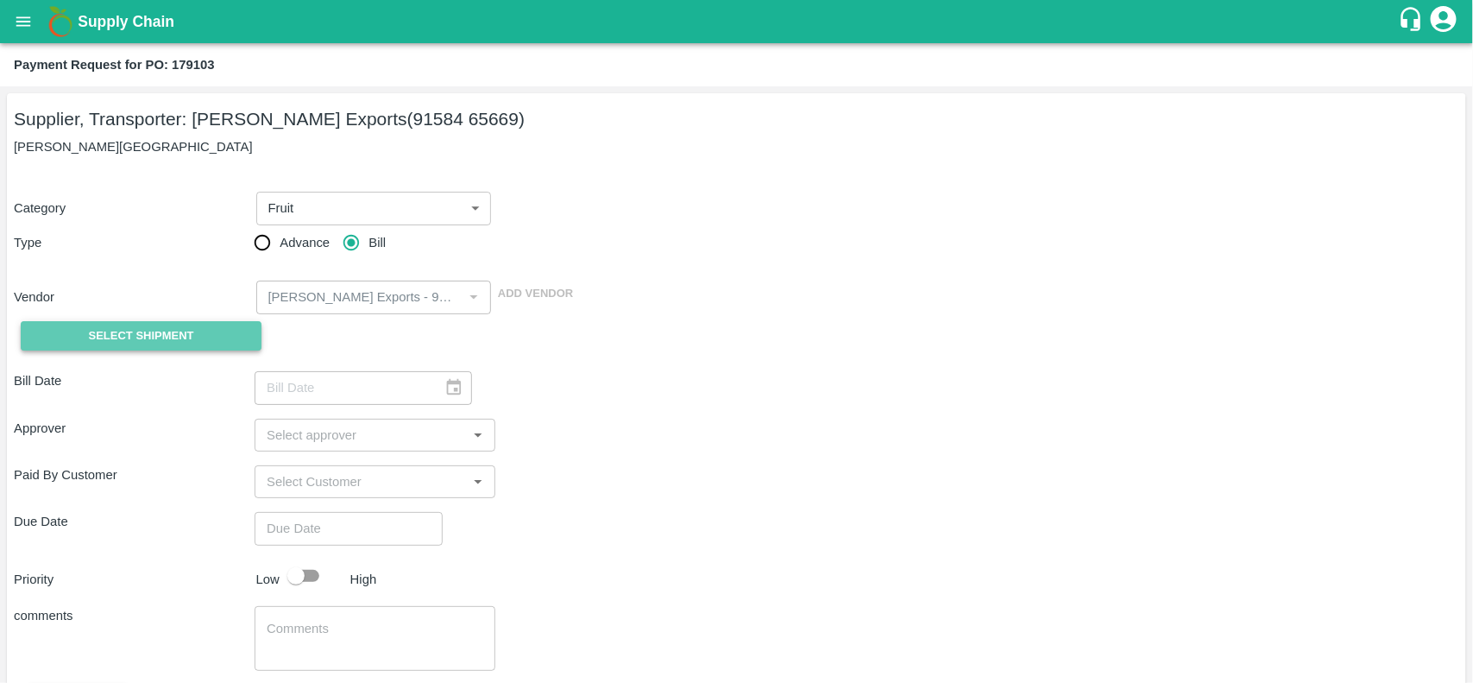
click at [128, 337] on span "Select Shipment" at bounding box center [141, 336] width 105 height 20
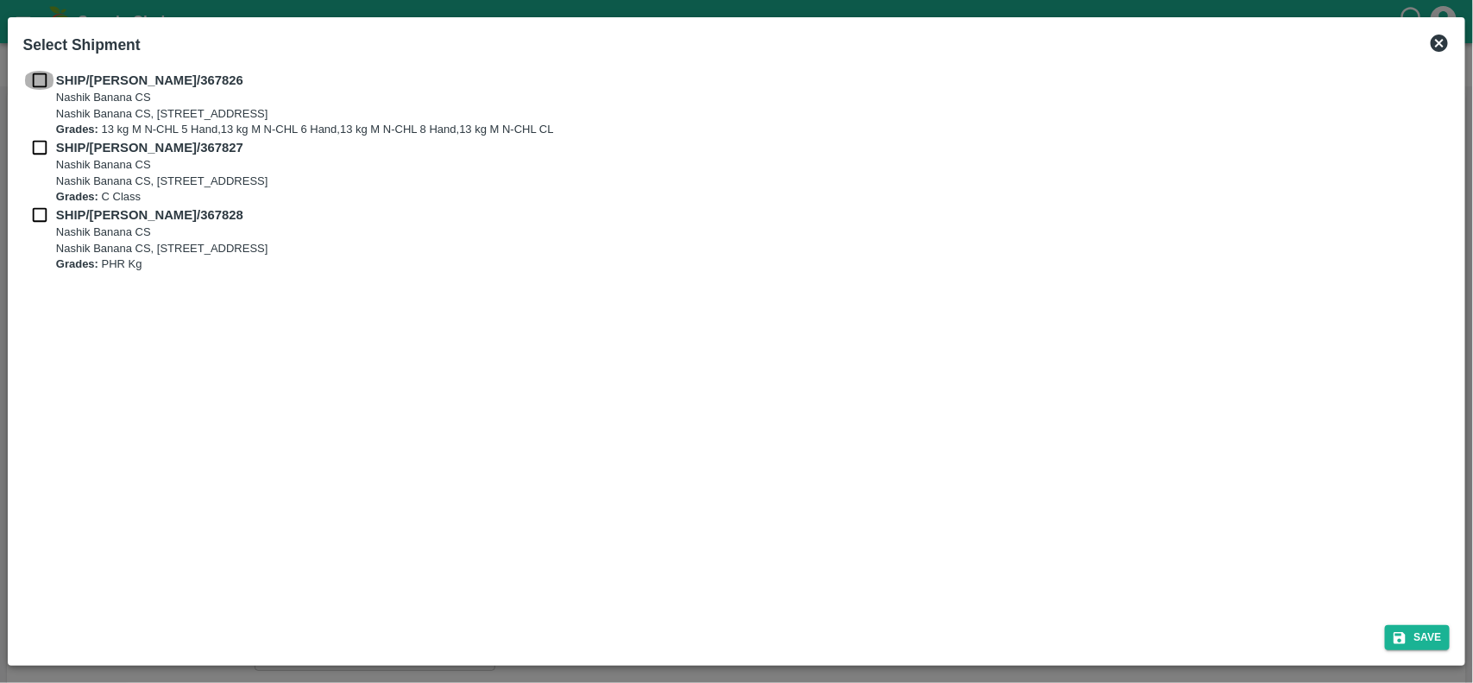
click at [41, 84] on input "checkbox" at bounding box center [39, 80] width 33 height 19
checkbox input "true"
click at [32, 144] on input "checkbox" at bounding box center [39, 147] width 33 height 19
checkbox input "true"
click at [30, 214] on input "checkbox" at bounding box center [39, 214] width 33 height 19
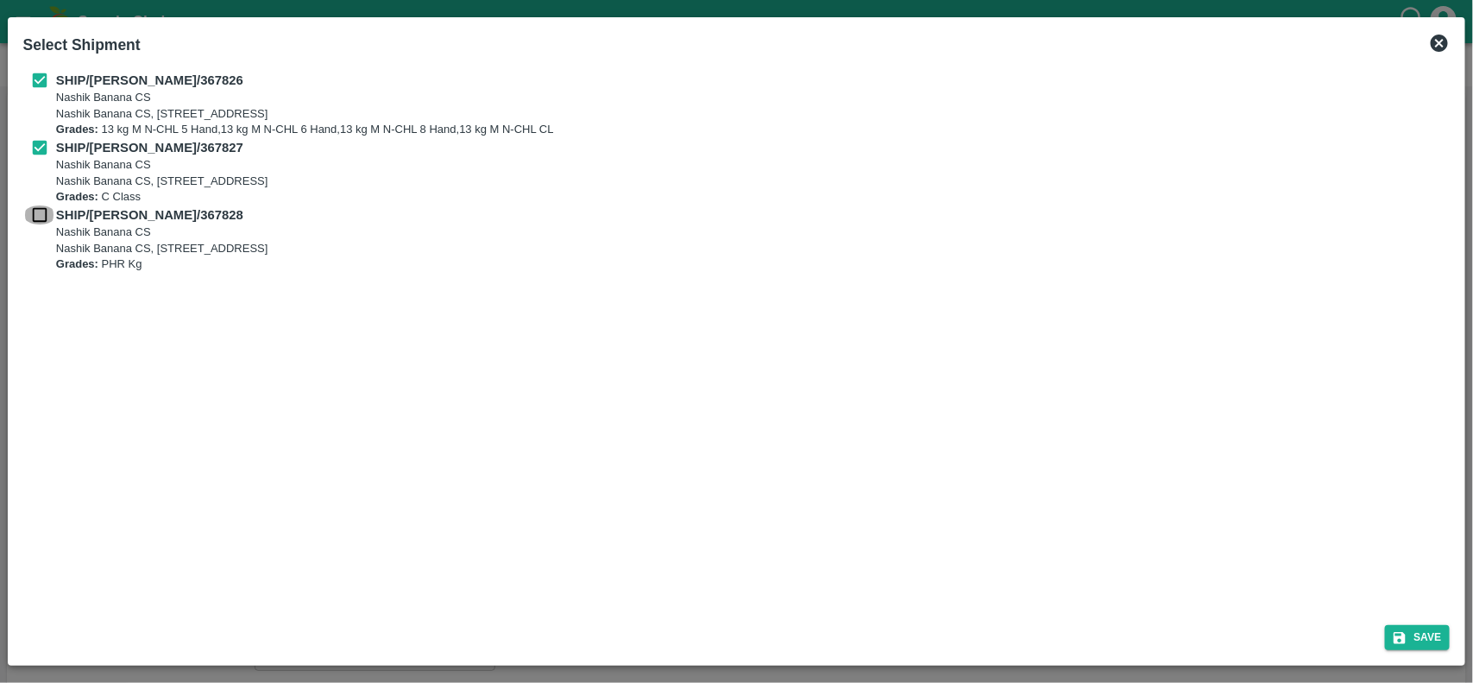
checkbox input "true"
click at [1428, 639] on button "Save" at bounding box center [1418, 637] width 66 height 25
type input "[DATE]"
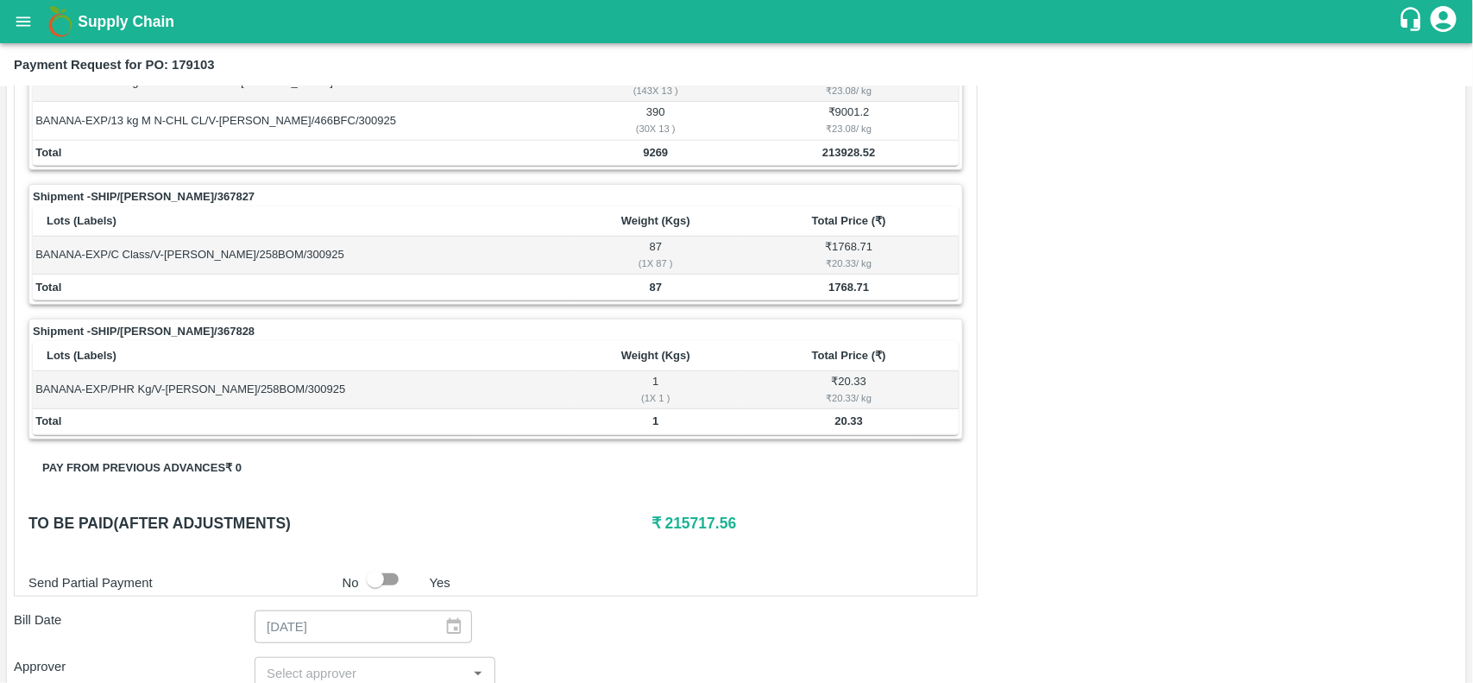
scroll to position [330, 0]
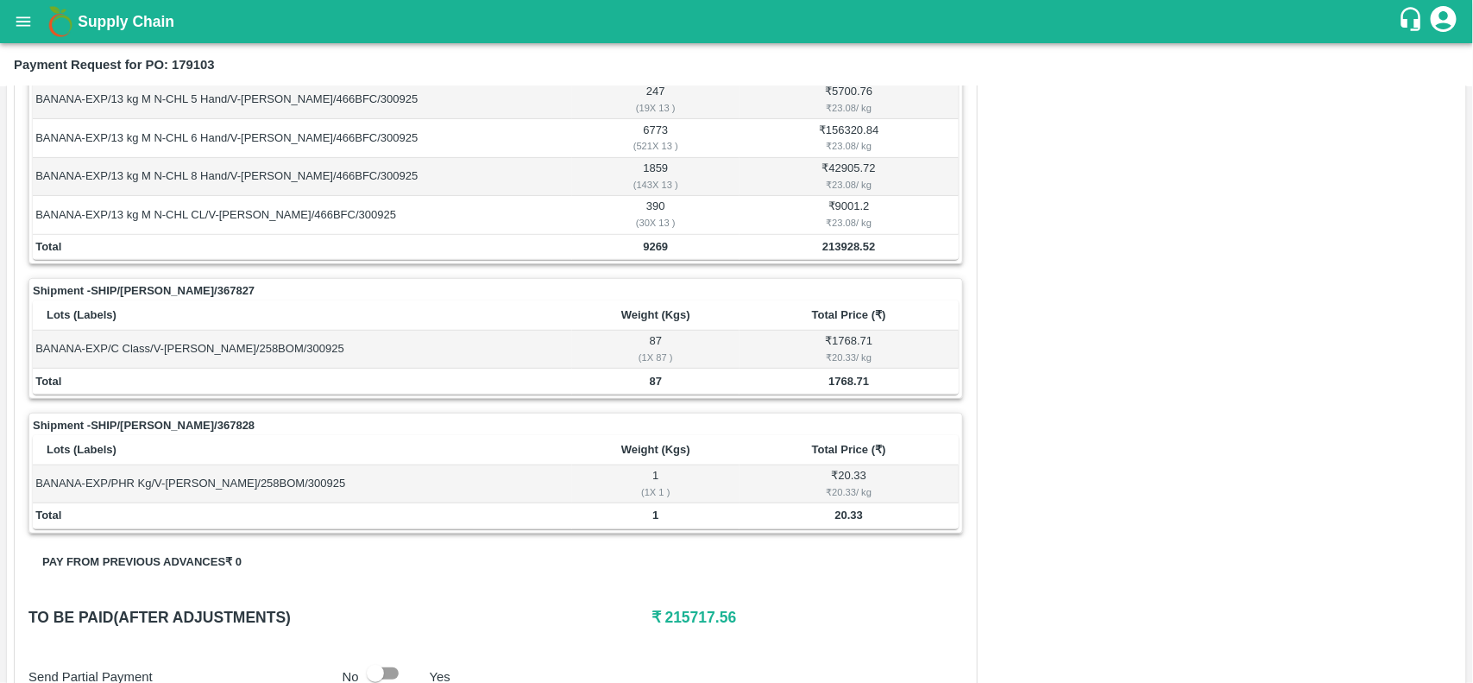
click at [645, 260] on td "9269" at bounding box center [655, 248] width 167 height 26
copy b "9269"
click at [645, 260] on td "9269" at bounding box center [655, 248] width 167 height 26
click at [652, 381] on b "87" at bounding box center [656, 381] width 12 height 13
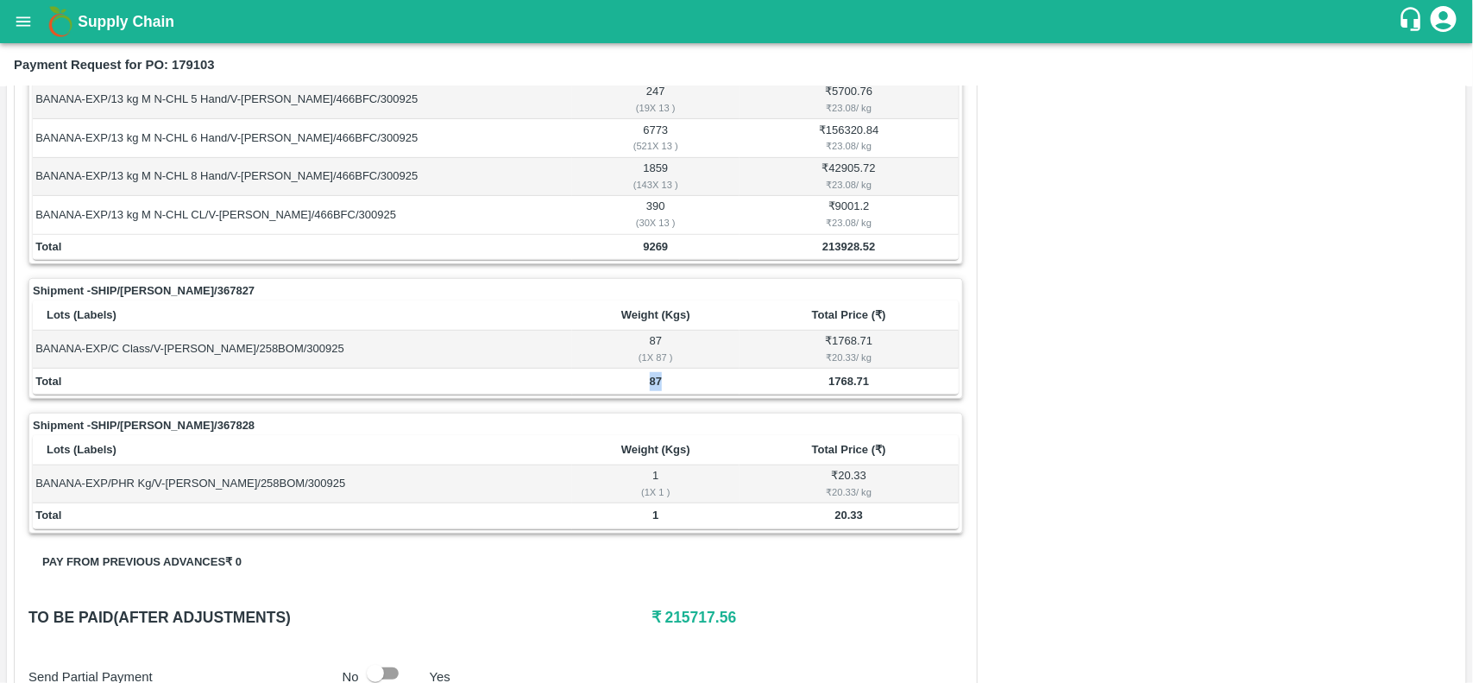
copy b "87"
click at [650, 519] on td "1" at bounding box center [655, 516] width 167 height 26
copy b "1"
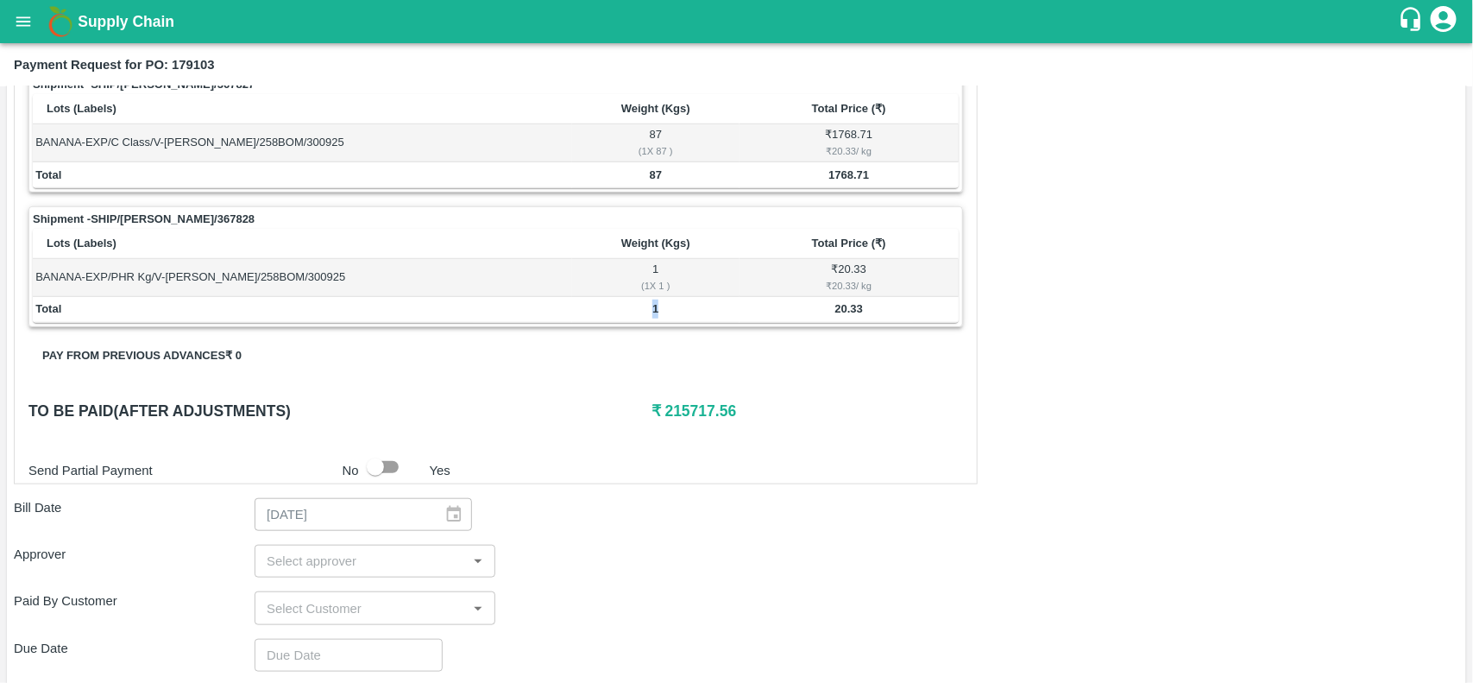
scroll to position [537, 0]
click at [680, 415] on h6 "₹ 215717.56" at bounding box center [807, 410] width 312 height 24
copy h6 "215717.56"
click at [680, 415] on h6 "₹ 215717.56" at bounding box center [807, 410] width 312 height 24
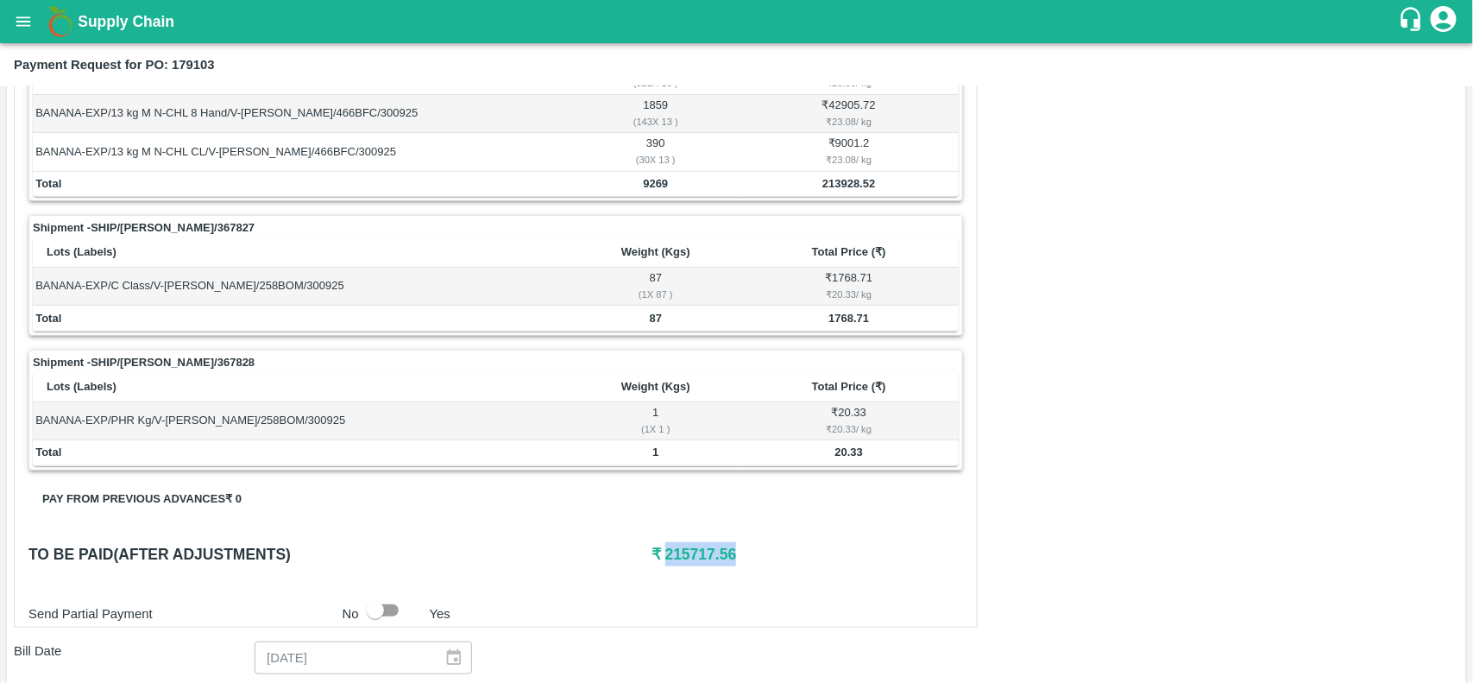
scroll to position [493, 0]
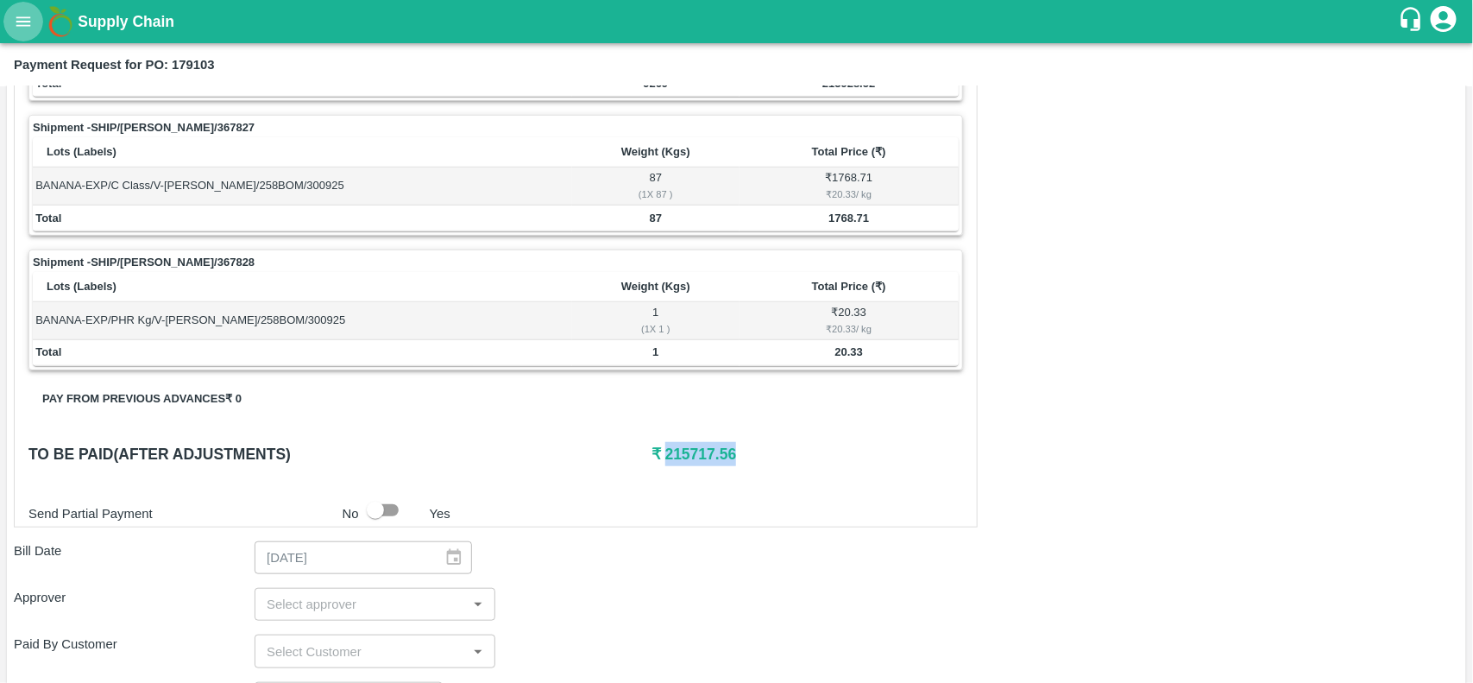
click at [22, 36] on button "open drawer" at bounding box center [23, 22] width 40 height 40
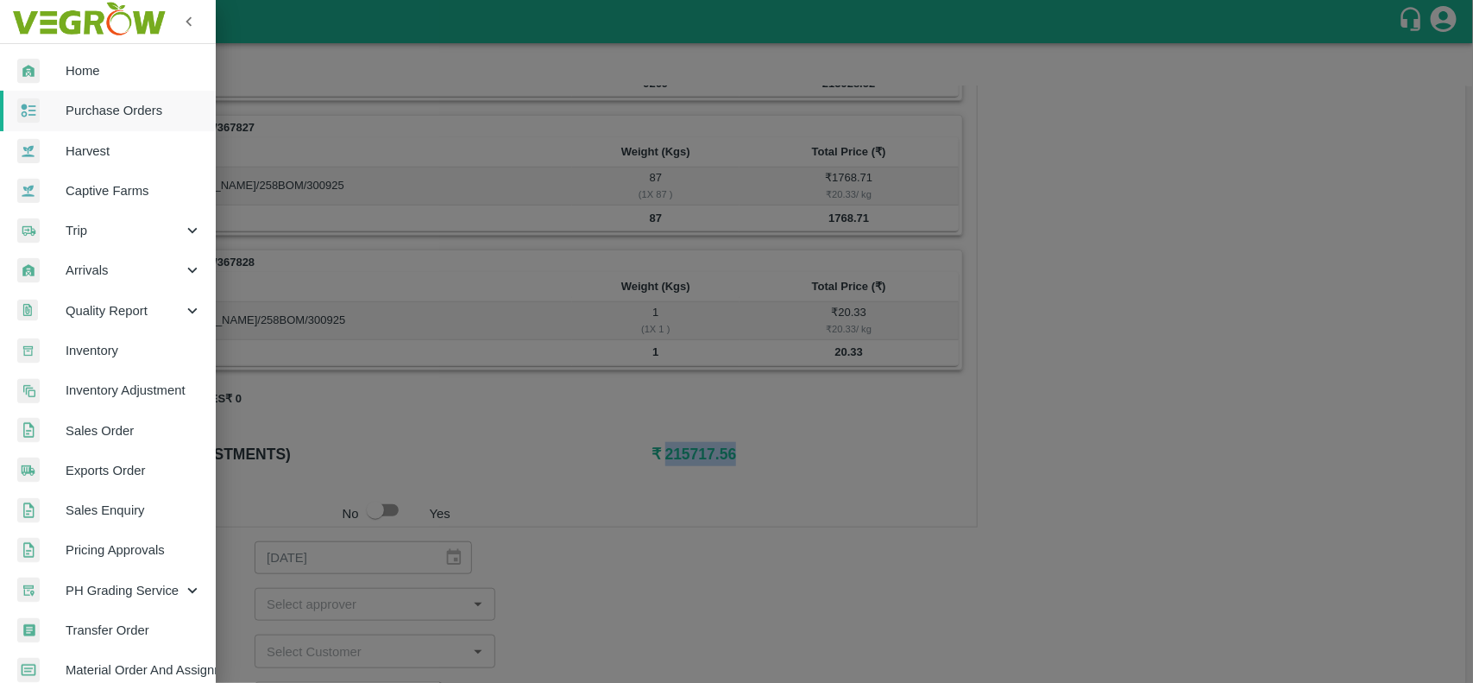
click at [101, 101] on span "Purchase Orders" at bounding box center [134, 110] width 136 height 19
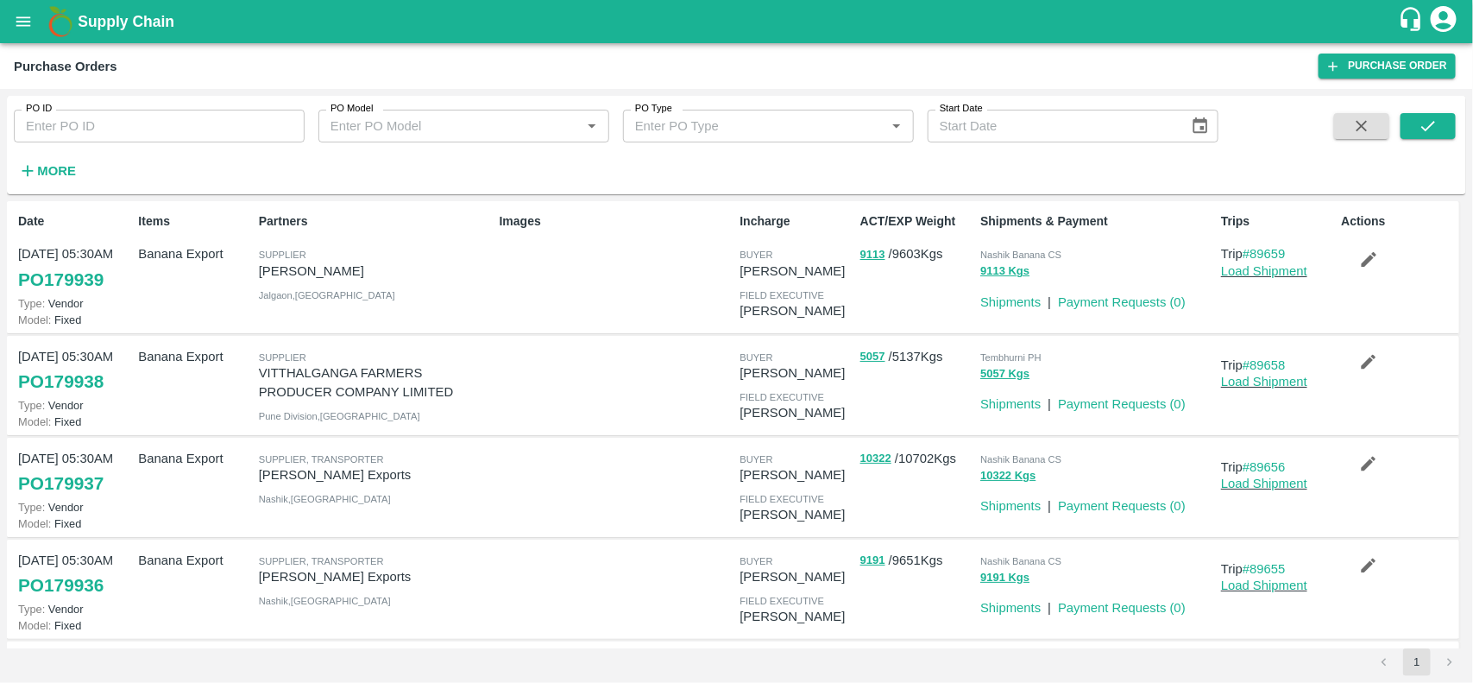
click at [123, 125] on input "PO ID" at bounding box center [159, 126] width 291 height 33
paste input "179086"
click at [123, 125] on input "179086" at bounding box center [159, 126] width 291 height 33
type input "179086"
click at [1452, 125] on button "submit" at bounding box center [1427, 126] width 55 height 26
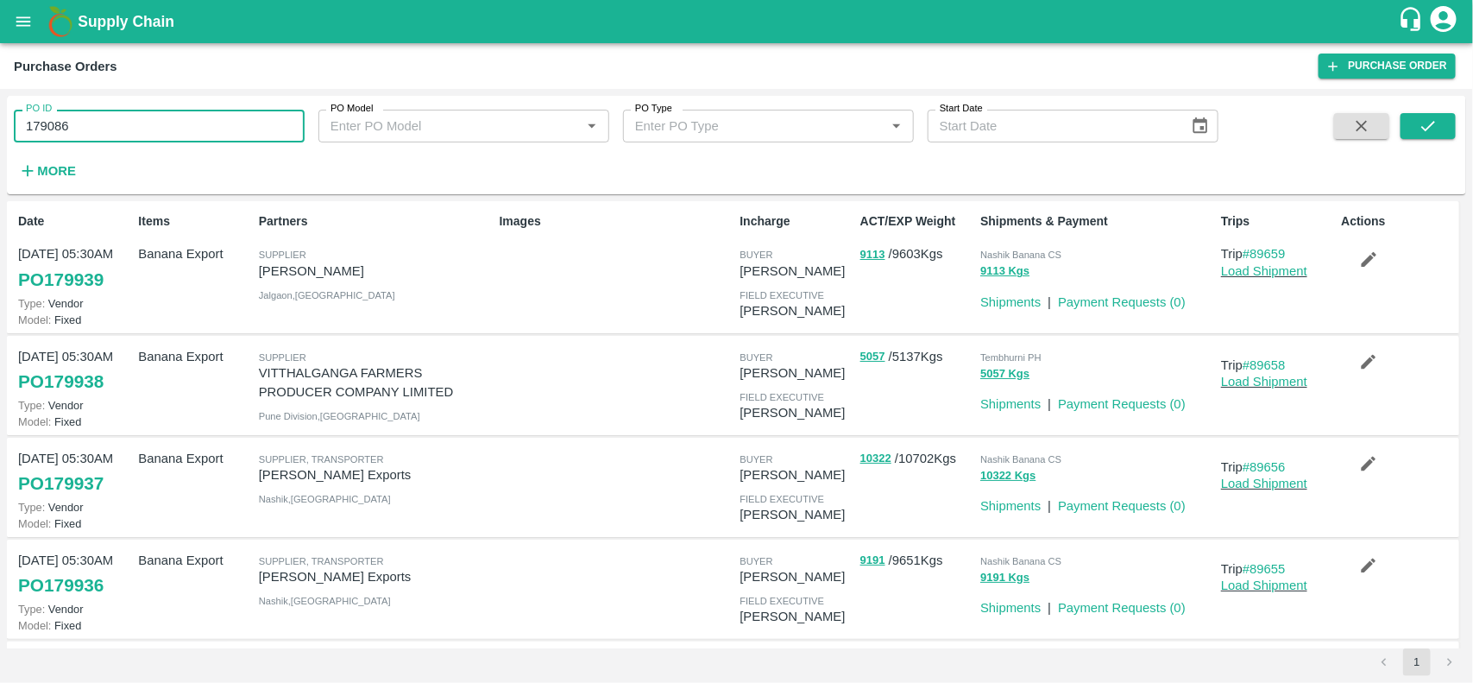
click at [173, 119] on input "179086" at bounding box center [159, 126] width 291 height 33
paste input "text"
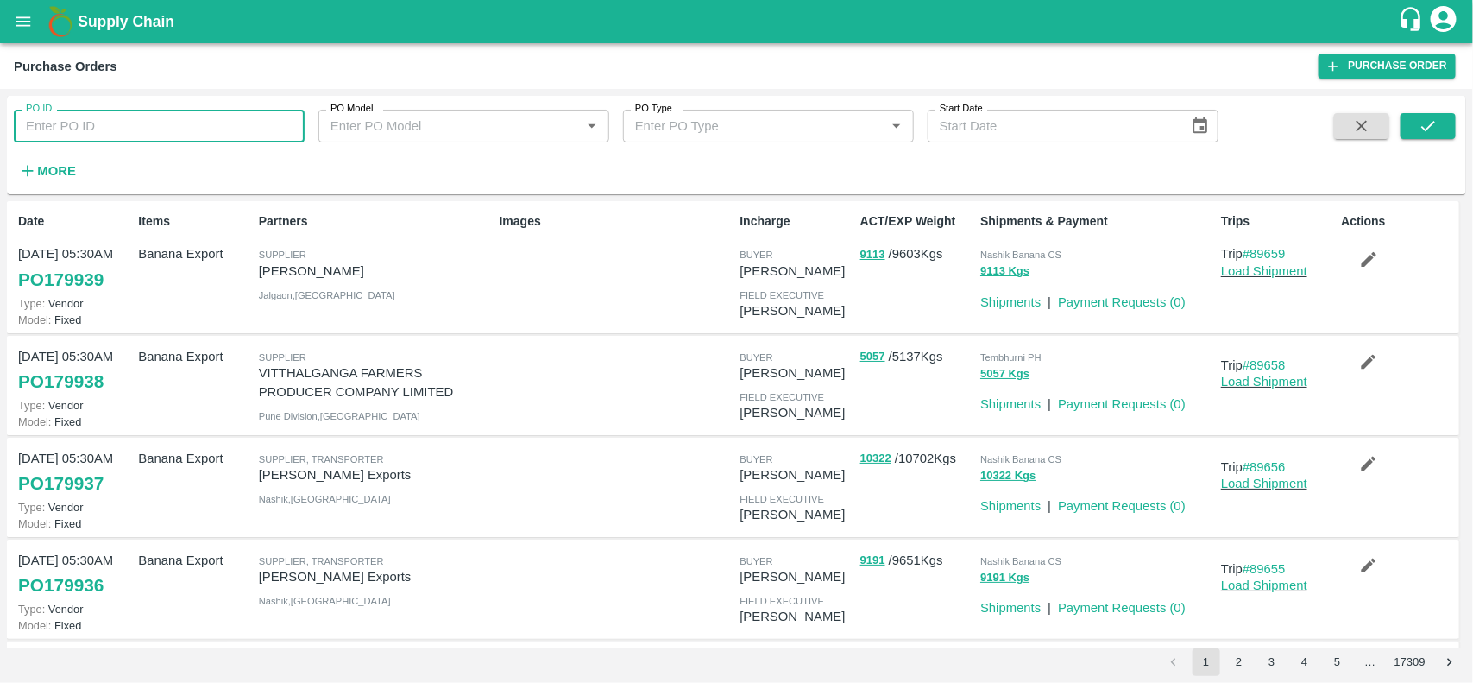
type input "179086"
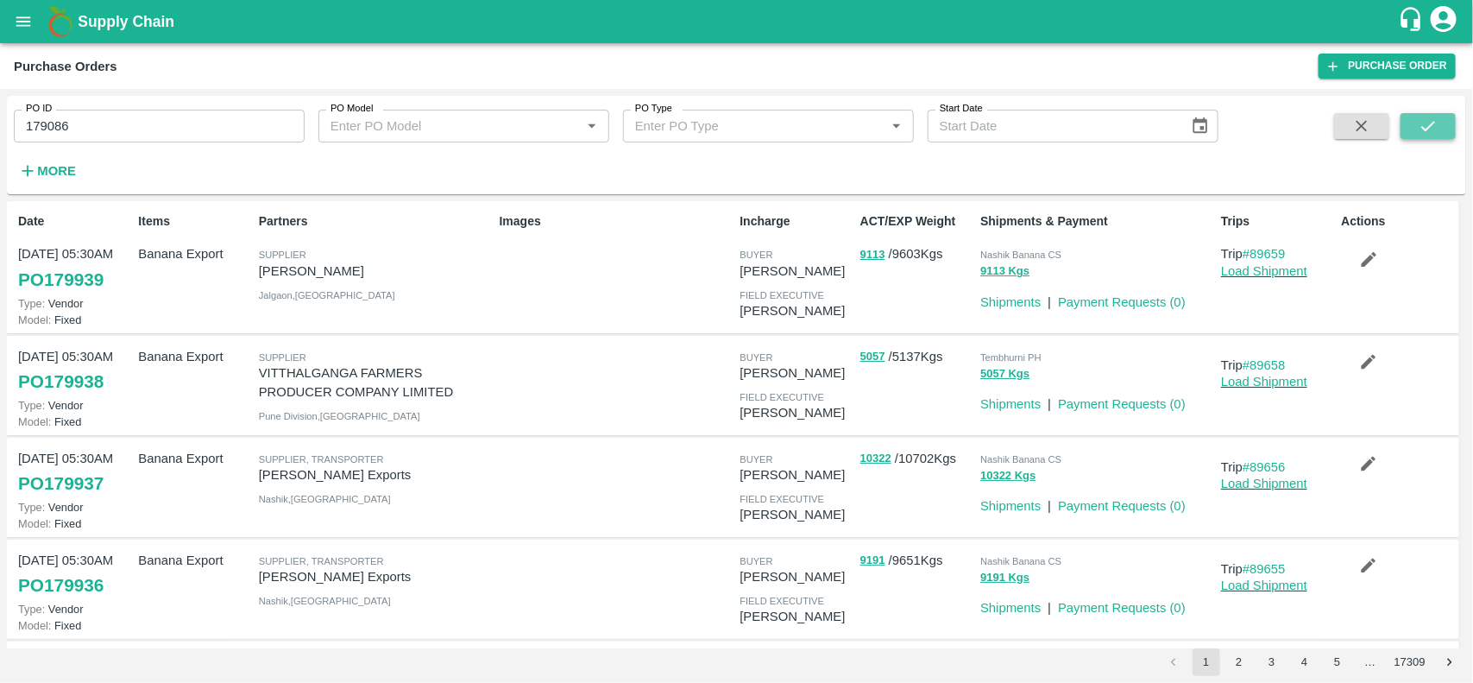
click at [1421, 123] on icon "submit" at bounding box center [1428, 125] width 19 height 19
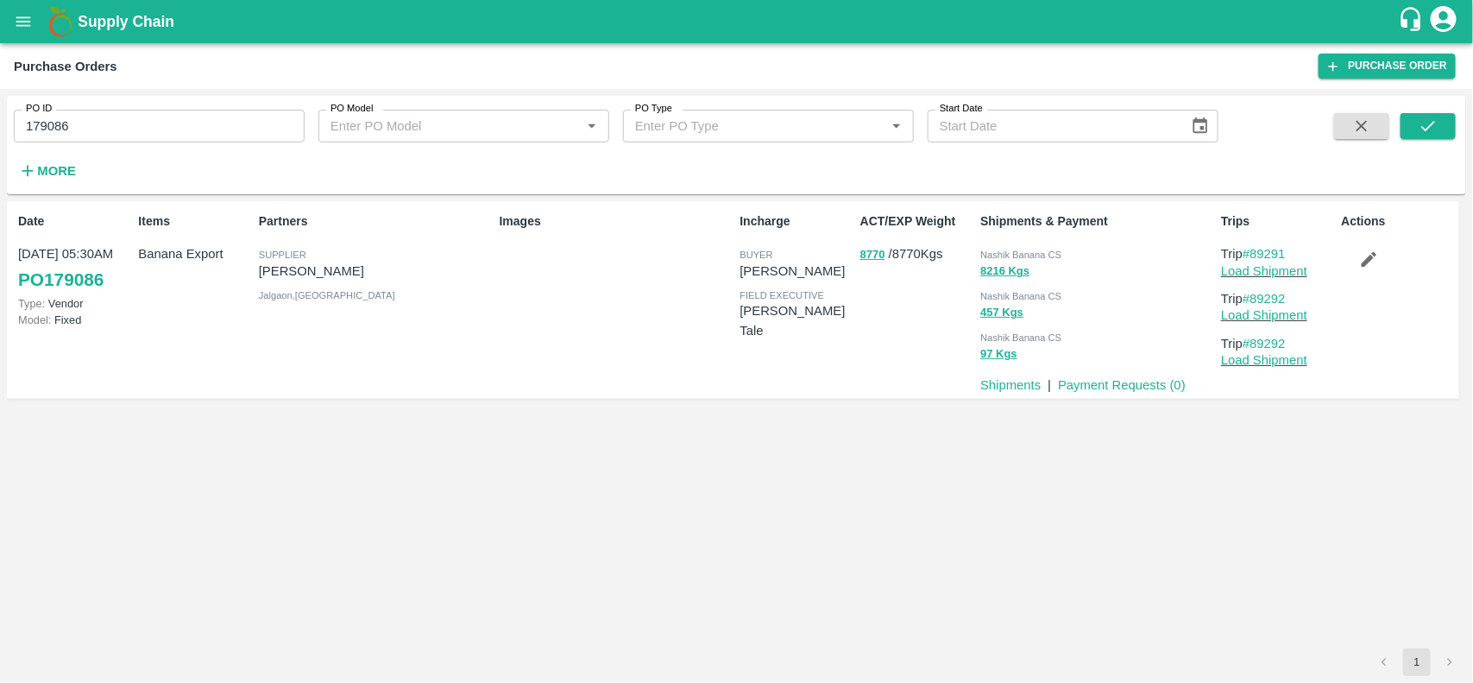
click at [278, 277] on p "[PERSON_NAME]" at bounding box center [376, 270] width 234 height 19
copy p "[PERSON_NAME]"
click at [278, 277] on p "[PERSON_NAME]" at bounding box center [376, 270] width 234 height 19
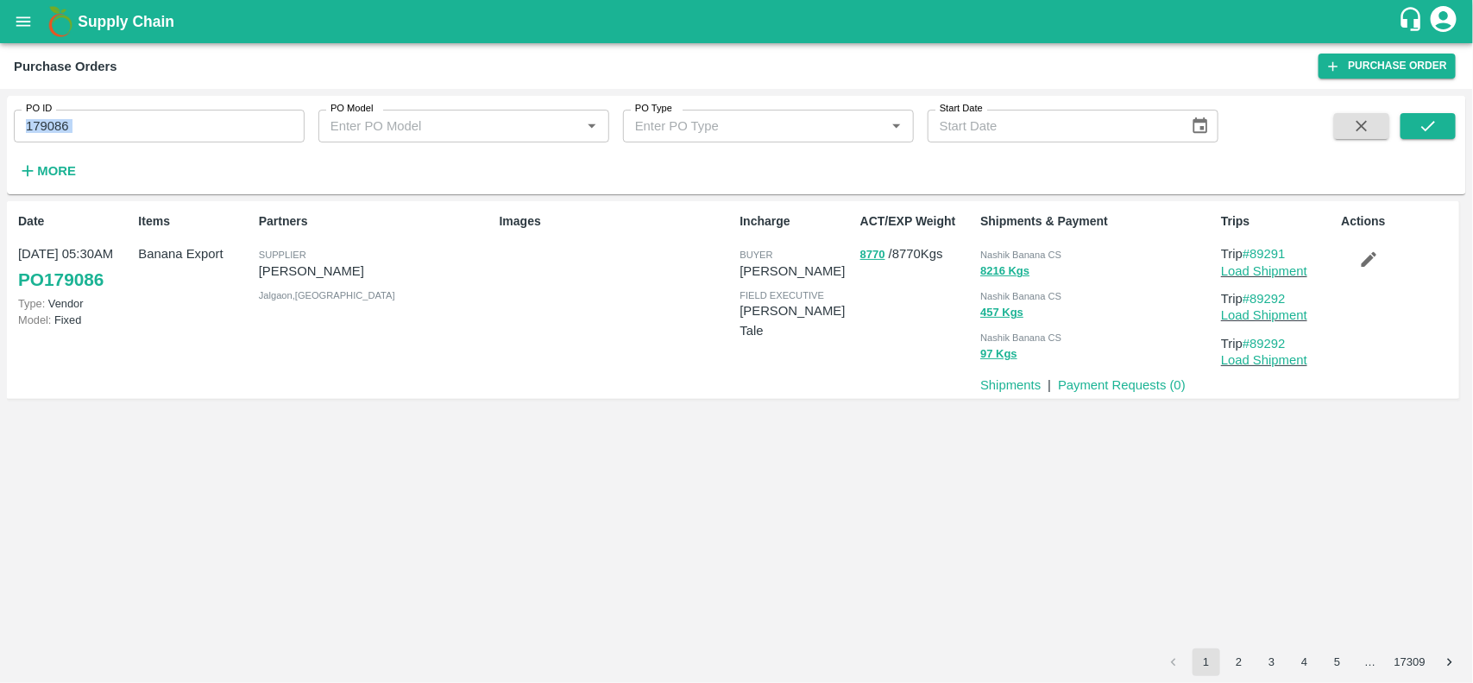
drag, startPoint x: 164, startPoint y: 148, endPoint x: 160, endPoint y: 128, distance: 20.3
click at [160, 128] on div "PO ID 179086 PO ID PO Model PO Model   * PO Type PO Type   * Start Date Start D…" at bounding box center [609, 141] width 1218 height 90
click at [160, 128] on input "179086" at bounding box center [159, 126] width 291 height 33
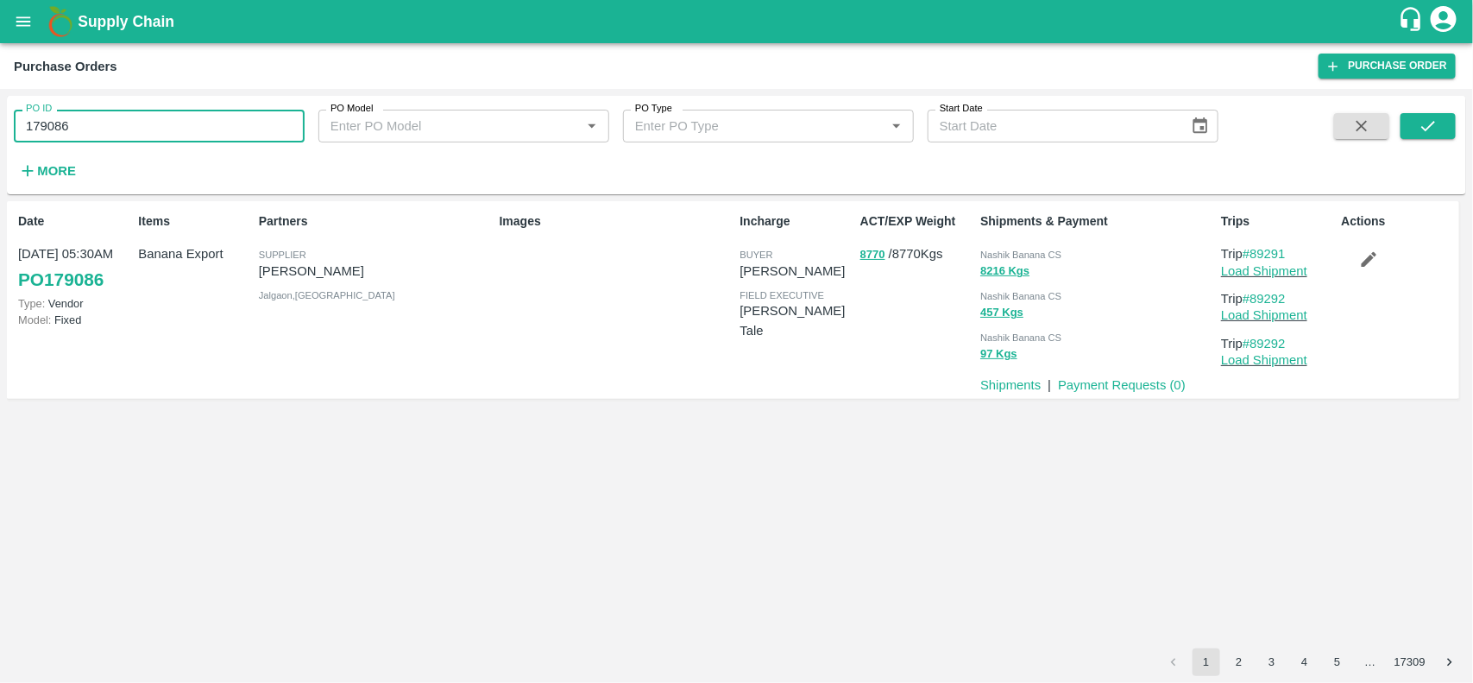
click at [175, 123] on input "179086" at bounding box center [159, 126] width 291 height 33
click at [1107, 384] on link "Payment Requests ( 0 )" at bounding box center [1122, 385] width 128 height 14
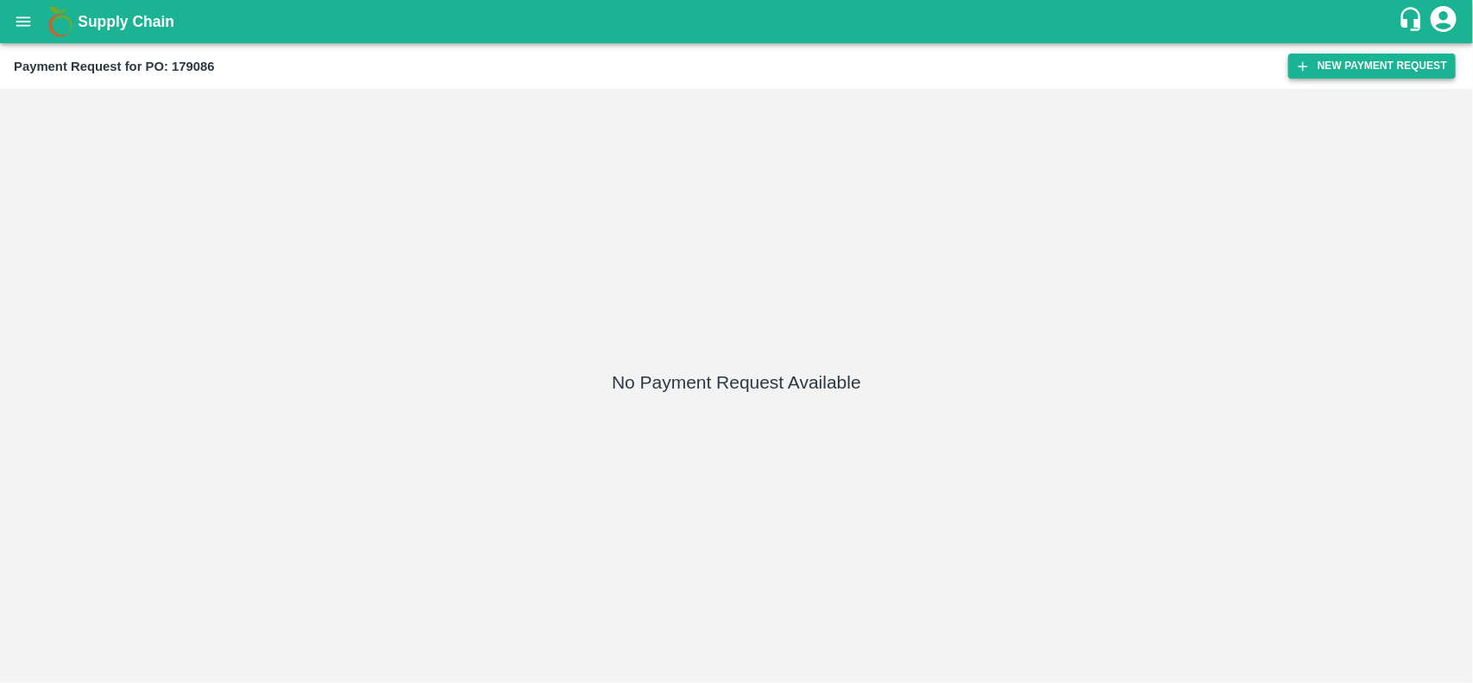
click at [1421, 69] on button "New Payment Request" at bounding box center [1371, 66] width 167 height 25
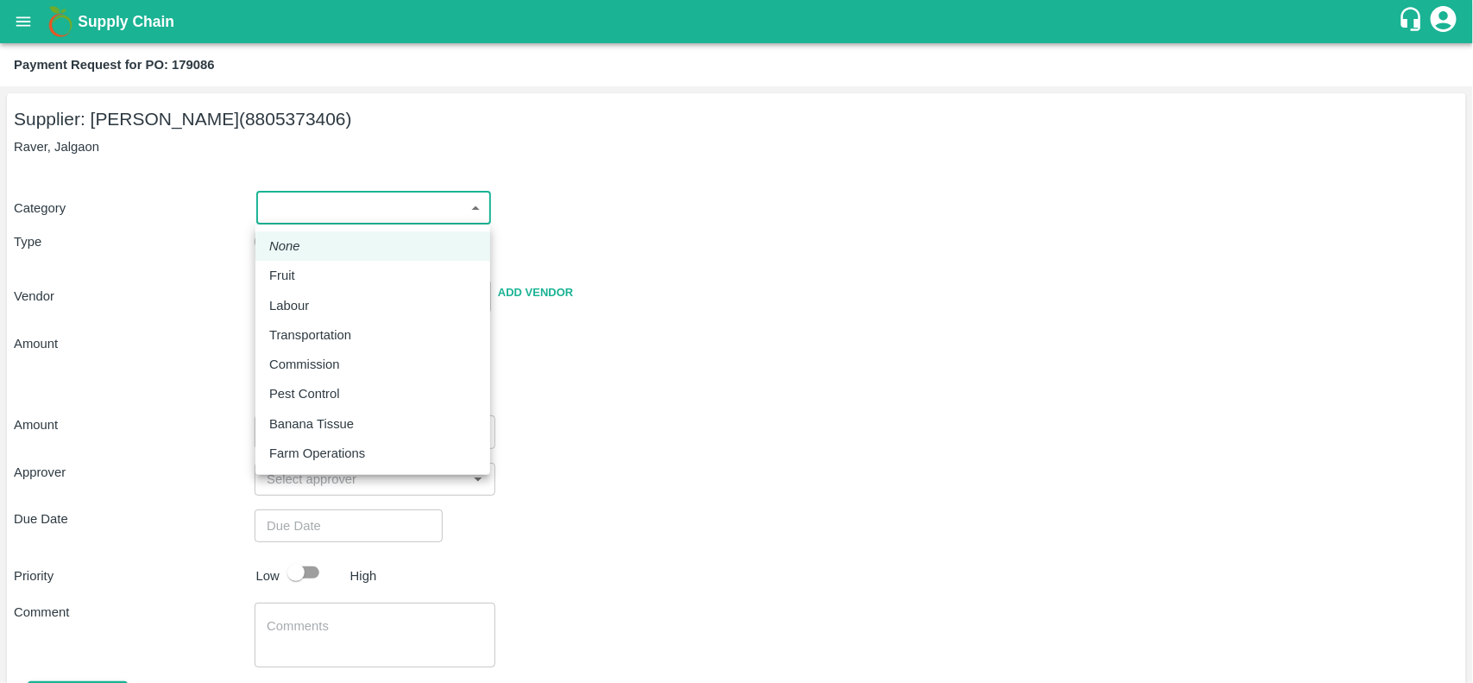
click at [408, 221] on body "Supply Chain Payment Request for PO: 179086 Supplier: [PERSON_NAME] (8805373406…" at bounding box center [736, 341] width 1473 height 683
click at [300, 268] on div "Fruit" at bounding box center [286, 275] width 35 height 19
type input "1"
type input "VARUN RAMESHWAR AGRAWAL - 8805373406(Supplier)"
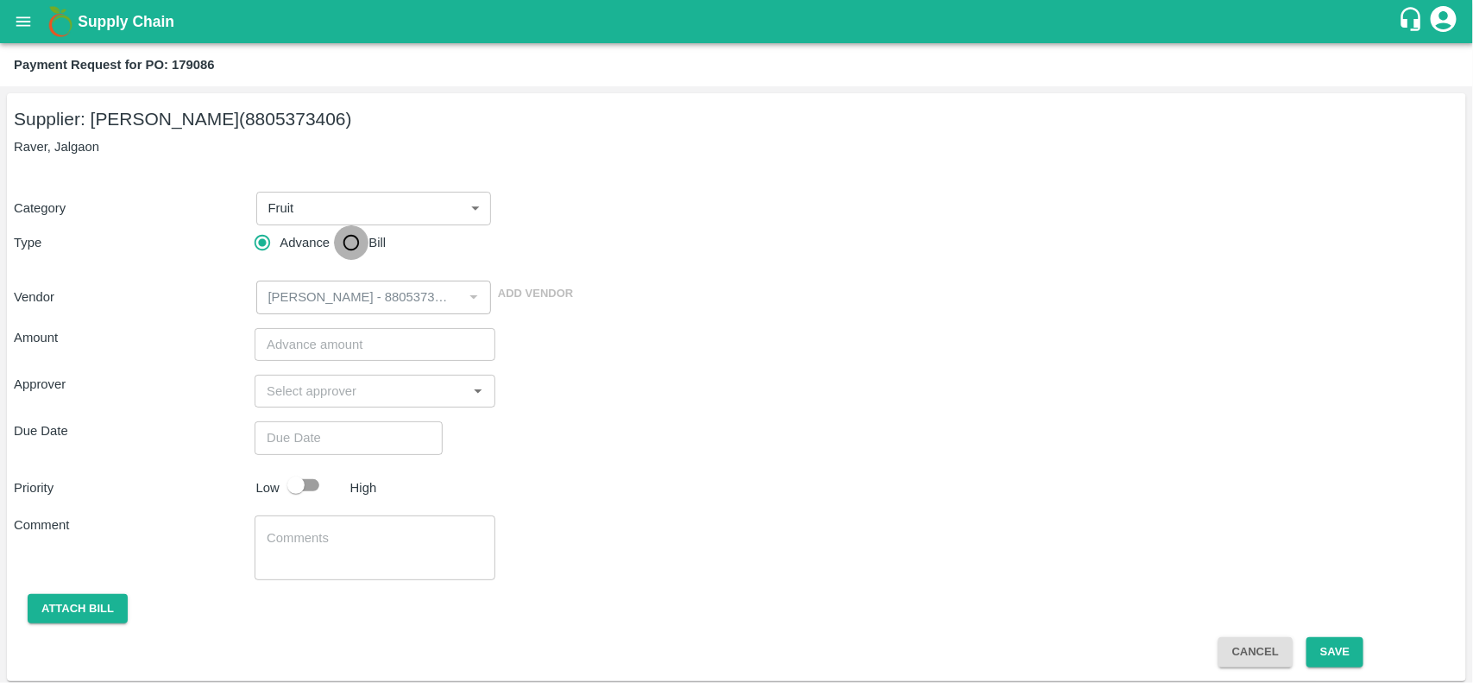
click at [350, 247] on input "Bill" at bounding box center [351, 242] width 35 height 35
radio input "true"
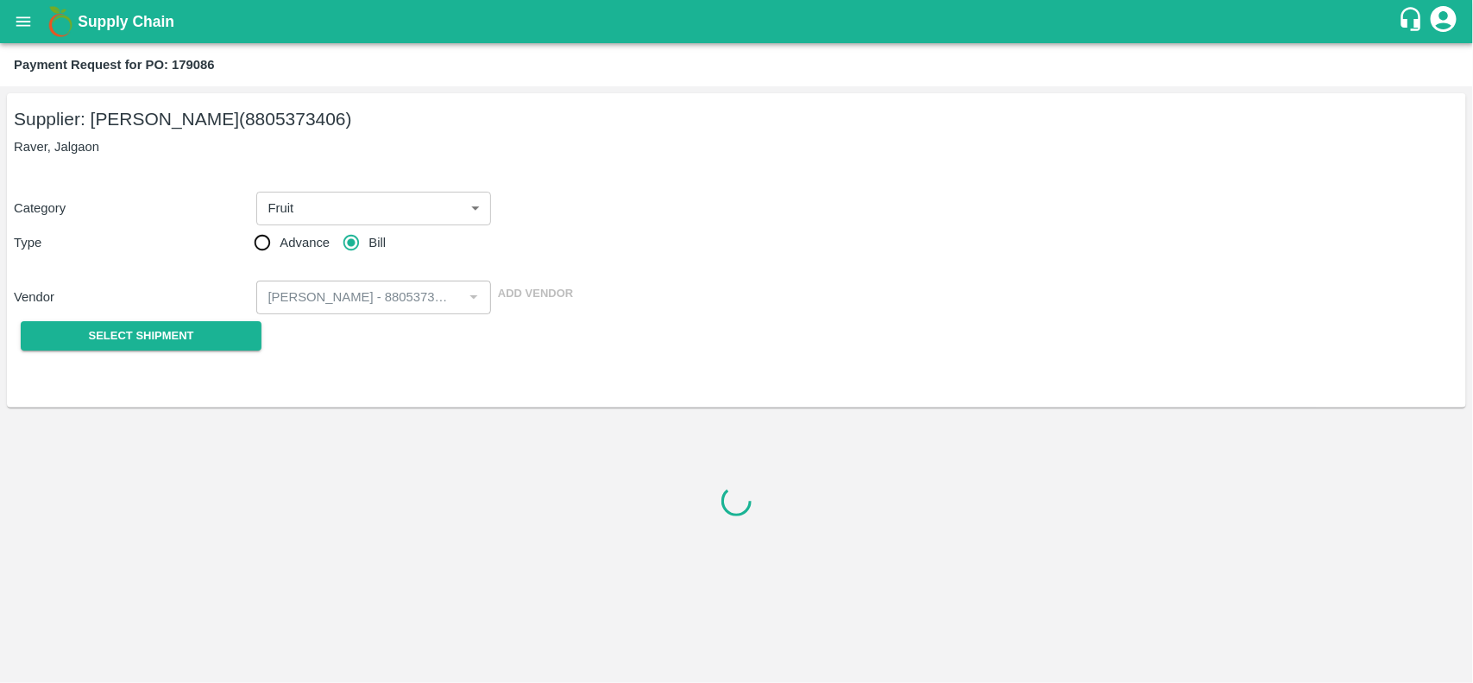
click at [144, 319] on div "Select Shipment" at bounding box center [134, 336] width 241 height 44
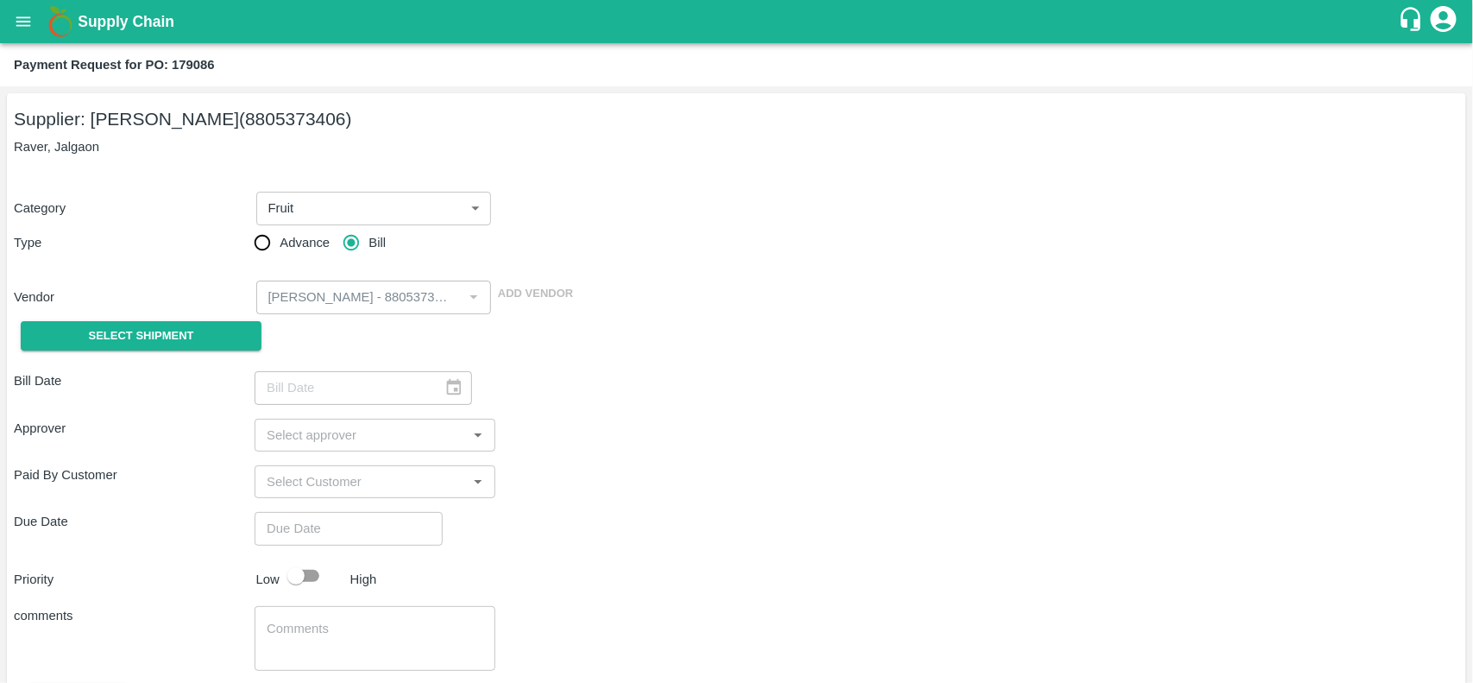
click at [144, 319] on div "Select Shipment" at bounding box center [134, 336] width 241 height 44
click at [89, 337] on span "Select Shipment" at bounding box center [141, 336] width 105 height 20
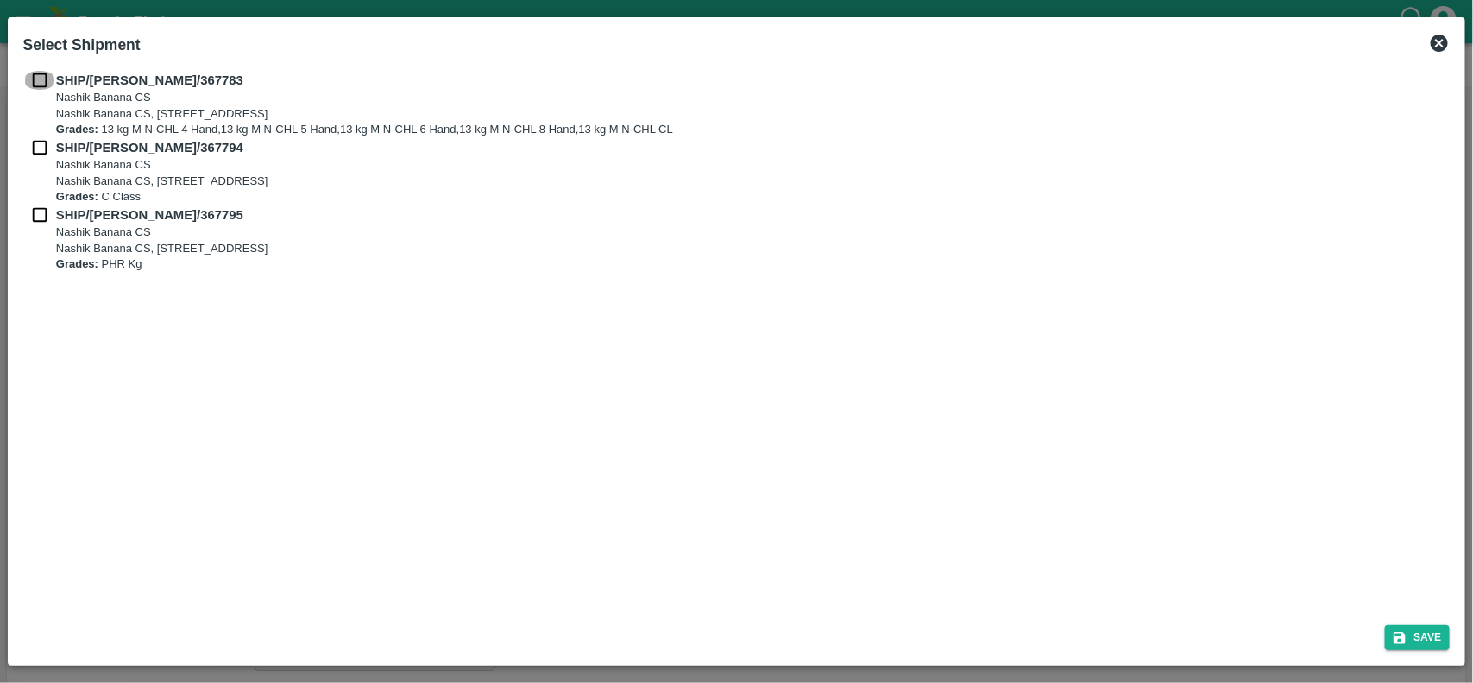
click at [48, 76] on input "checkbox" at bounding box center [39, 80] width 33 height 19
checkbox input "true"
click at [35, 143] on input "checkbox" at bounding box center [39, 147] width 33 height 19
checkbox input "true"
click at [41, 209] on input "checkbox" at bounding box center [39, 214] width 33 height 19
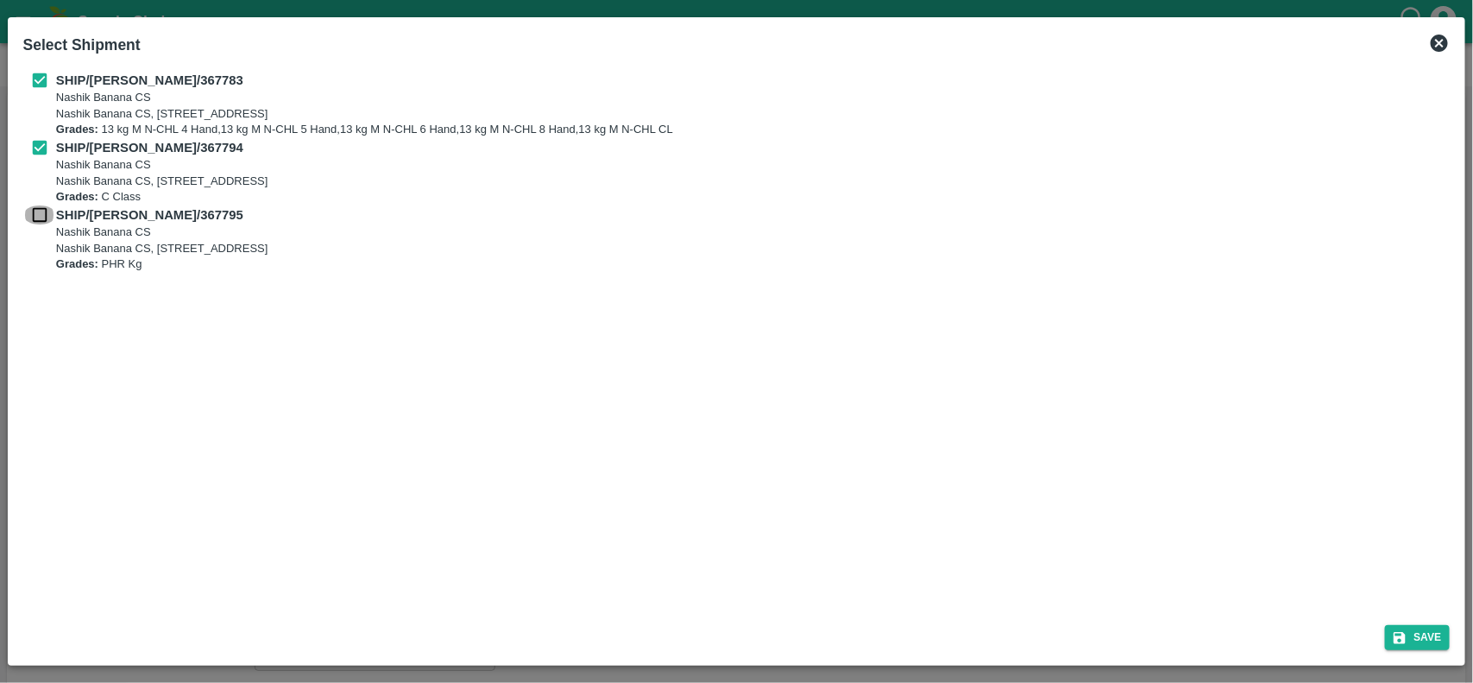
checkbox input "true"
click at [1409, 627] on button "Save" at bounding box center [1418, 637] width 66 height 25
type input "02/10/2025"
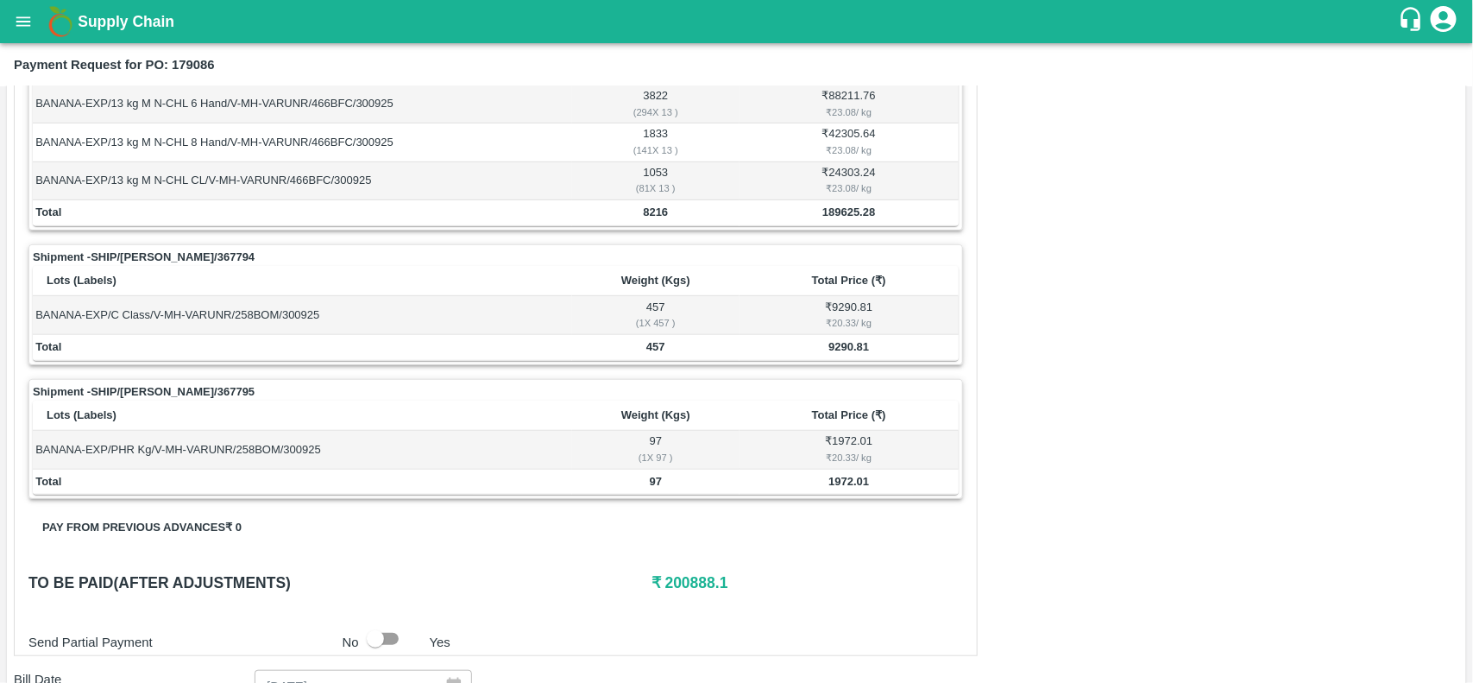
scroll to position [397, 0]
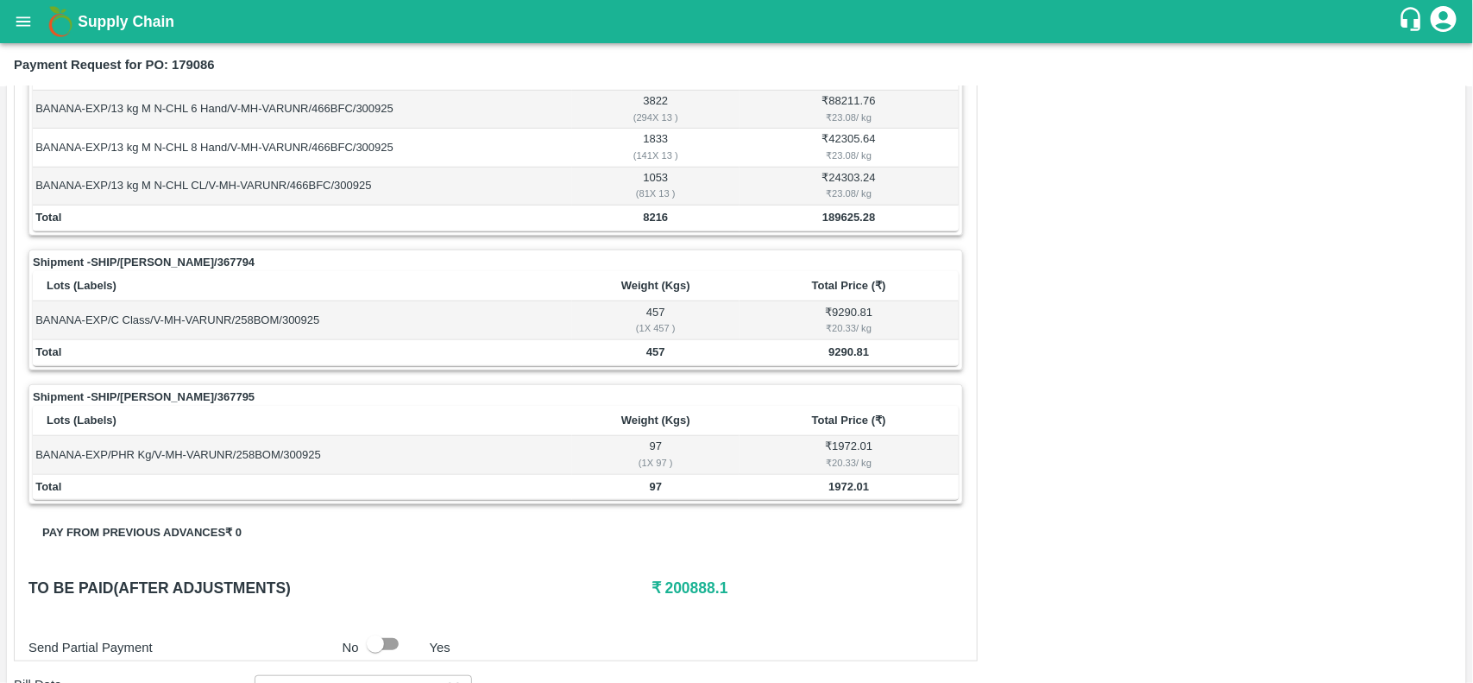
click at [644, 216] on b "8216" at bounding box center [655, 217] width 25 height 13
copy b "8216"
click at [644, 216] on b "8216" at bounding box center [655, 217] width 25 height 13
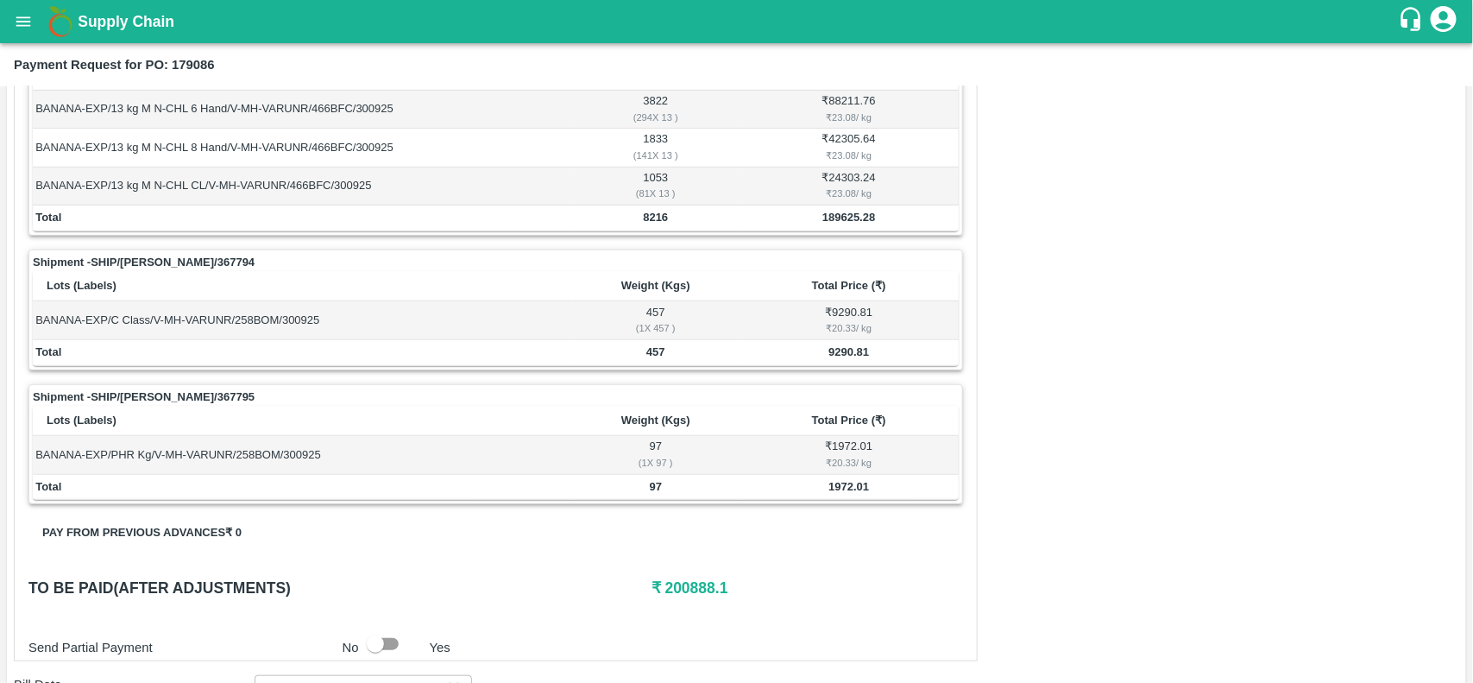
click at [651, 355] on b "457" at bounding box center [655, 351] width 19 height 13
copy b "457"
click at [651, 355] on b "457" at bounding box center [655, 351] width 19 height 13
click at [656, 488] on b "97" at bounding box center [656, 486] width 12 height 13
copy b "97"
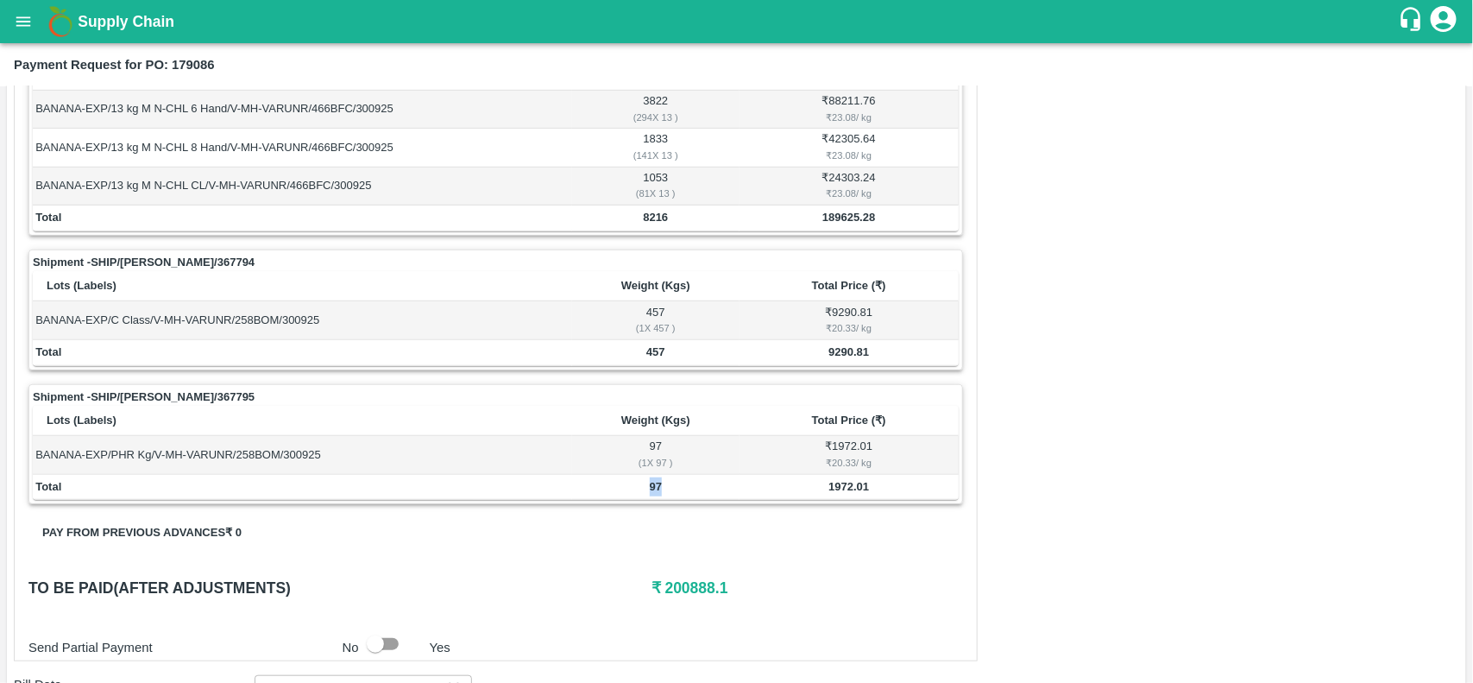
click at [656, 488] on b "97" at bounding box center [656, 486] width 12 height 13
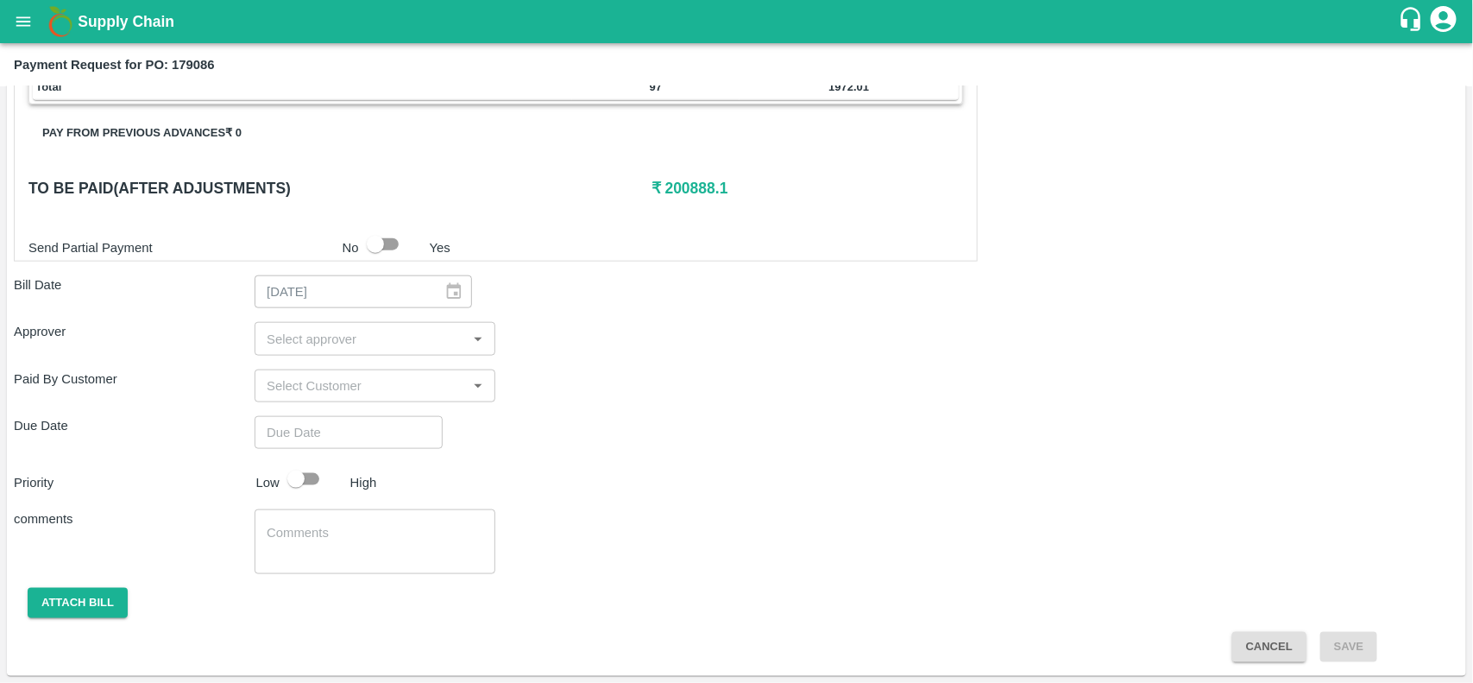
click at [686, 196] on h6 "₹ 200888.1" at bounding box center [807, 188] width 312 height 24
copy h6 "200888.1"
click at [686, 196] on h6 "₹ 200888.1" at bounding box center [807, 188] width 312 height 24
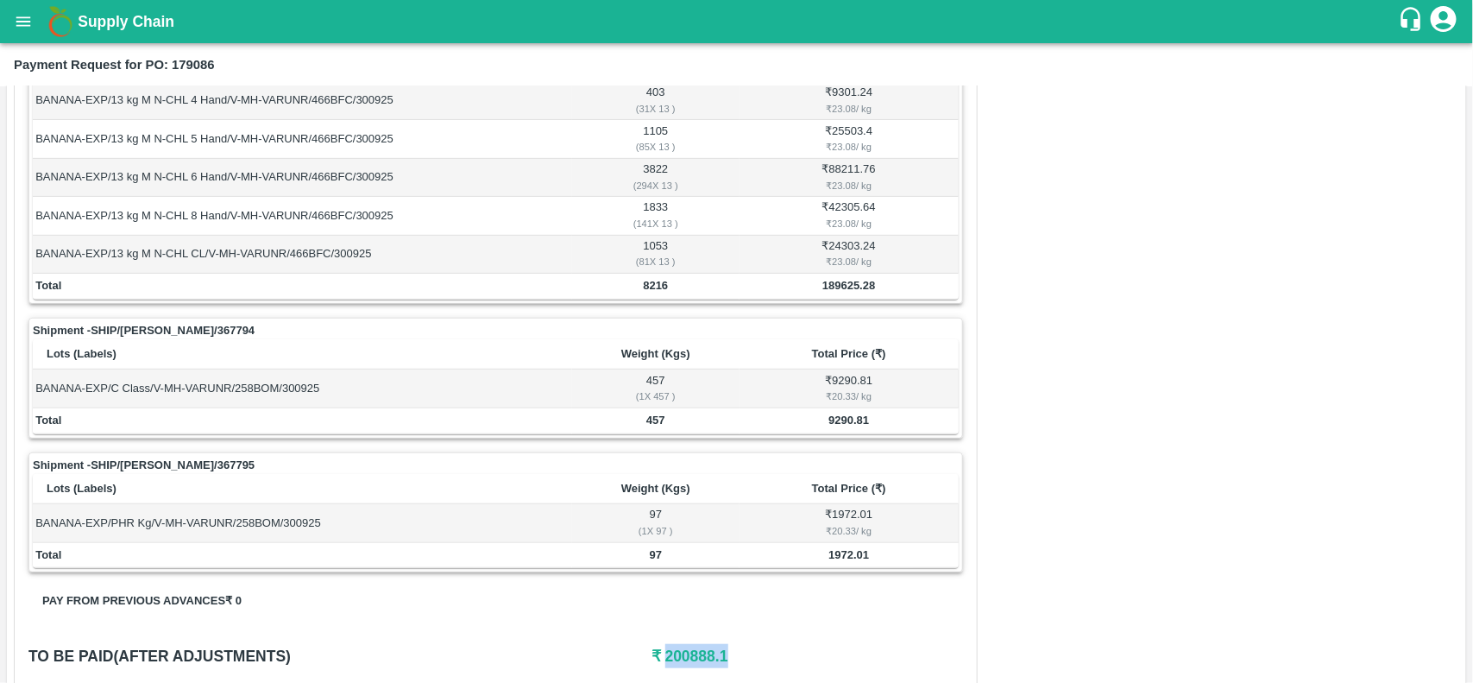
scroll to position [328, 0]
click at [41, 17] on button "open drawer" at bounding box center [23, 22] width 40 height 40
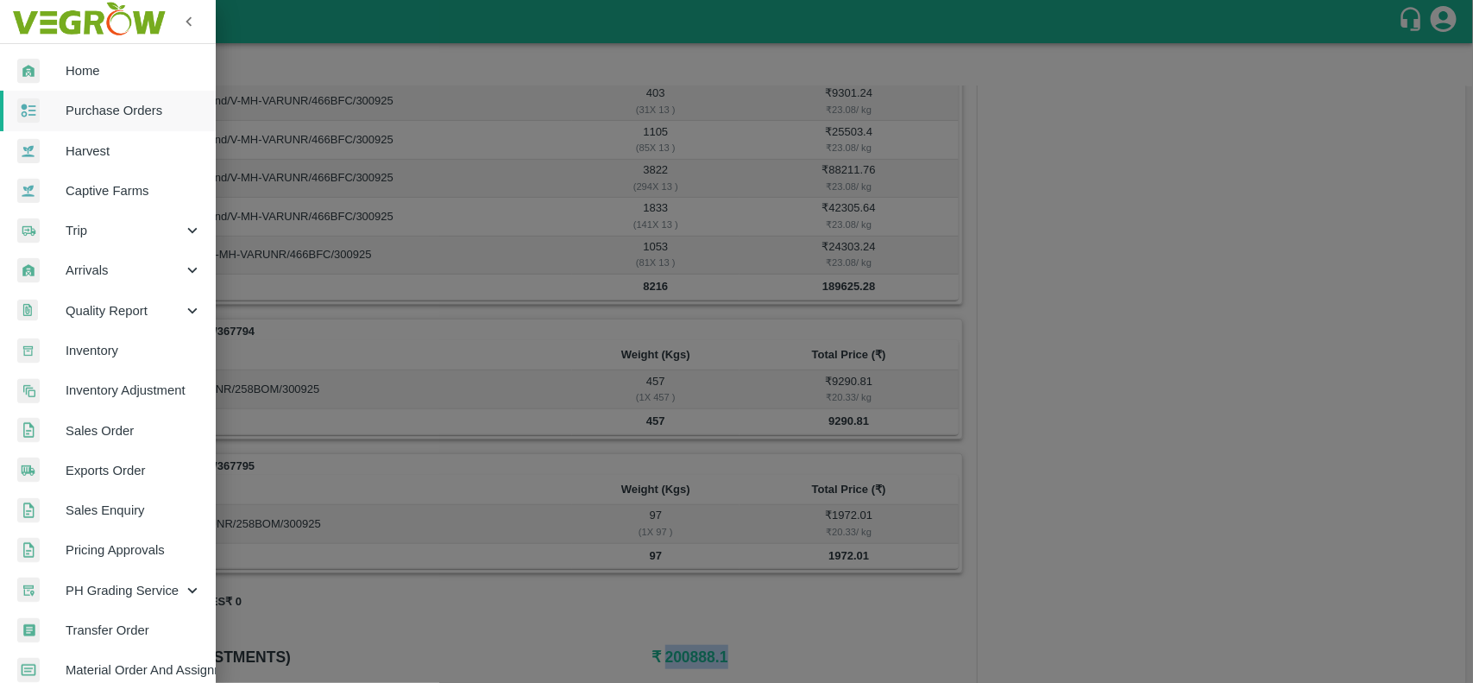
click at [86, 121] on link "Purchase Orders" at bounding box center [108, 111] width 216 height 40
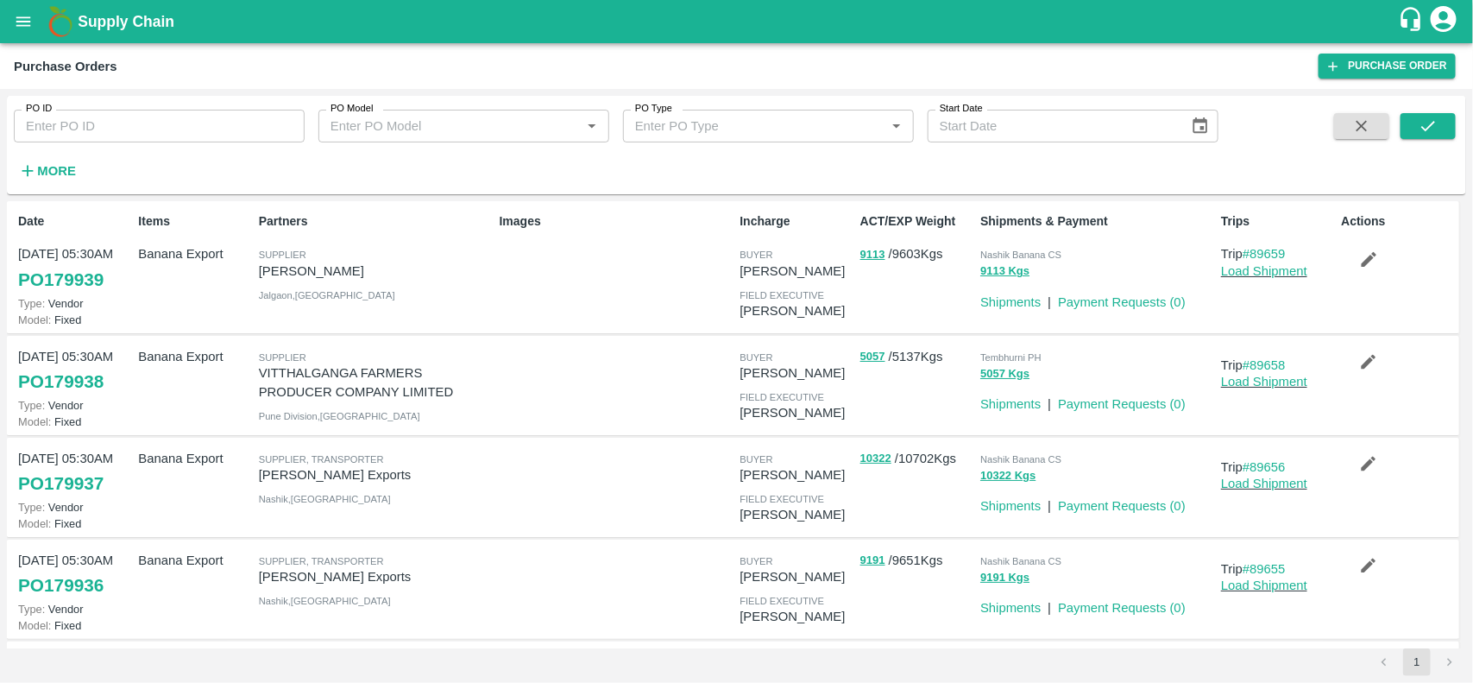
click at [122, 139] on input "PO ID" at bounding box center [159, 126] width 291 height 33
paste input "178480"
click at [122, 139] on input "178480" at bounding box center [159, 126] width 291 height 33
type input "178480"
click at [1445, 117] on button "submit" at bounding box center [1427, 126] width 55 height 26
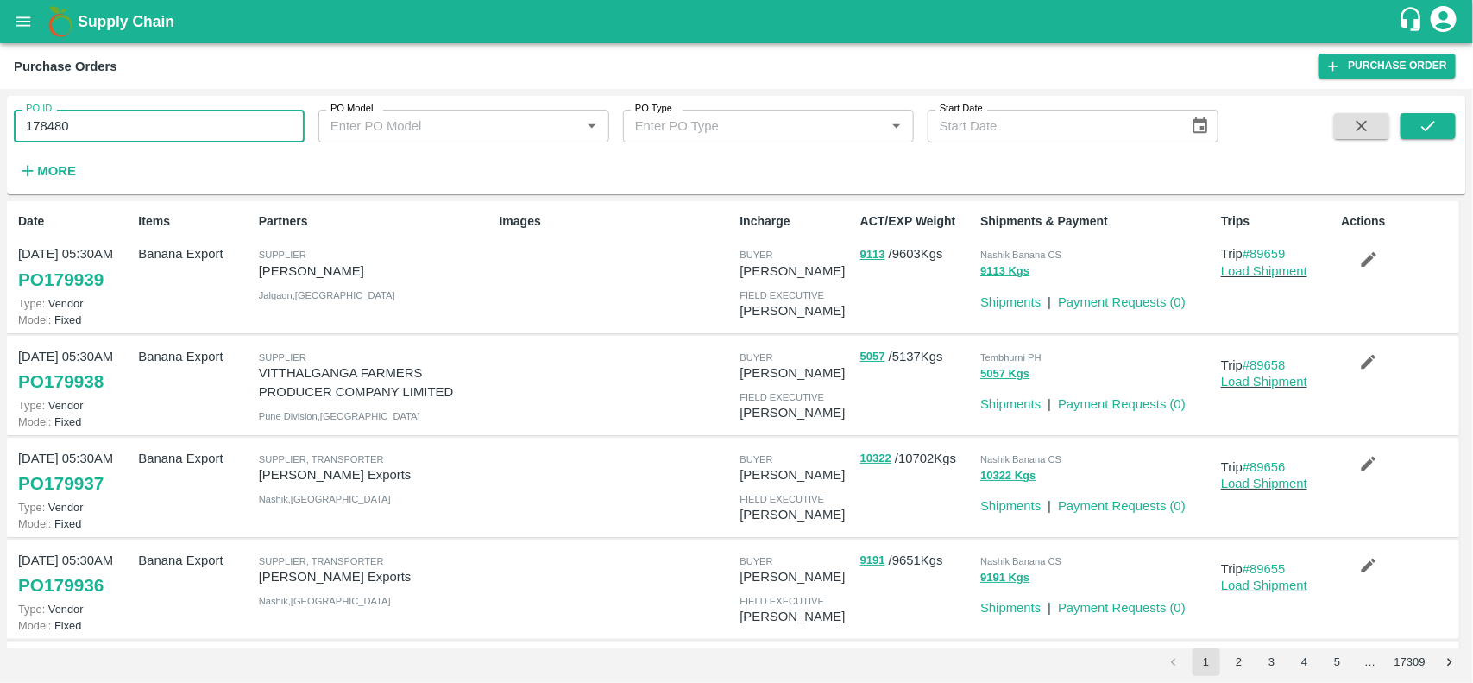
click at [123, 122] on input "178480" at bounding box center [159, 126] width 291 height 33
paste input "text"
type input "178480"
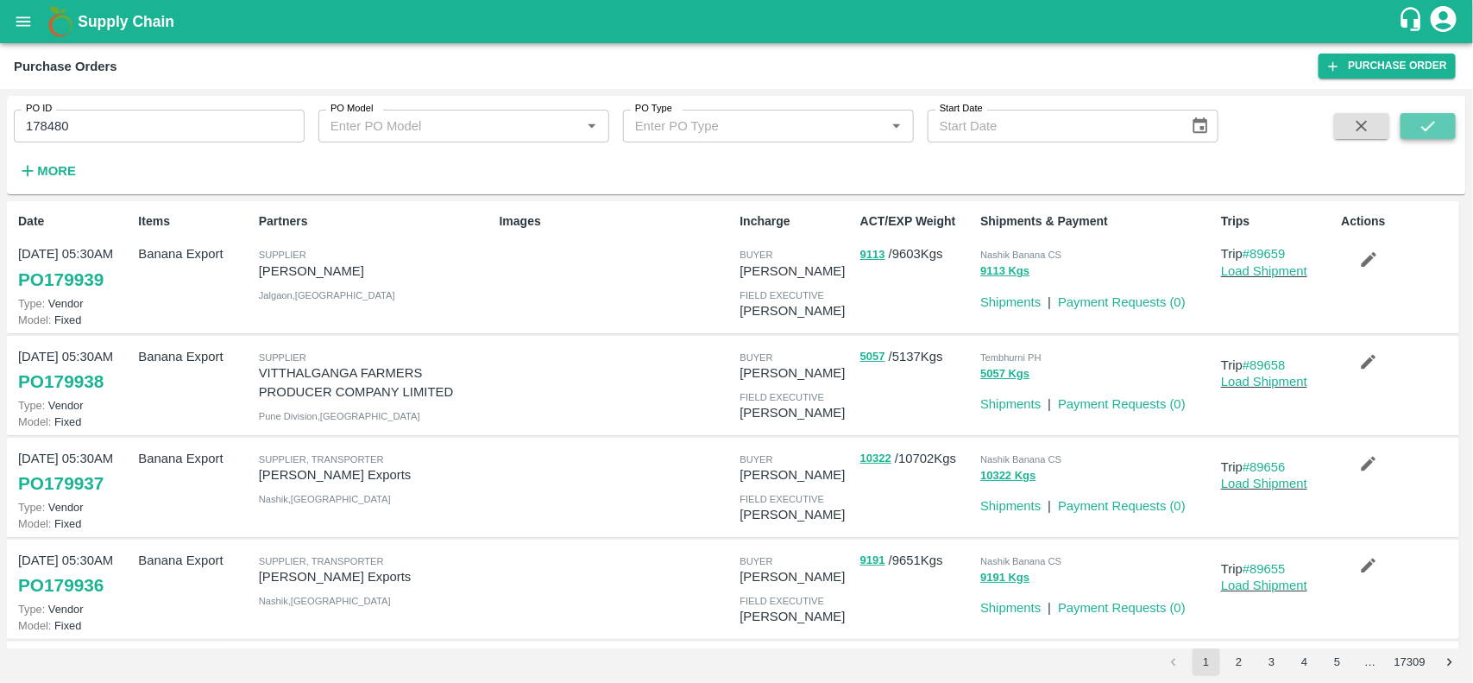
click at [1447, 115] on button "submit" at bounding box center [1427, 126] width 55 height 26
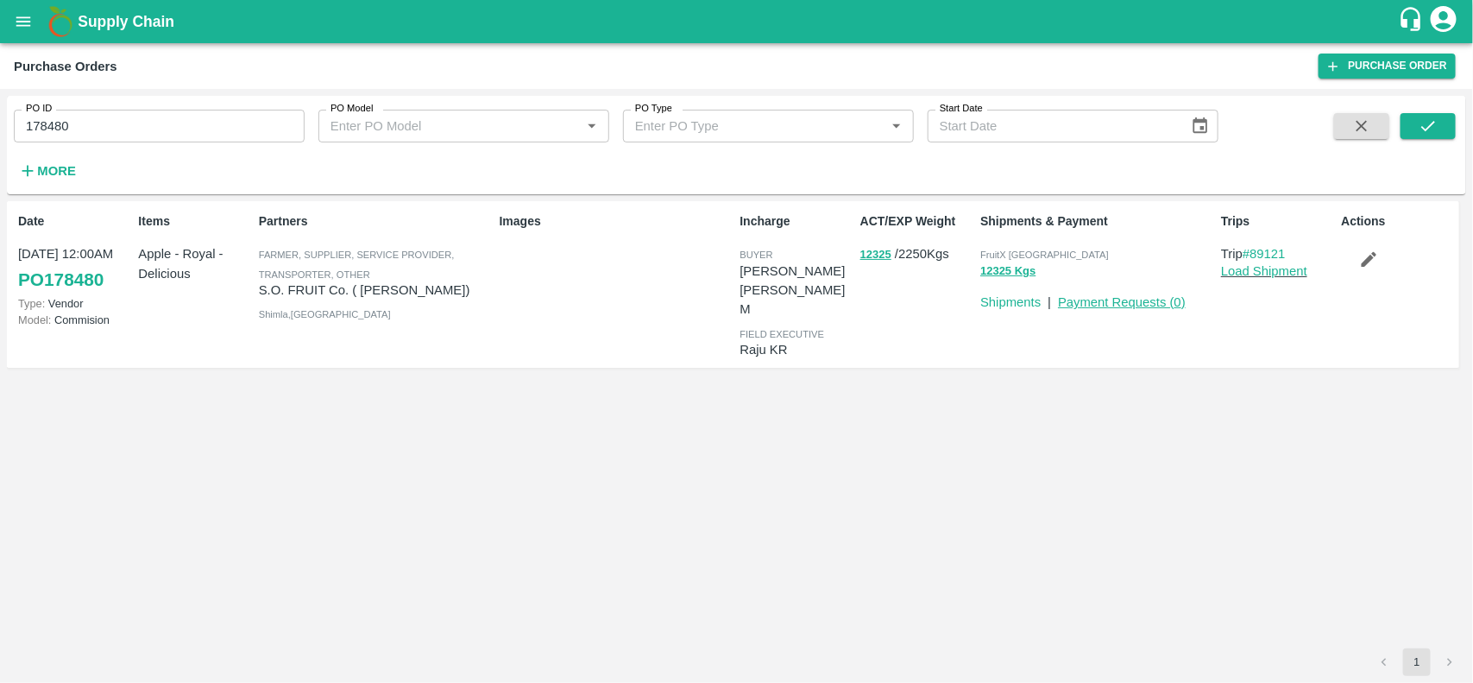
click at [1093, 296] on link "Payment Requests ( 0 )" at bounding box center [1122, 302] width 128 height 14
click at [868, 252] on button "12325" at bounding box center [875, 255] width 31 height 20
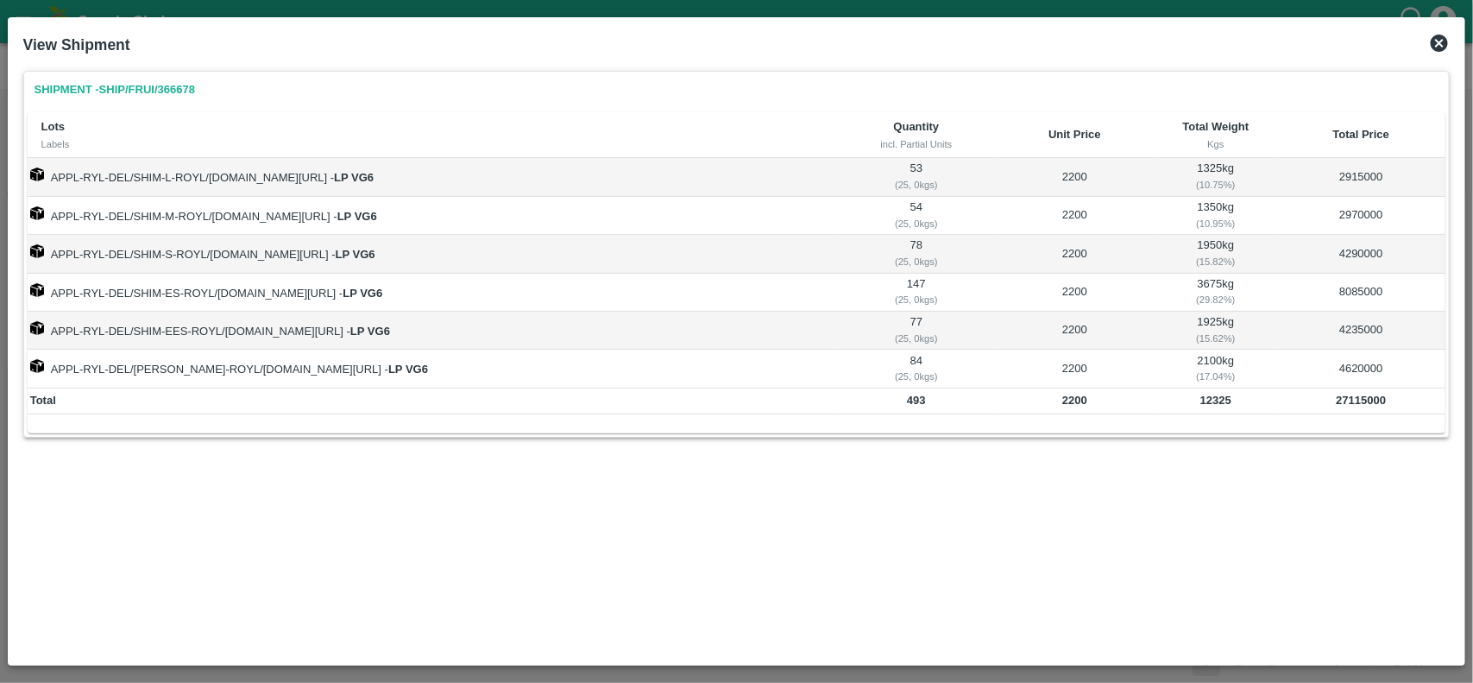
click at [1443, 41] on icon at bounding box center [1439, 43] width 17 height 17
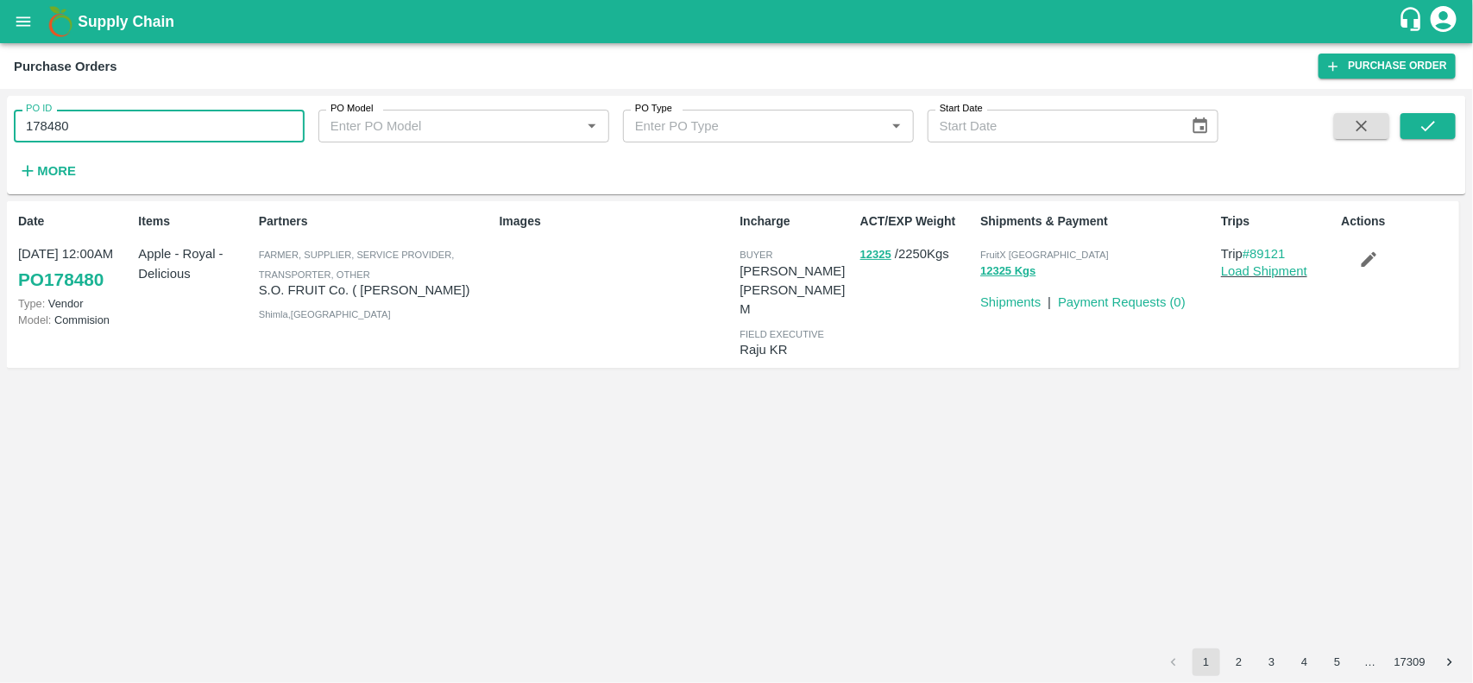
drag, startPoint x: 161, startPoint y: 121, endPoint x: 381, endPoint y: 300, distance: 284.0
click at [381, 300] on div "PO ID 178480 PO ID PO Model PO Model   * PO Type PO Type   * Start Date Start D…" at bounding box center [736, 386] width 1459 height 580
click at [381, 294] on p "S.O. FRUIT Co. ( [PERSON_NAME])" at bounding box center [376, 289] width 234 height 19
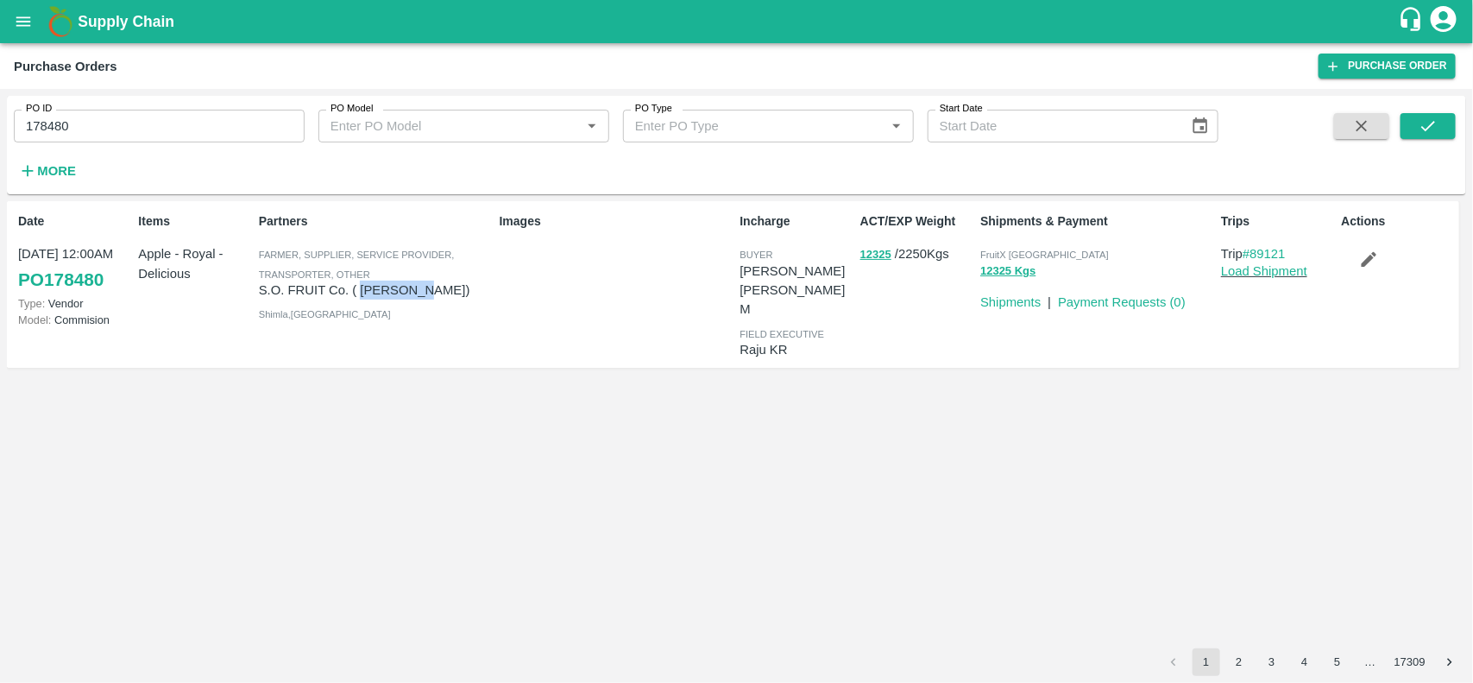
copy p "Sardevan"
click at [381, 294] on p "S.O. FRUIT Co. ( [PERSON_NAME])" at bounding box center [376, 289] width 234 height 19
copy p "S.O. FRUIT Co. ( [PERSON_NAME])"
click at [381, 294] on p "S.O. FRUIT Co. ( [PERSON_NAME])" at bounding box center [376, 289] width 234 height 19
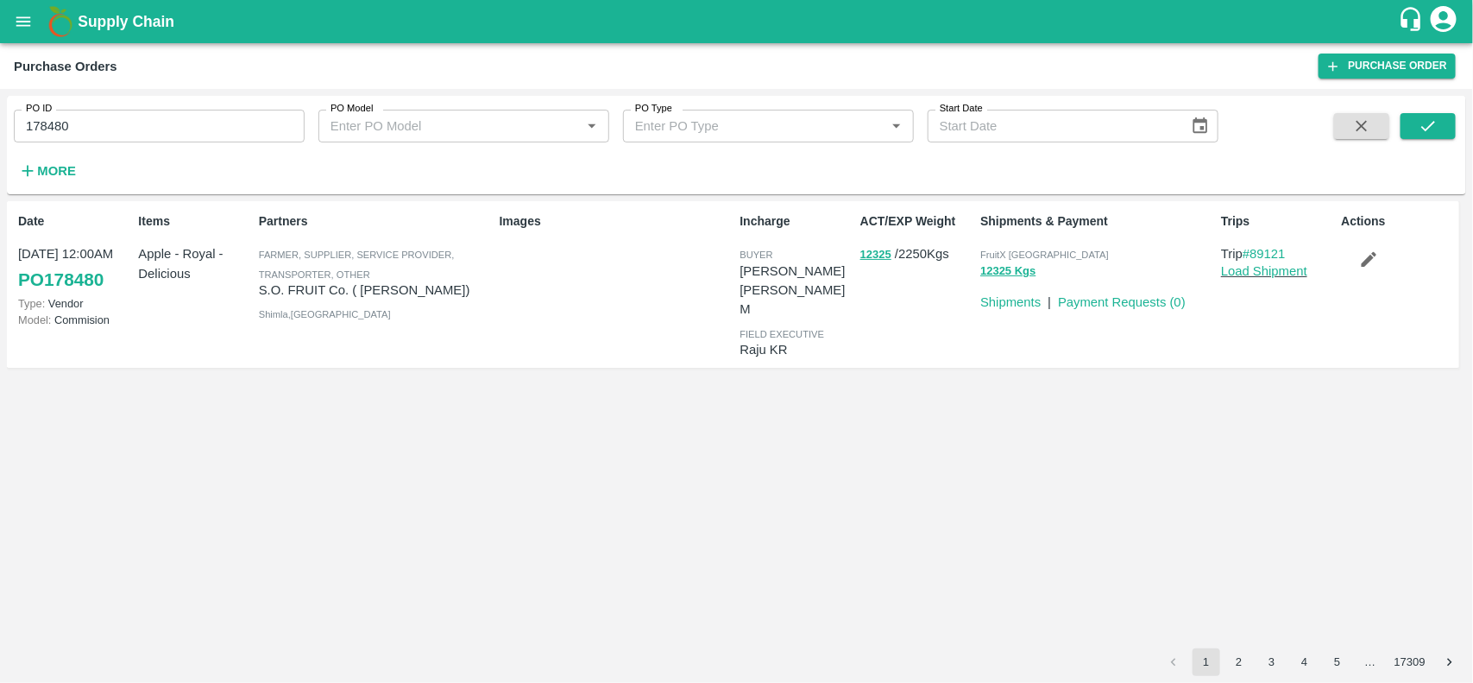
click at [183, 136] on input "178480" at bounding box center [159, 126] width 291 height 33
click at [255, 135] on input "178480" at bounding box center [159, 126] width 291 height 33
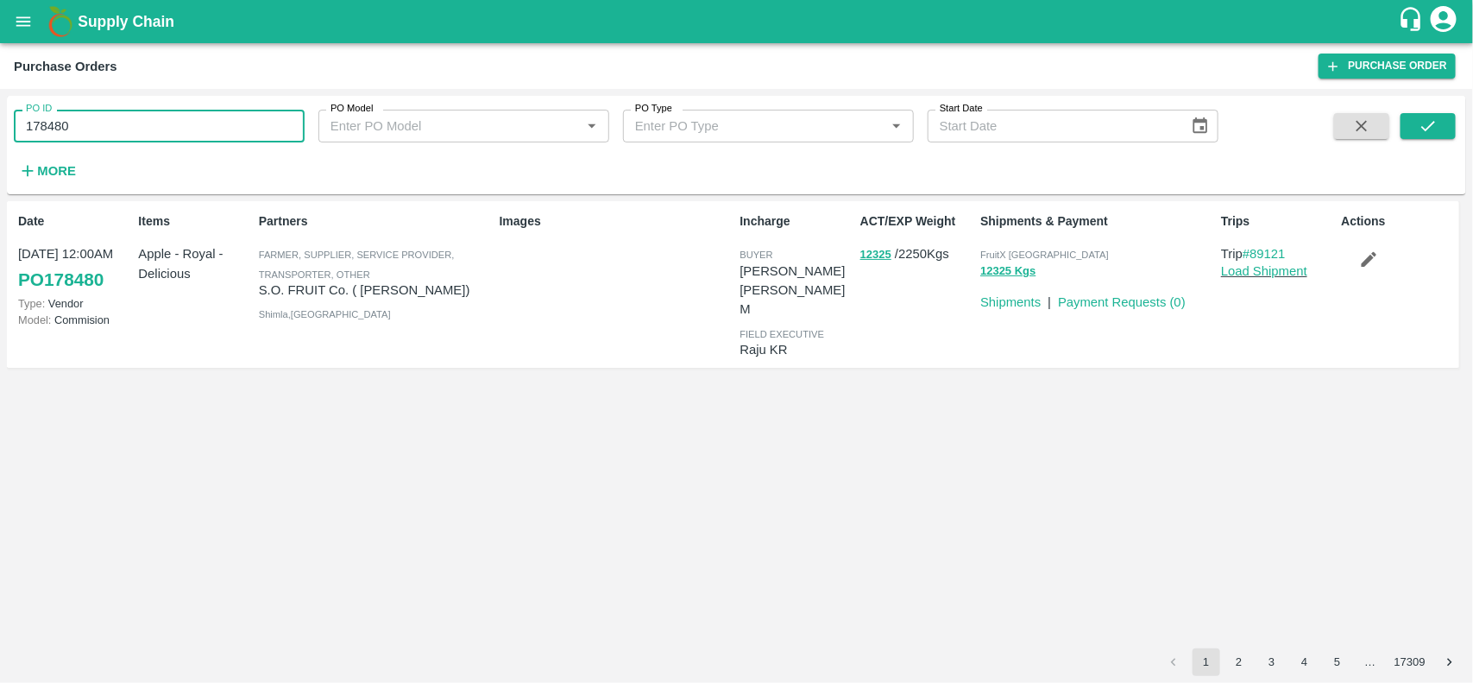
click at [255, 135] on input "178480" at bounding box center [159, 126] width 291 height 33
click at [877, 264] on div "ACT/EXP Weight 12325 / 2250 Kgs" at bounding box center [913, 284] width 120 height 158
click at [885, 256] on button "12325" at bounding box center [875, 255] width 31 height 20
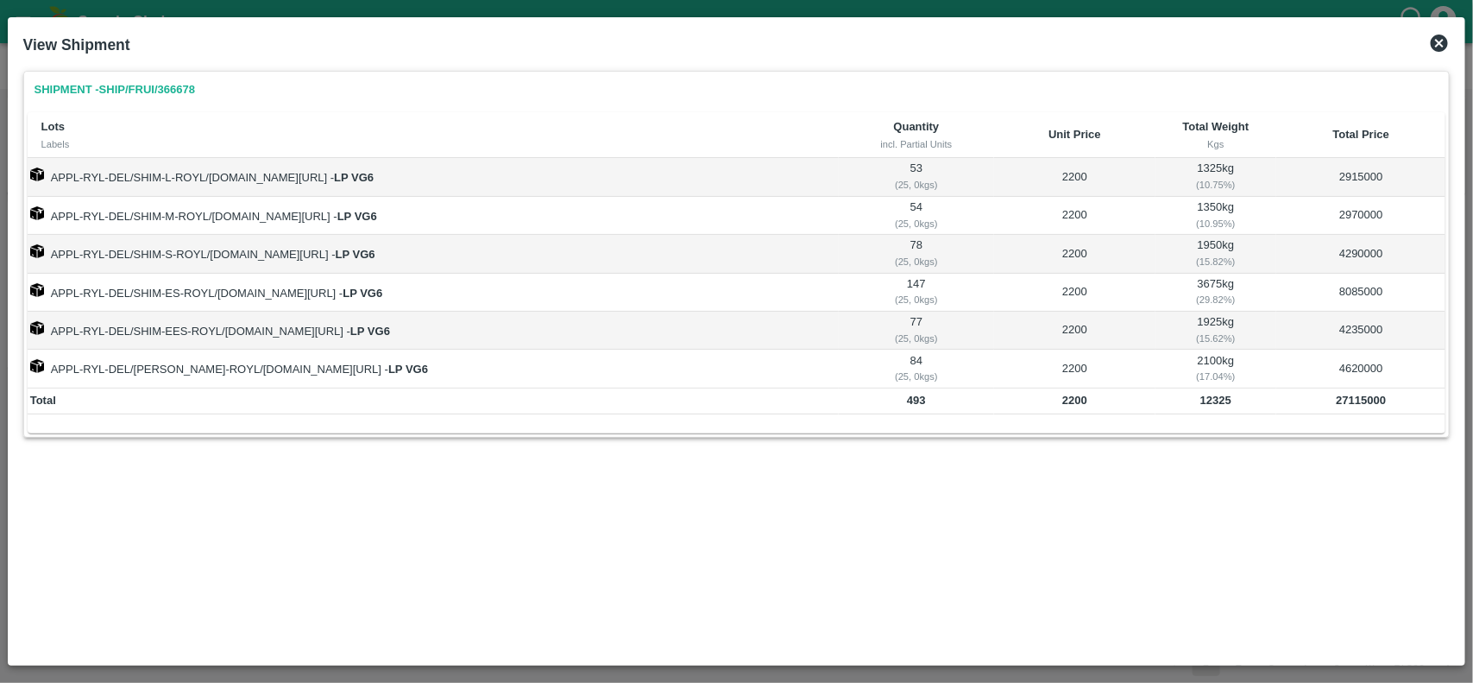
click at [1210, 391] on td "12325" at bounding box center [1216, 401] width 122 height 26
copy b "12325"
click at [1210, 391] on td "12325" at bounding box center [1216, 401] width 122 height 26
click at [1076, 404] on b "2200" at bounding box center [1074, 399] width 25 height 13
copy b "2200"
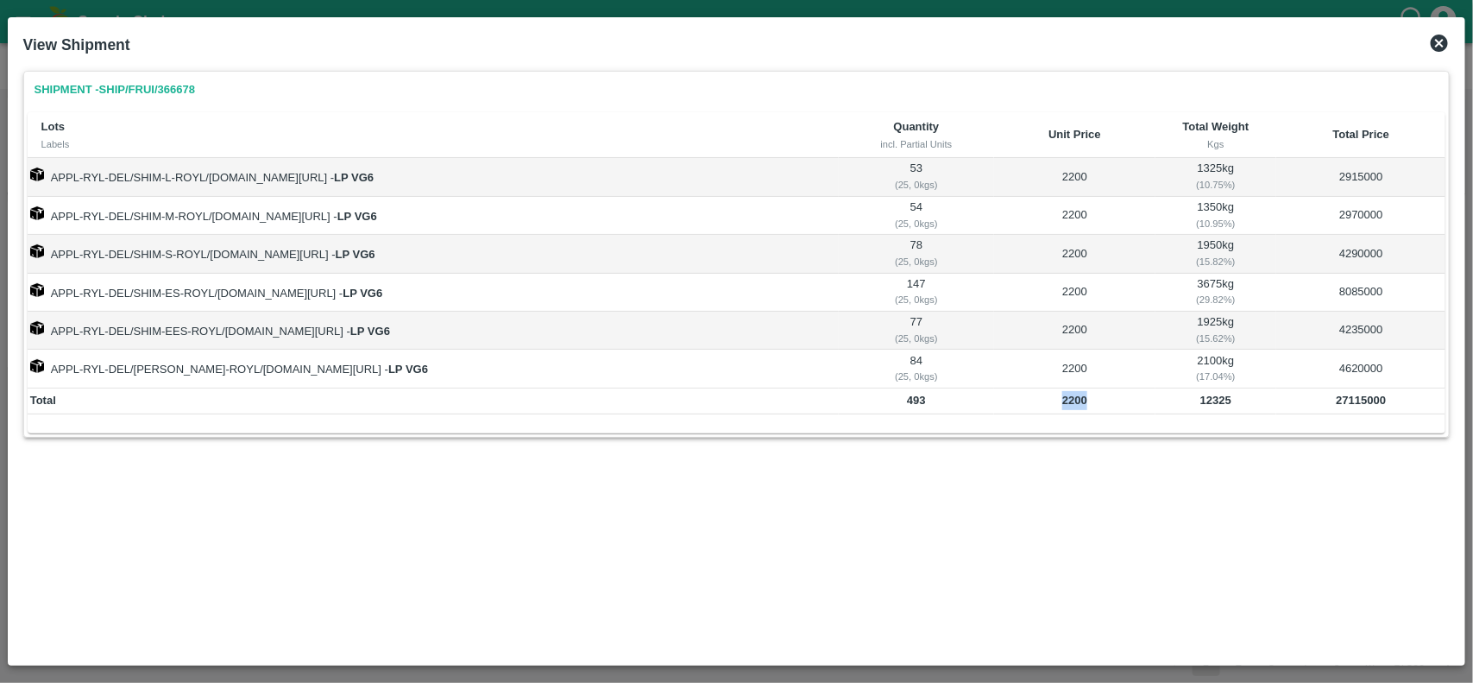
click at [1076, 404] on b "2200" at bounding box center [1074, 399] width 25 height 13
click at [1356, 411] on td "27115000" at bounding box center [1360, 401] width 169 height 26
copy b "27115000"
click at [868, 312] on td "147 ( 25, 0 kgs)" at bounding box center [917, 293] width 156 height 38
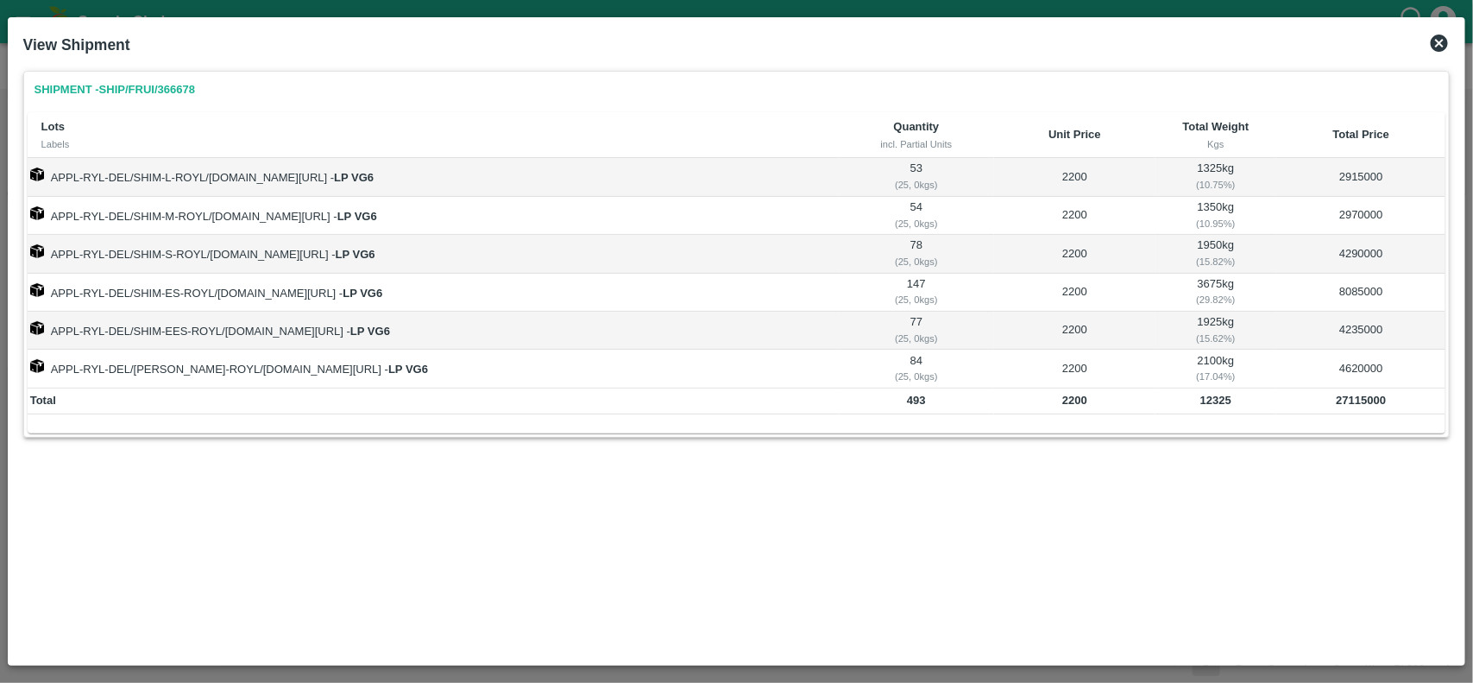
click at [1438, 33] on icon at bounding box center [1439, 43] width 21 height 21
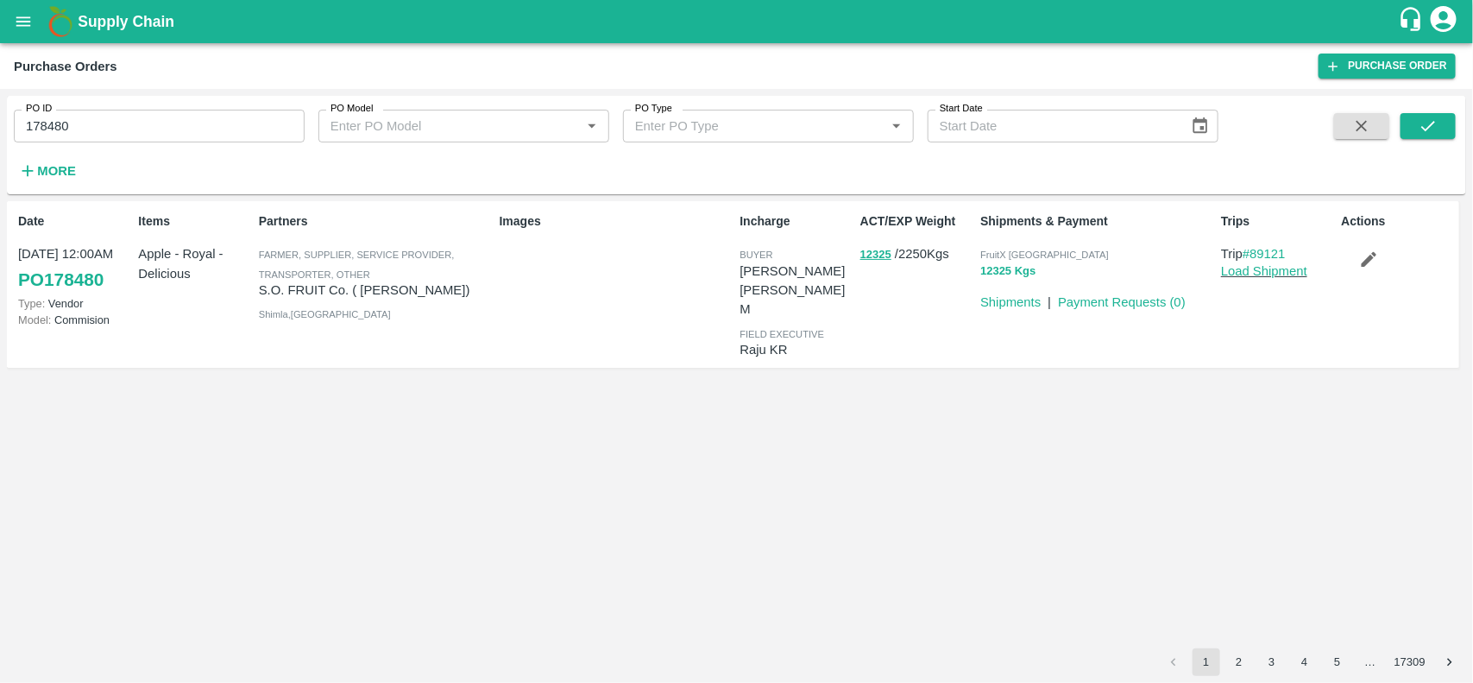
click at [1011, 268] on button "12325 Kgs" at bounding box center [1007, 271] width 55 height 20
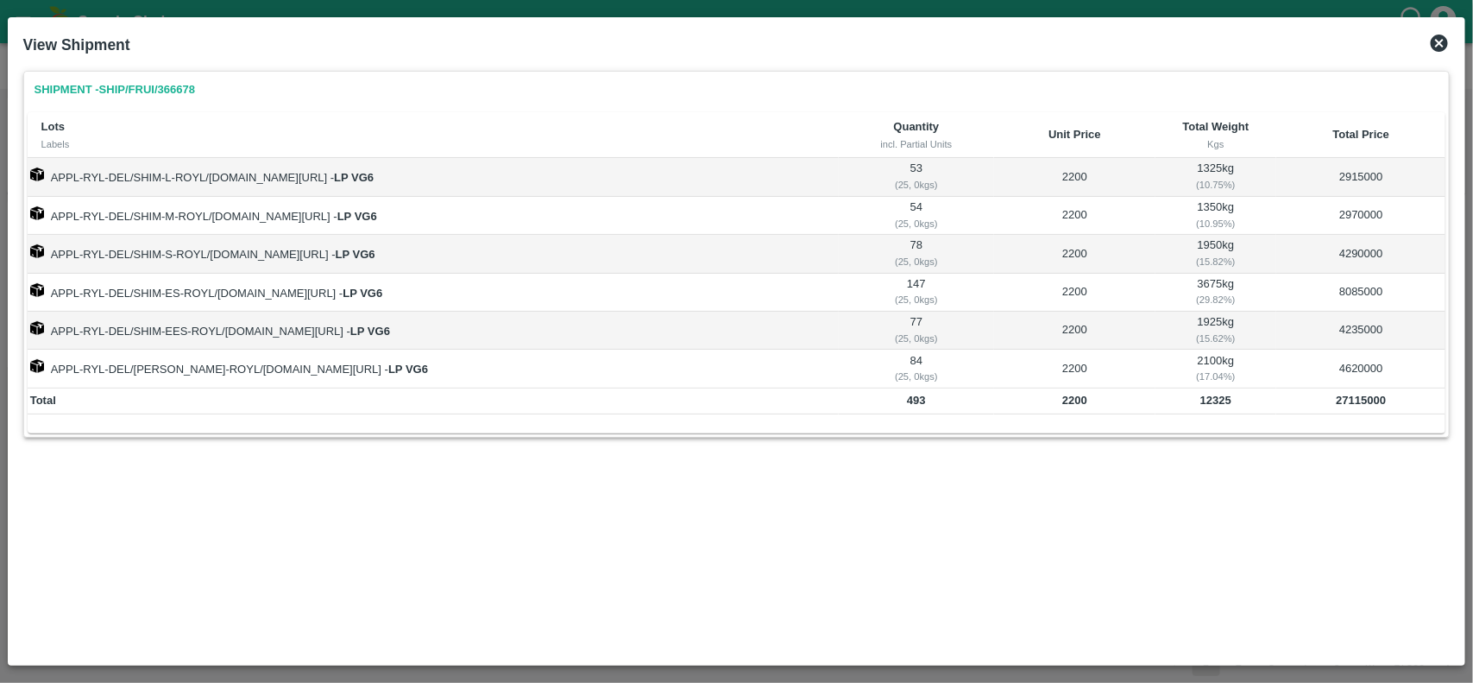
click at [1218, 411] on td "12325" at bounding box center [1216, 401] width 122 height 26
click at [1346, 419] on div "Lots Labels Quantity incl. Partial Units Unit Price Total Weight Kgs Total Pric…" at bounding box center [737, 272] width 1419 height 321
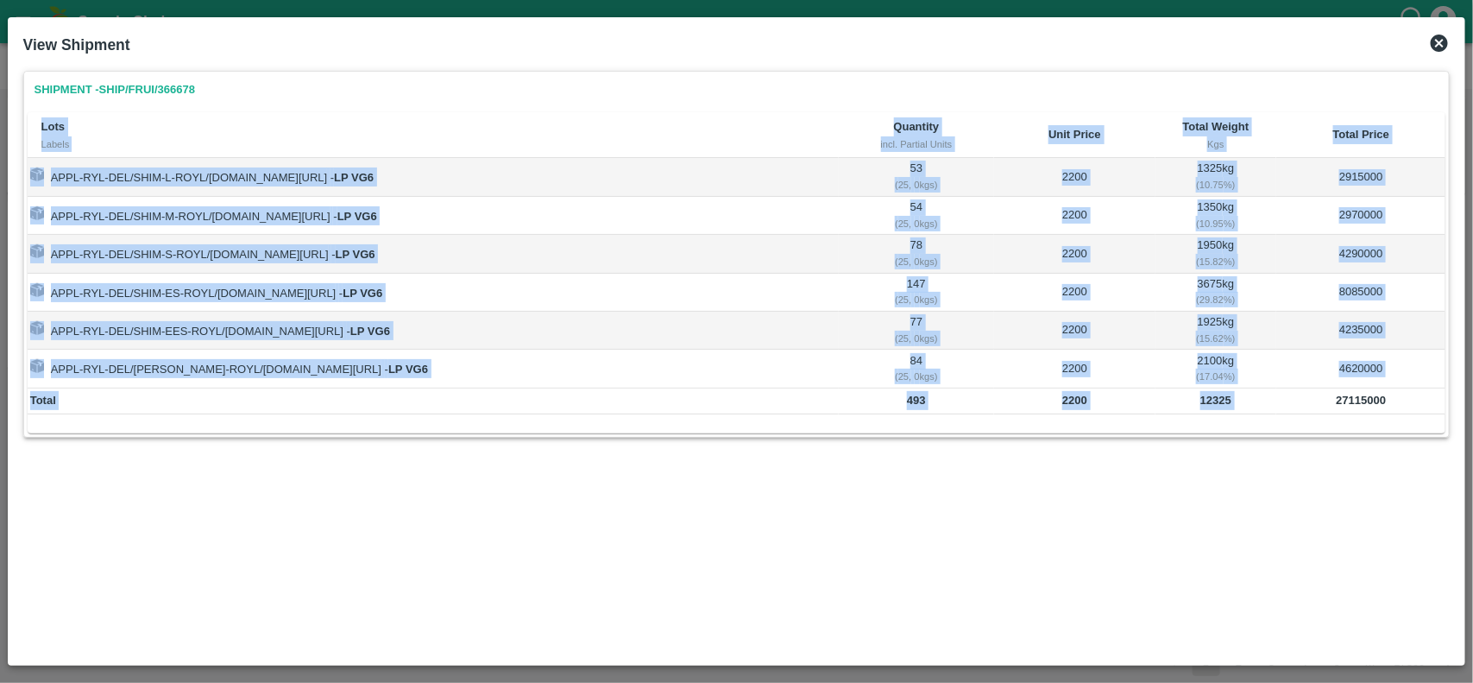
click at [1346, 419] on div "Lots Labels Quantity incl. Partial Units Unit Price Total Weight Kgs Total Pric…" at bounding box center [737, 272] width 1419 height 321
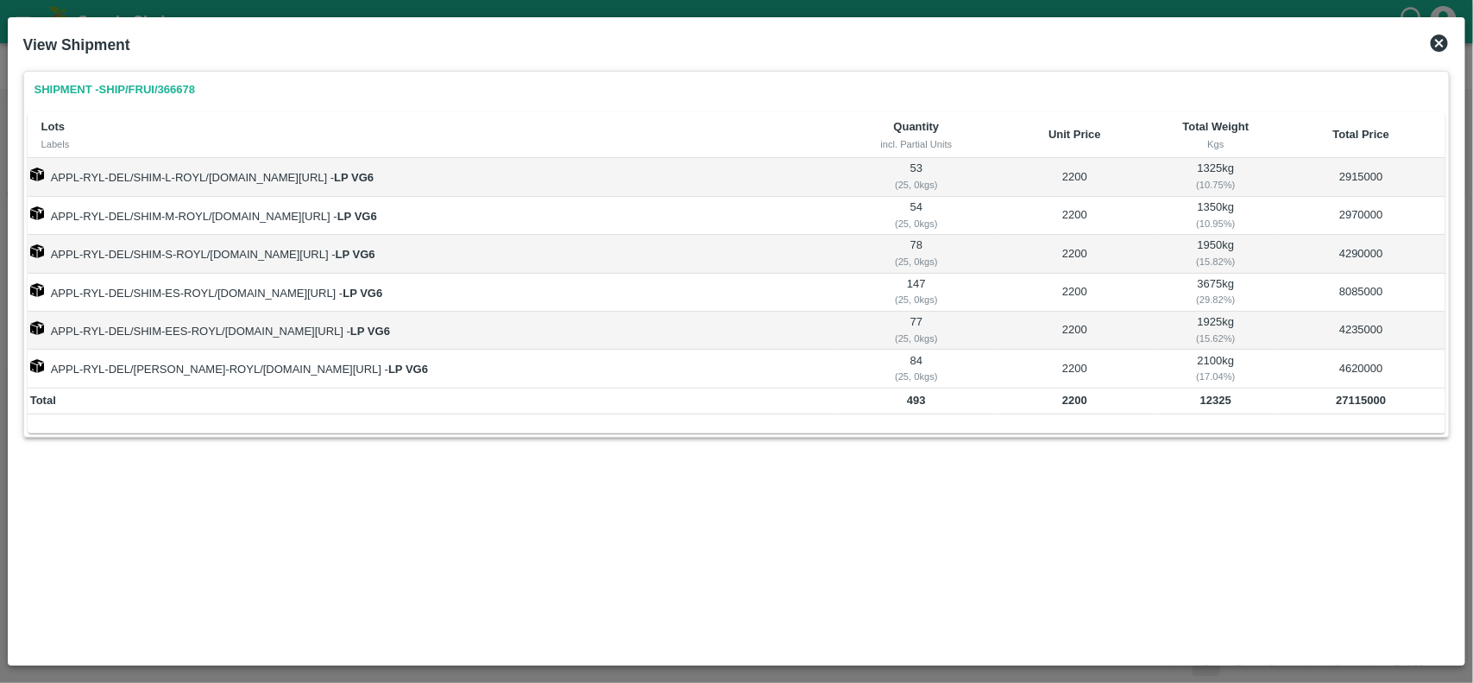
click at [1218, 404] on b "12325" at bounding box center [1215, 399] width 31 height 13
click at [1106, 406] on td "2200" at bounding box center [1074, 401] width 161 height 26
click at [1437, 48] on icon at bounding box center [1439, 43] width 17 height 17
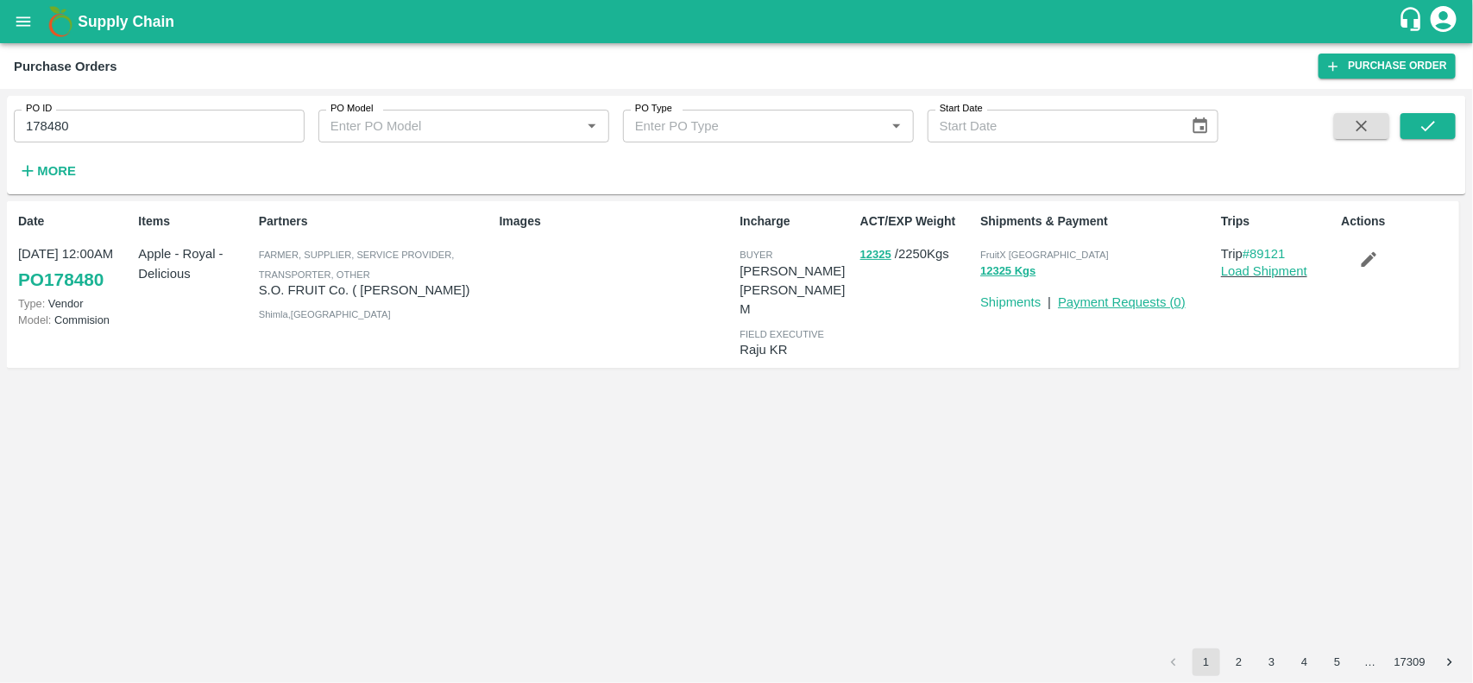
click at [1111, 296] on link "Payment Requests ( 0 )" at bounding box center [1122, 302] width 128 height 14
click at [222, 129] on input "178480" at bounding box center [159, 126] width 291 height 33
click at [876, 260] on button "12325" at bounding box center [875, 255] width 31 height 20
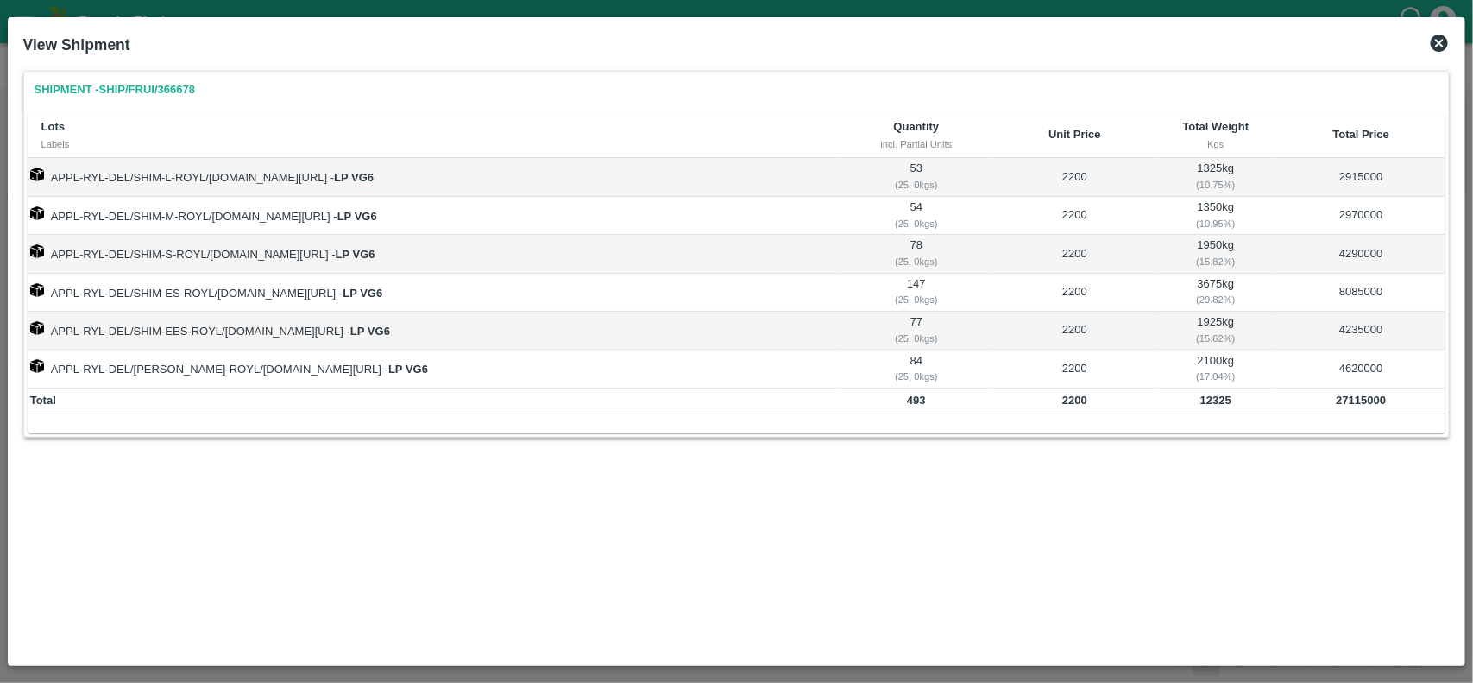
click at [1448, 43] on icon at bounding box center [1439, 43] width 17 height 17
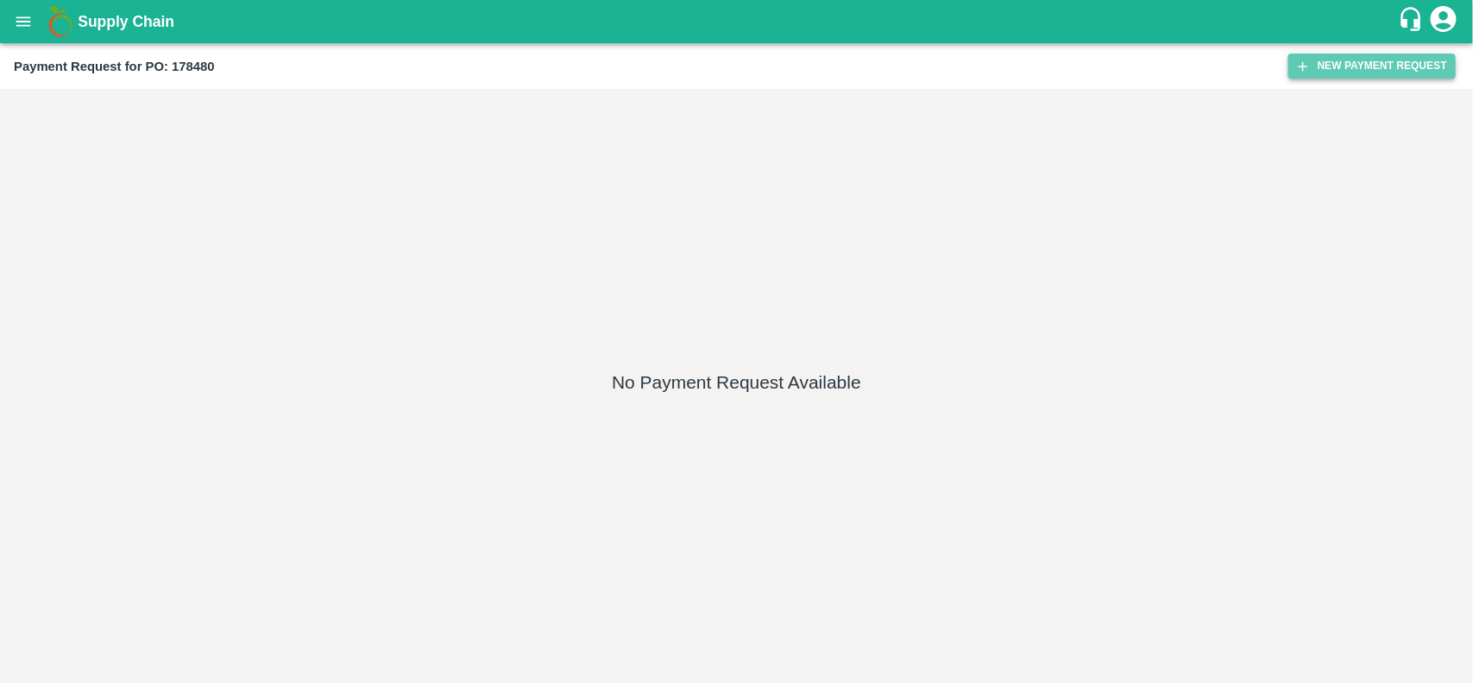
click at [1382, 61] on button "New Payment Request" at bounding box center [1371, 66] width 167 height 25
click at [1364, 60] on button "New Payment Request" at bounding box center [1371, 66] width 167 height 25
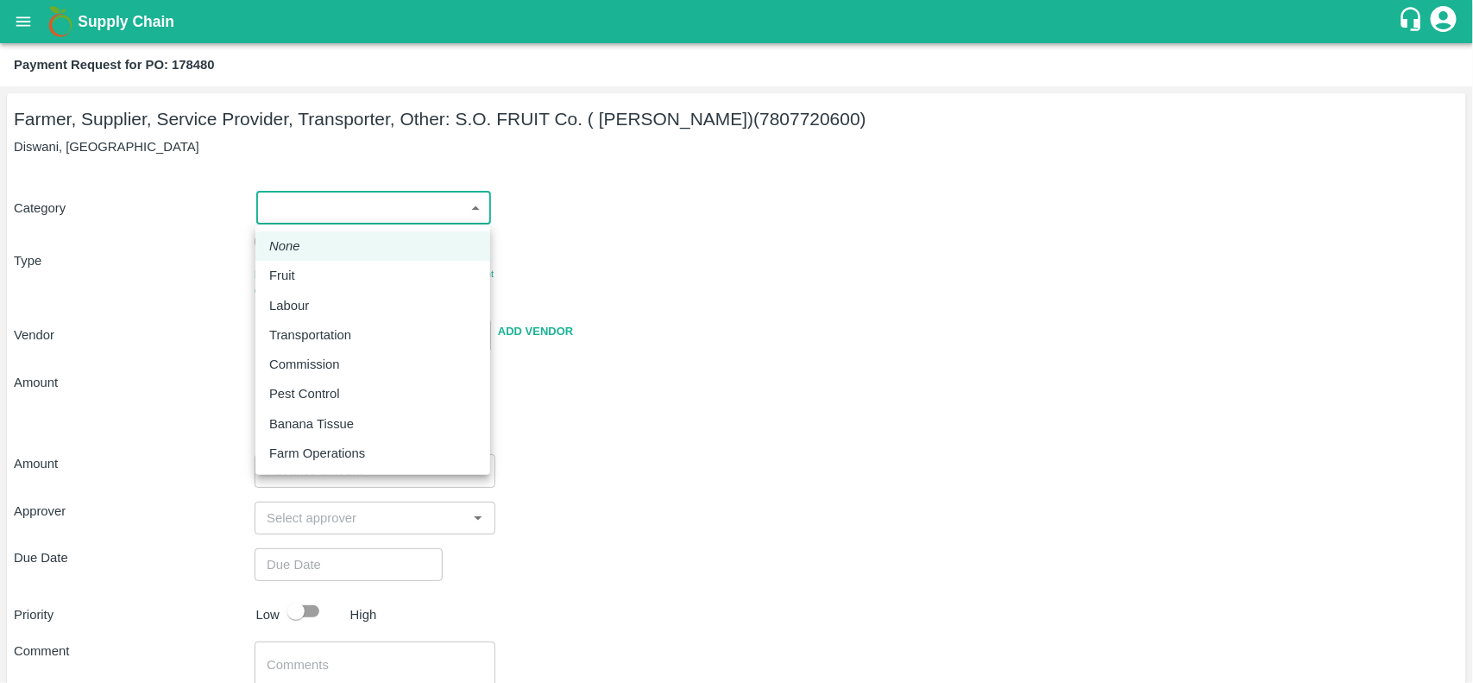
click at [315, 198] on body "Supply Chain Payment Request for PO: 178480 Farmer, Supplier, Service Provider,…" at bounding box center [736, 341] width 1473 height 683
click at [279, 259] on li "None" at bounding box center [372, 245] width 235 height 29
